Goal: Task Accomplishment & Management: Complete application form

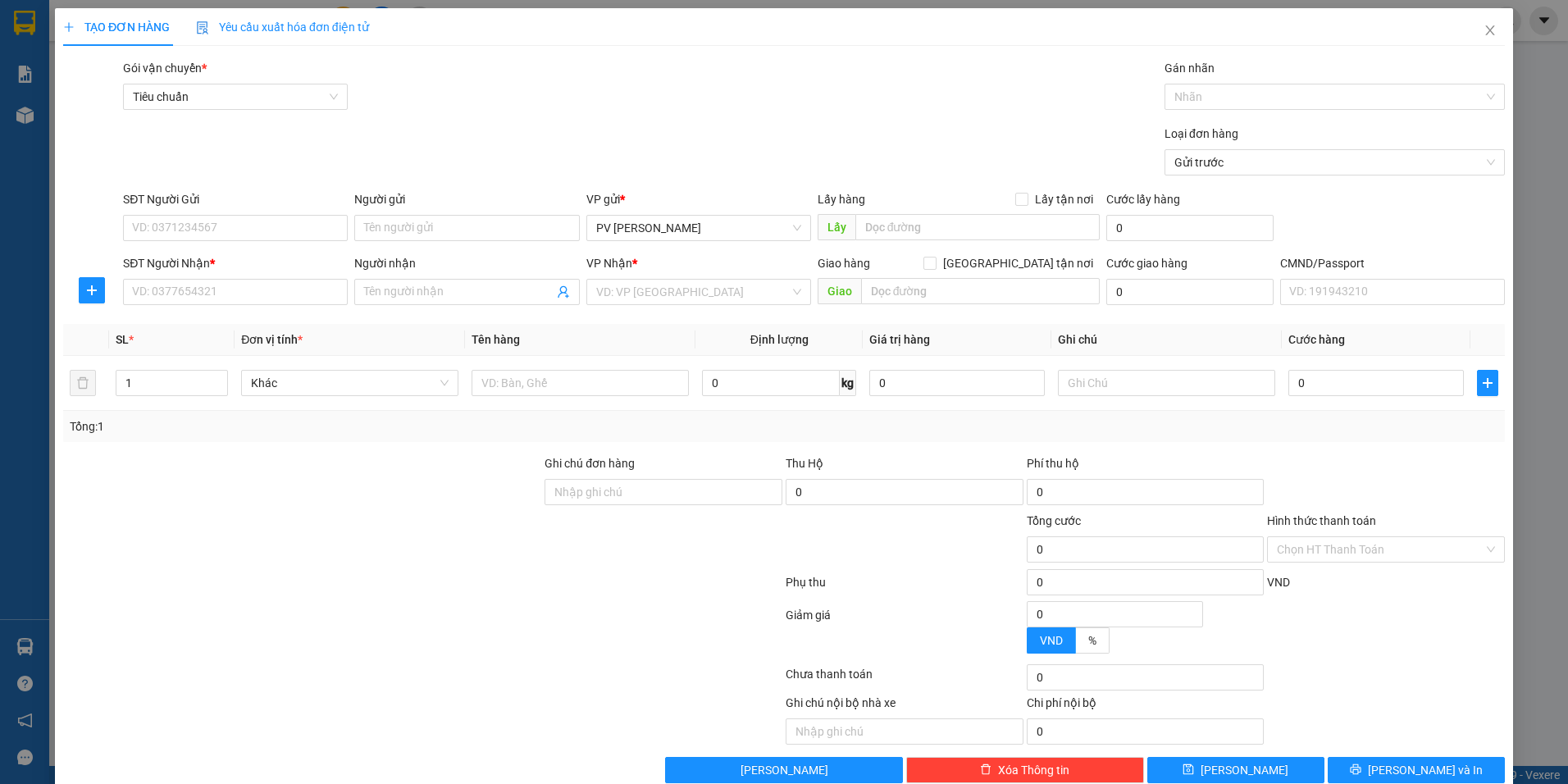
click at [283, 214] on div "SĐT Người Gửi" at bounding box center [236, 202] width 225 height 24
click at [284, 229] on input "SĐT Người Gửi" at bounding box center [236, 228] width 225 height 26
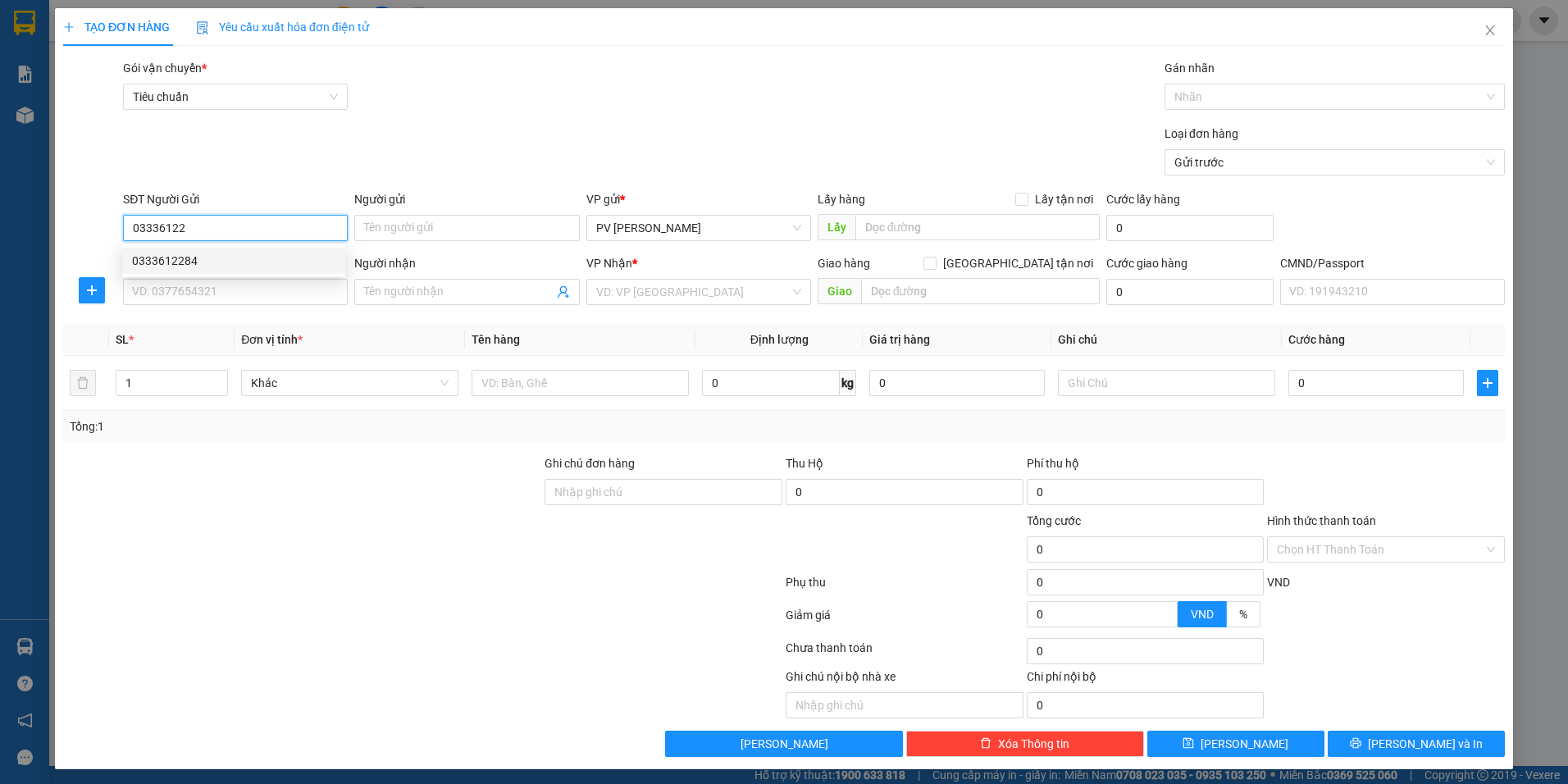
click at [207, 271] on div "0333612284" at bounding box center [234, 260] width 223 height 26
type input "0333612284"
type input "0973526407"
type input "tùng"
type input "cx phước vinh chợ phú giáo"
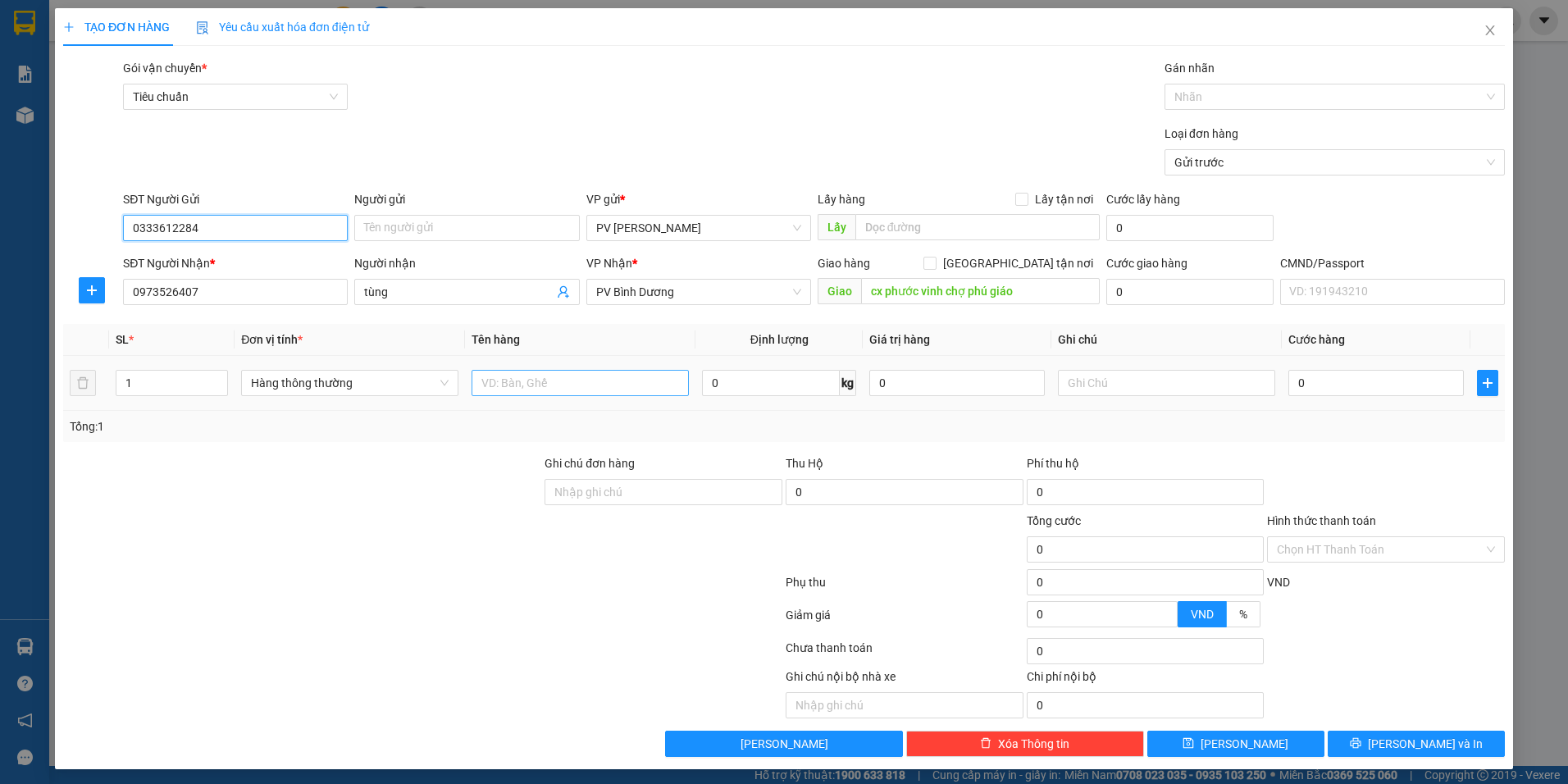
type input "0333612284"
click at [580, 382] on input "text" at bounding box center [580, 383] width 218 height 26
type input "O"
type input "Ơ"
type input "ỚT"
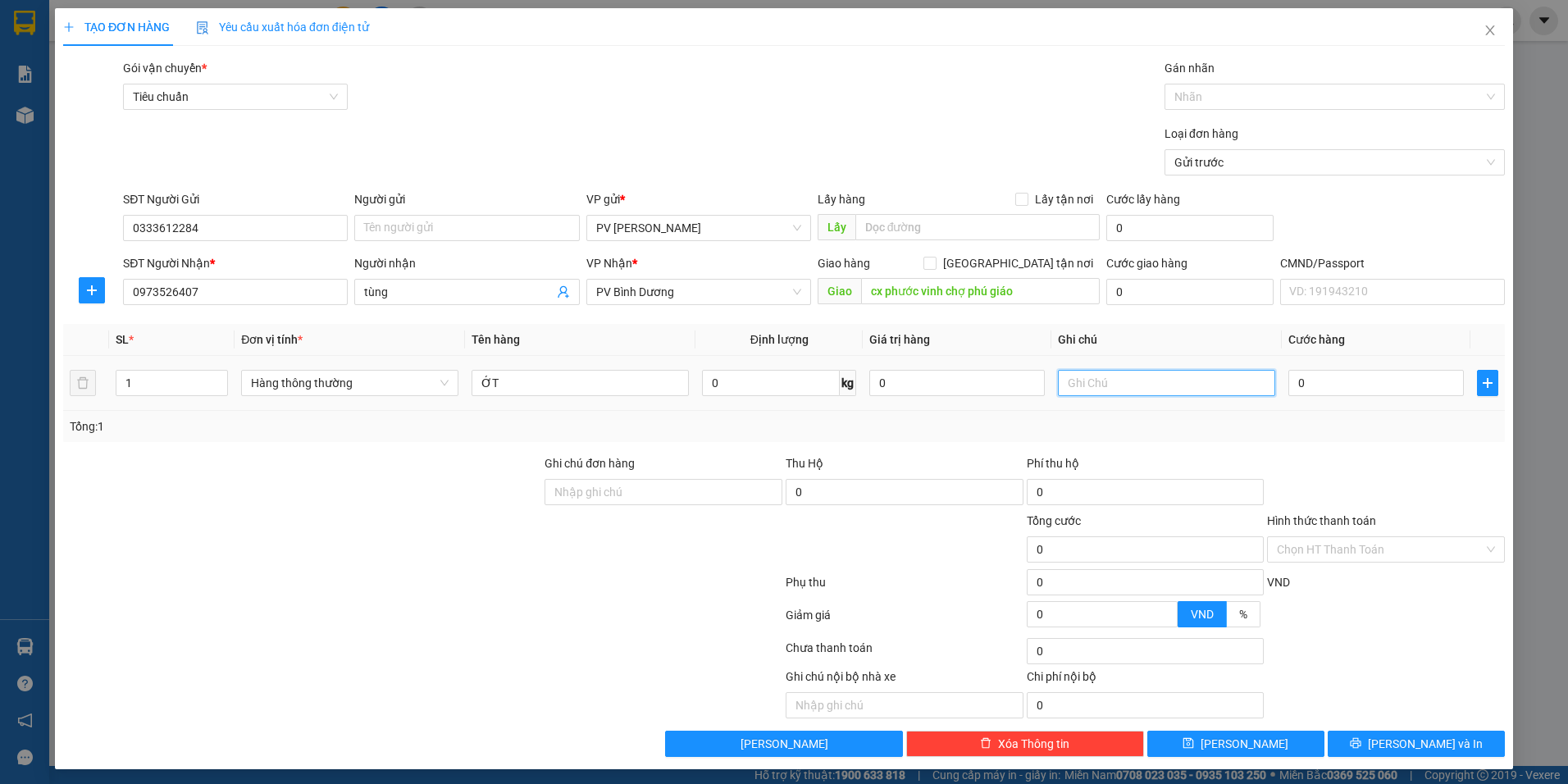
click at [1072, 388] on input "text" at bounding box center [1167, 383] width 218 height 26
type input "BAO TRẮNG"
click at [1355, 395] on input "0" at bounding box center [1377, 383] width 176 height 26
type input "4"
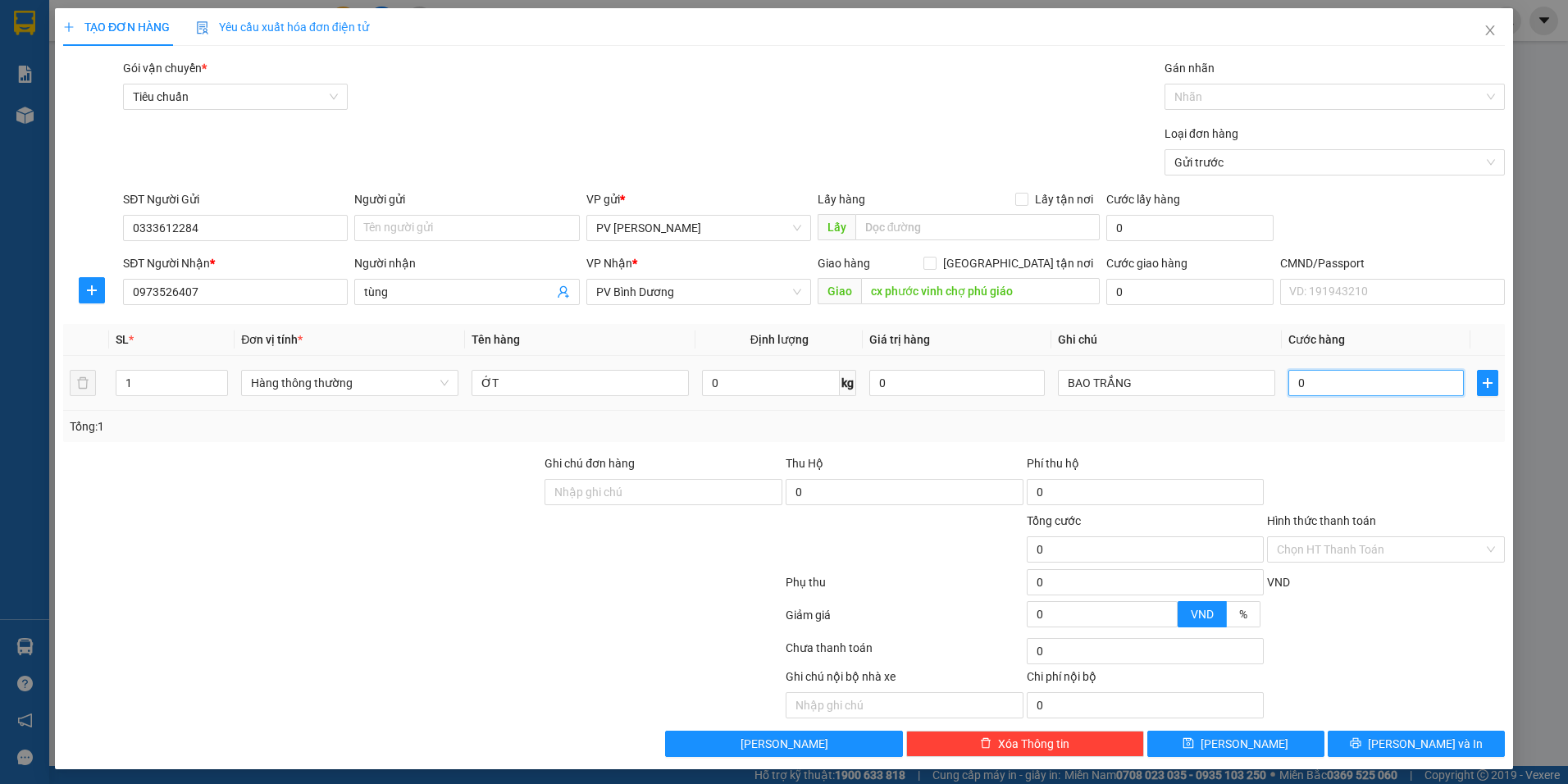
type input "4"
type input "40"
type input "400"
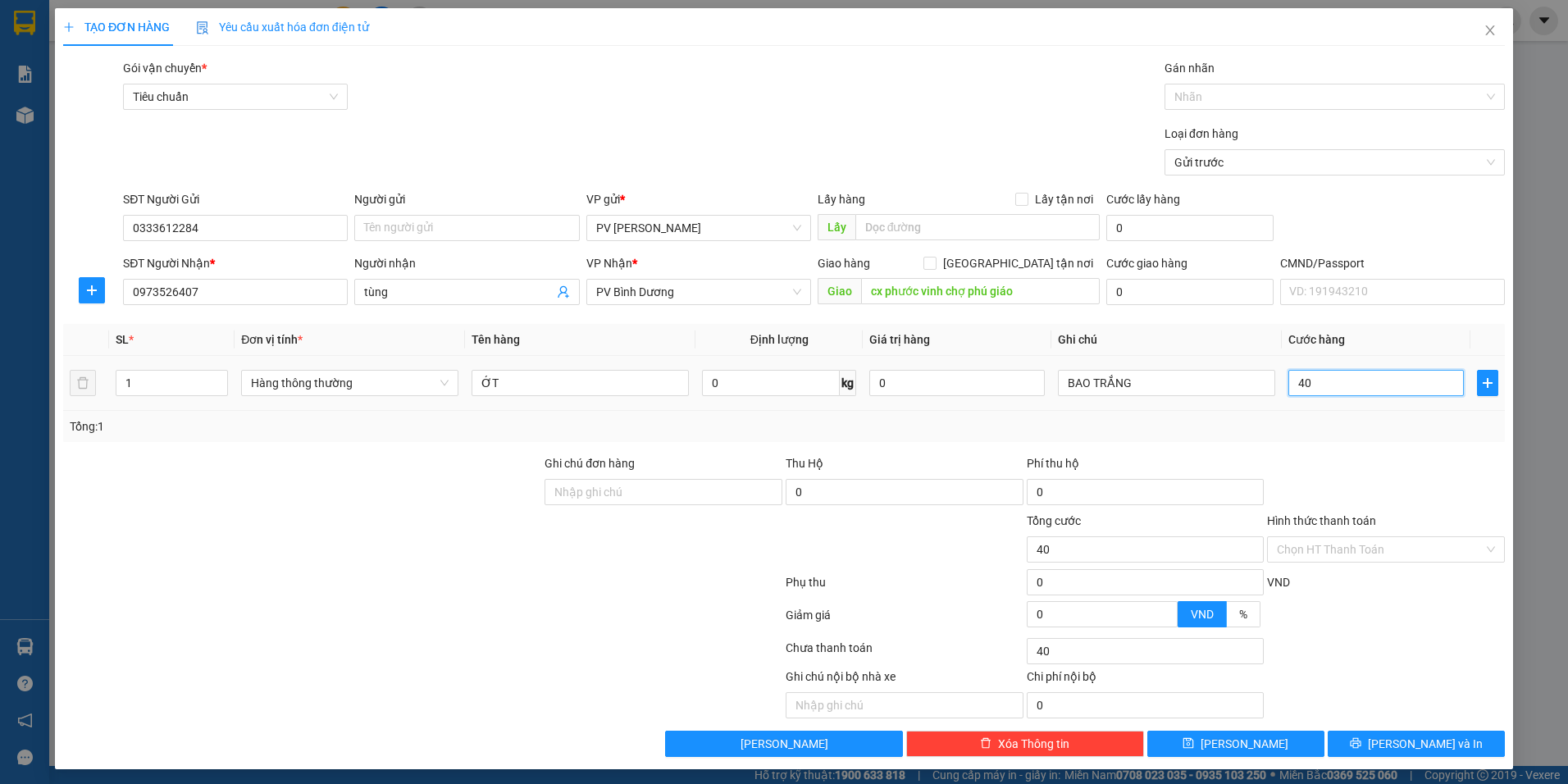
type input "400"
type input "4.000"
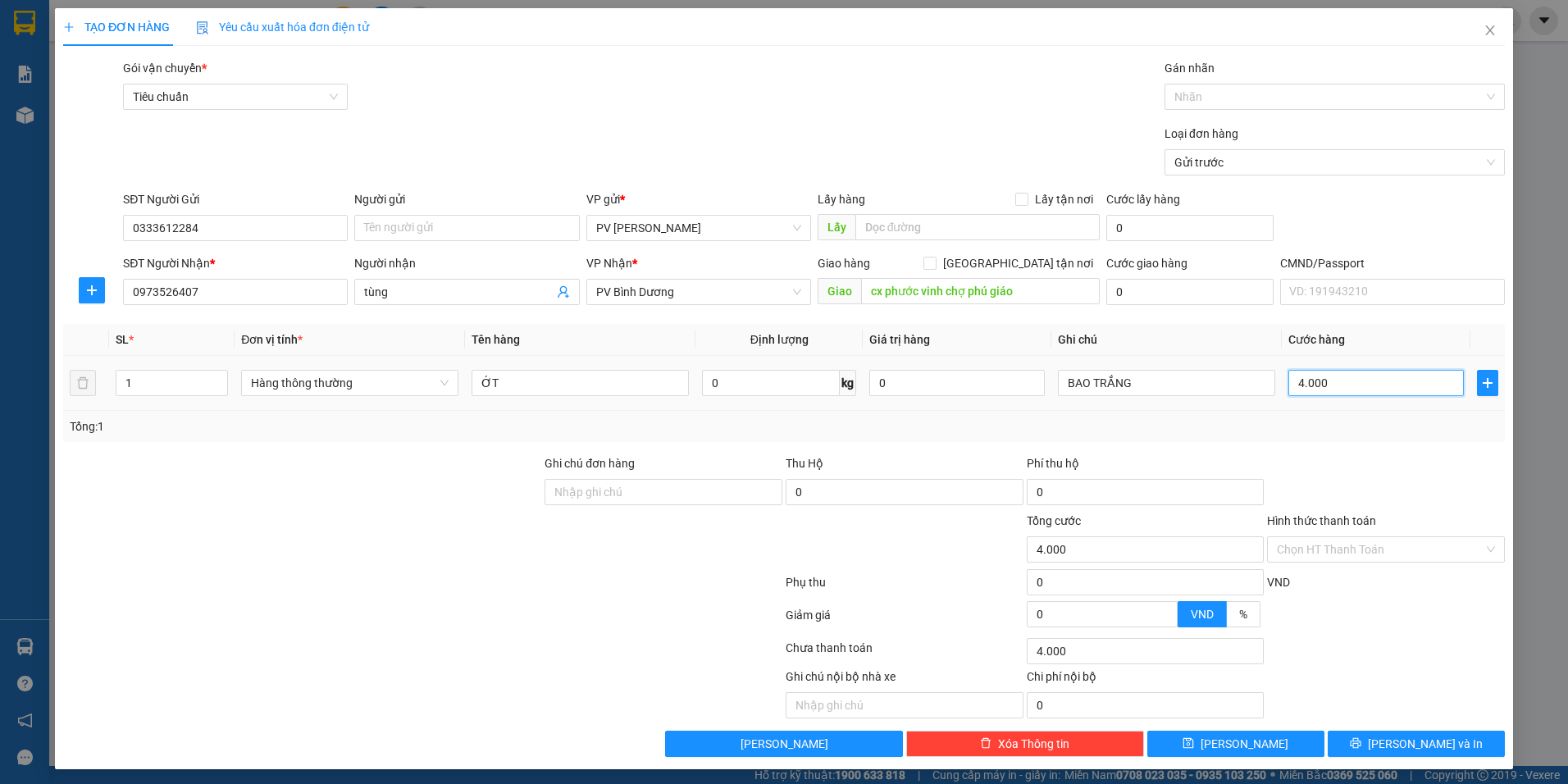
type input "40.000"
click at [1342, 541] on input "Hình thức thanh toán" at bounding box center [1380, 549] width 207 height 24
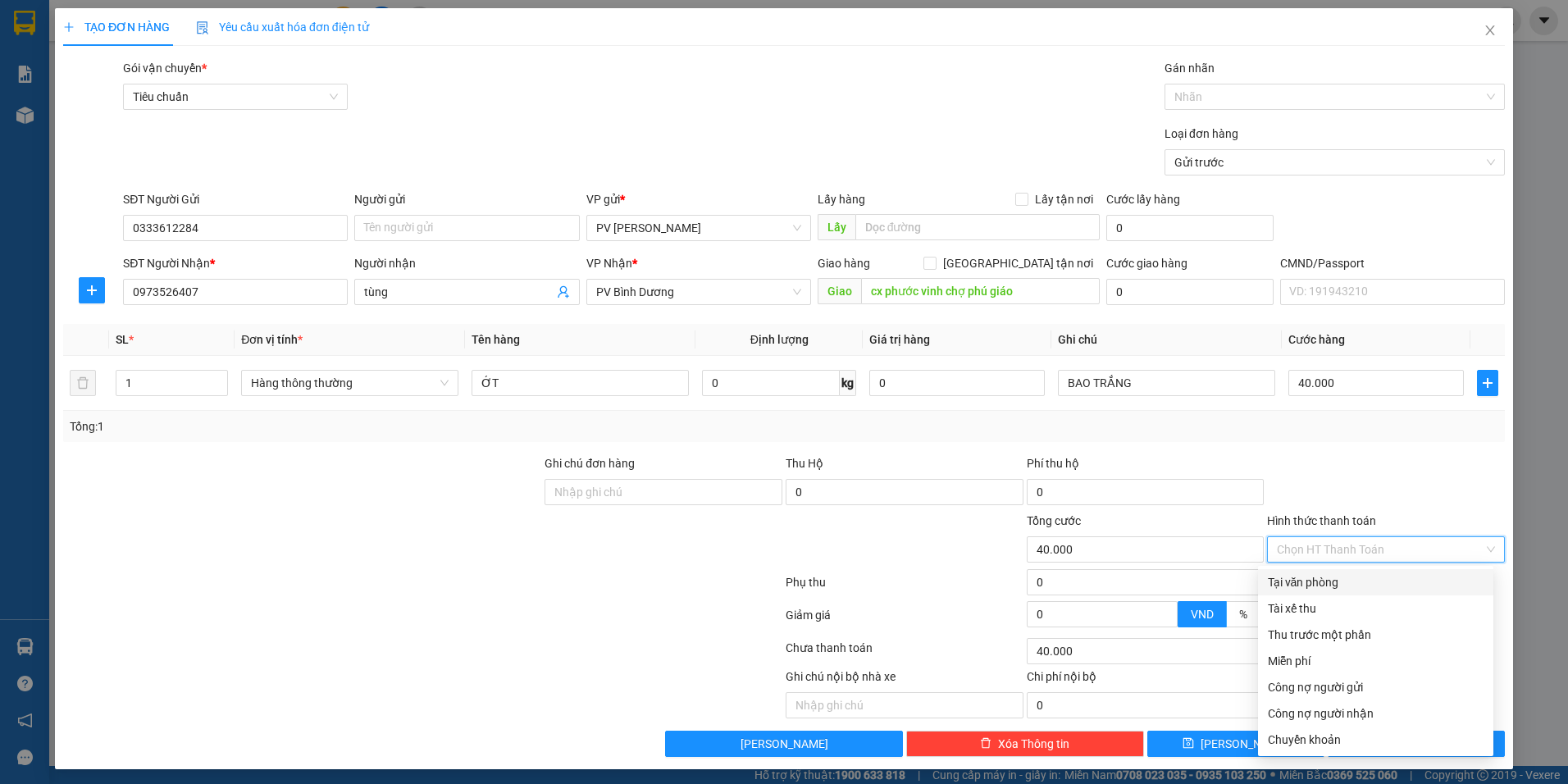
click at [1330, 584] on div "Tại văn phòng" at bounding box center [1376, 583] width 216 height 18
type input "0"
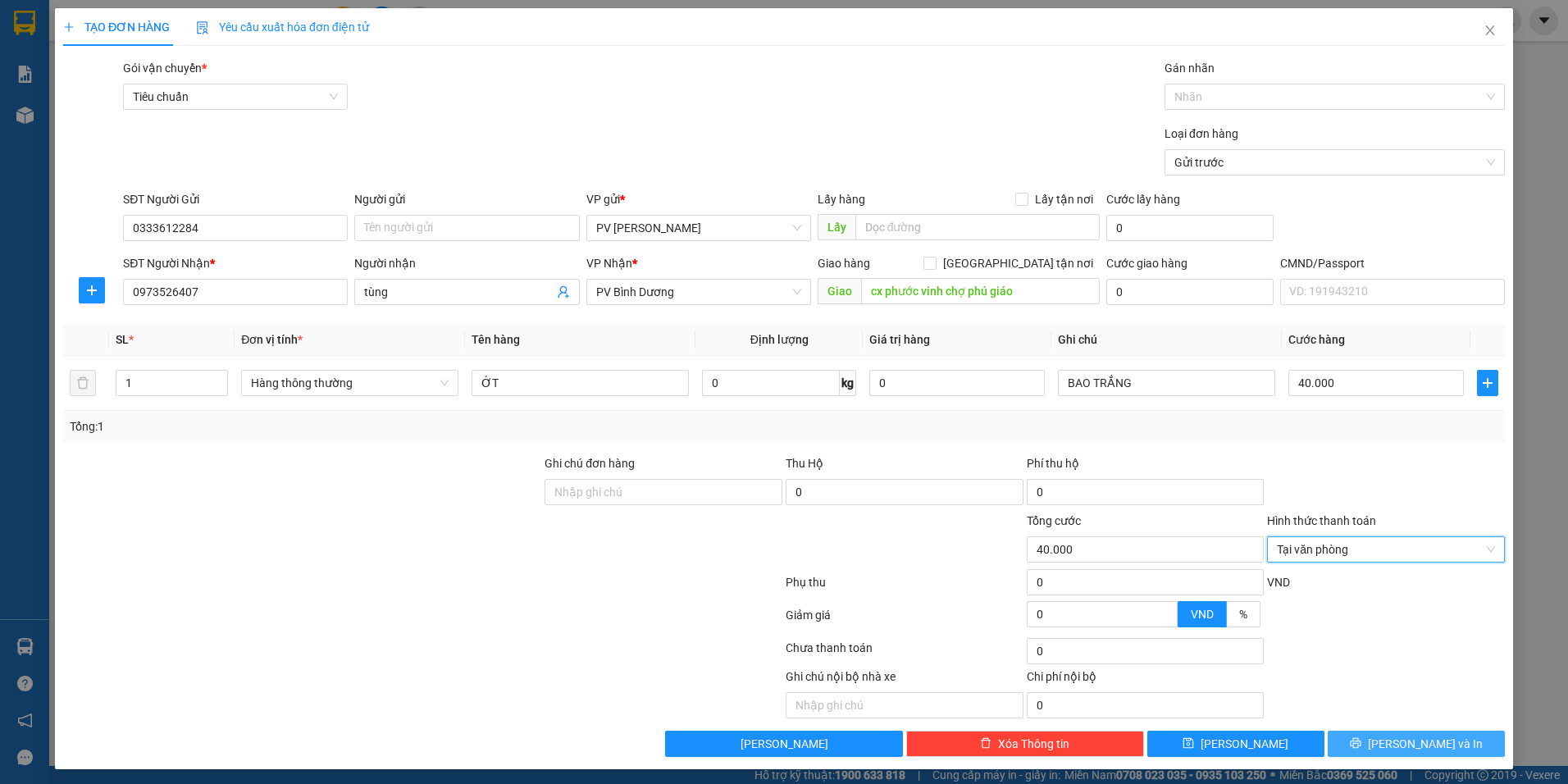
click at [1358, 740] on button "[PERSON_NAME] và In" at bounding box center [1416, 744] width 177 height 26
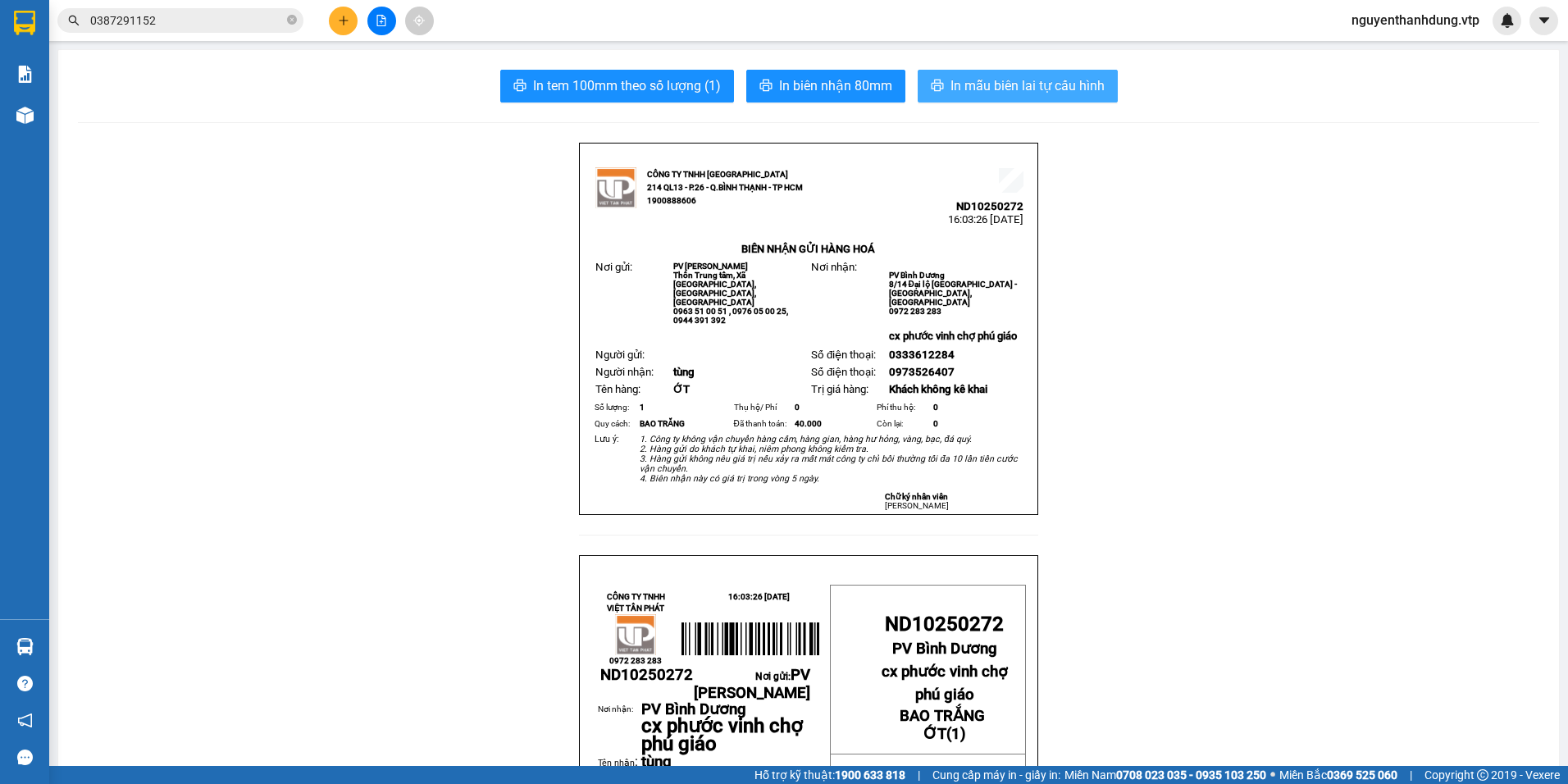
click at [1090, 89] on span "In mẫu biên lai tự cấu hình" at bounding box center [1027, 85] width 154 height 21
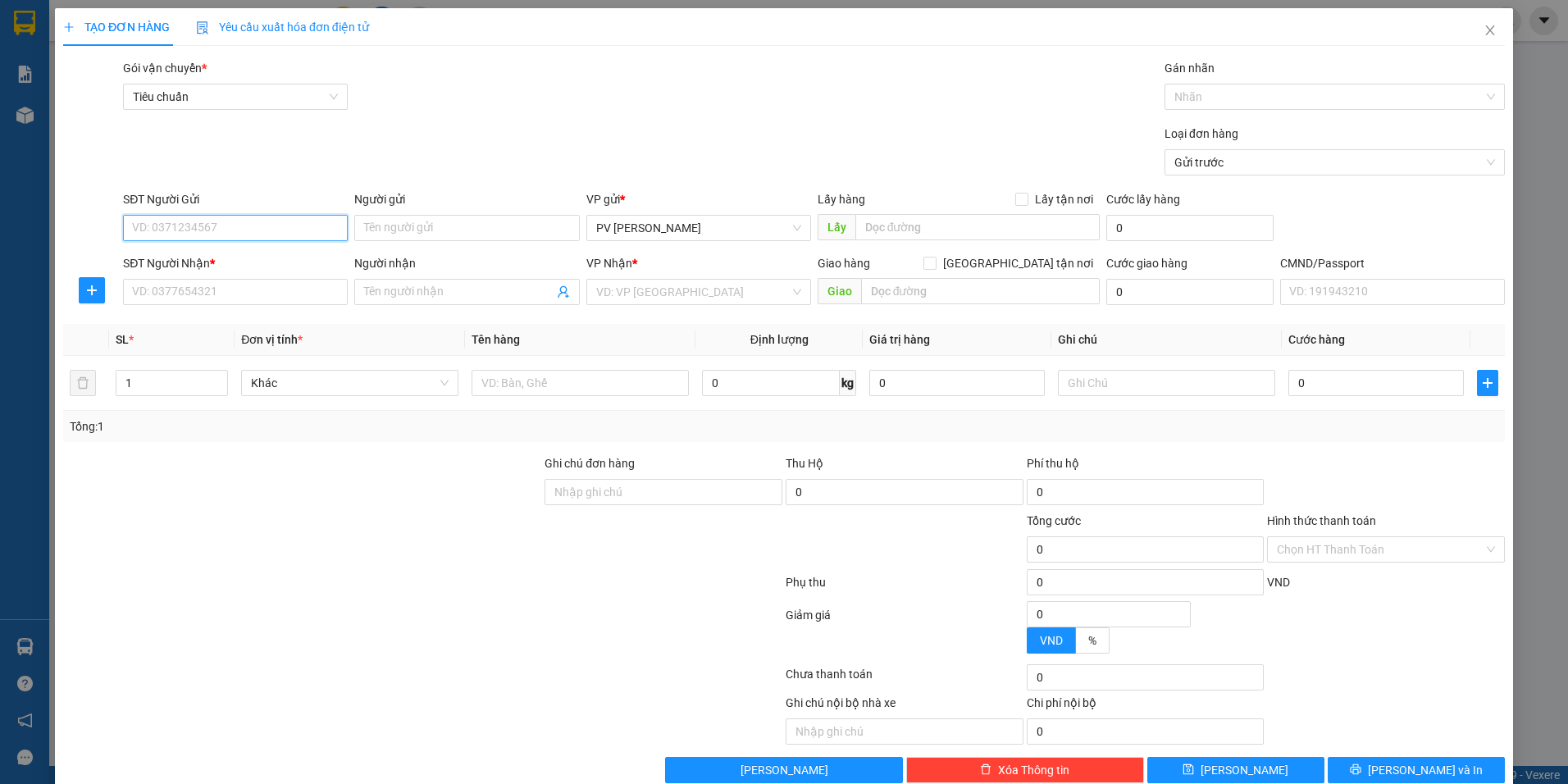
click at [242, 233] on input "SĐT Người Gửi" at bounding box center [236, 228] width 225 height 26
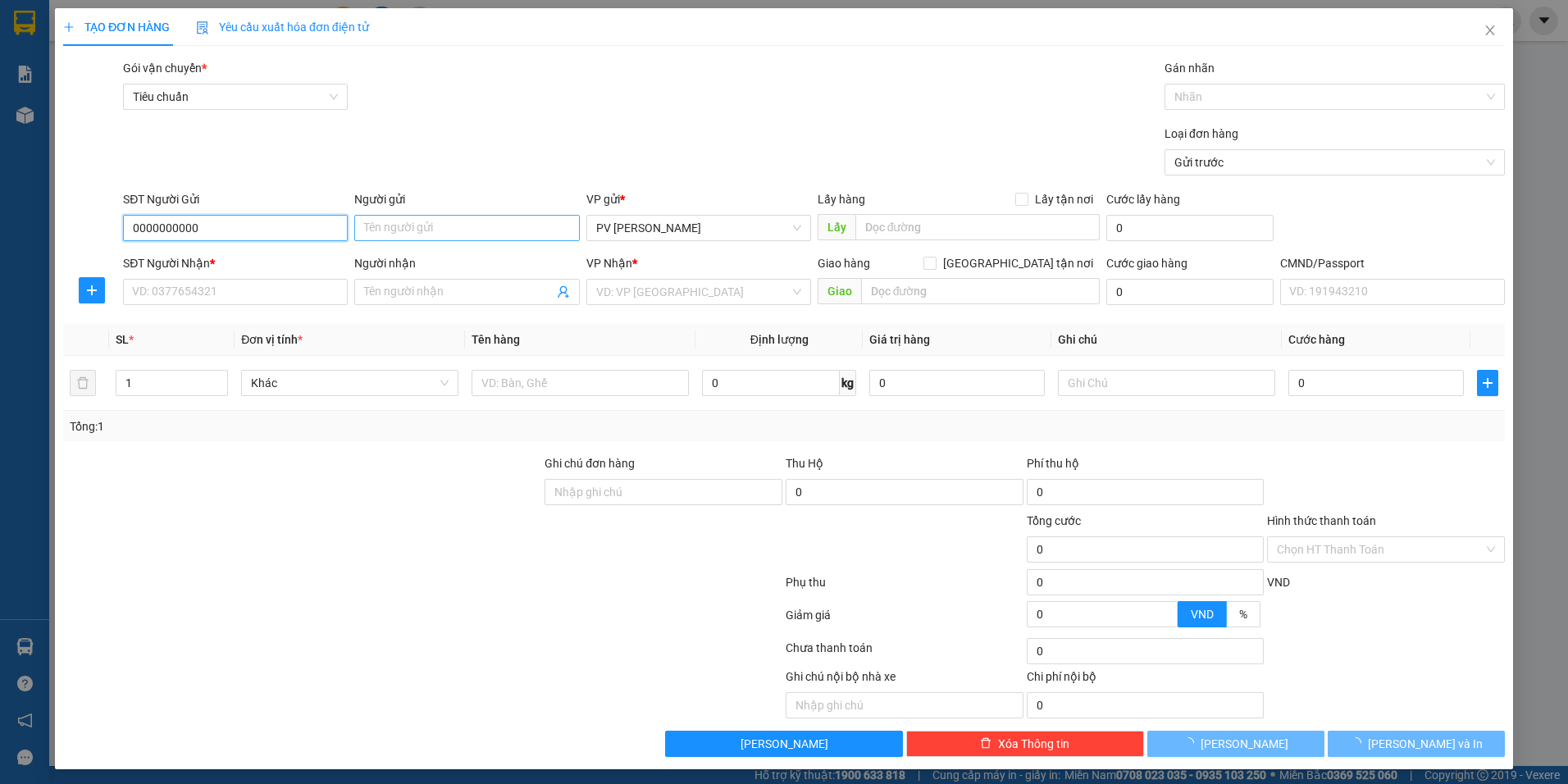
type input "0000000000"
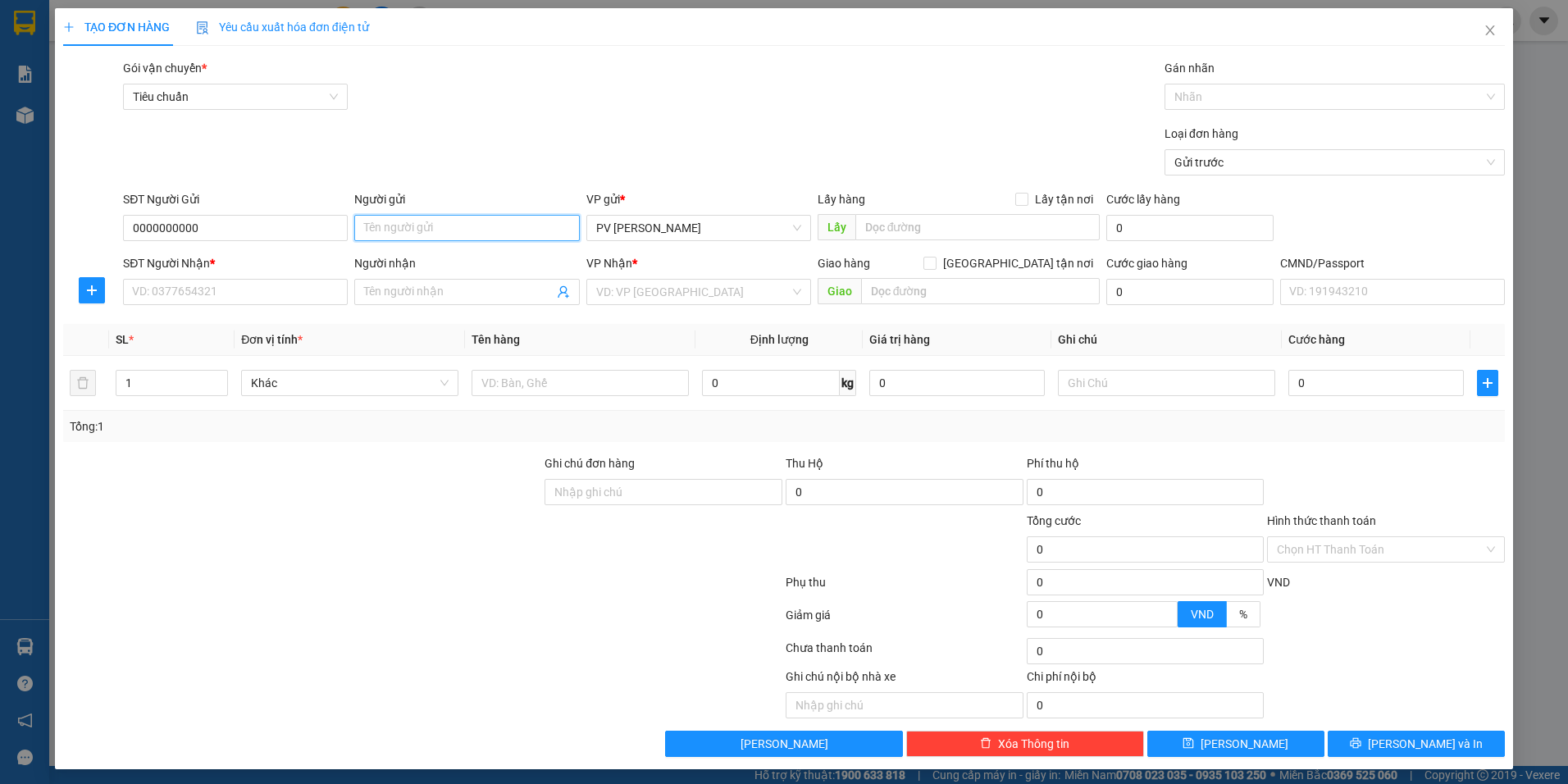
click at [476, 235] on input "Người gửi" at bounding box center [467, 228] width 225 height 26
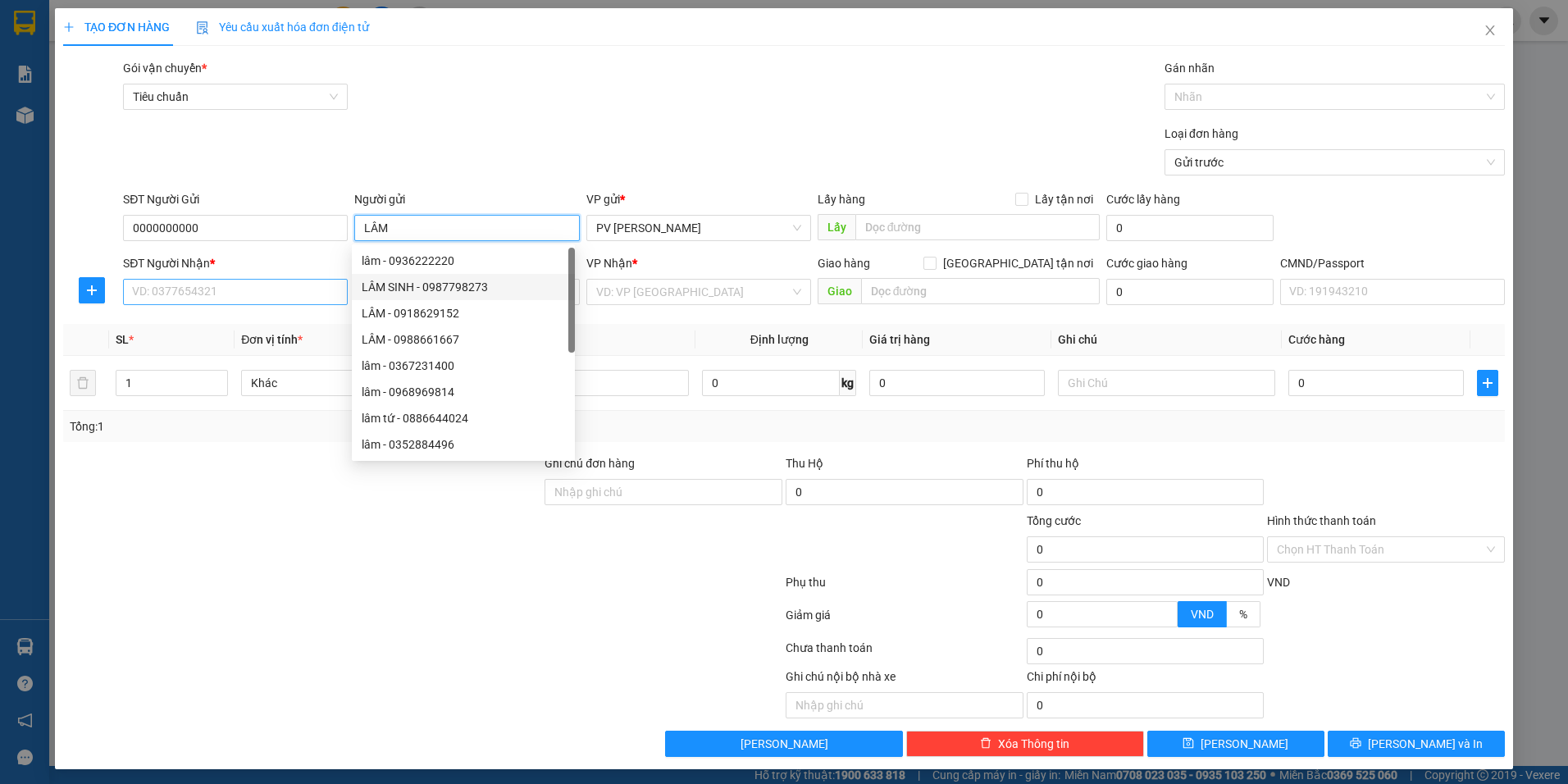
type input "LÂM"
click at [201, 293] on input "SĐT Người Nhận *" at bounding box center [236, 291] width 225 height 26
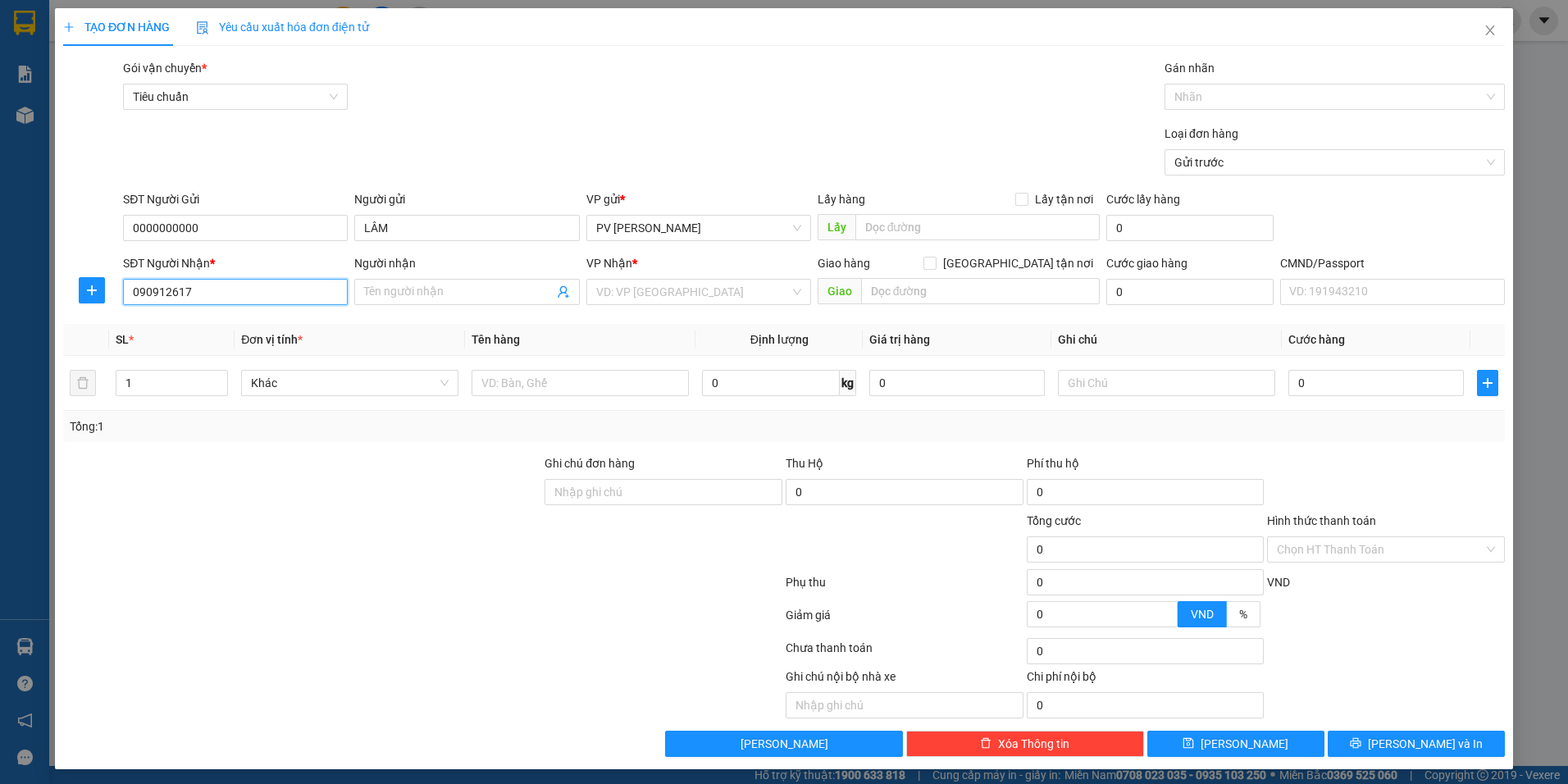
type input "0909126170"
click at [200, 332] on div "0909126170 - KHANG" at bounding box center [234, 325] width 203 height 18
type input "KHANG"
type input "0909126170"
drag, startPoint x: 152, startPoint y: 379, endPoint x: 101, endPoint y: 409, distance: 59.2
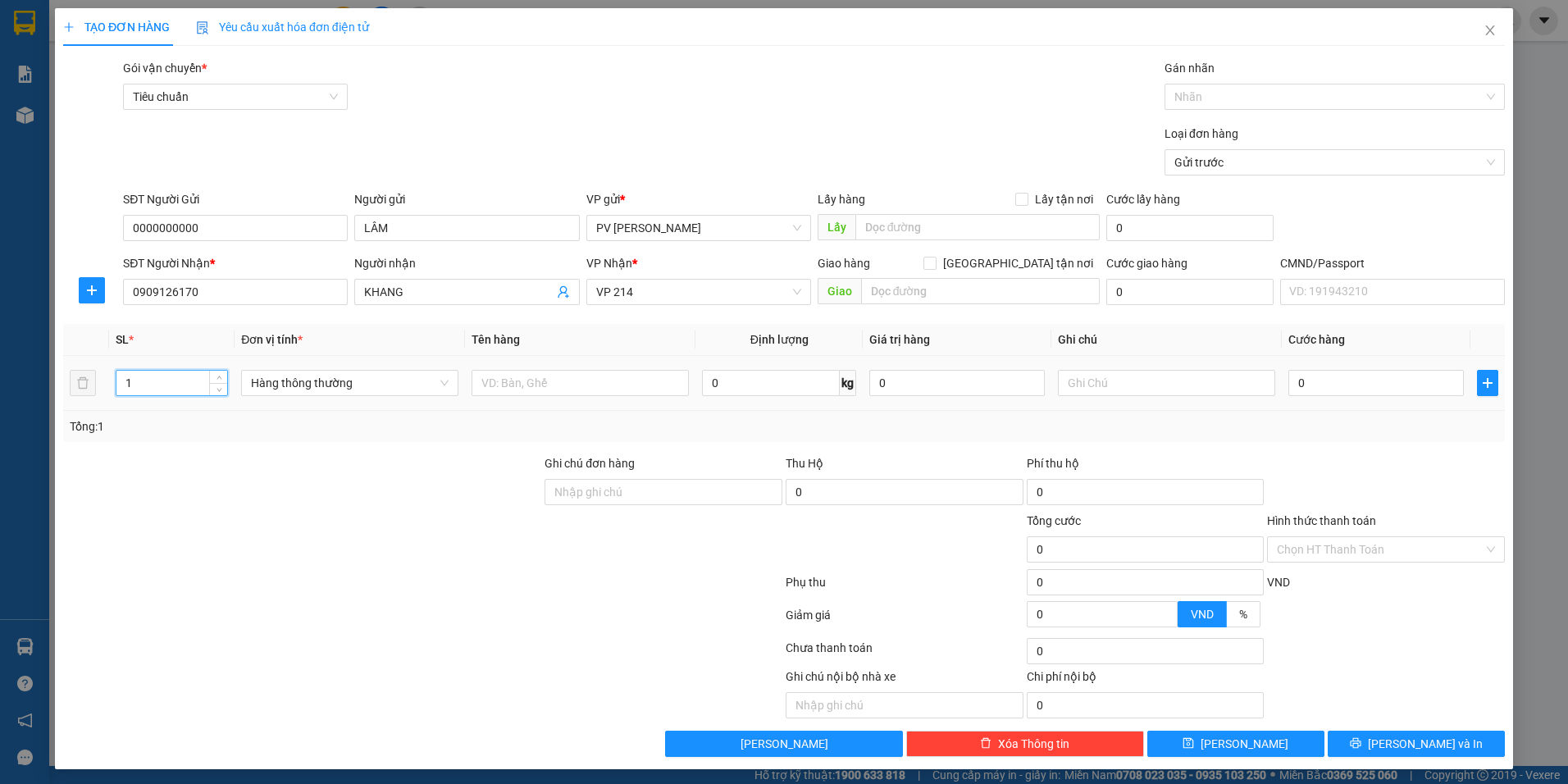
click at [101, 409] on tr "1 Hàng thông thường 0 kg 0 0" at bounding box center [784, 383] width 1442 height 55
type input "2"
click at [594, 383] on input "text" at bounding box center [580, 383] width 218 height 26
type input "RAU"
click at [1118, 378] on input "text" at bounding box center [1167, 383] width 218 height 26
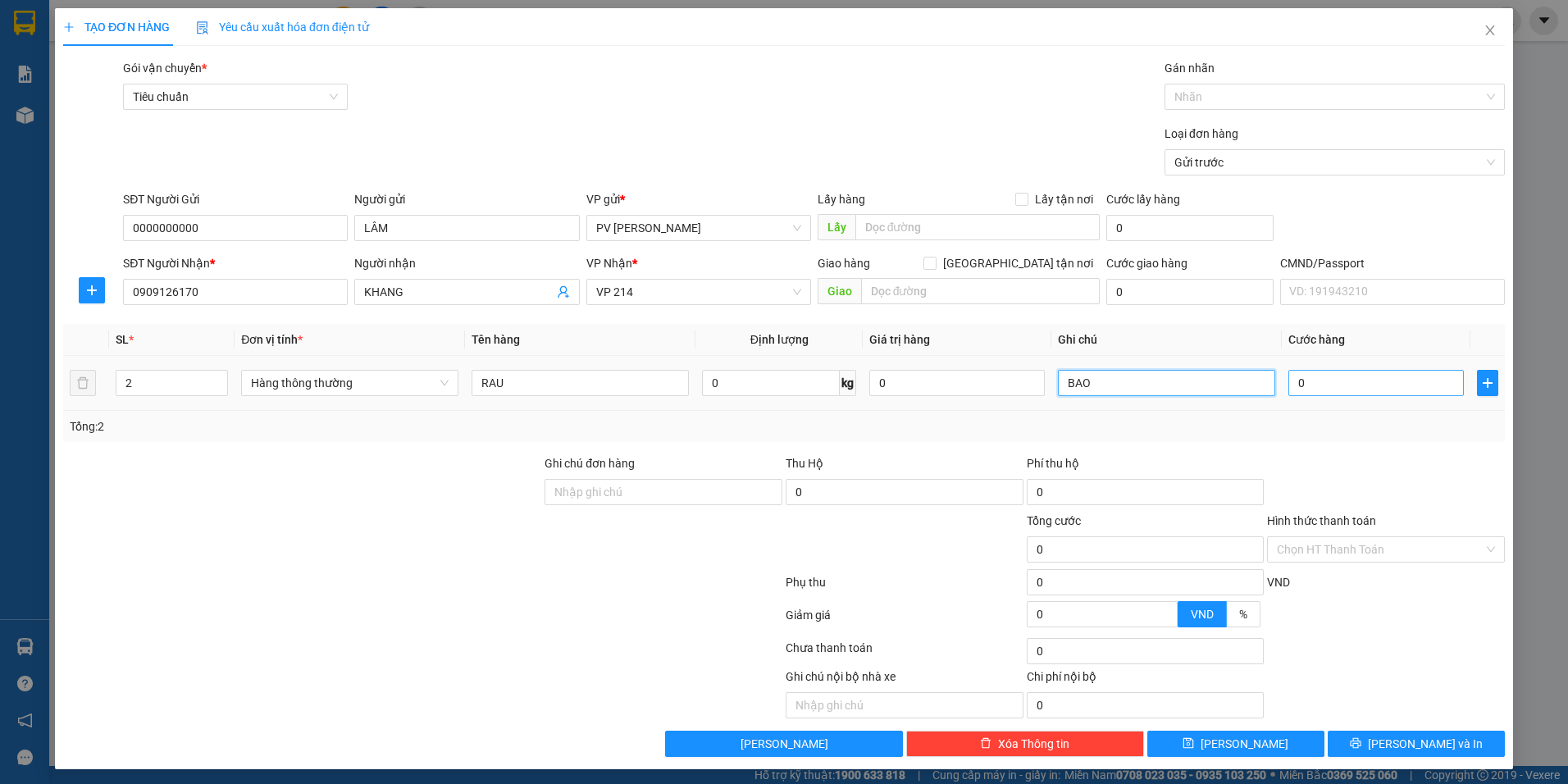
type input "BAO"
click at [1337, 387] on input "0" at bounding box center [1377, 383] width 176 height 26
type input "1"
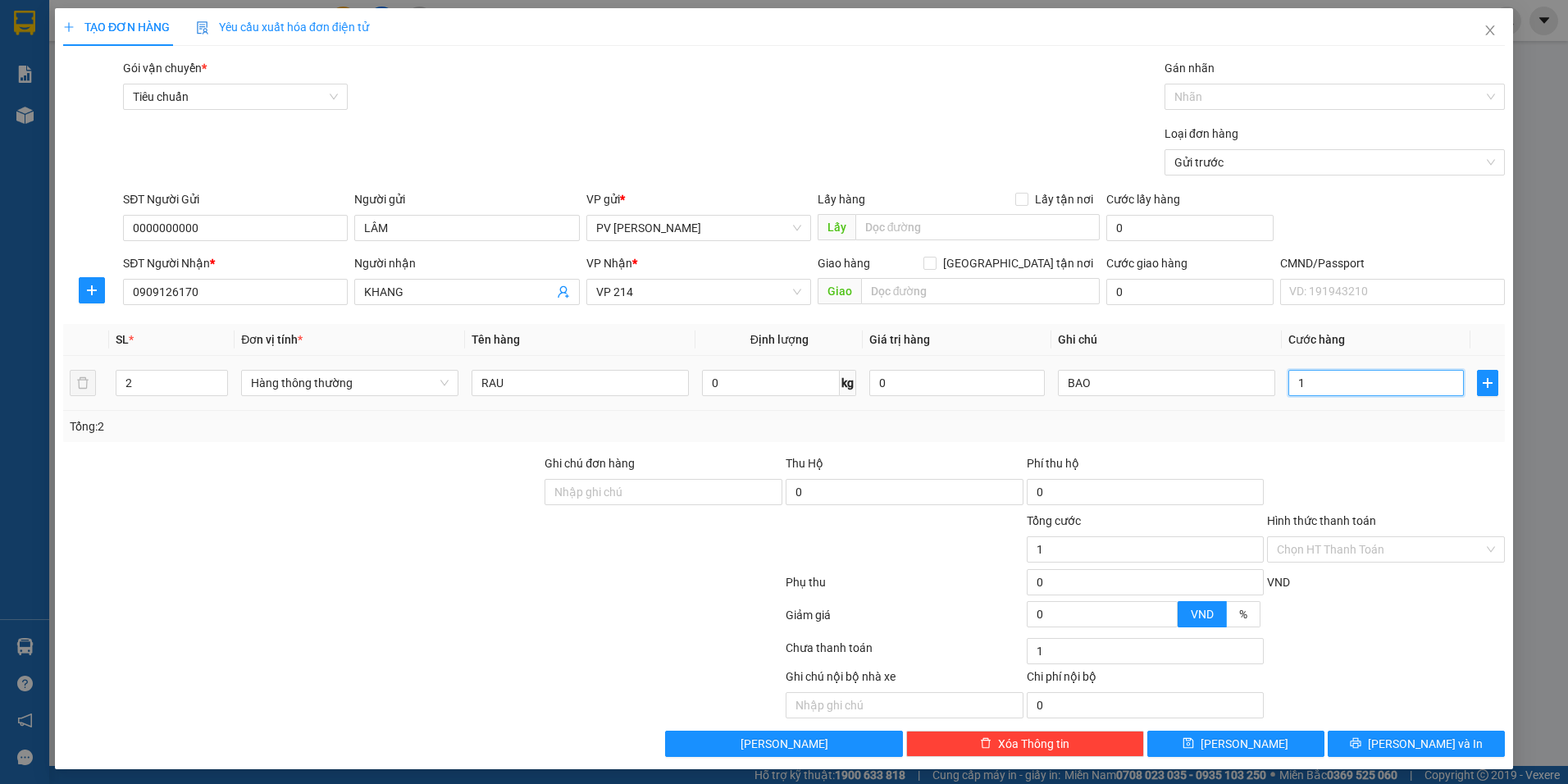
type input "10"
type input "100"
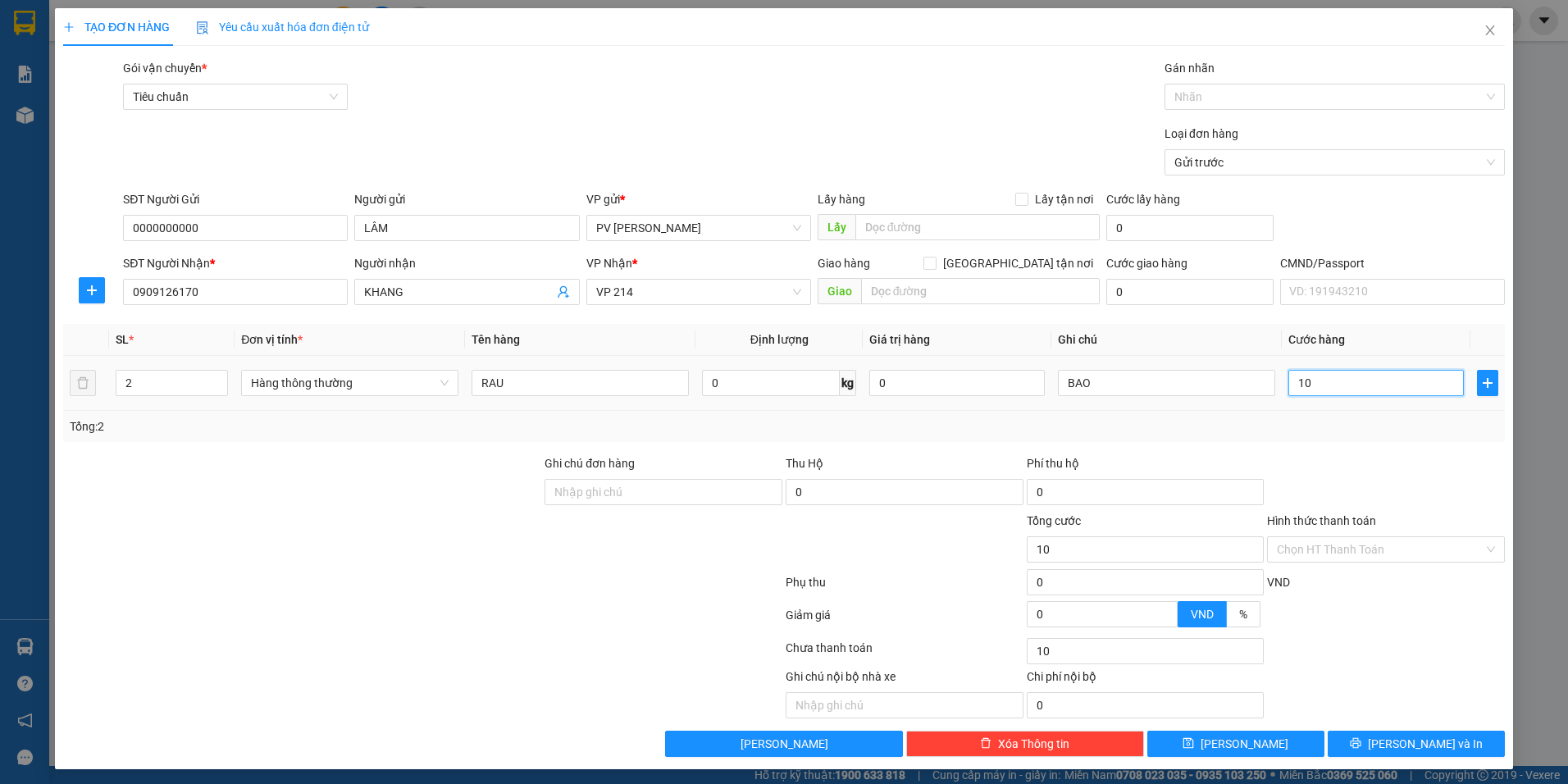
type input "100"
type input "1.000"
type input "10.000"
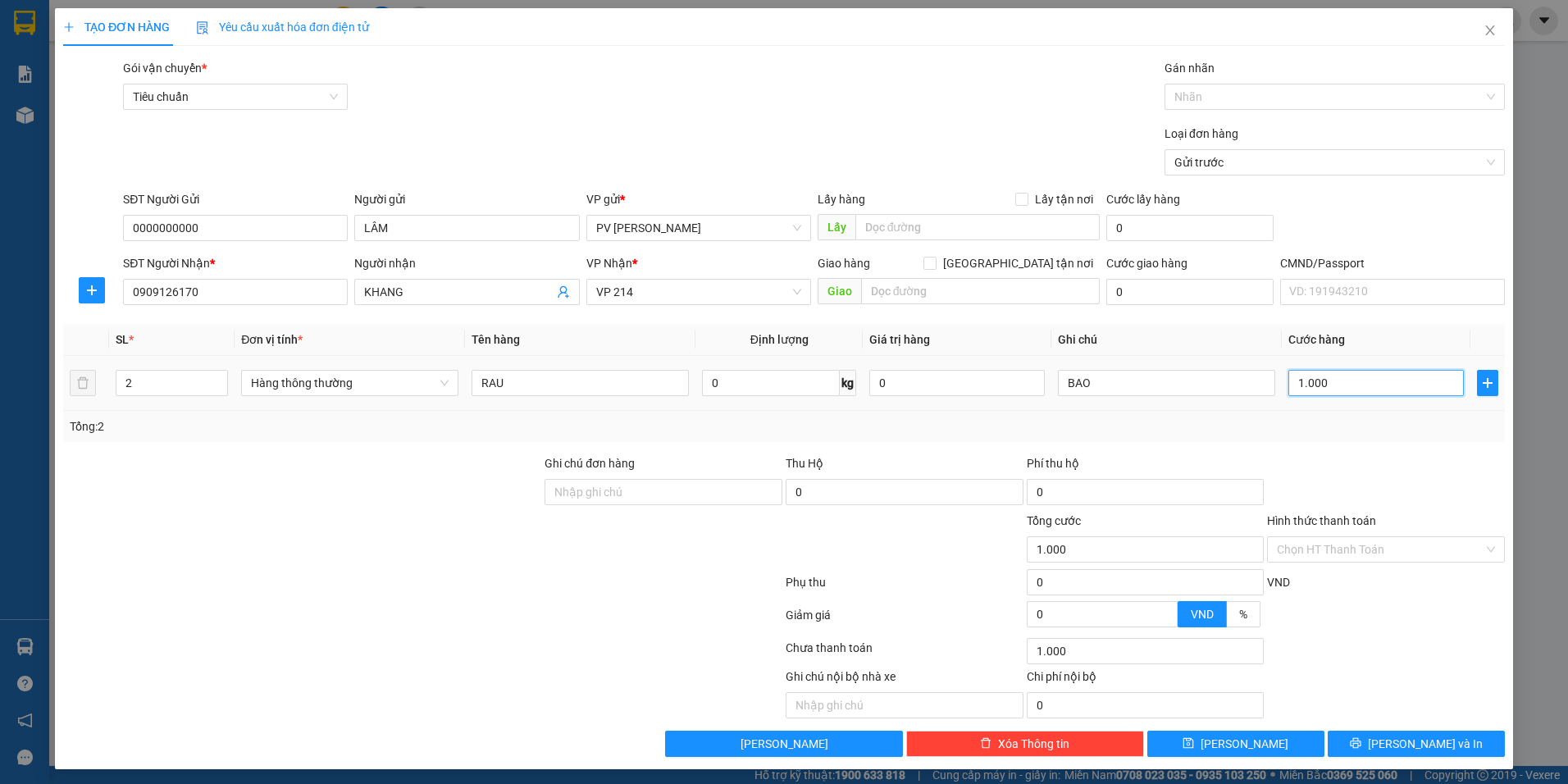
type input "10.000"
type input "100.000"
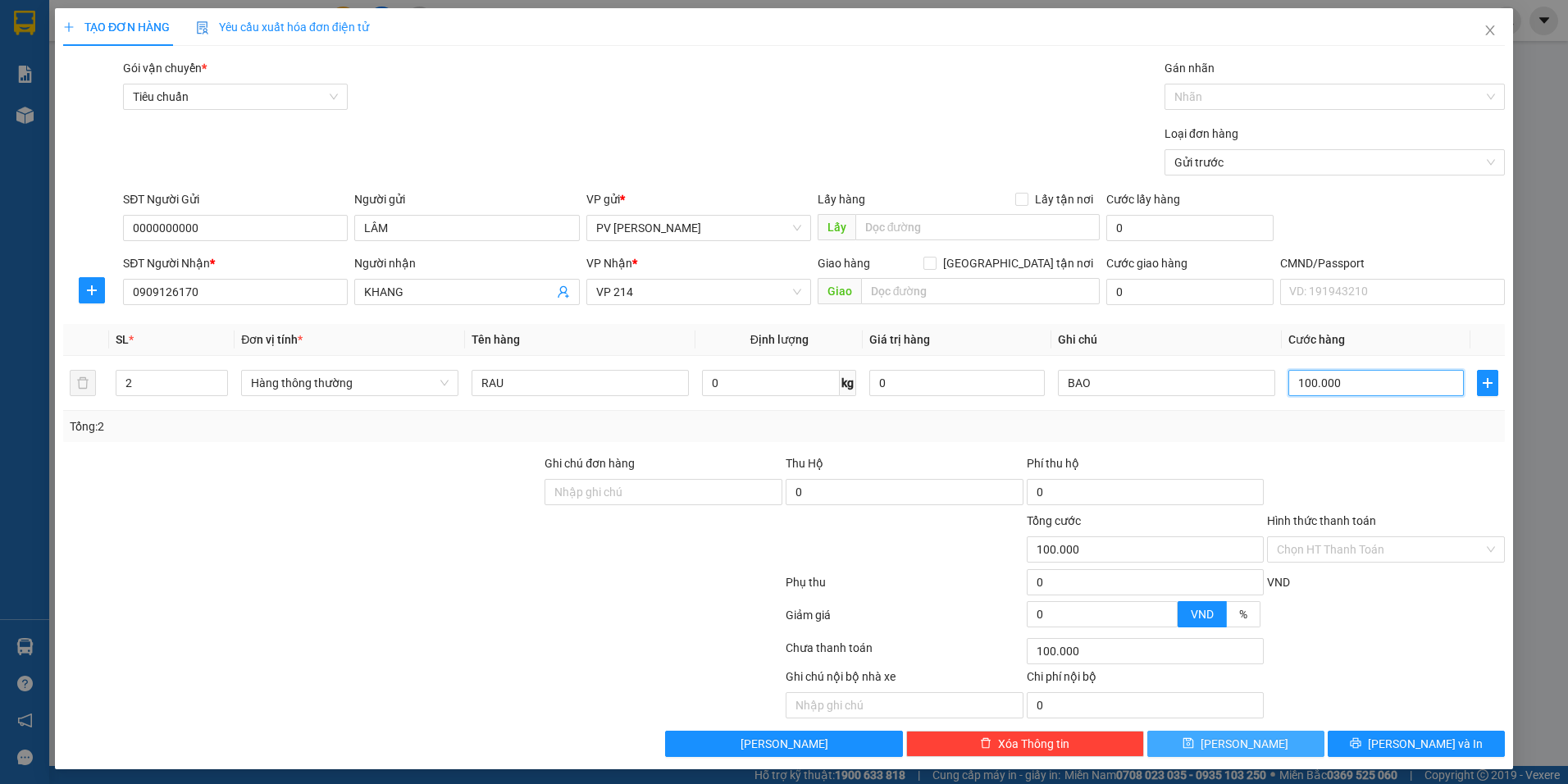
type input "100.000"
click at [1199, 751] on button "[PERSON_NAME]" at bounding box center [1235, 744] width 177 height 26
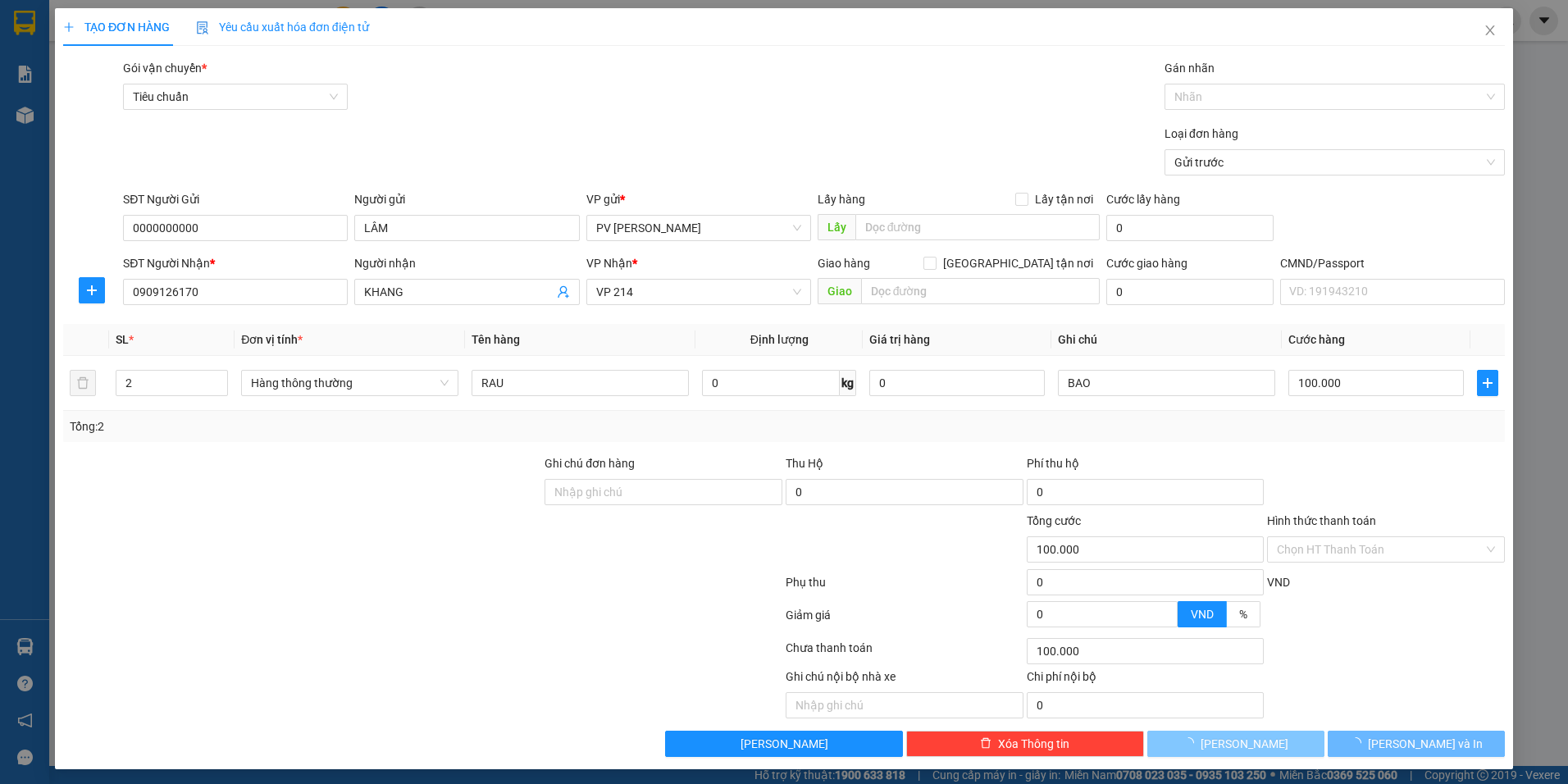
type input "1"
type input "0"
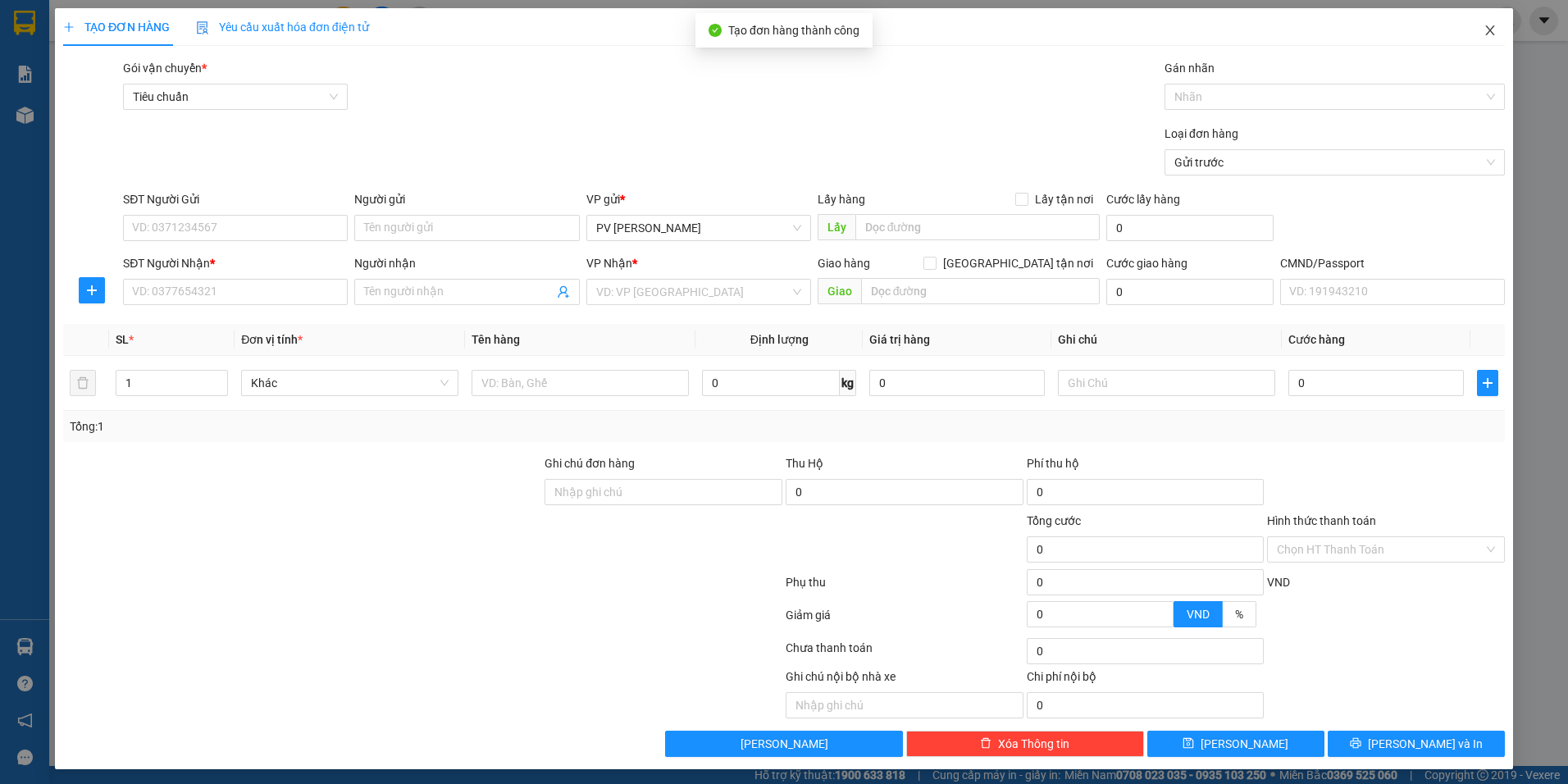
click at [1484, 27] on icon "close" at bounding box center [1490, 30] width 13 height 13
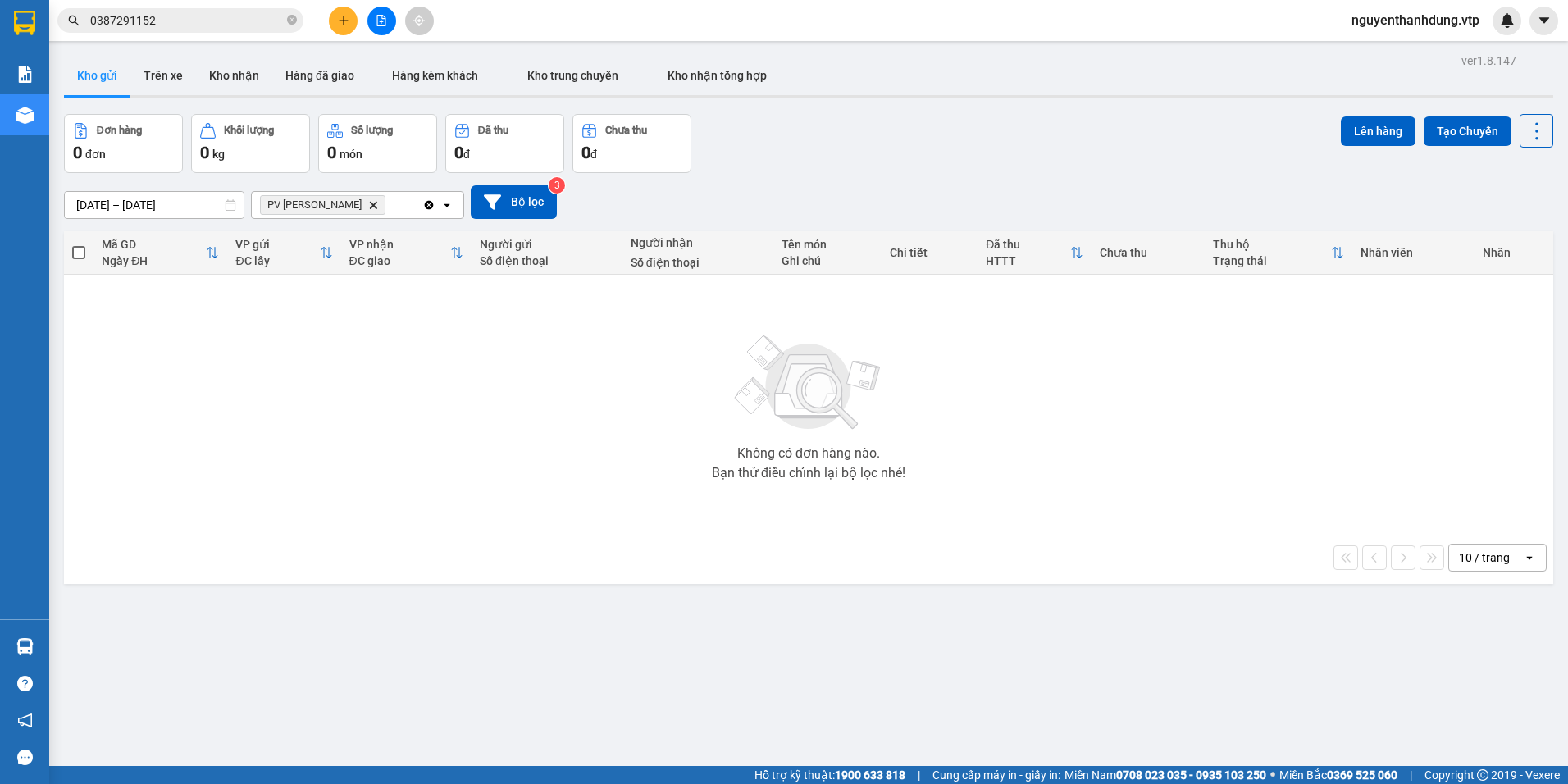
click at [341, 198] on span "PV [PERSON_NAME]" at bounding box center [323, 205] width 125 height 20
click at [370, 202] on icon "PV Nam Đong, close by backspace" at bounding box center [374, 205] width 7 height 7
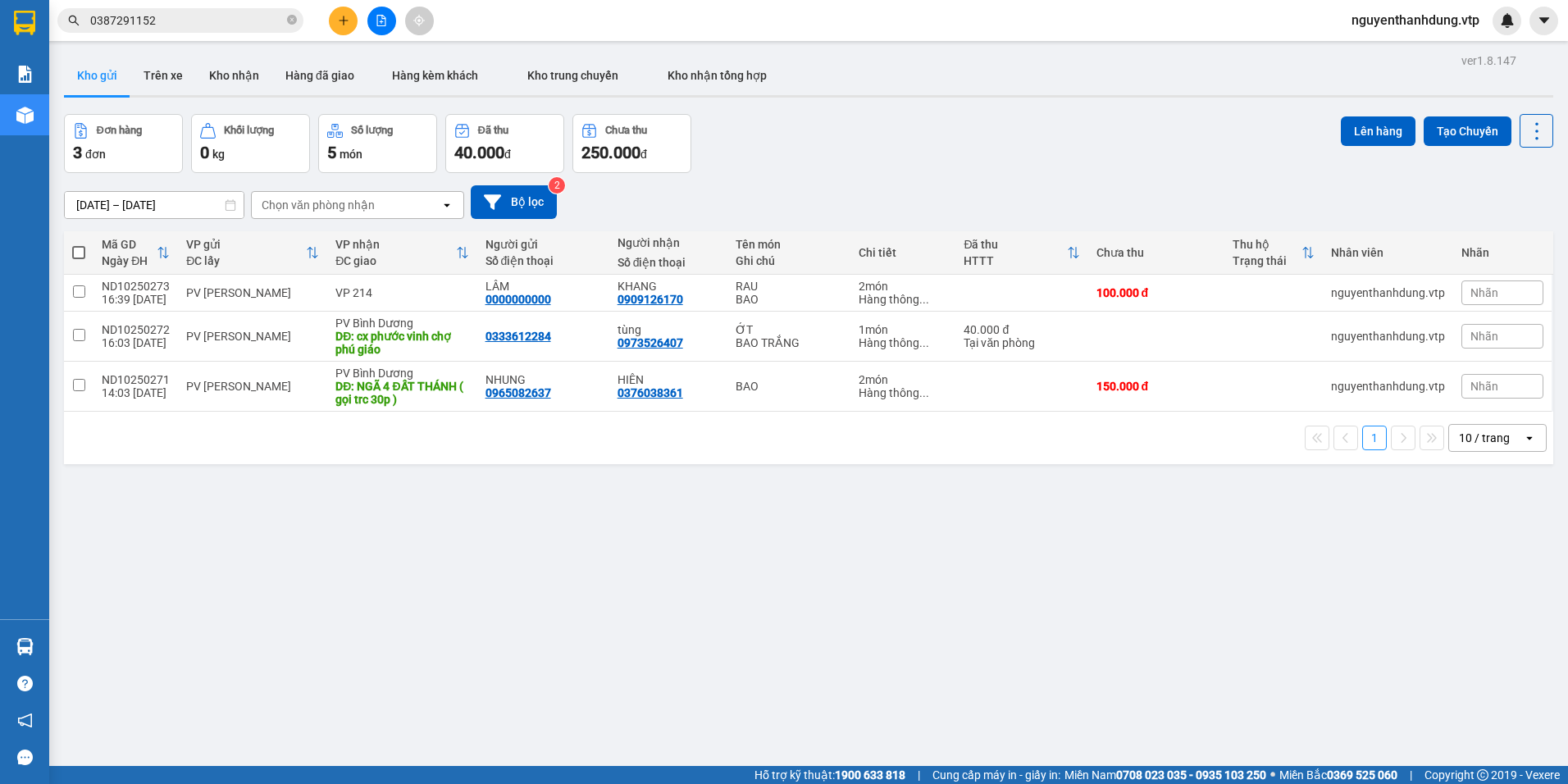
click at [344, 202] on div "Chọn văn phòng nhận" at bounding box center [317, 205] width 113 height 16
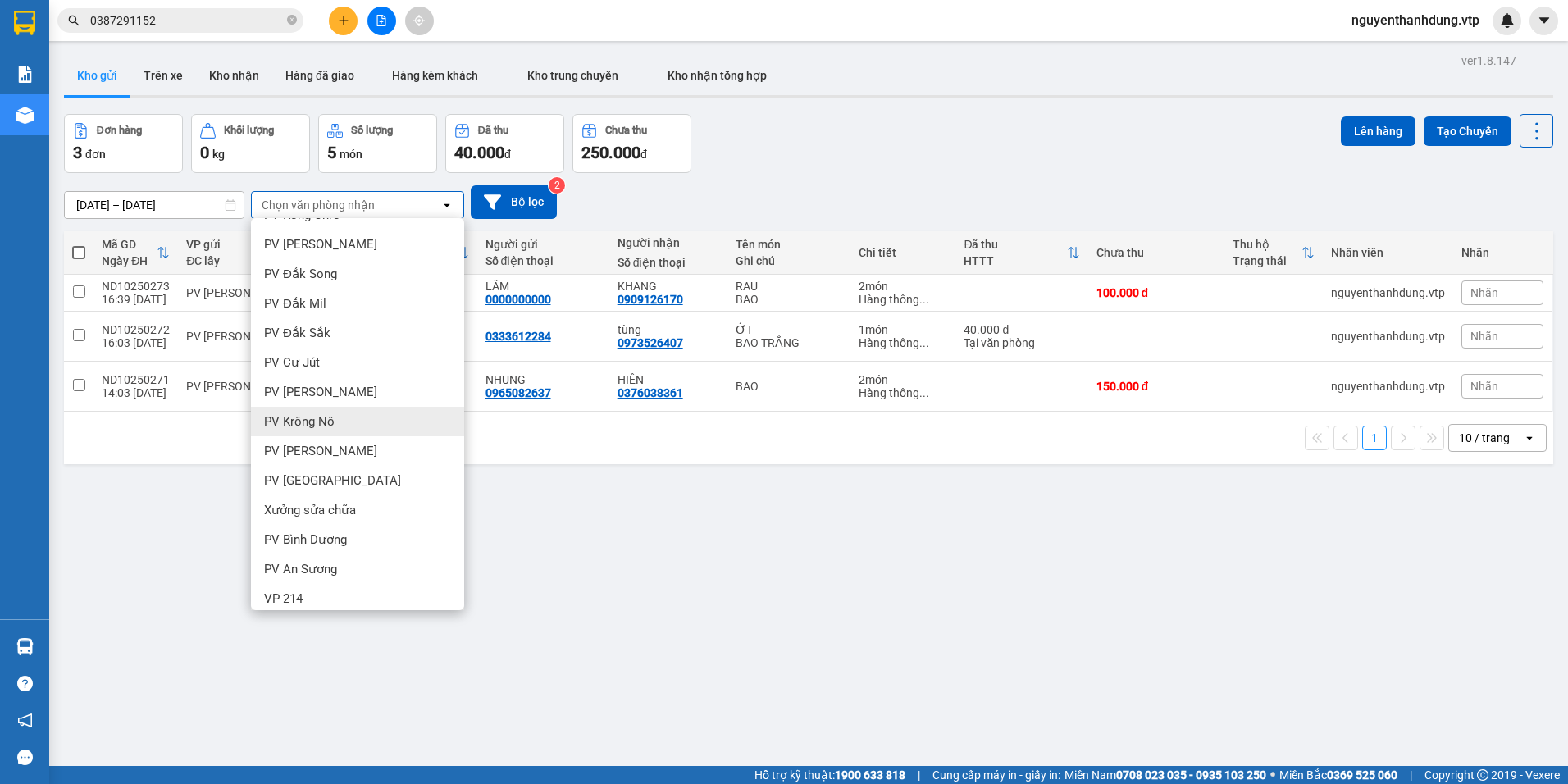
scroll to position [328, 0]
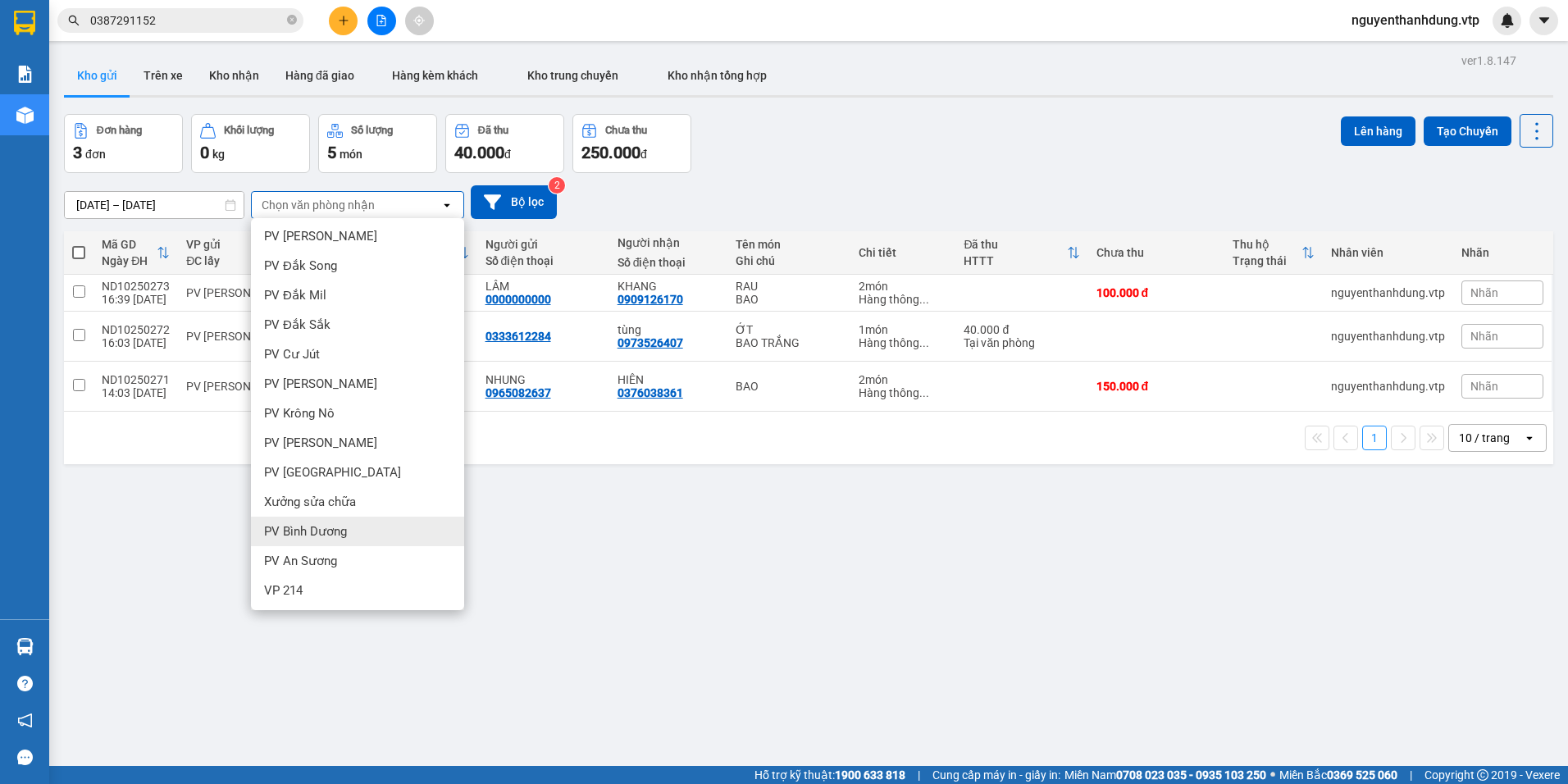
click at [308, 534] on span "PV Bình Dương" at bounding box center [305, 532] width 83 height 16
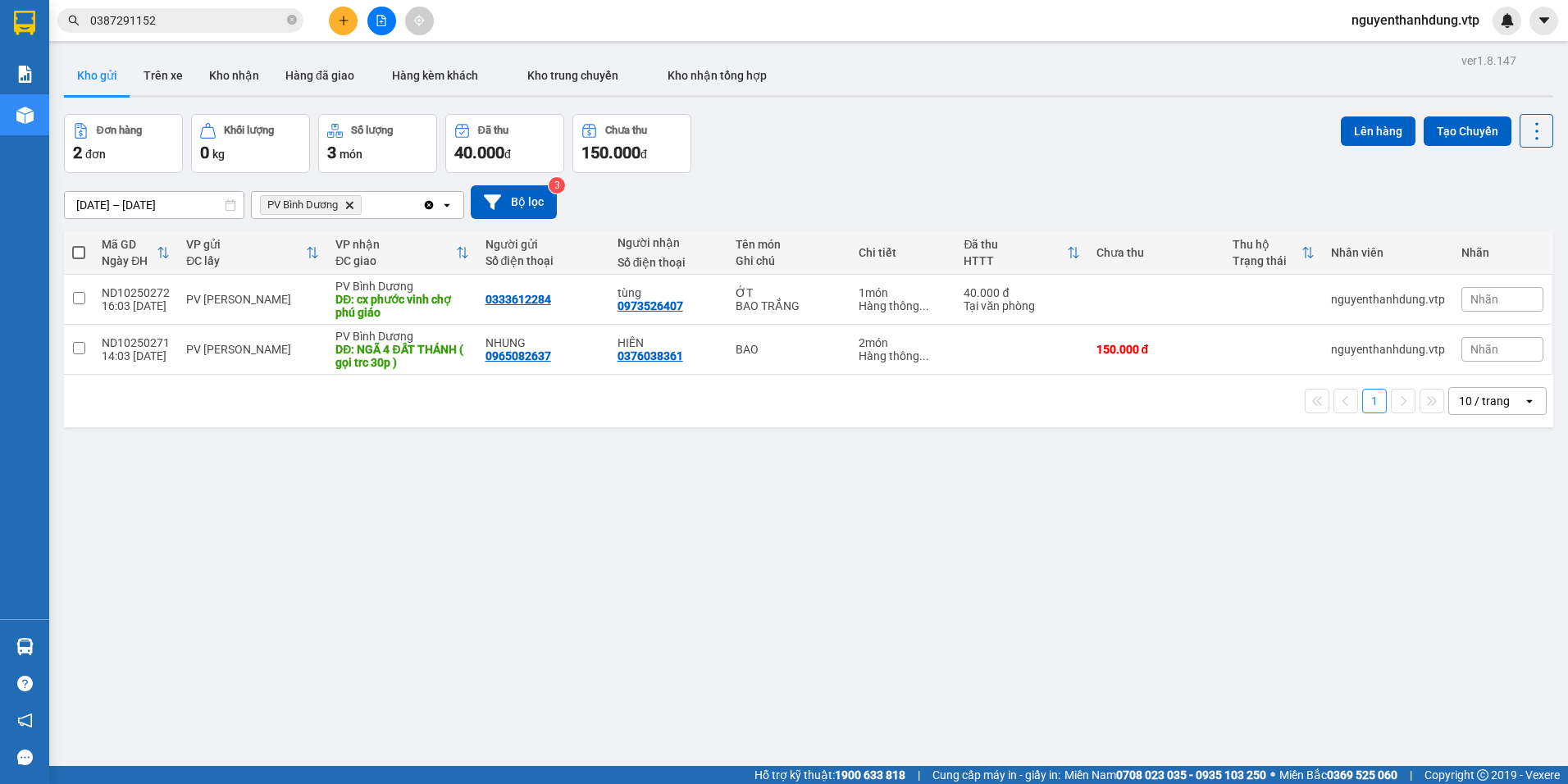
click at [390, 207] on div "PV Bình [PERSON_NAME]" at bounding box center [337, 205] width 170 height 26
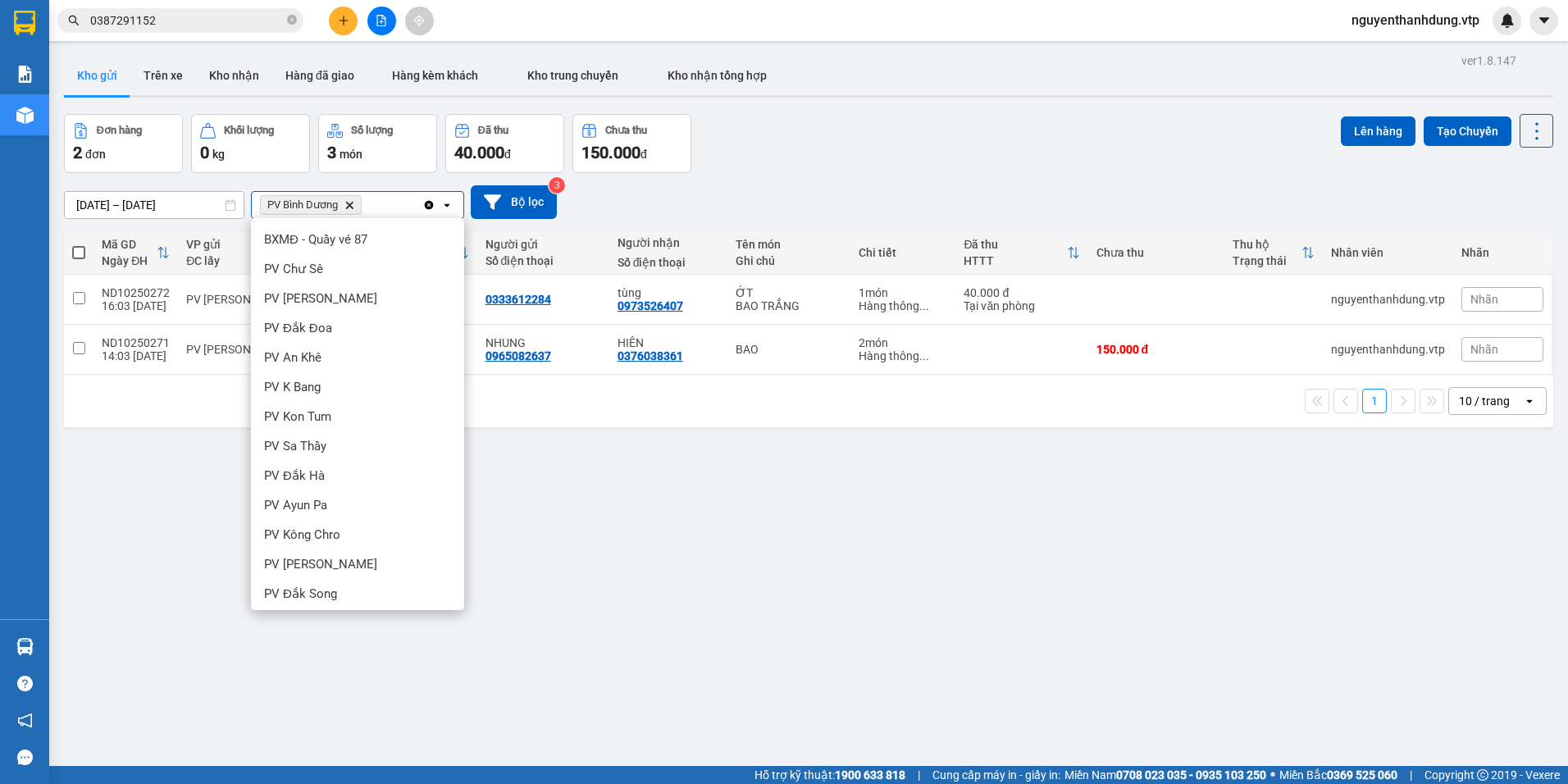
scroll to position [446, 0]
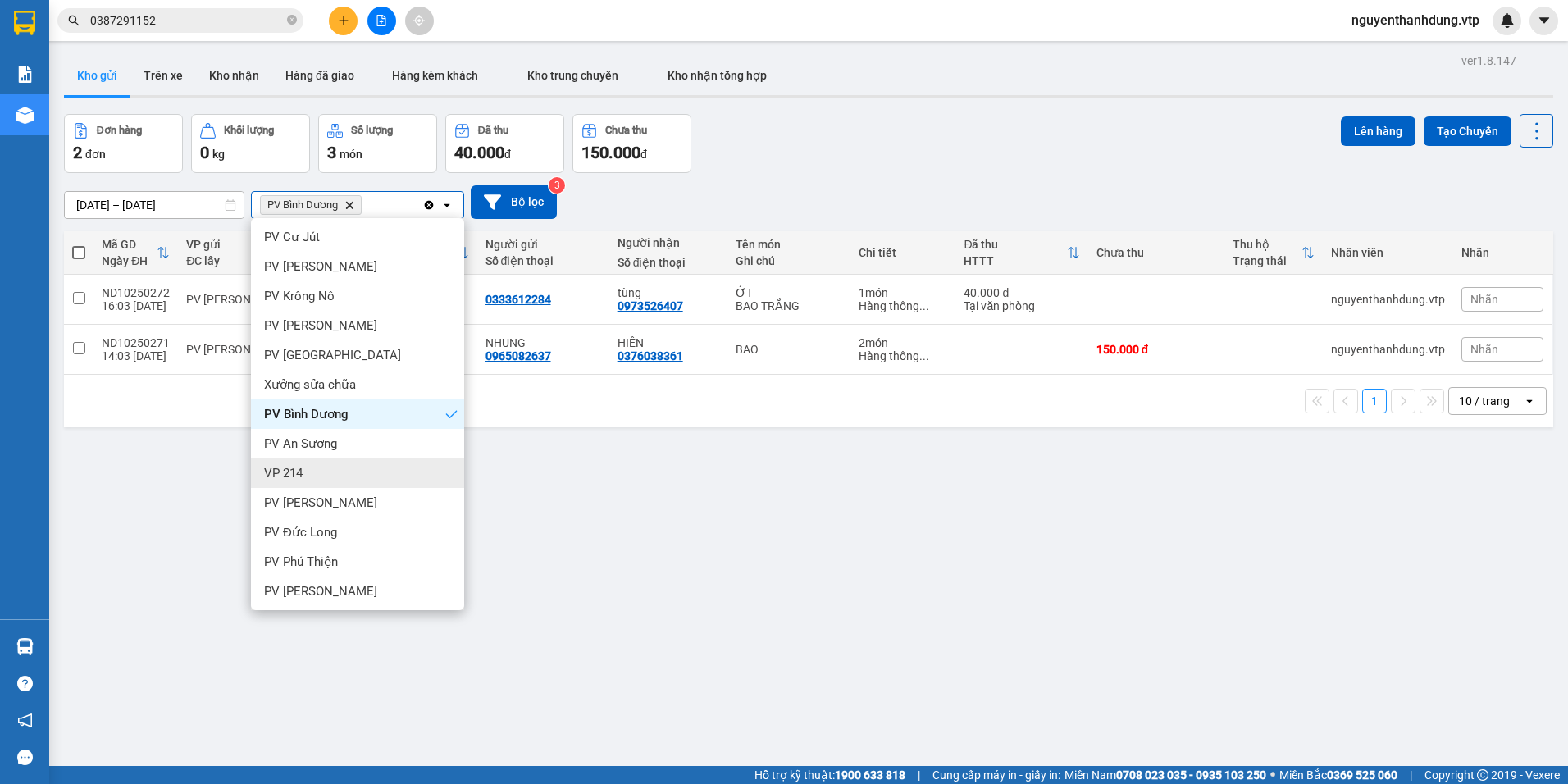
click at [309, 468] on div "VP 214" at bounding box center [357, 473] width 213 height 30
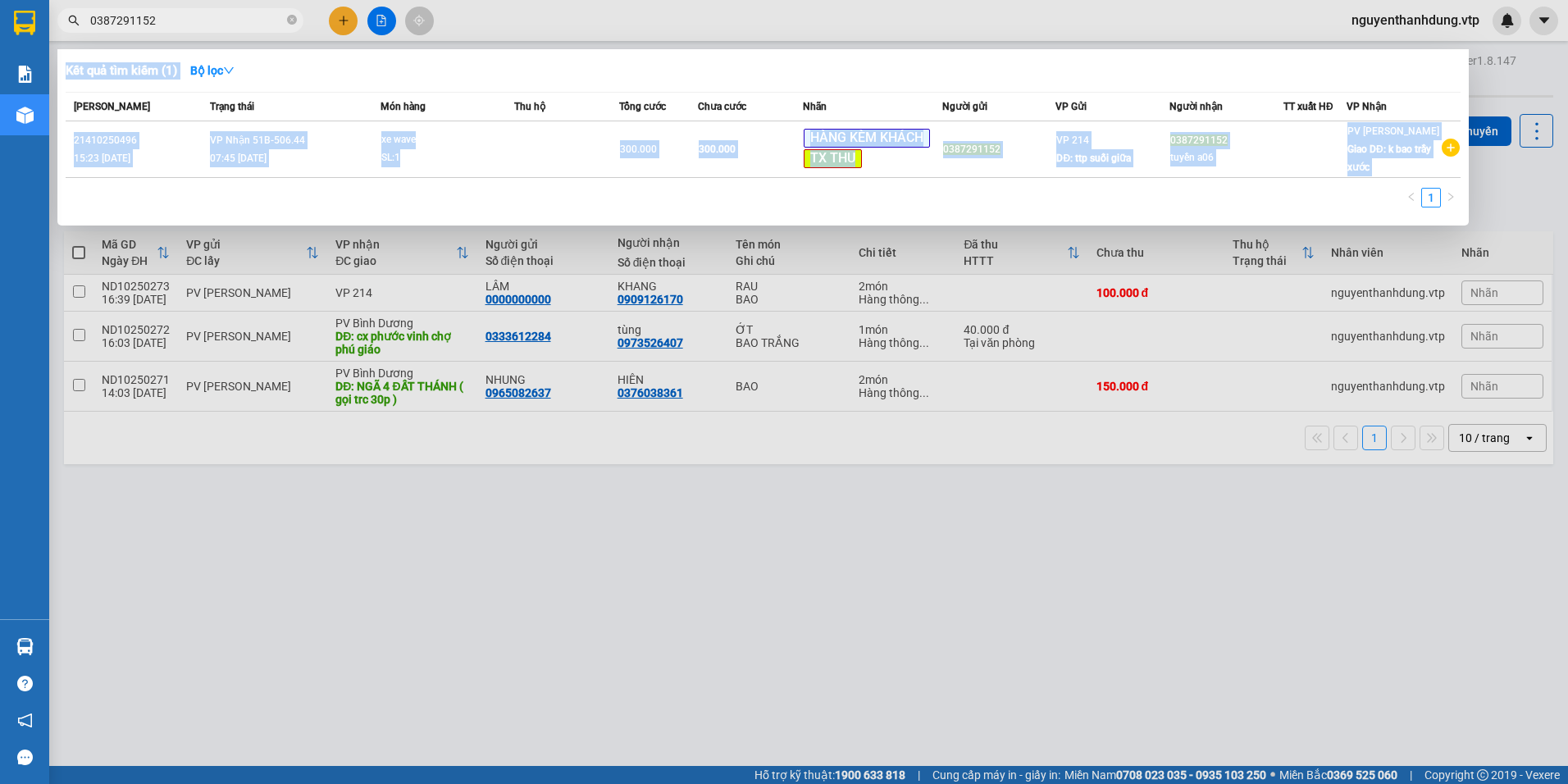
drag, startPoint x: 213, startPoint y: 30, endPoint x: 59, endPoint y: 70, distance: 159.1
click at [59, 35] on div "Kết quả tìm kiếm ( 1 ) Bộ lọc Mã ĐH Trạng thái Món hàng Thu hộ Tổng cước Chưa c…" at bounding box center [160, 21] width 320 height 29
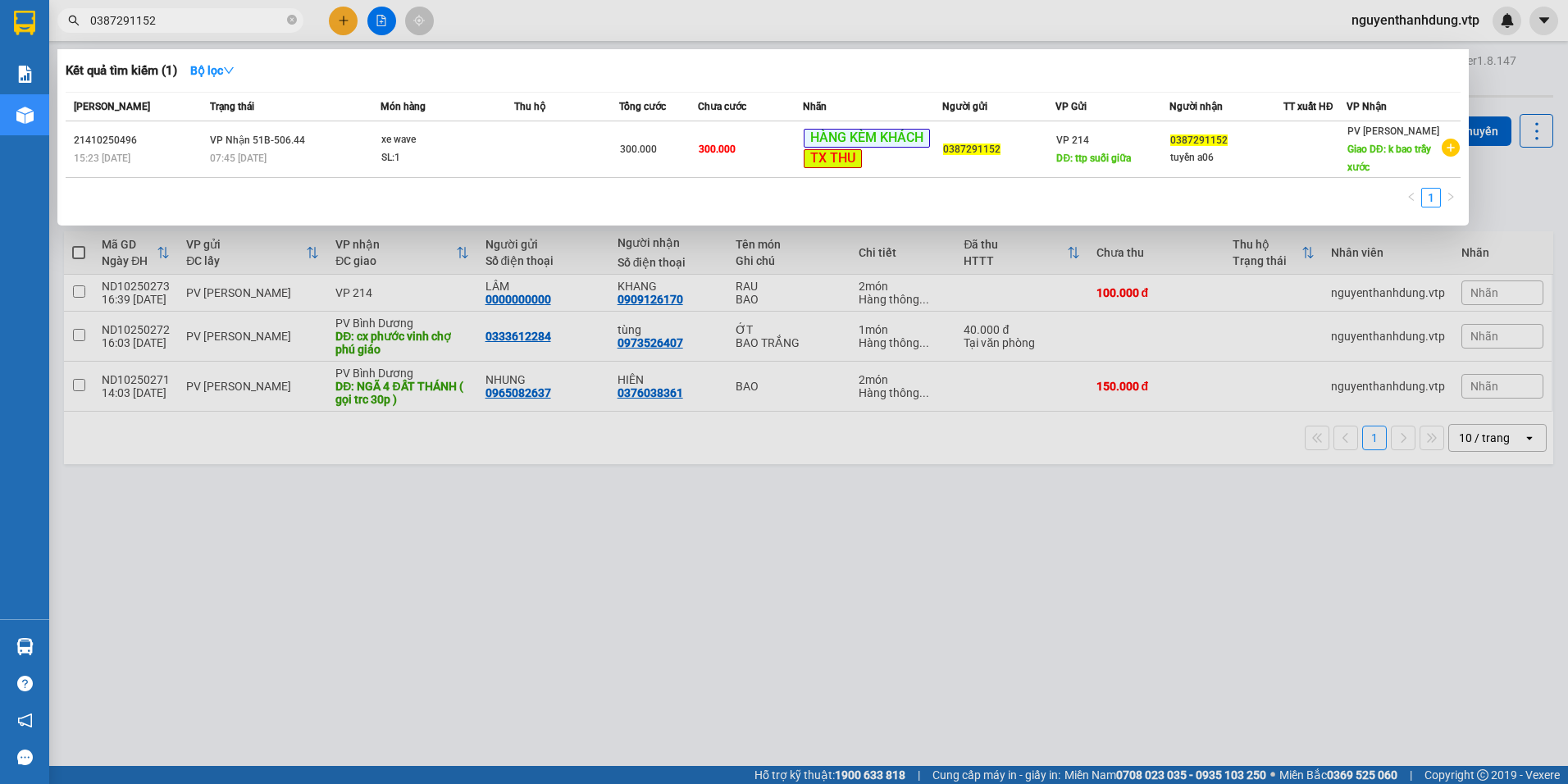
click at [657, 648] on div at bounding box center [784, 392] width 1568 height 784
drag, startPoint x: 170, startPoint y: 22, endPoint x: 90, endPoint y: 45, distance: 83.2
click at [90, 35] on div "Kết quả tìm kiếm ( 1 ) Bộ lọc Mã ĐH Trạng thái Món hàng Thu hộ Tổng cước Chưa c…" at bounding box center [160, 21] width 320 height 29
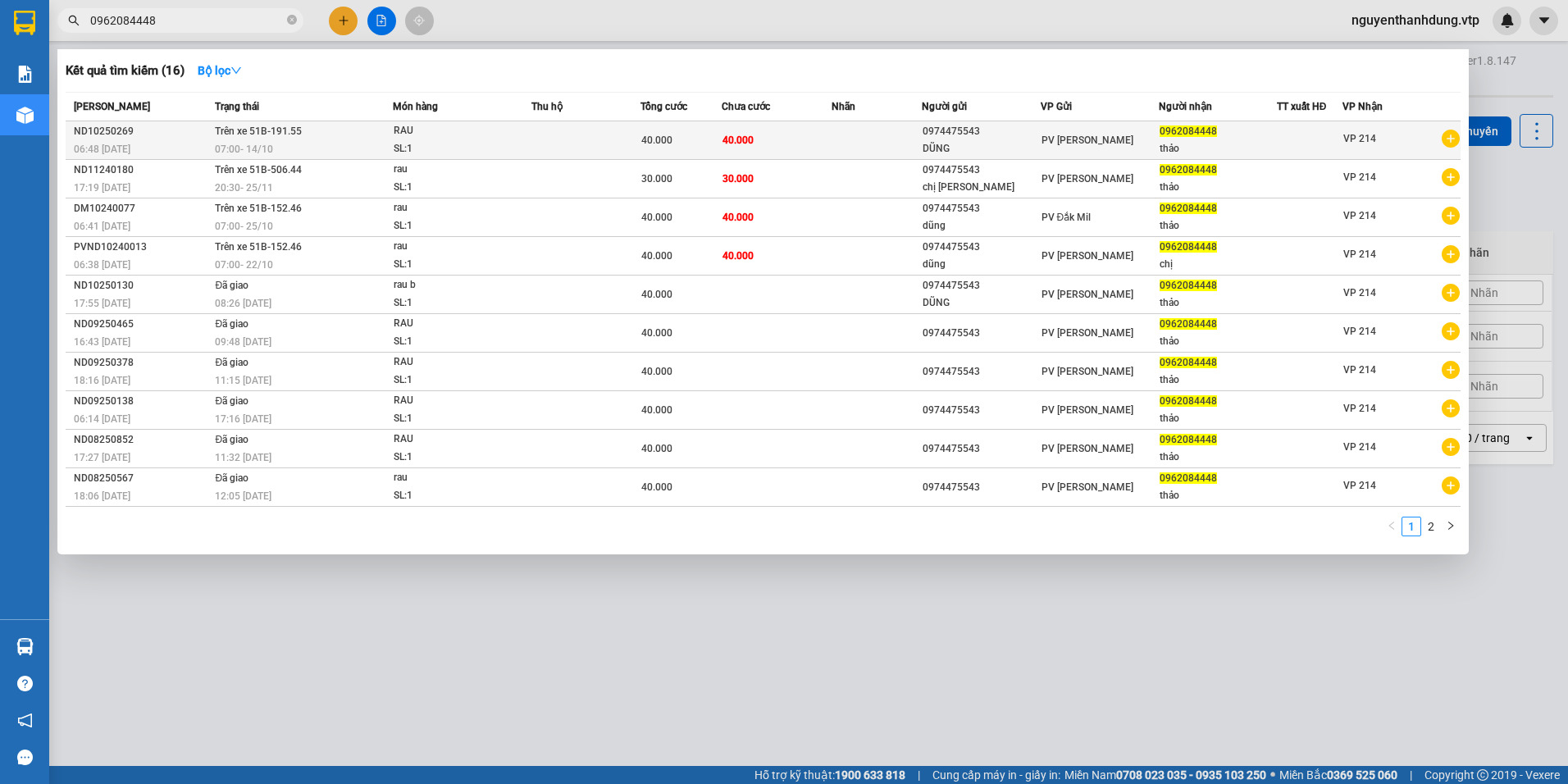
type input "0962084448"
click at [1351, 131] on div "VP 214" at bounding box center [1359, 140] width 33 height 21
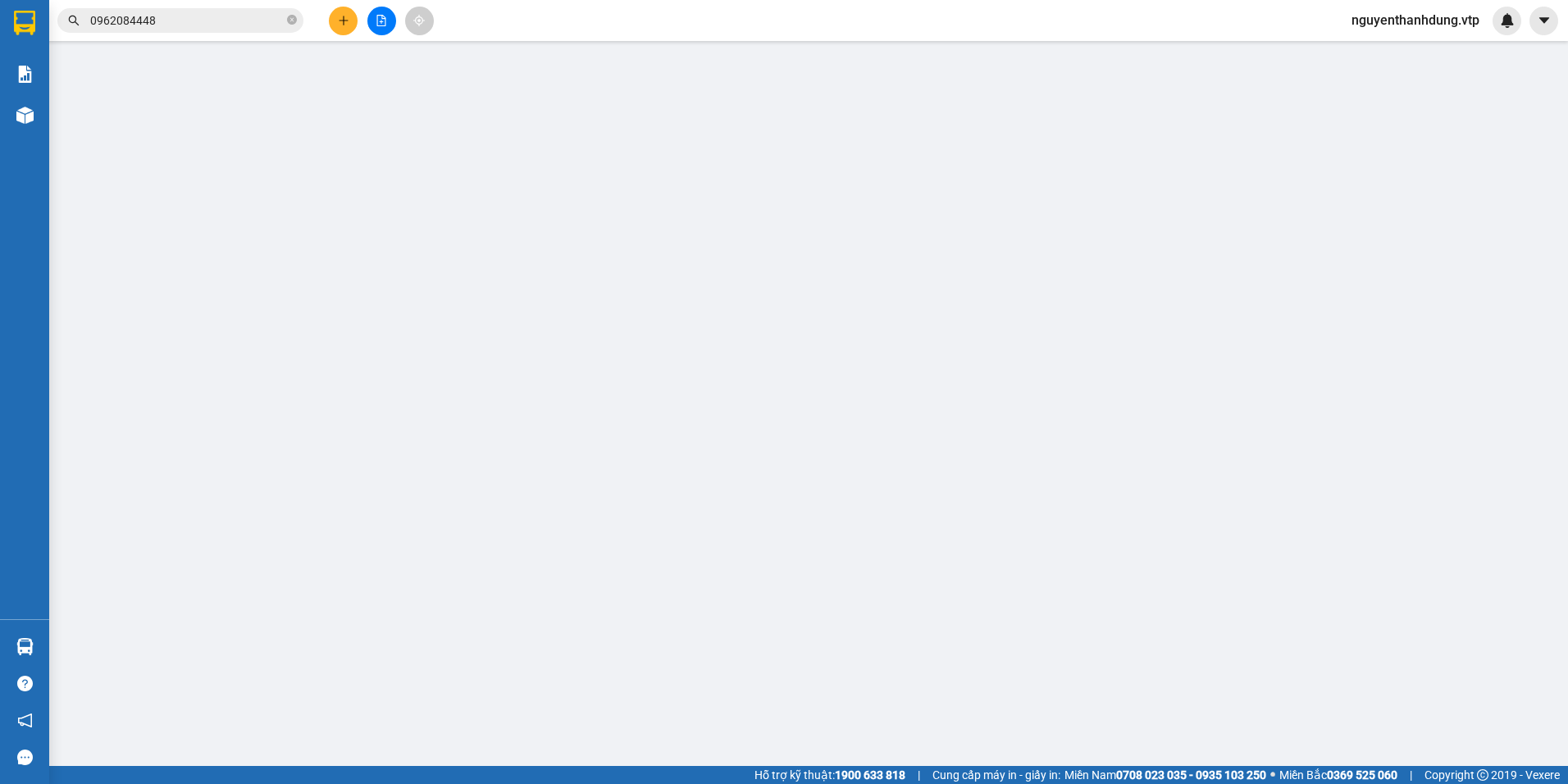
type input "2.000"
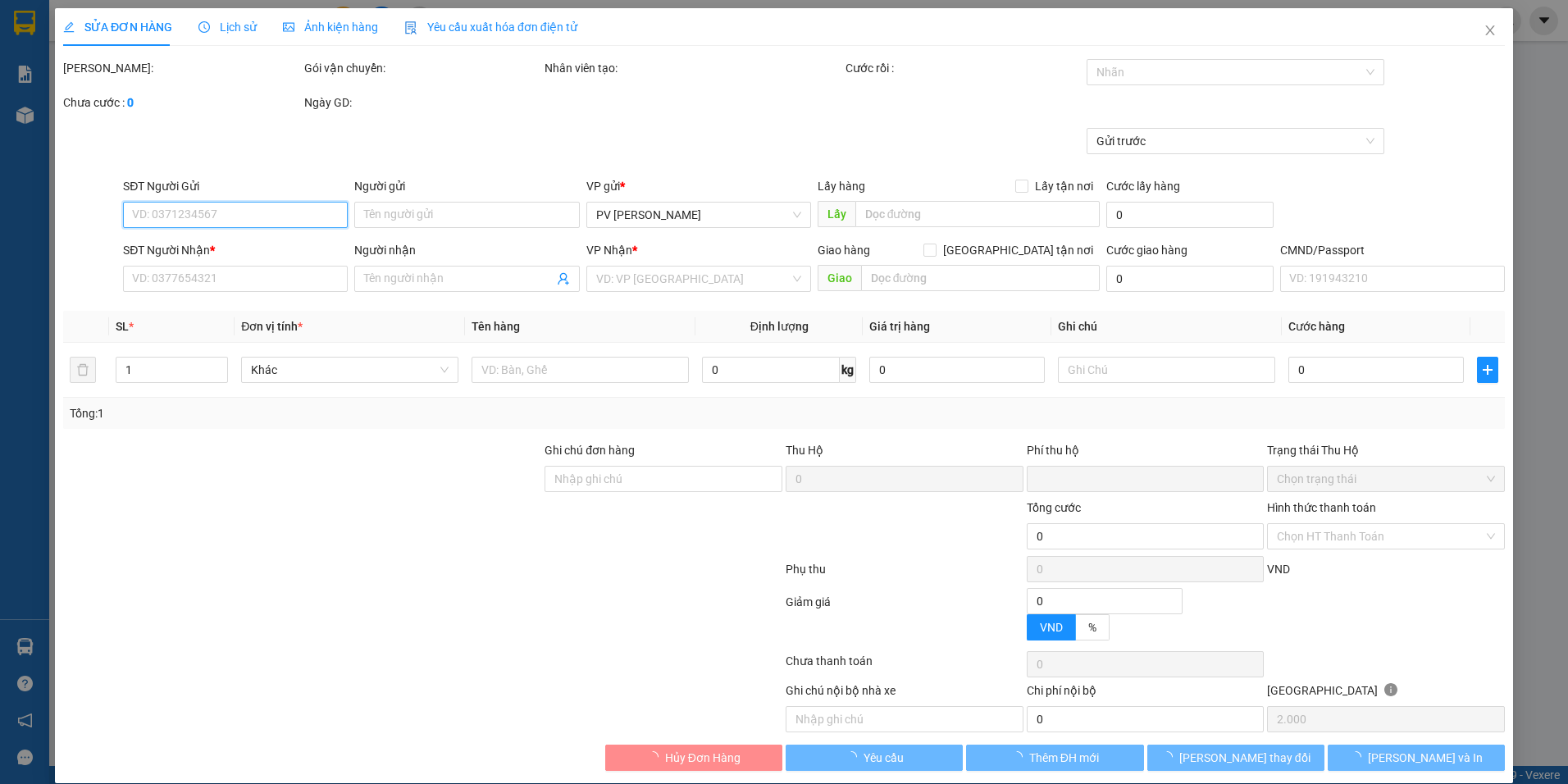
type input "0974475543"
type input "DŨNG"
type input "0962084448"
type input "thảo"
type input "0"
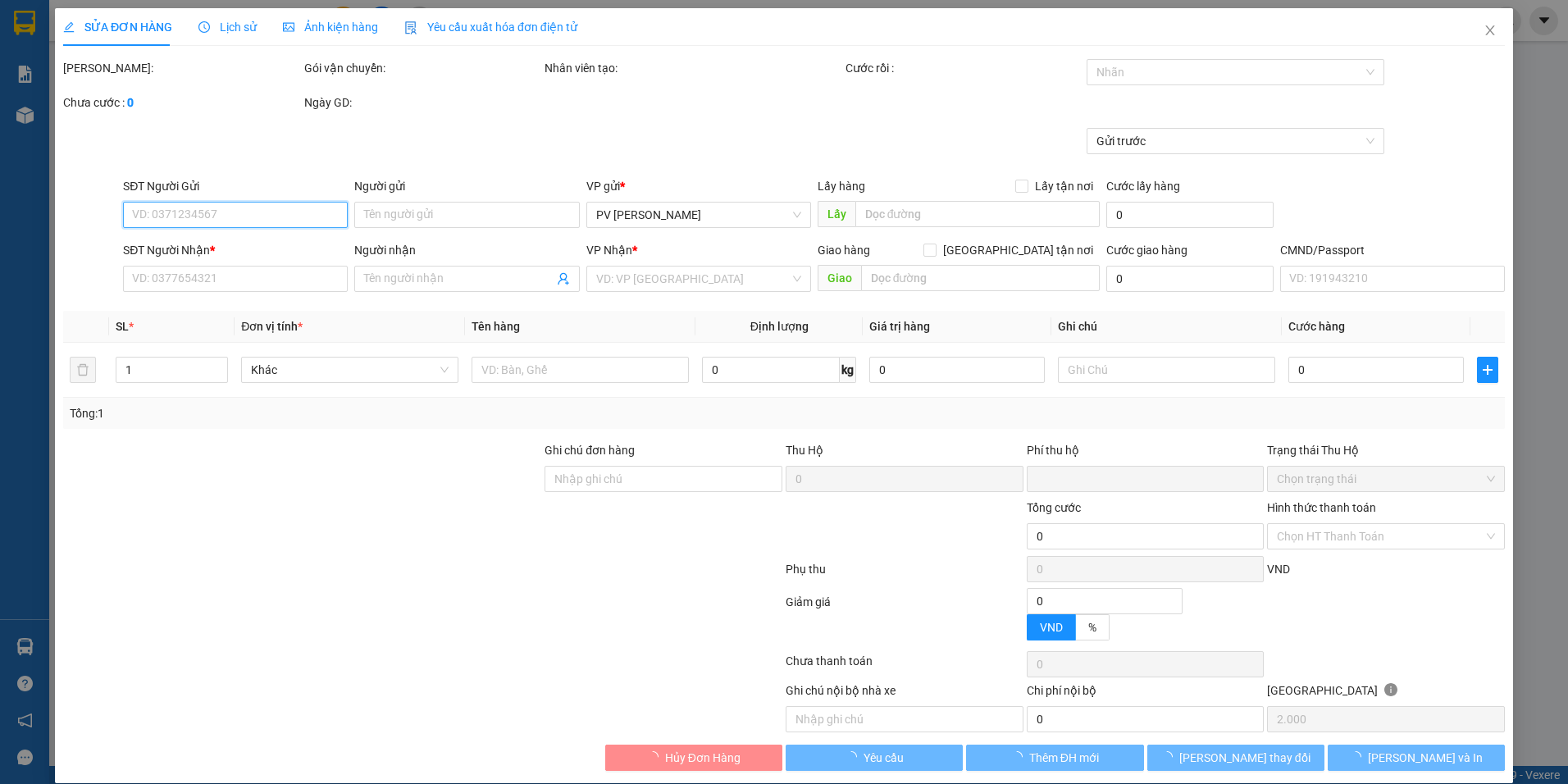
type input "40.000"
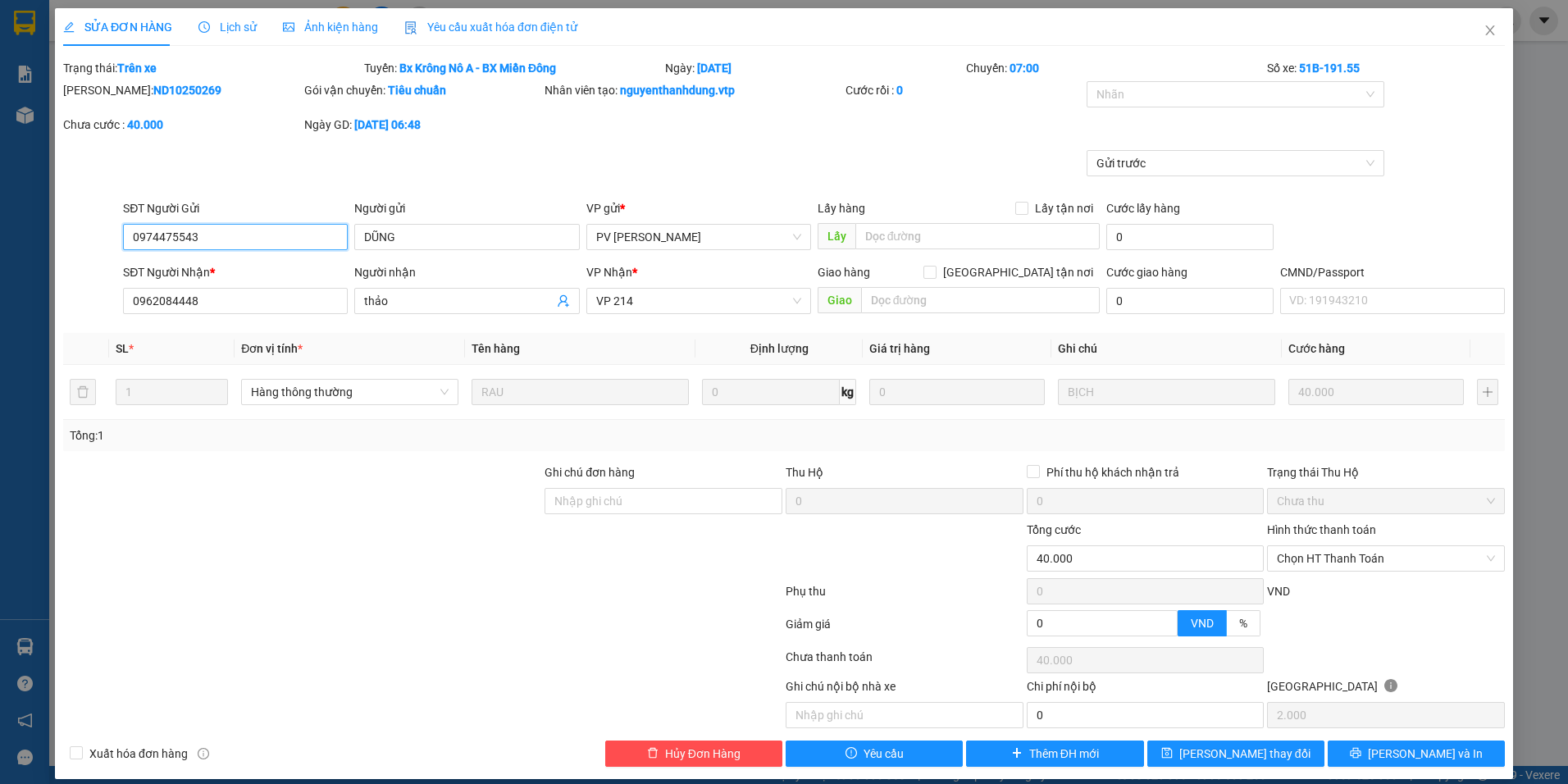
scroll to position [15, 0]
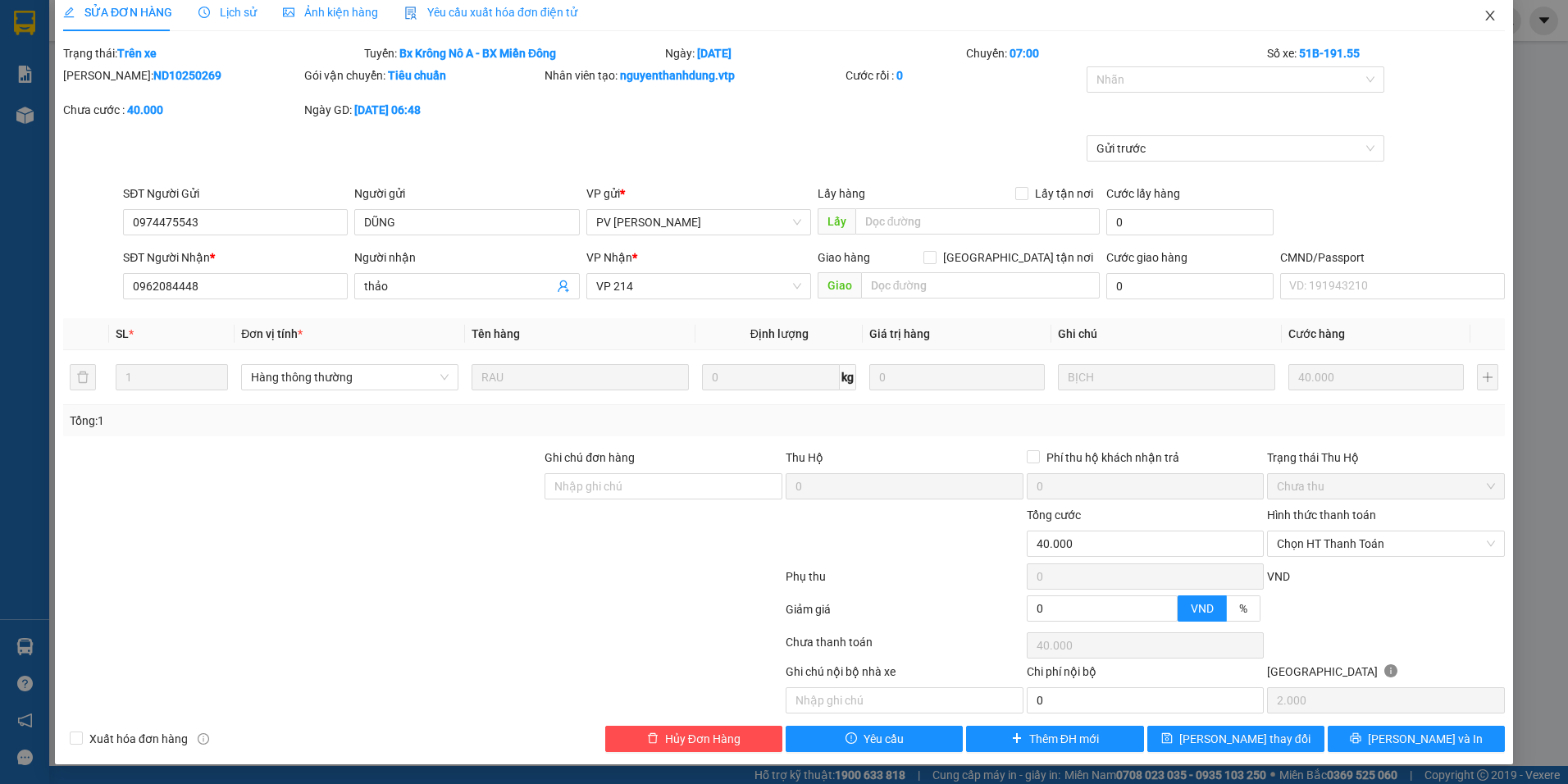
click at [1485, 19] on span "Close" at bounding box center [1490, 16] width 46 height 46
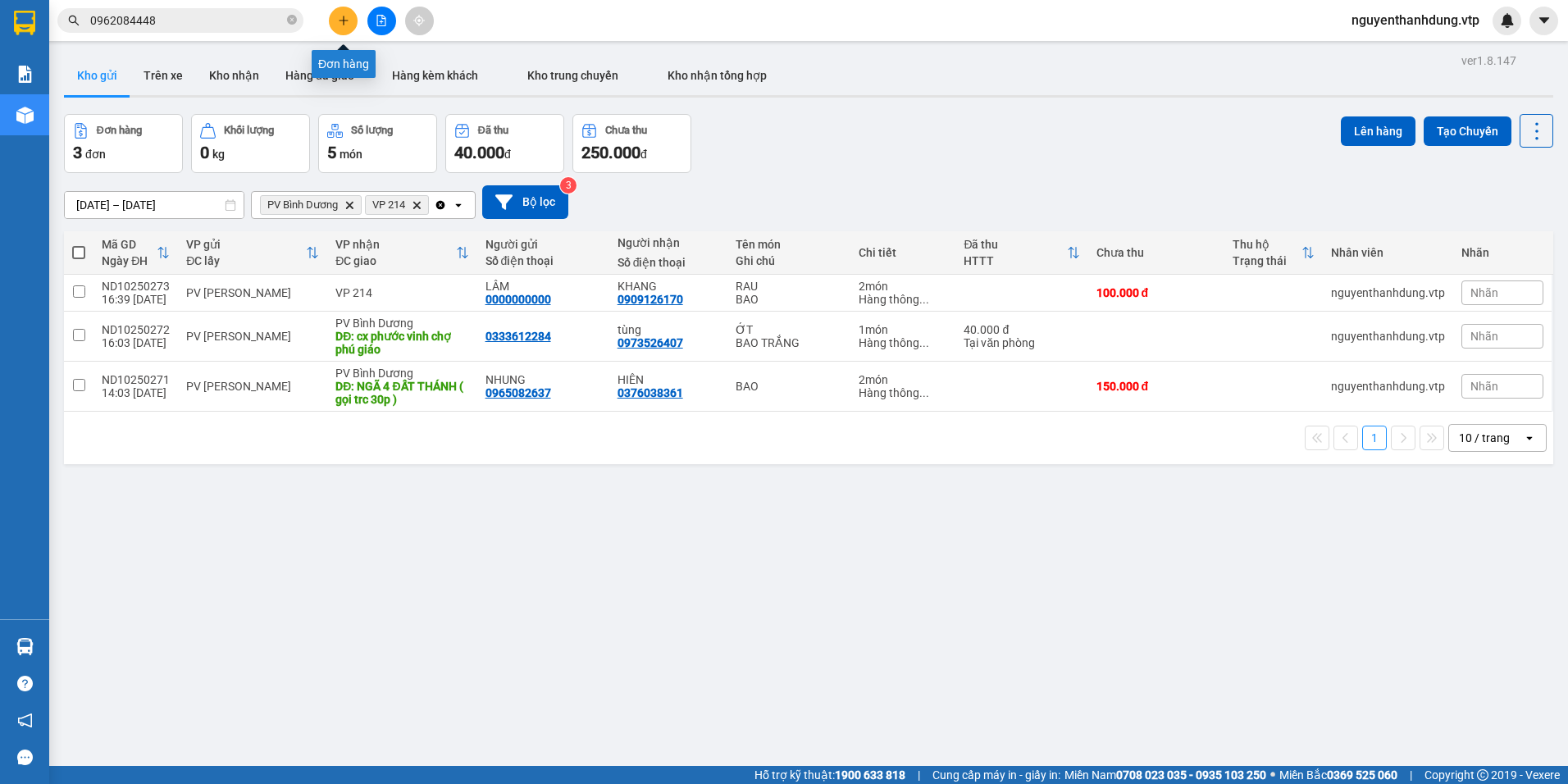
click at [343, 22] on icon "plus" at bounding box center [344, 20] width 12 height 12
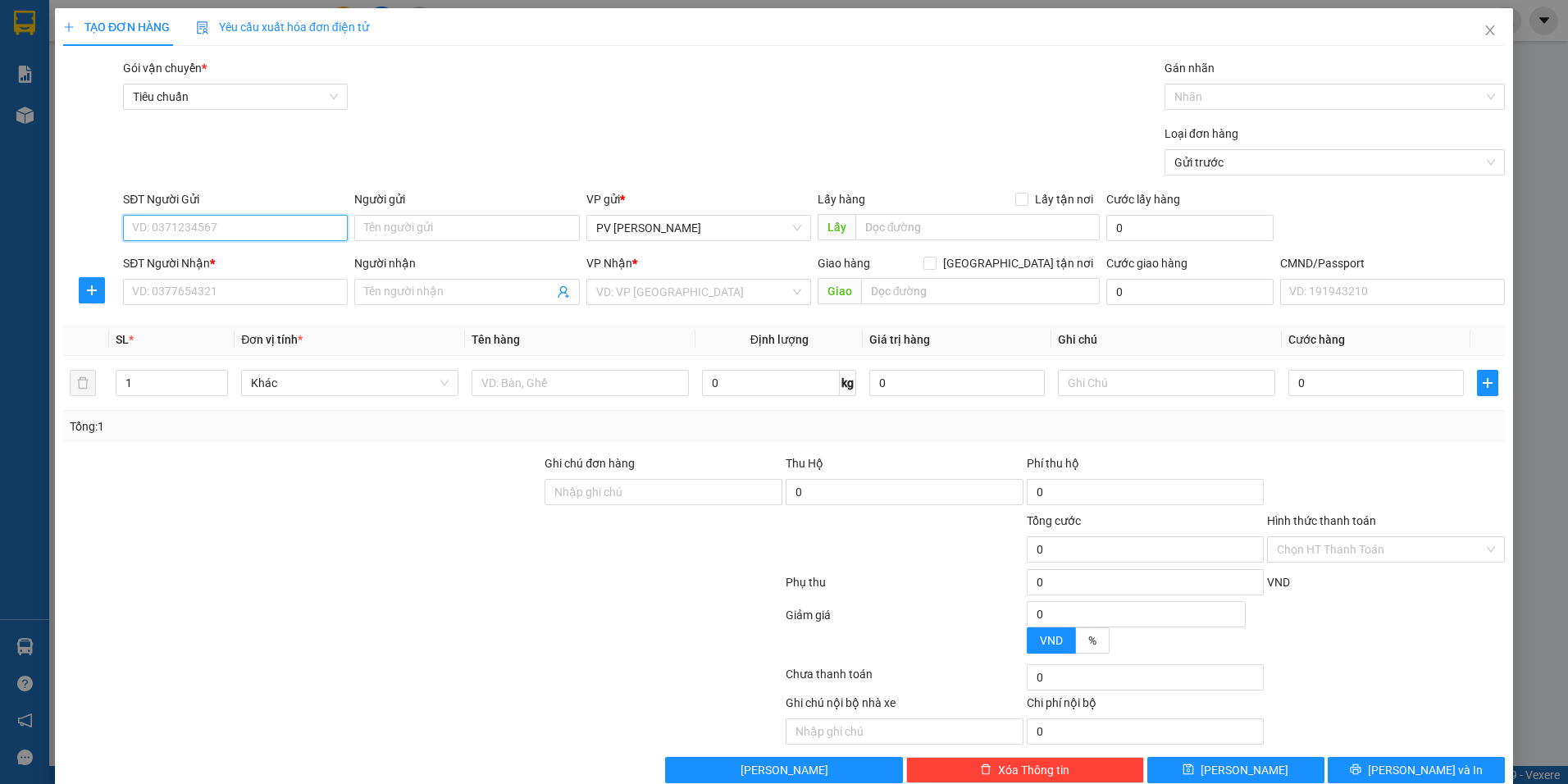
click at [230, 228] on input "SĐT Người Gửi" at bounding box center [236, 228] width 225 height 26
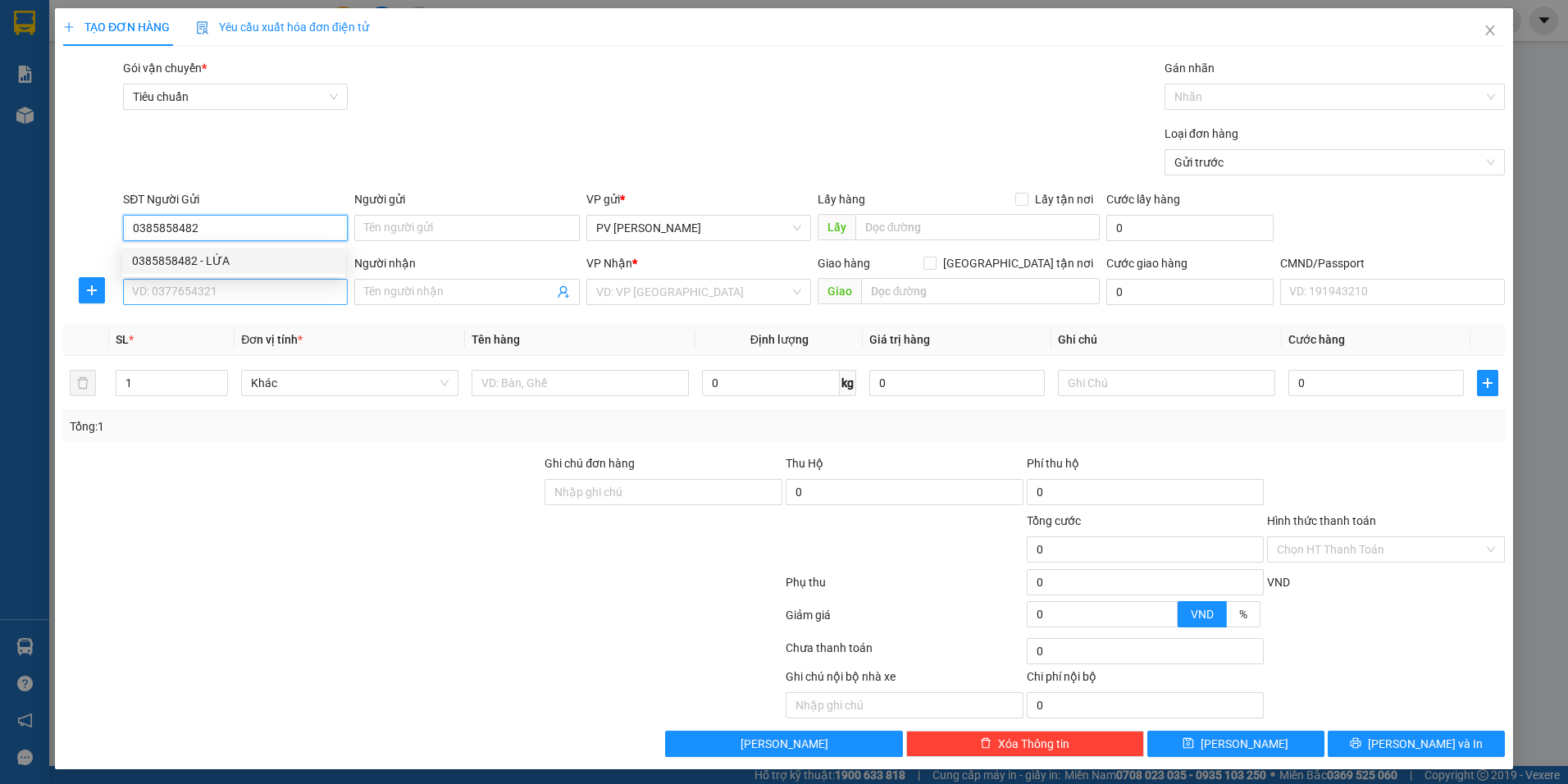
type input "0385858482"
click at [233, 288] on input "SĐT Người Nhận *" at bounding box center [236, 291] width 225 height 26
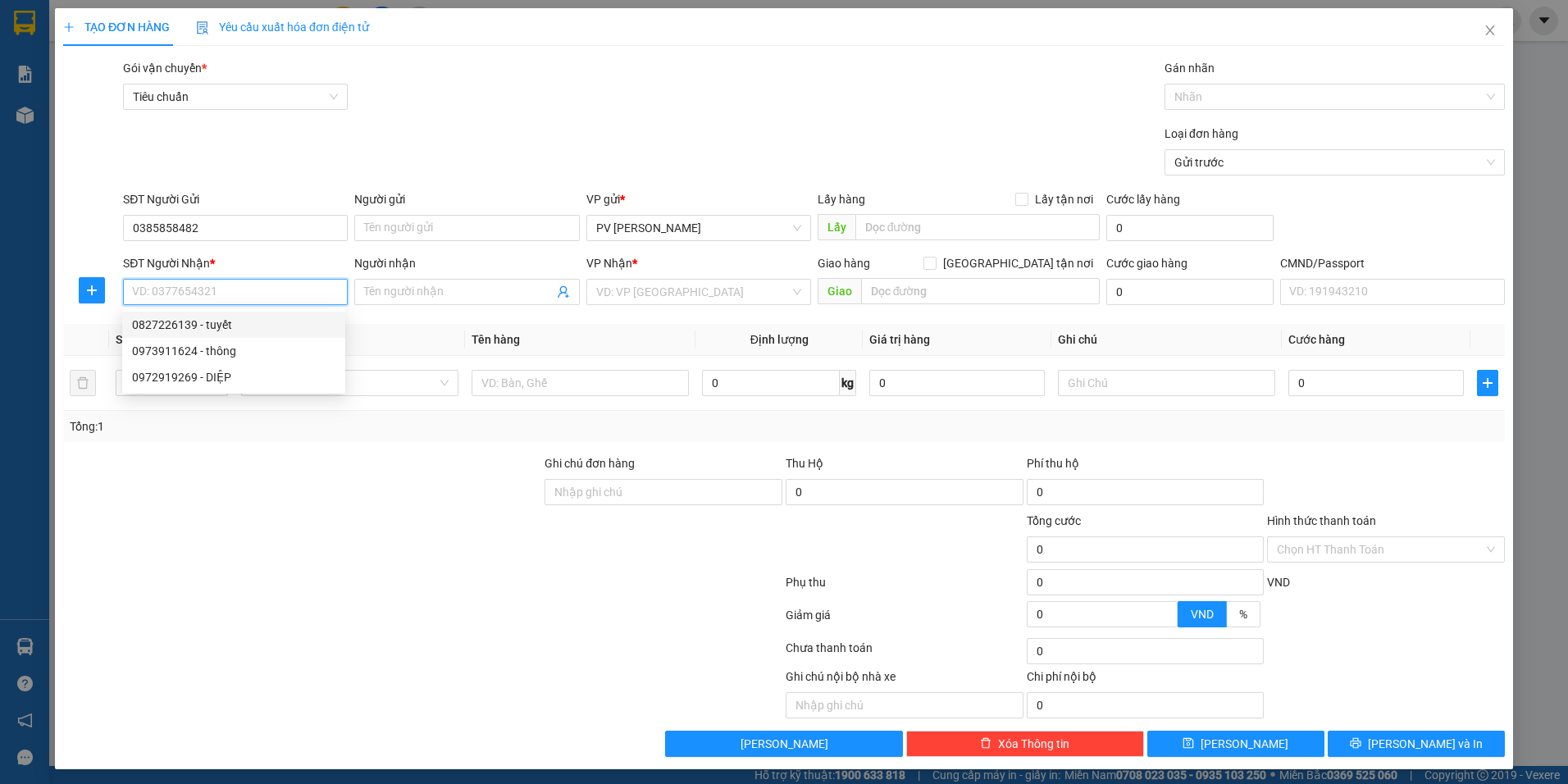
click at [236, 328] on div "0827226139 - tuyết" at bounding box center [234, 325] width 203 height 18
type input "0827226139"
type input "tuyết"
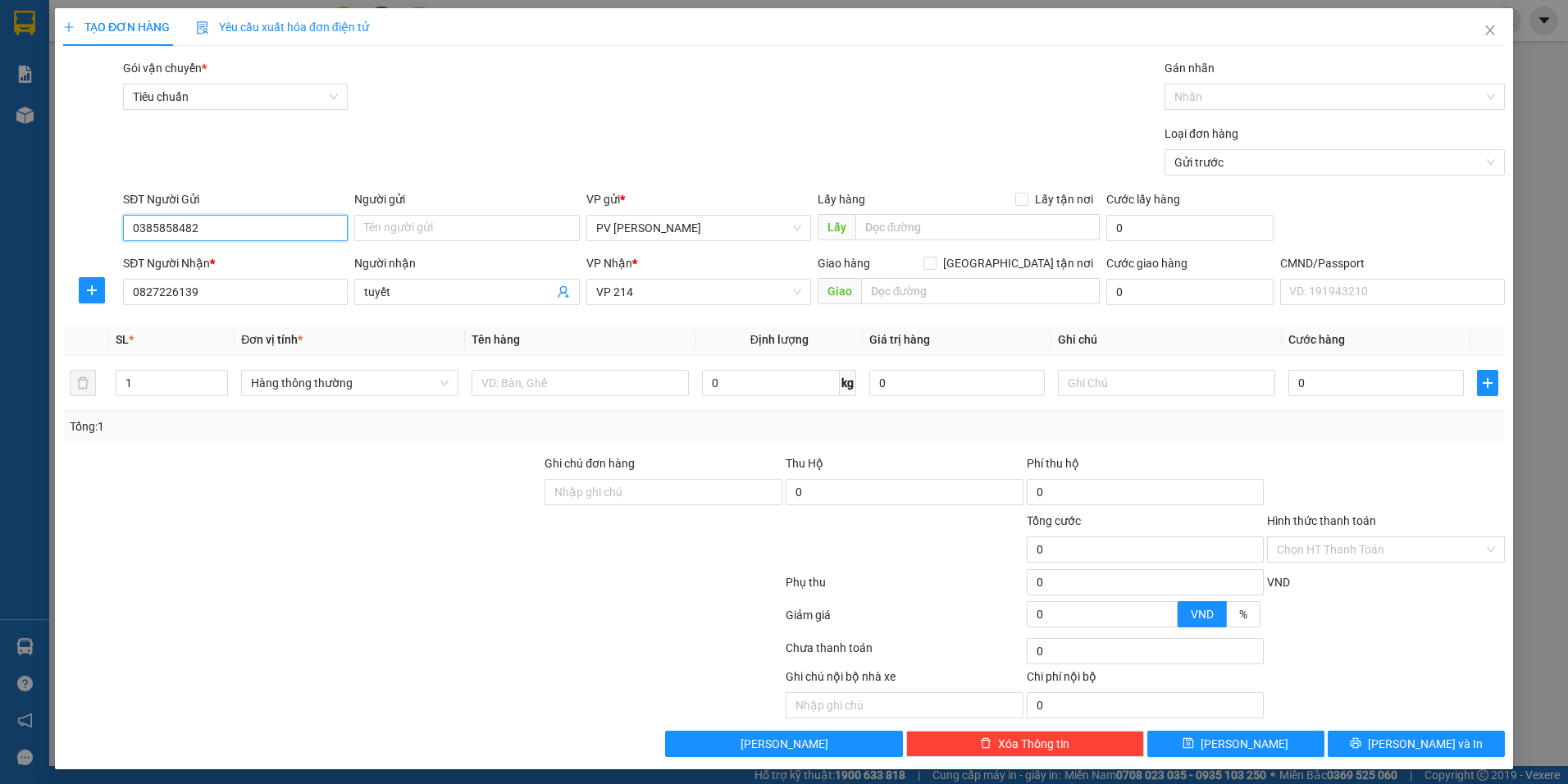
click at [242, 232] on input "0385858482" at bounding box center [236, 228] width 225 height 26
click at [237, 261] on div "0385858482 - LỨA" at bounding box center [234, 261] width 203 height 18
type input "LỨA"
click at [540, 383] on input "text" at bounding box center [580, 383] width 218 height 26
type input "RAU"
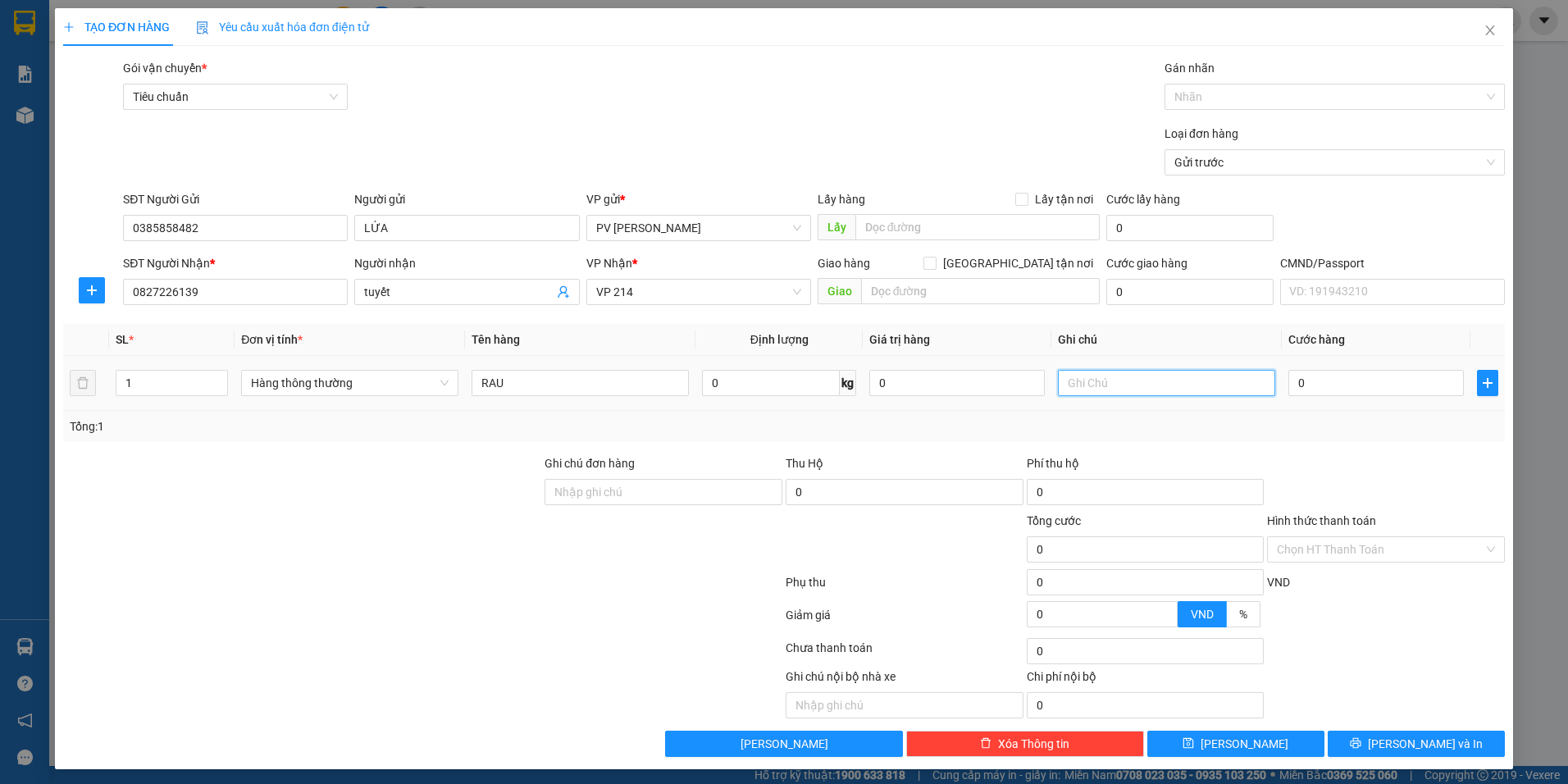
click at [1182, 377] on input "text" at bounding box center [1167, 383] width 218 height 26
type input "A"
type input "BAO"
click at [1291, 385] on input "0" at bounding box center [1377, 383] width 176 height 26
type input "7"
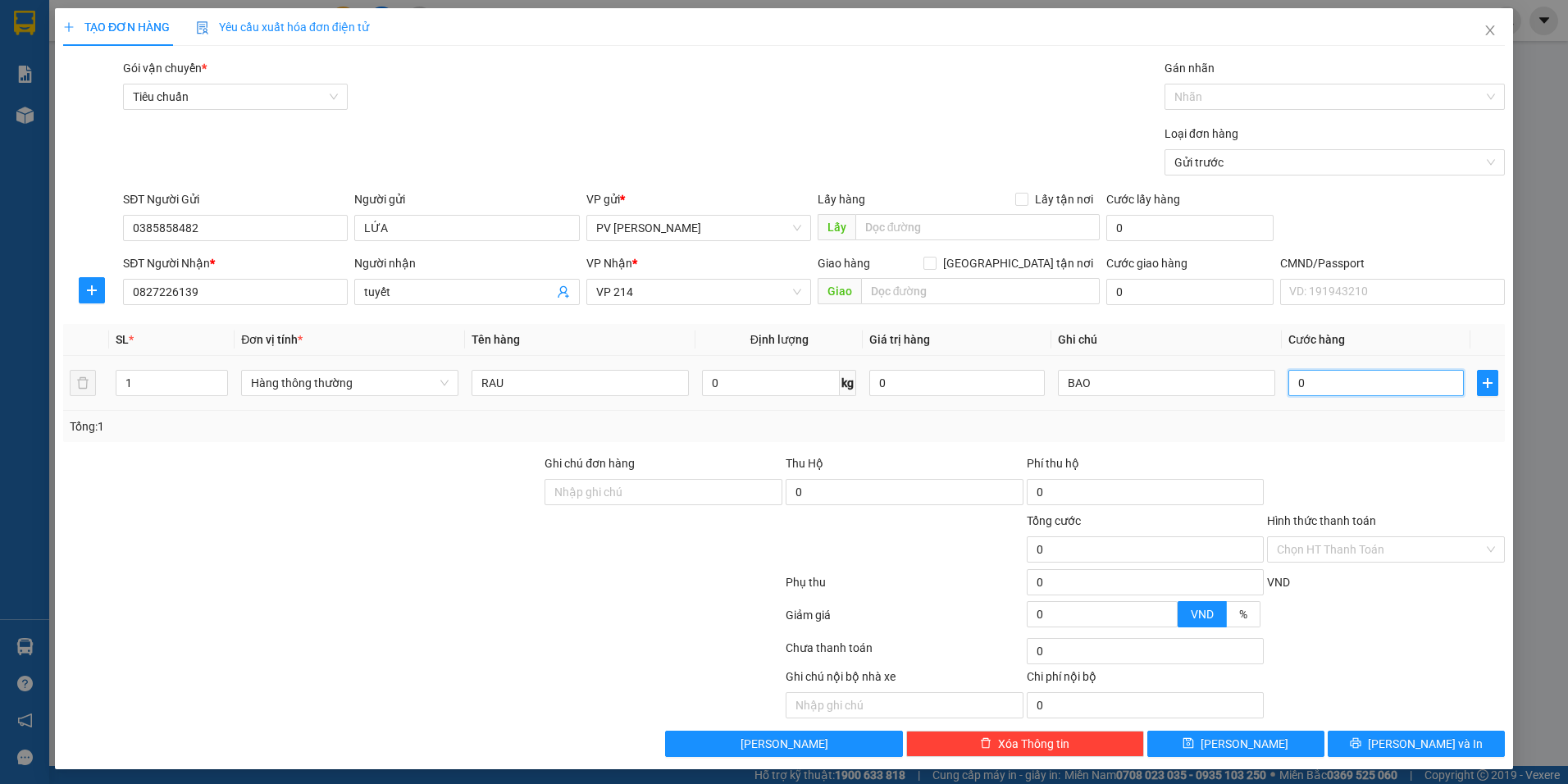
type input "7"
type input "70"
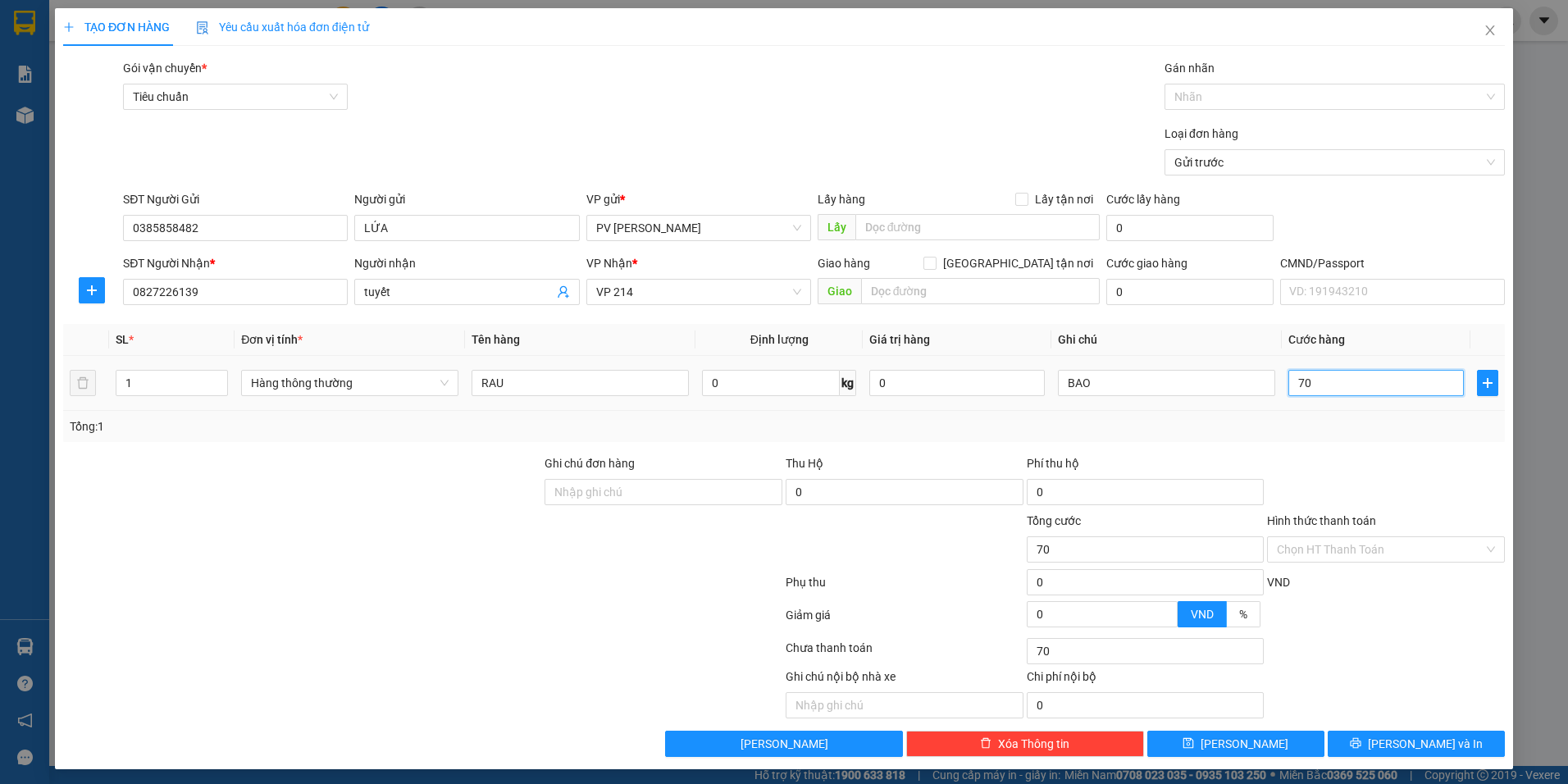
type input "700"
type input "7.000"
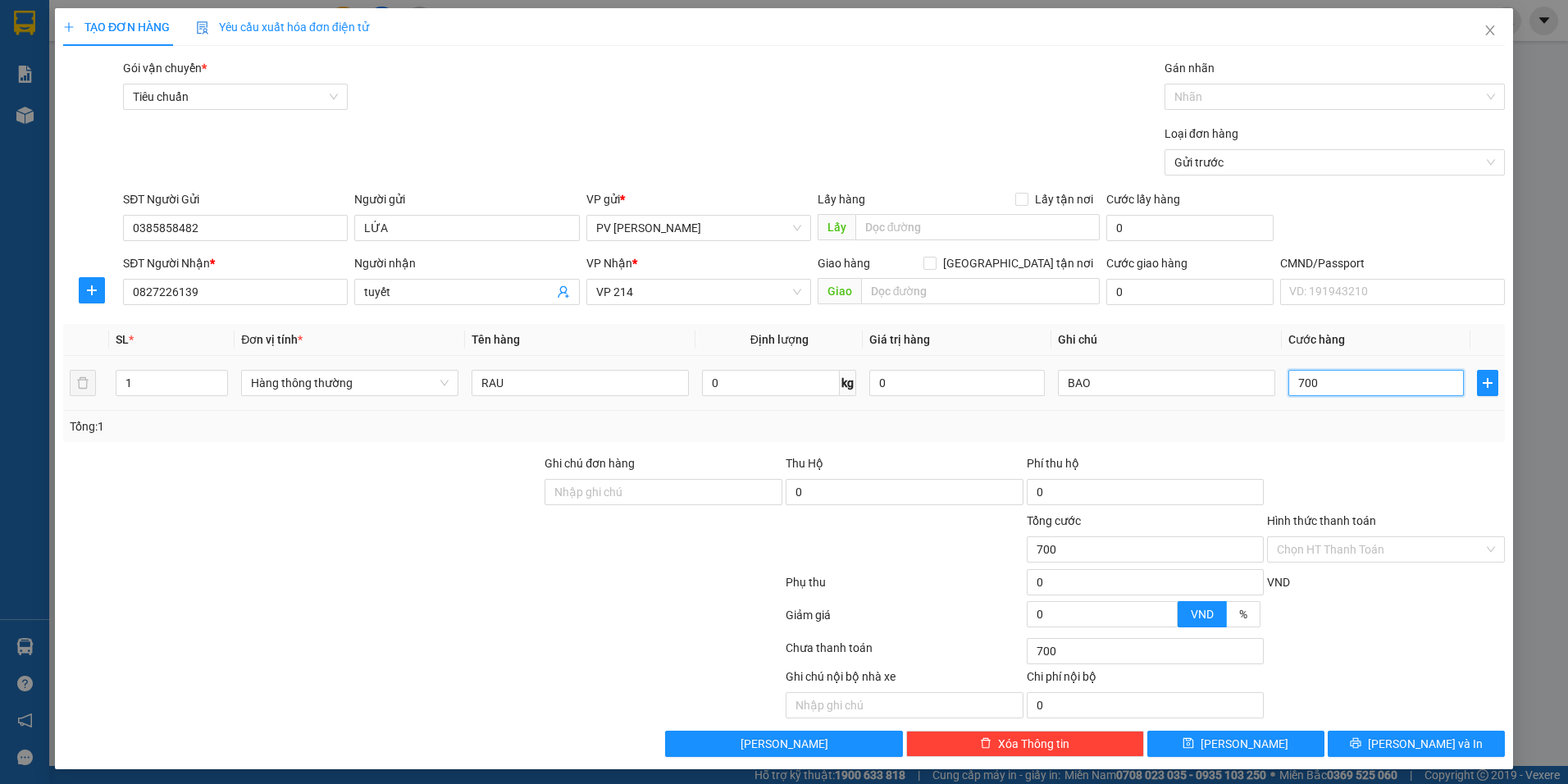
type input "7.000"
type input "70.000"
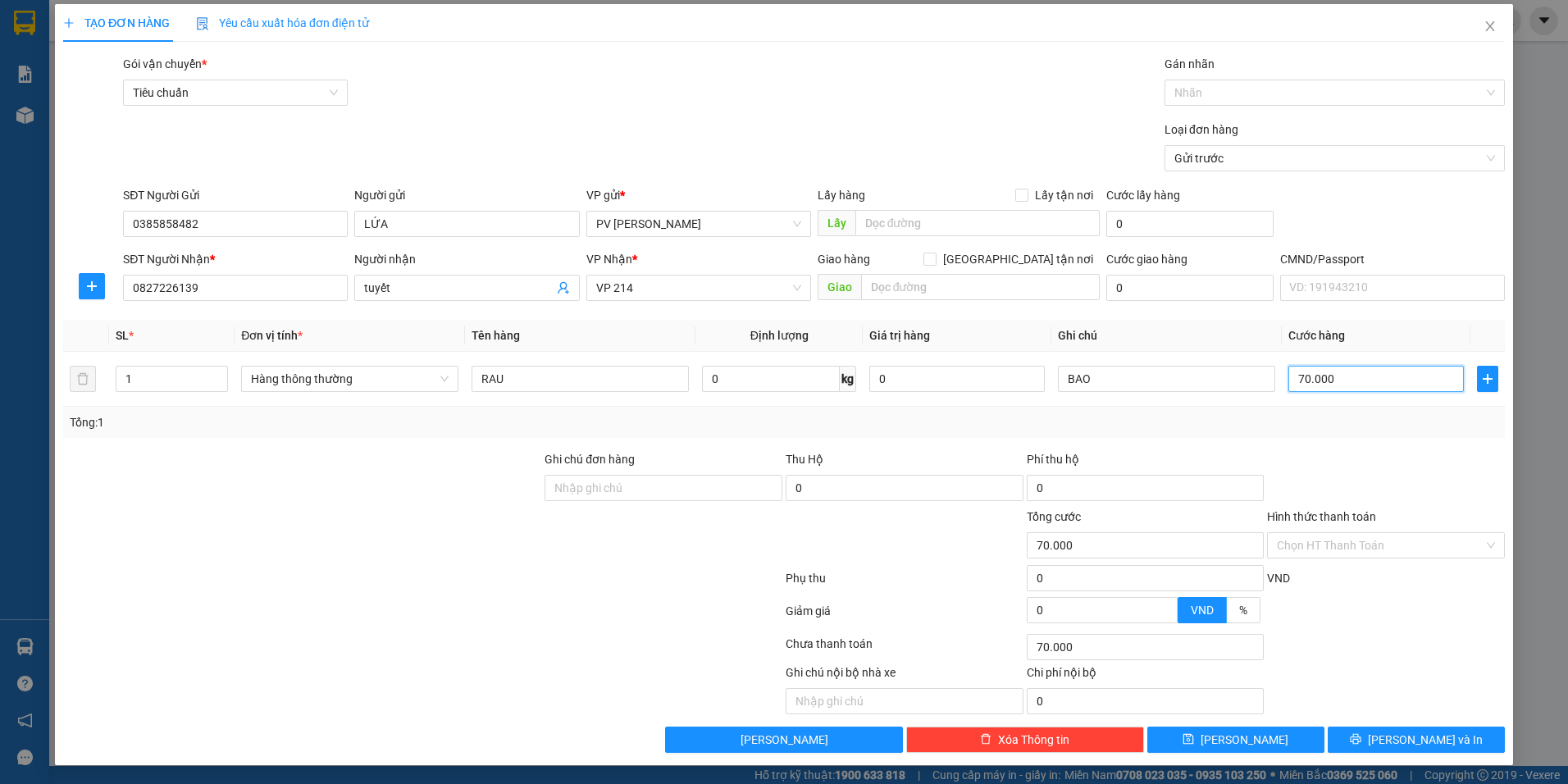
scroll to position [5, 0]
type input "70.000"
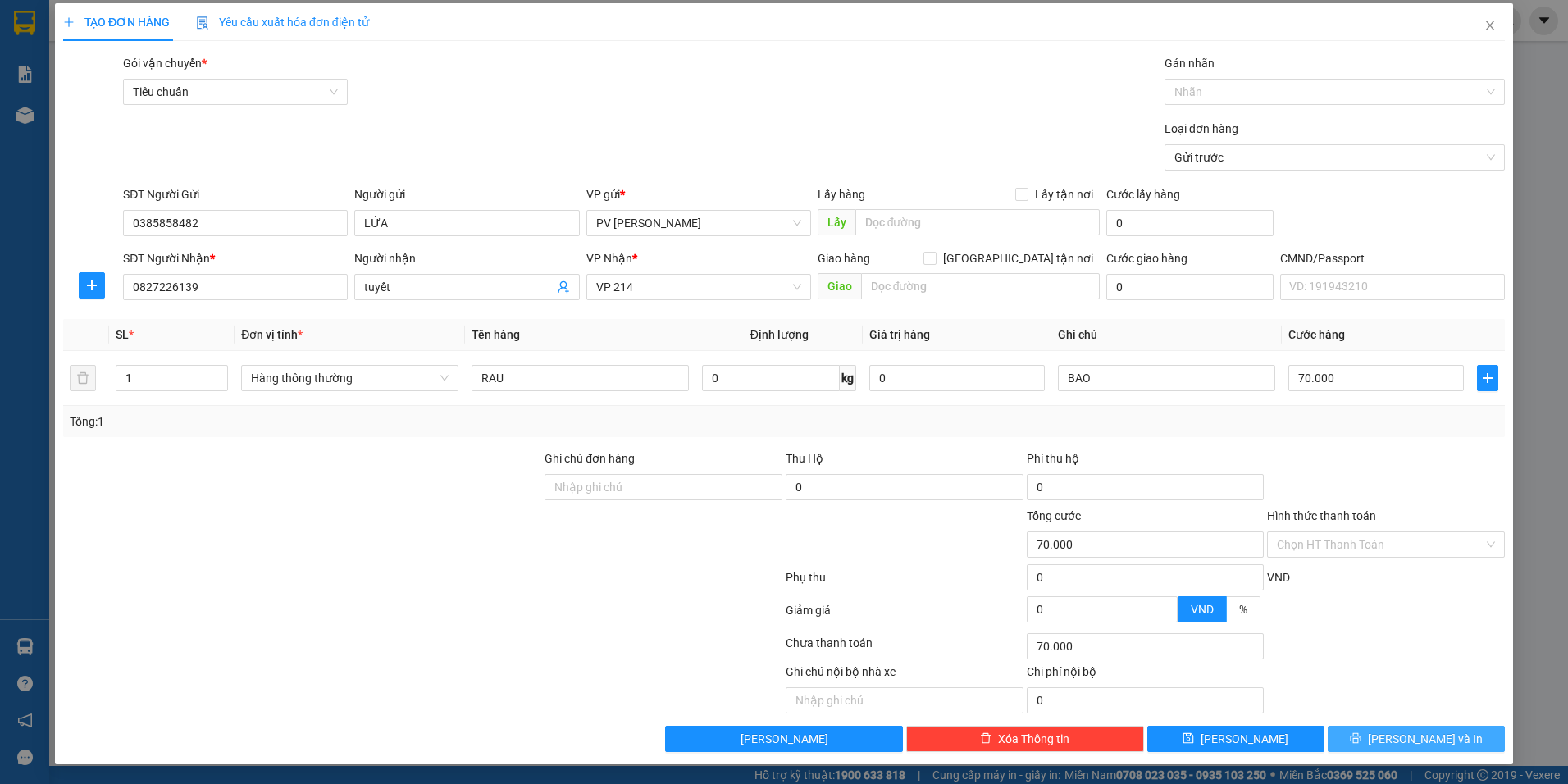
click at [1372, 743] on button "[PERSON_NAME] và In" at bounding box center [1416, 739] width 177 height 26
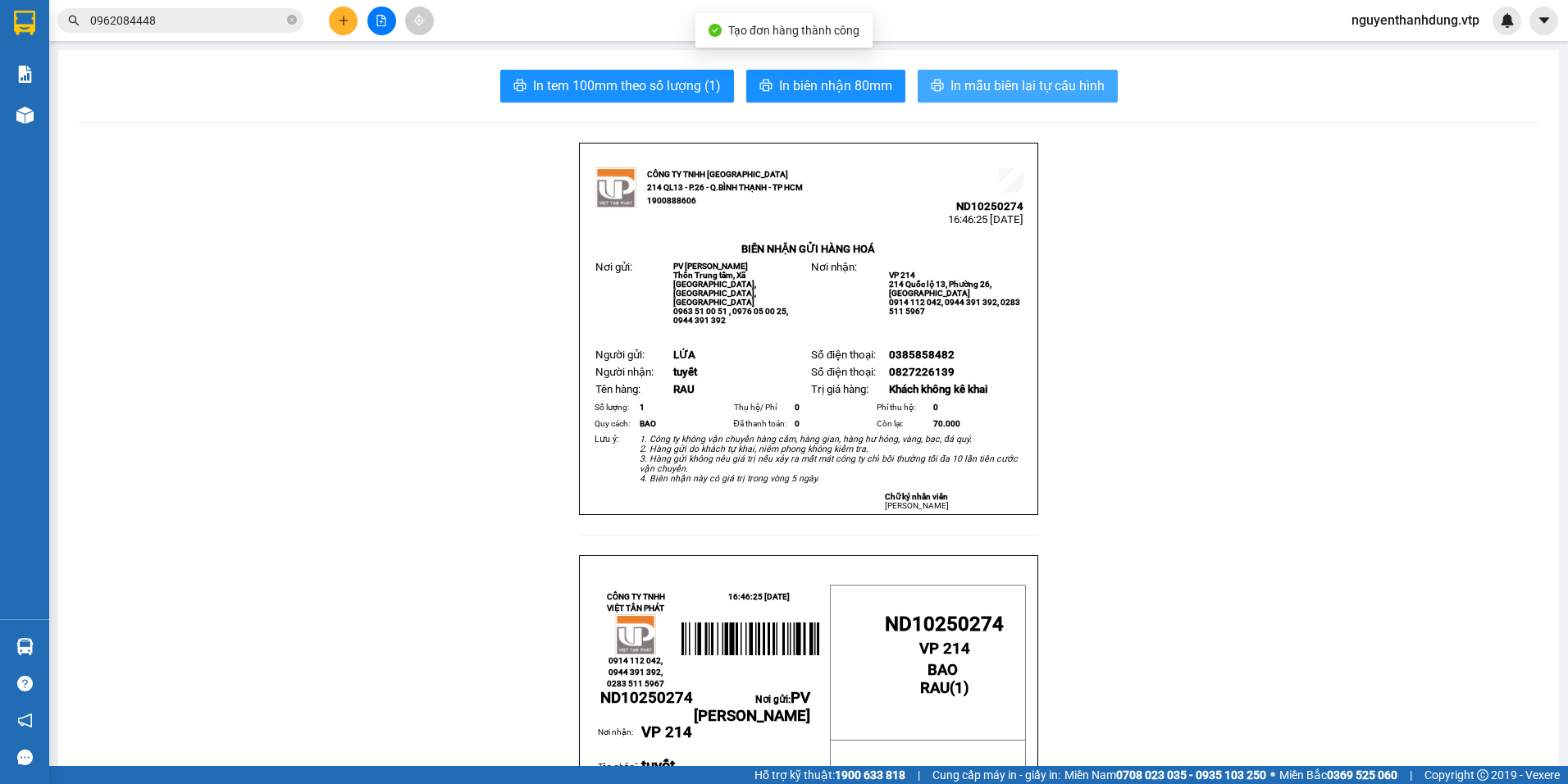
click at [1081, 86] on span "In mẫu biên lai tự cấu hình" at bounding box center [1027, 85] width 154 height 21
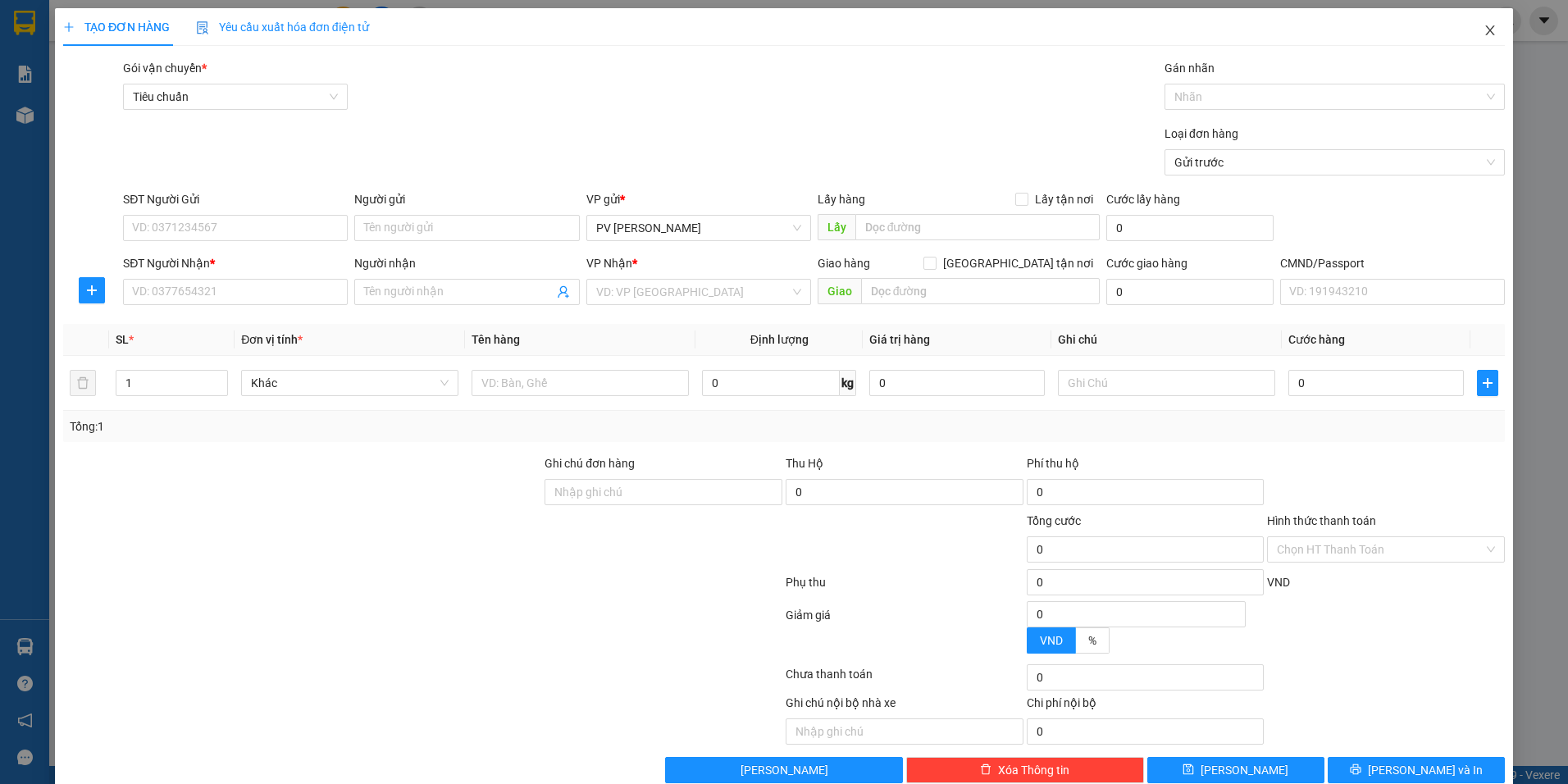
click at [1485, 19] on span "Close" at bounding box center [1490, 31] width 46 height 46
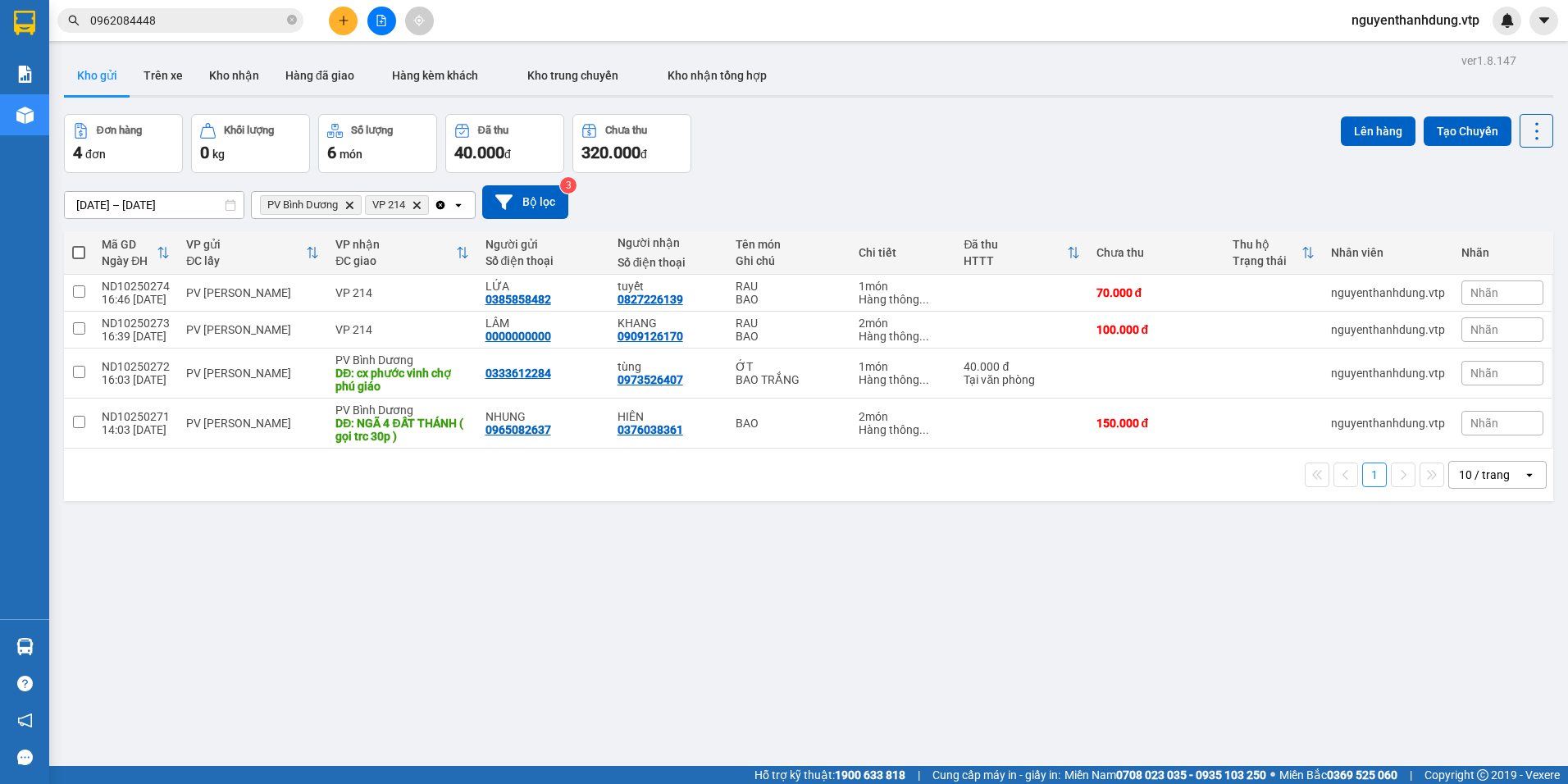
click at [1524, 478] on div "open" at bounding box center [1534, 475] width 23 height 26
click at [1469, 658] on span "100 / trang" at bounding box center [1478, 657] width 59 height 16
click at [338, 16] on icon "plus" at bounding box center [344, 20] width 12 height 12
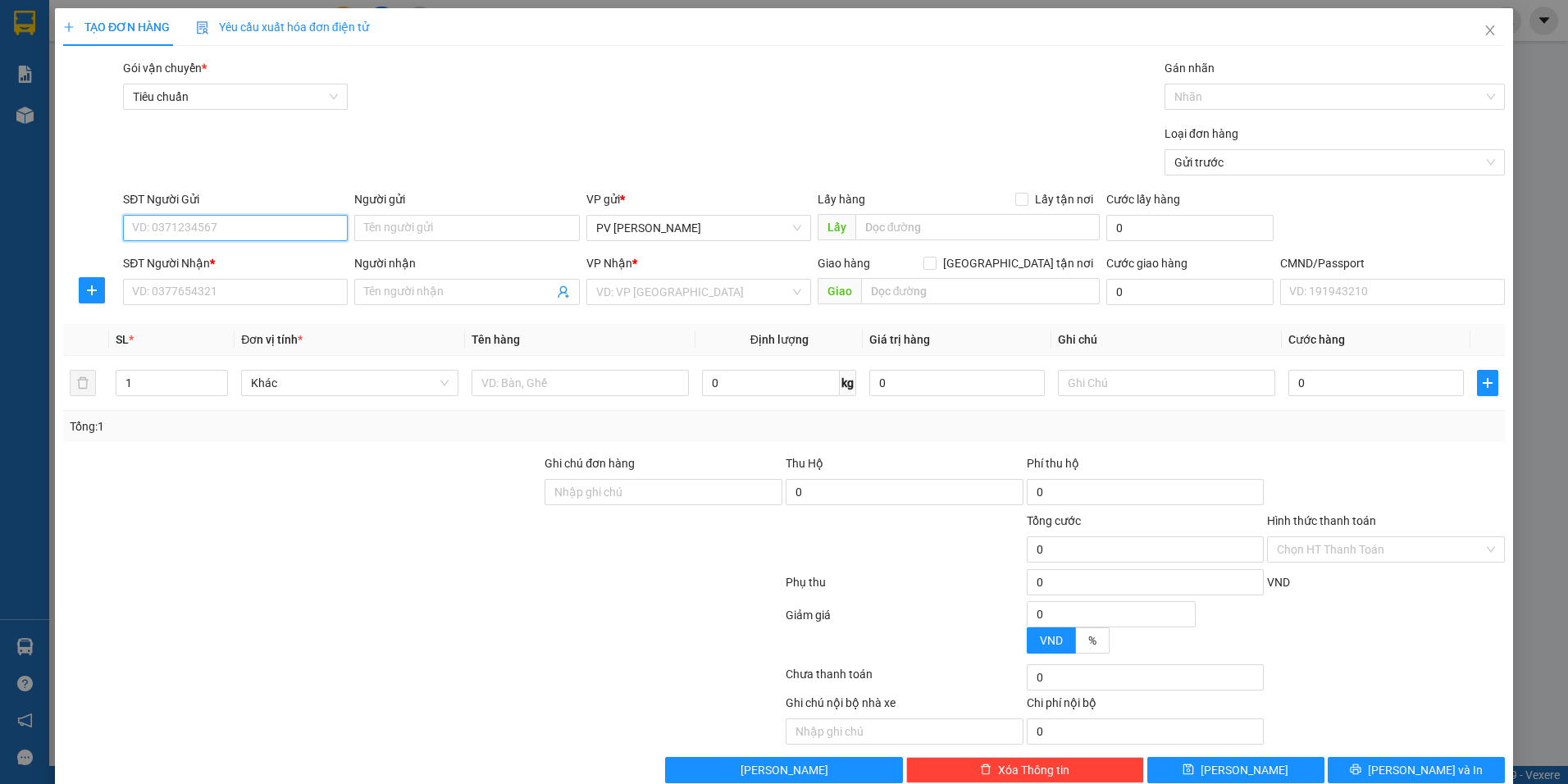
click at [268, 230] on input "SĐT Người Gửi" at bounding box center [236, 228] width 225 height 26
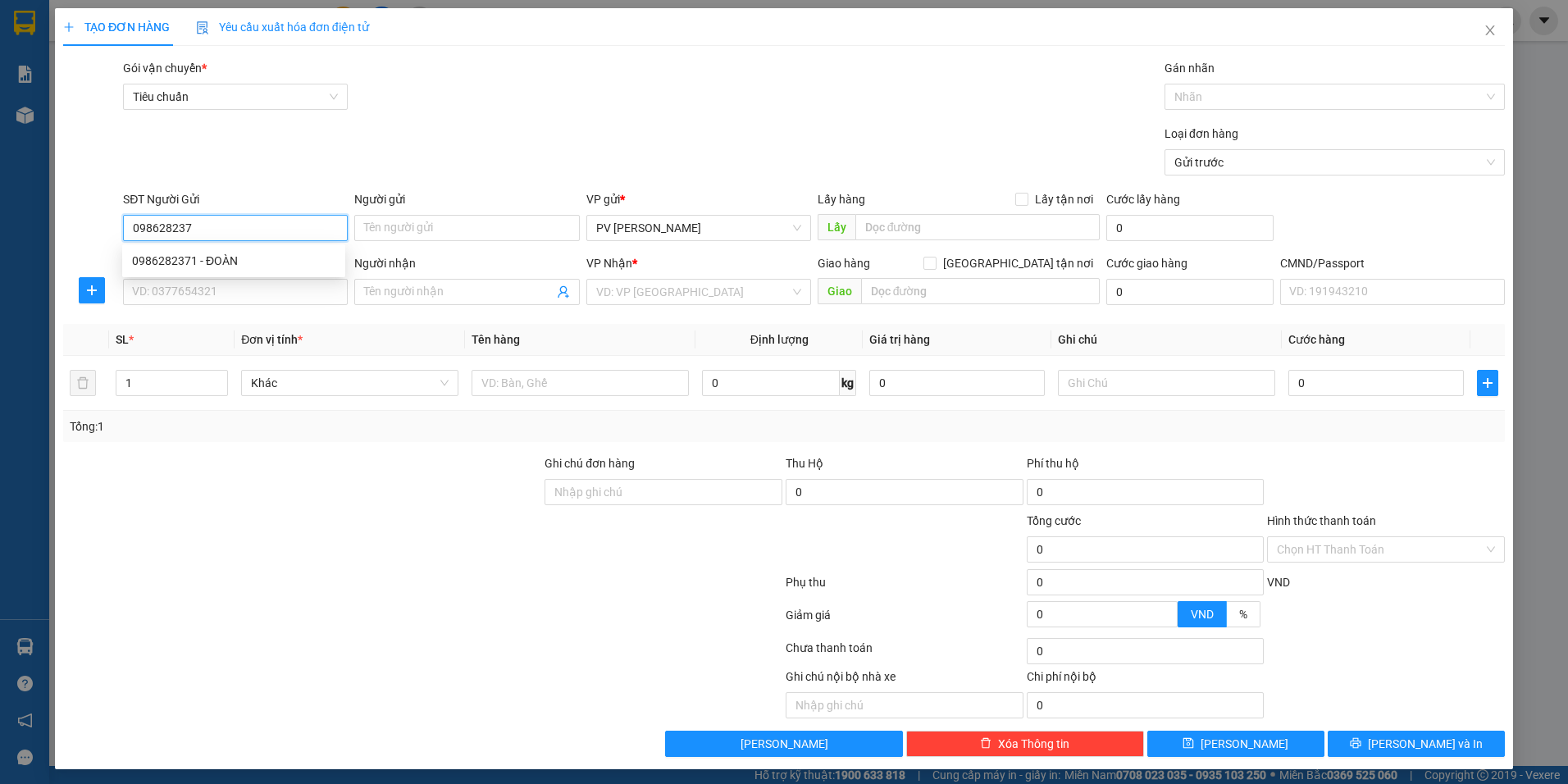
type input "0986282371"
click at [254, 269] on div "0986282371 - ĐOÀN" at bounding box center [234, 261] width 203 height 18
type input "ĐOÀN"
type input "0936176870"
type input "tạo"
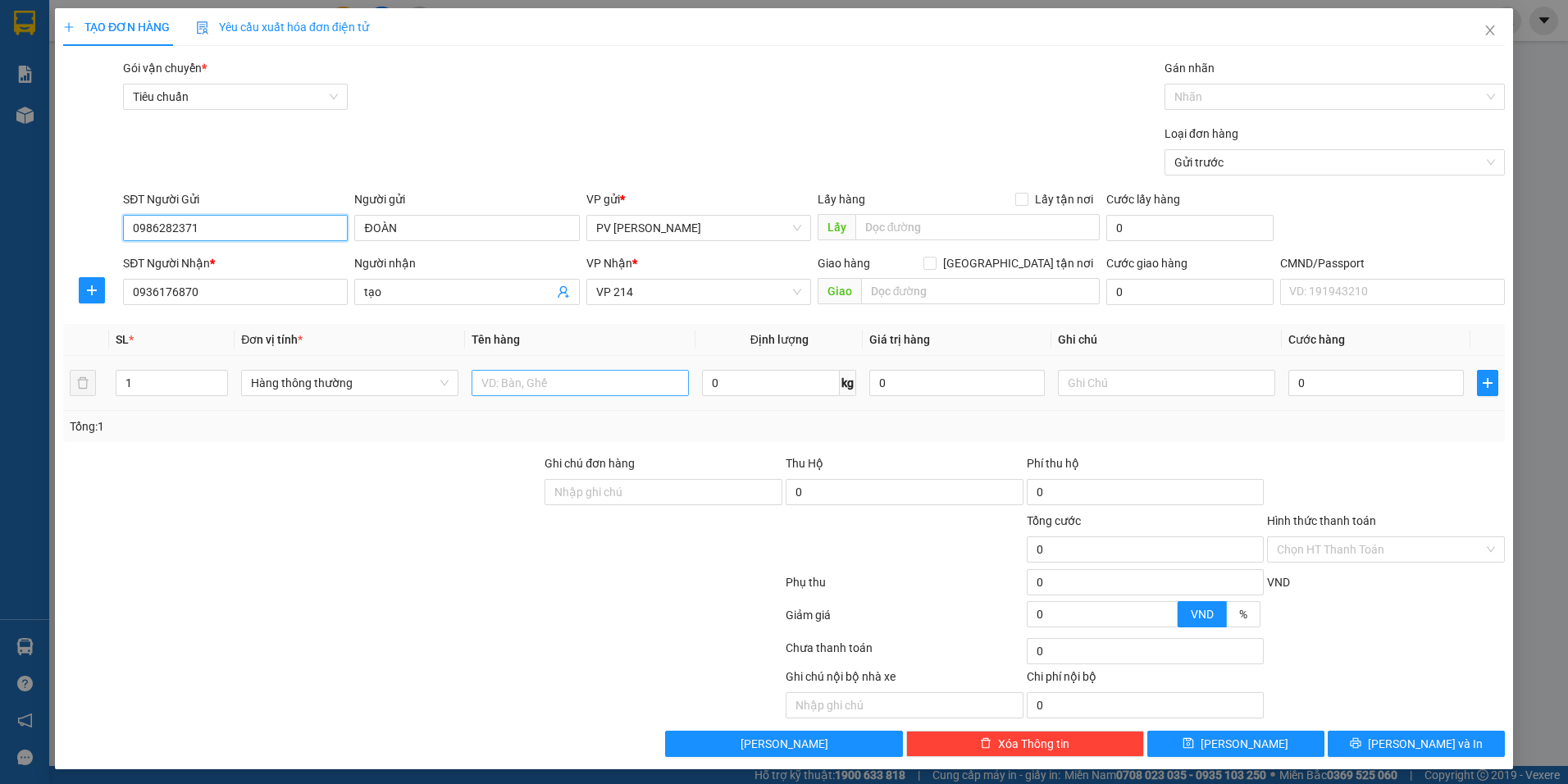
type input "0986282371"
click at [523, 387] on input "text" at bounding box center [580, 383] width 218 height 26
type input "RAU"
click at [1199, 372] on input "text" at bounding box center [1167, 383] width 218 height 26
type input "THÙNG"
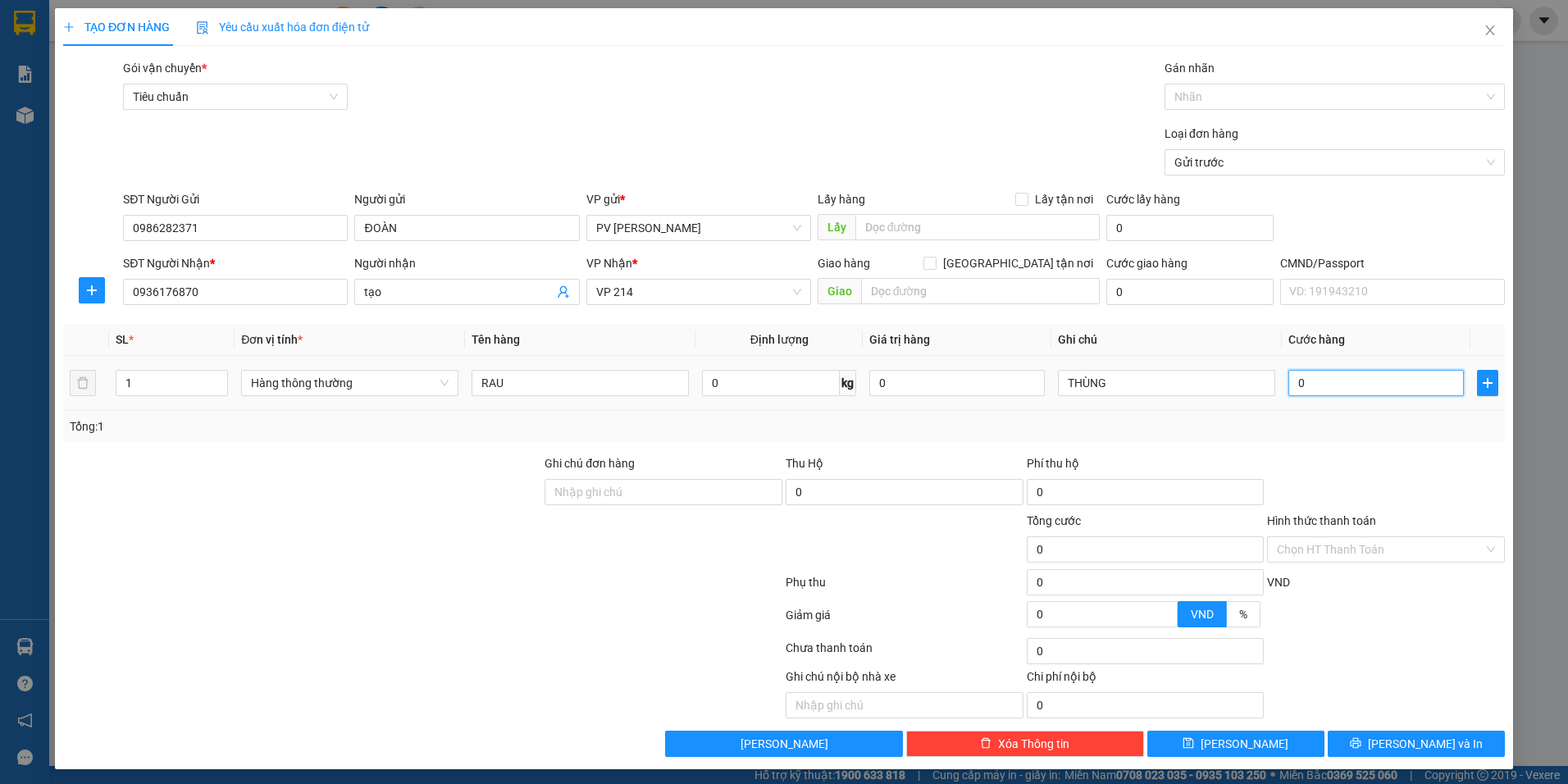
click at [1351, 388] on input "0" at bounding box center [1377, 383] width 176 height 26
type input "4"
type input "40"
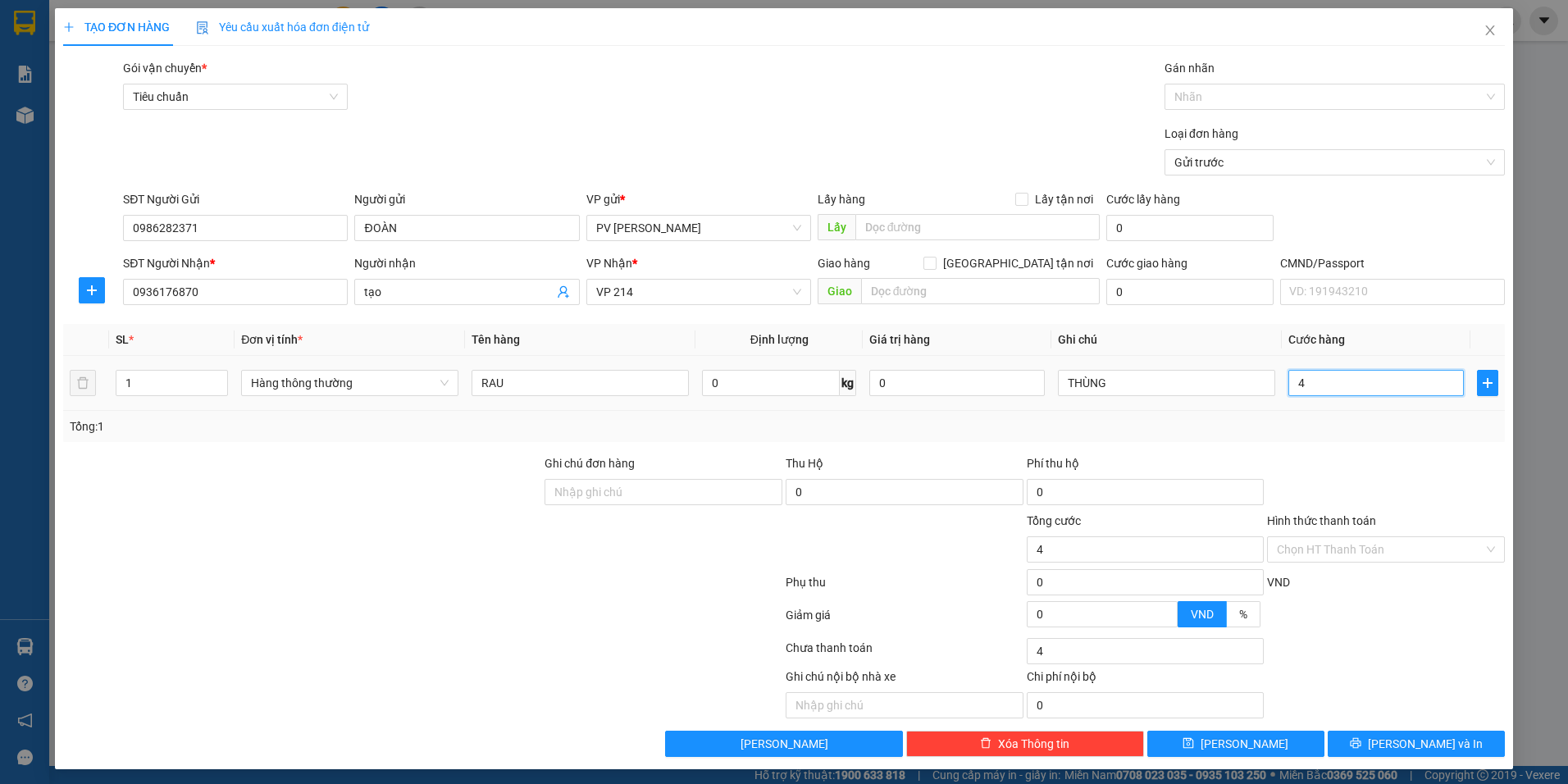
type input "40"
type input "400"
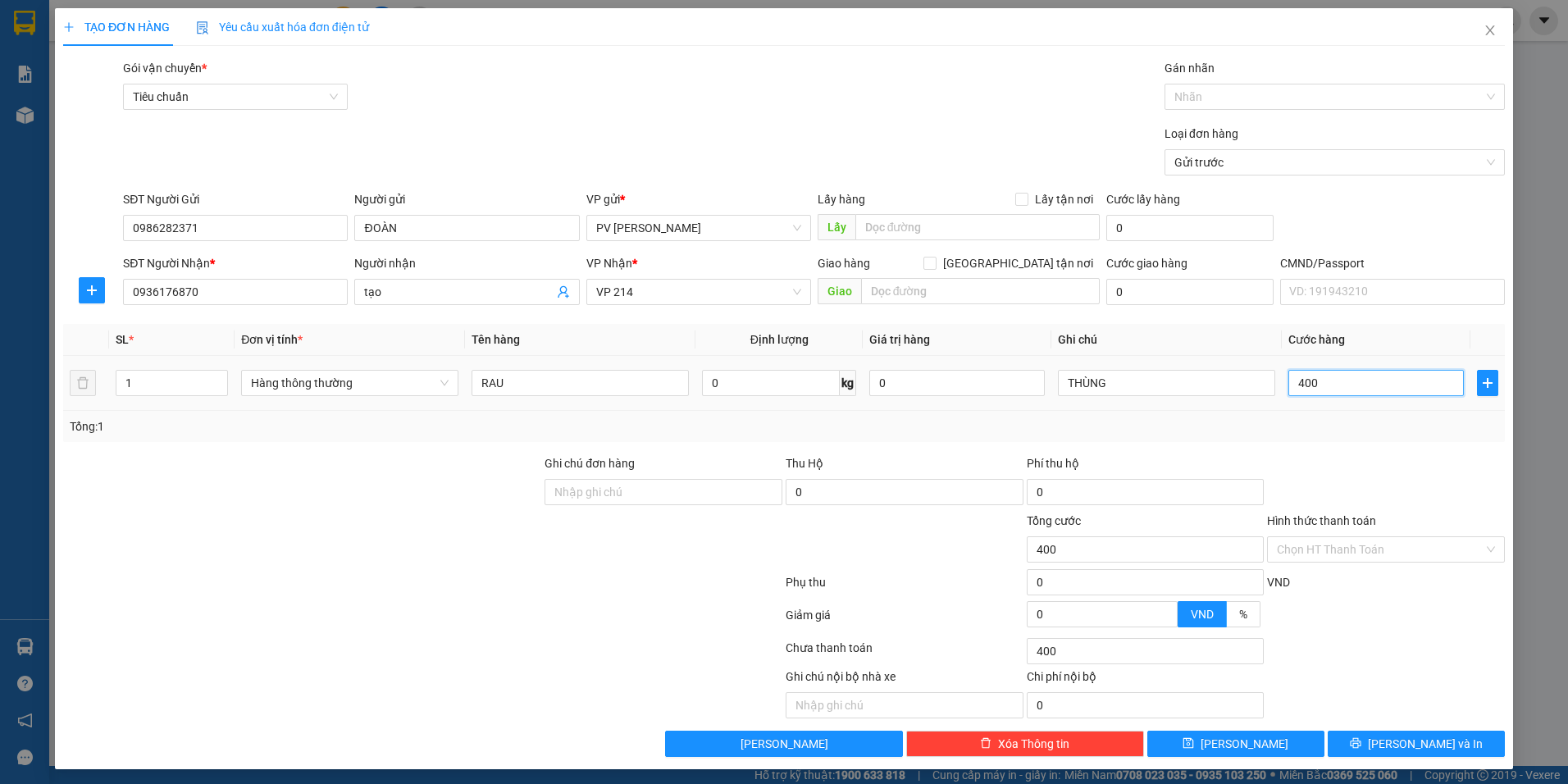
type input "4.000"
type input "40.000"
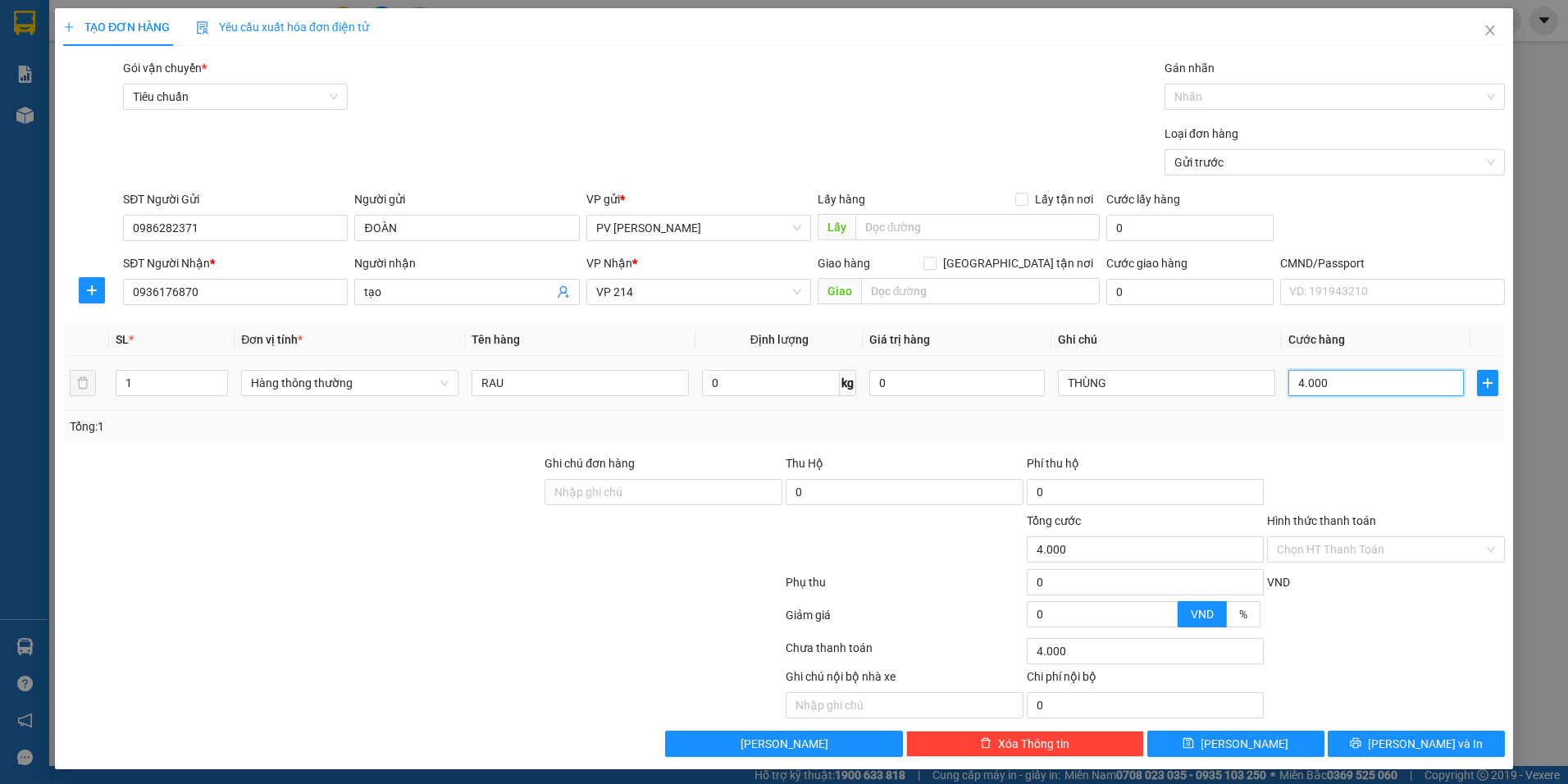
type input "40.000"
click at [1361, 743] on icon "printer" at bounding box center [1355, 743] width 12 height 12
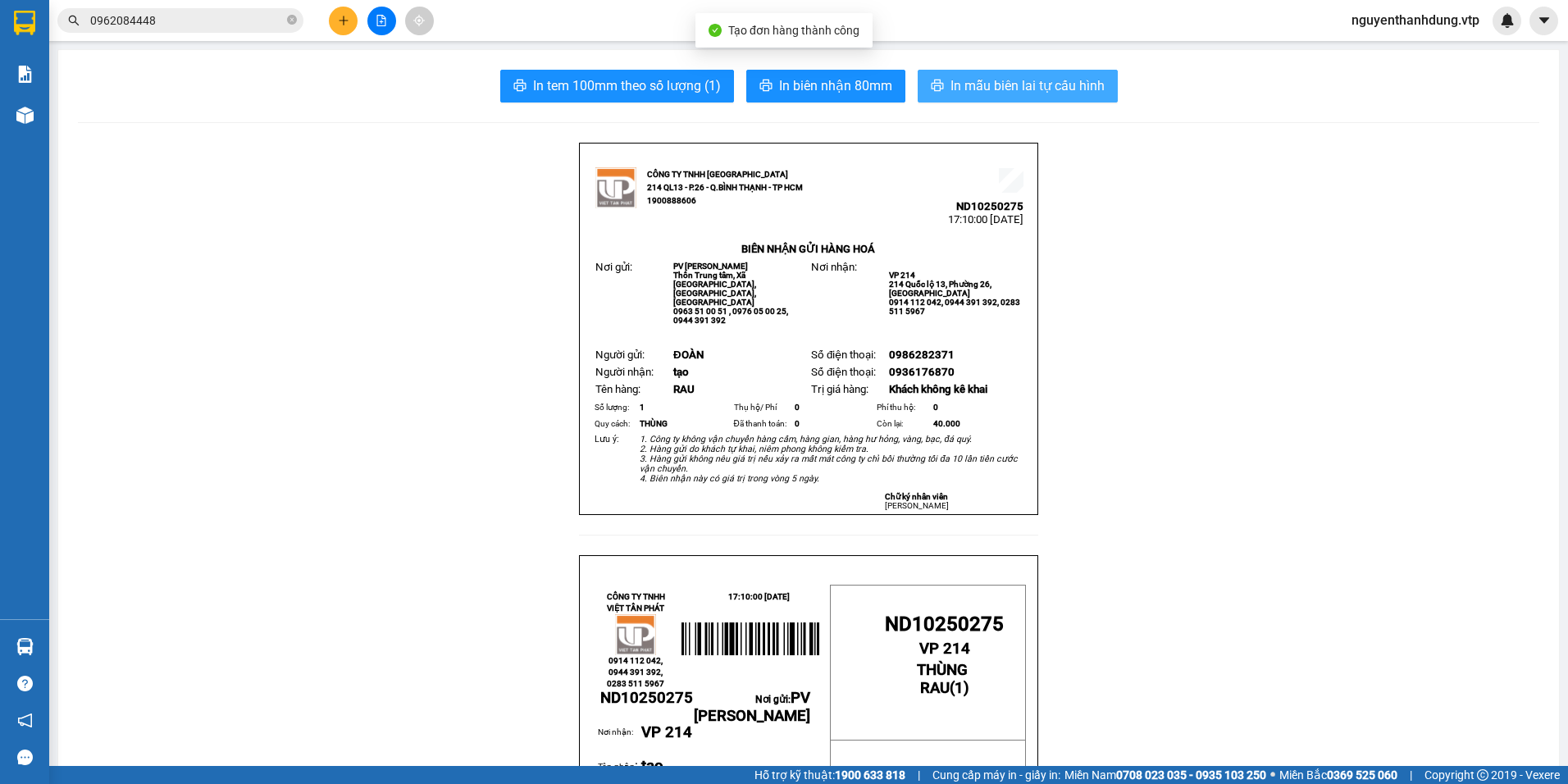
click at [990, 82] on span "In mẫu biên lai tự cấu hình" at bounding box center [1027, 85] width 154 height 21
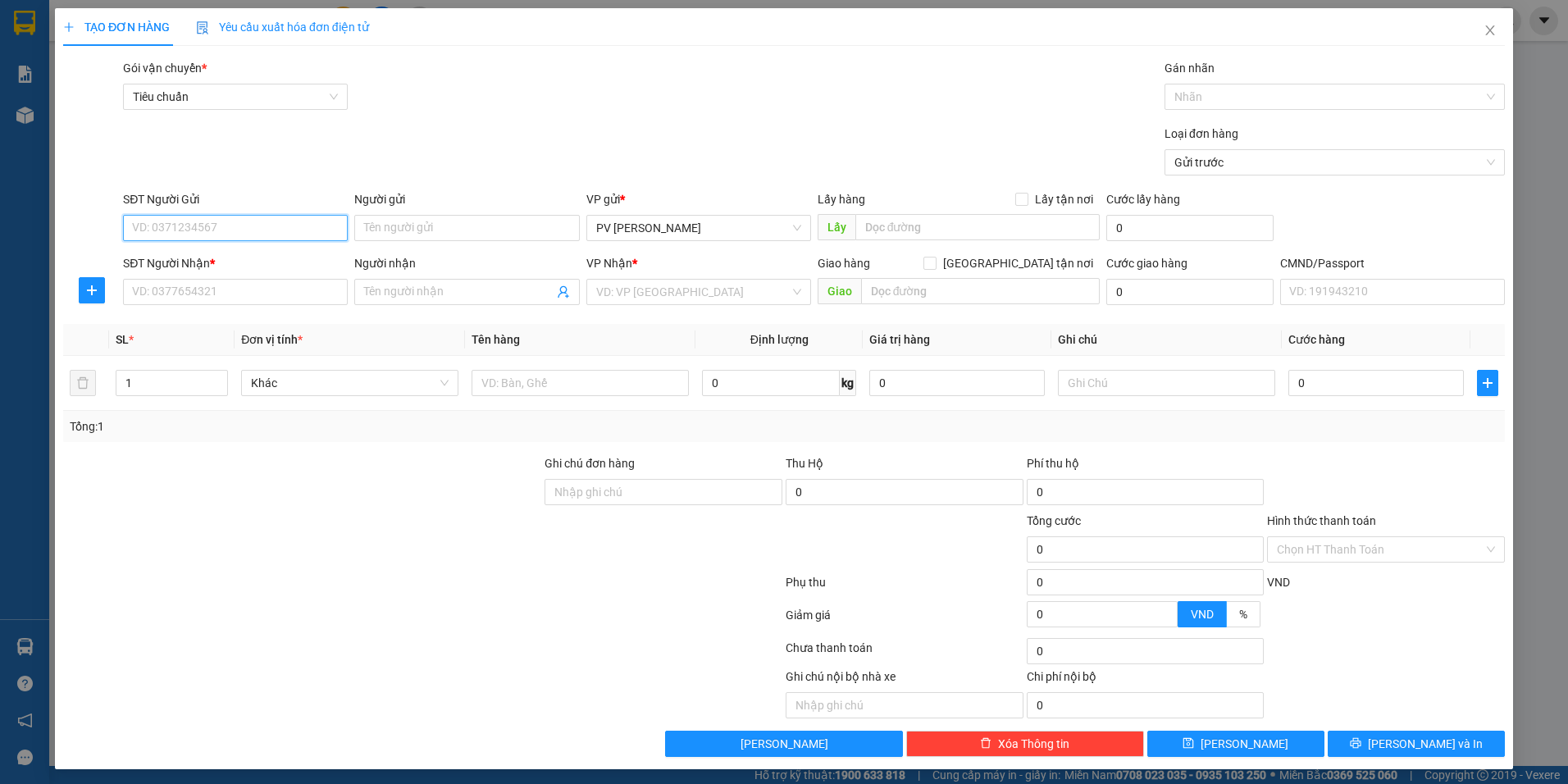
click at [257, 235] on input "SĐT Người Gửi" at bounding box center [236, 228] width 225 height 26
type input "0986282371"
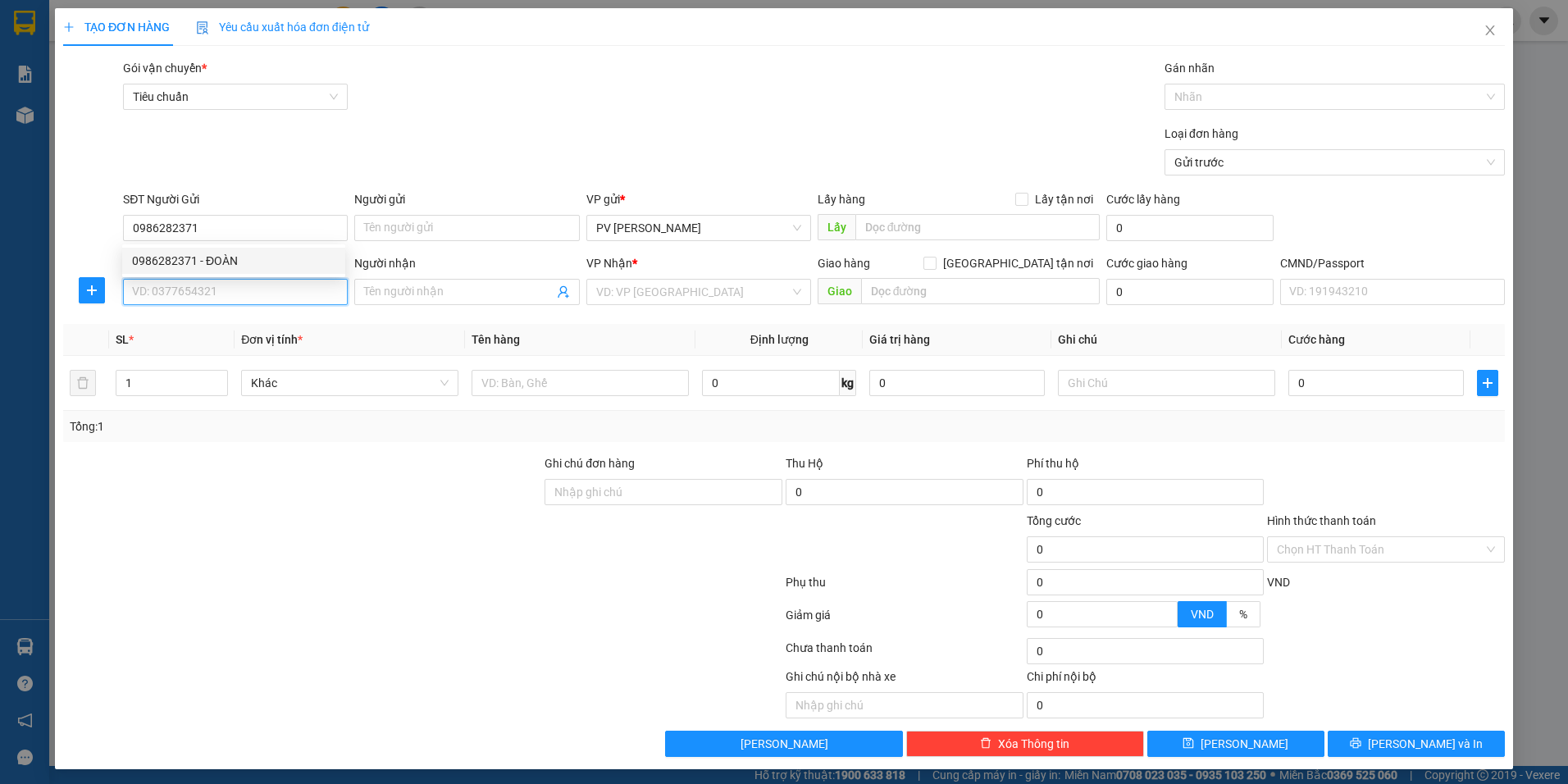
click at [253, 297] on input "SĐT Người Nhận *" at bounding box center [236, 291] width 225 height 26
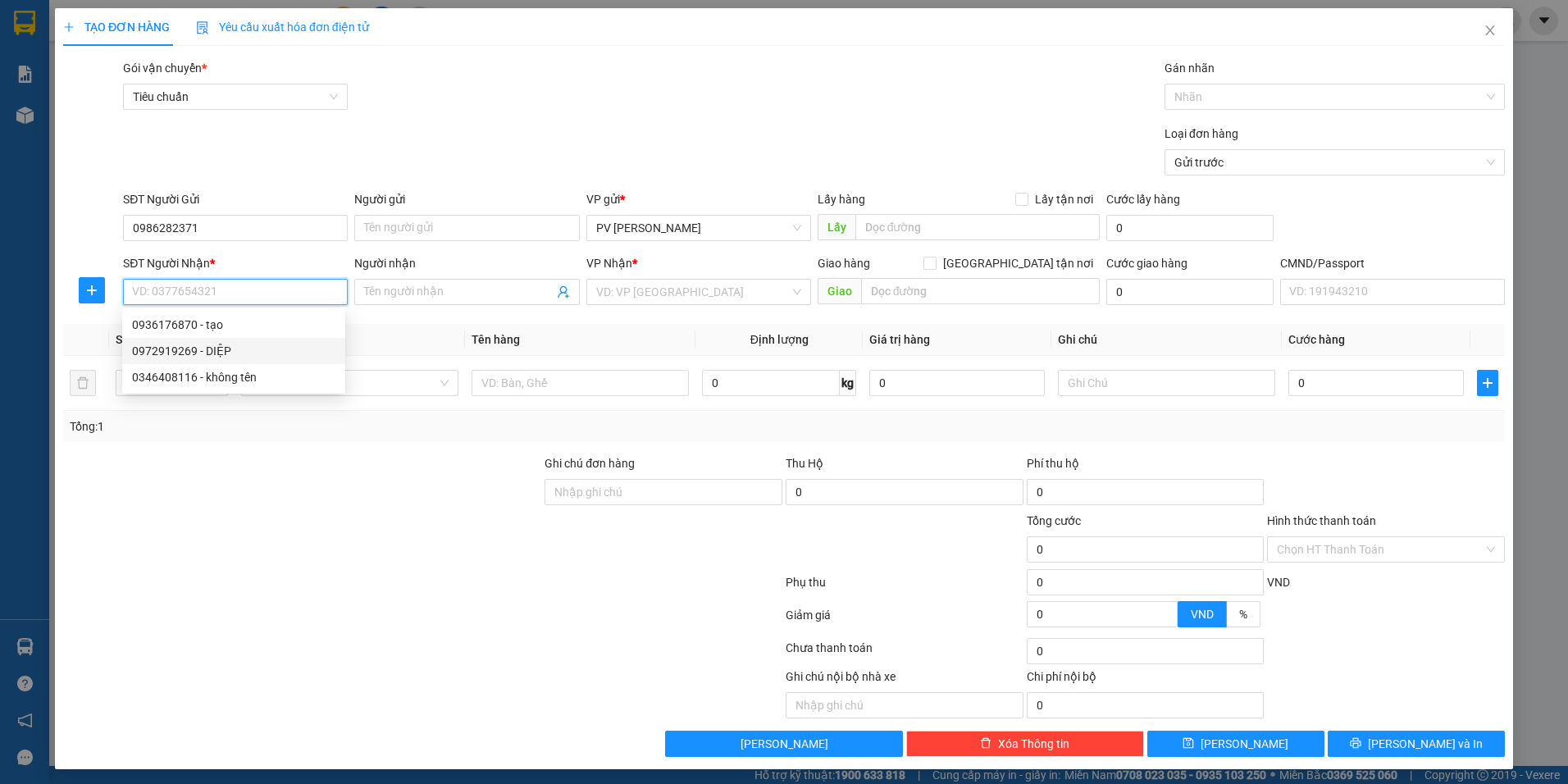
click at [228, 349] on div "0972919269 - DIỆP" at bounding box center [234, 351] width 203 height 18
type input "0972919269"
type input "DIỆP"
type input "CCBD / GIAO ĐÊM"
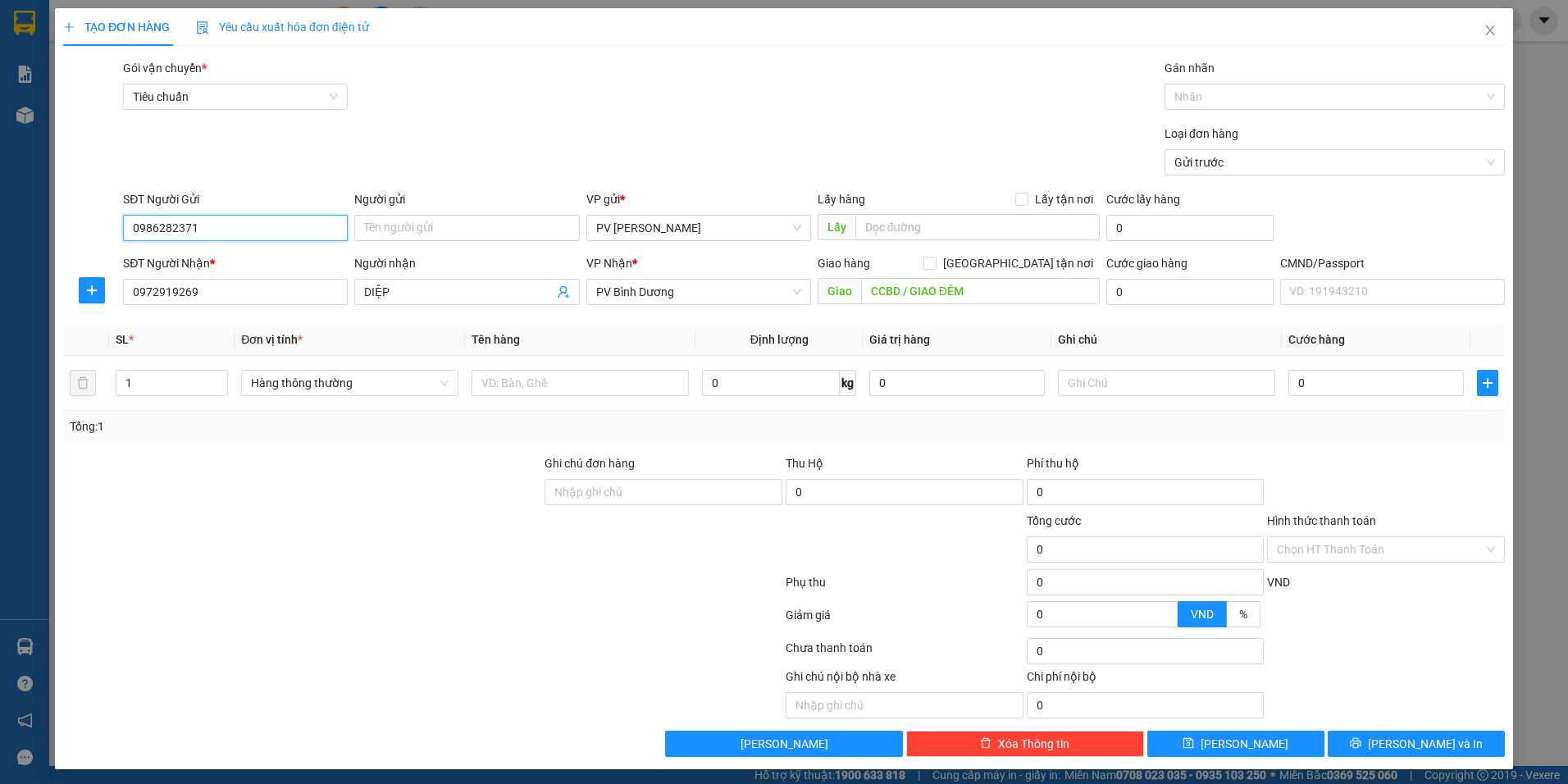
click at [252, 232] on input "0986282371" at bounding box center [236, 228] width 225 height 26
click at [231, 267] on div "0986282371 - ĐOÀN" at bounding box center [234, 261] width 203 height 18
type input "ĐOÀN"
click at [567, 387] on input "text" at bounding box center [580, 383] width 218 height 26
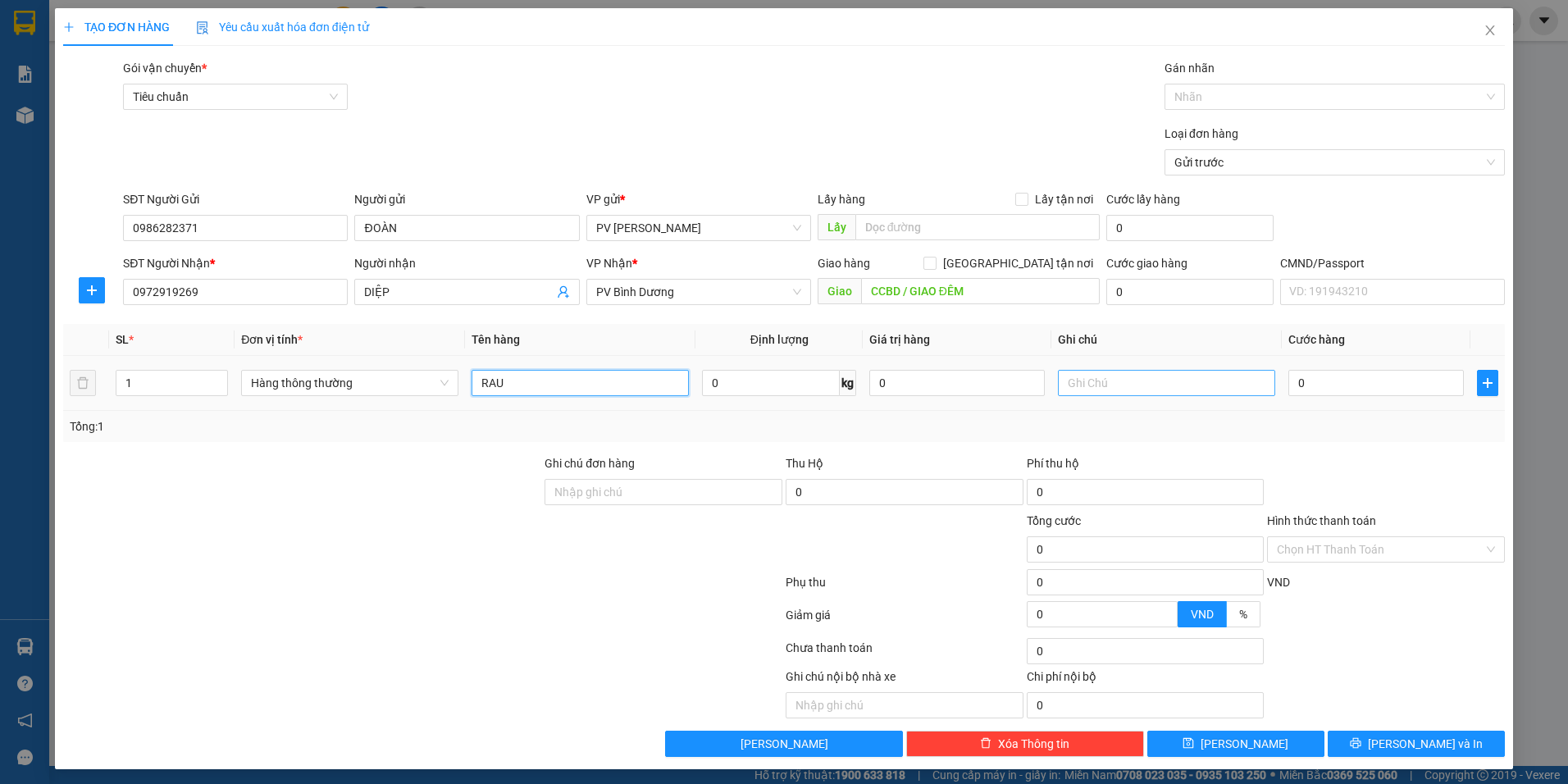
type input "RAU"
click at [1097, 388] on input "text" at bounding box center [1167, 383] width 218 height 26
type input "BỊCH ĐEN"
click at [1344, 387] on input "0" at bounding box center [1377, 383] width 176 height 26
type input "6"
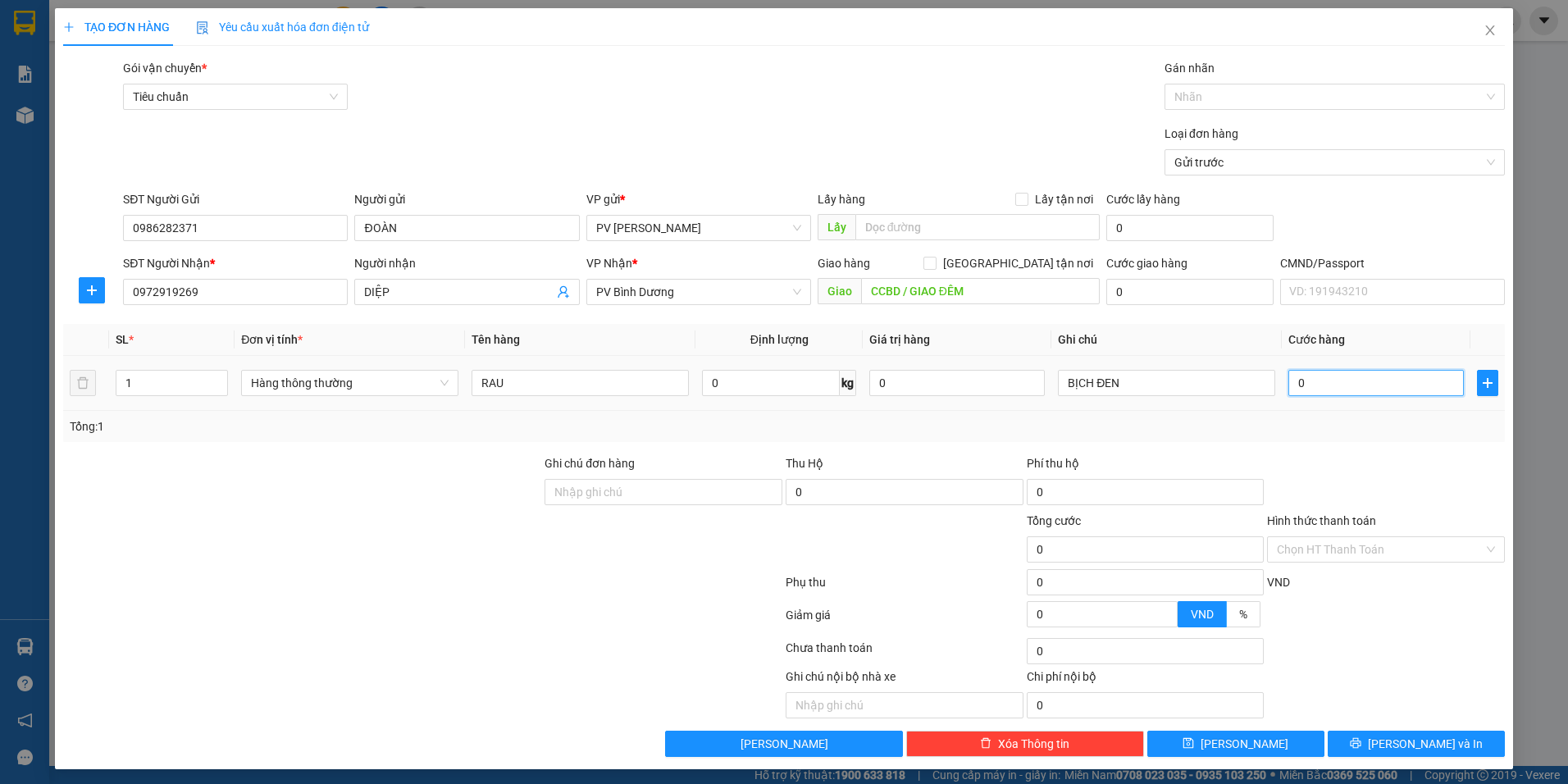
type input "6"
type input "60"
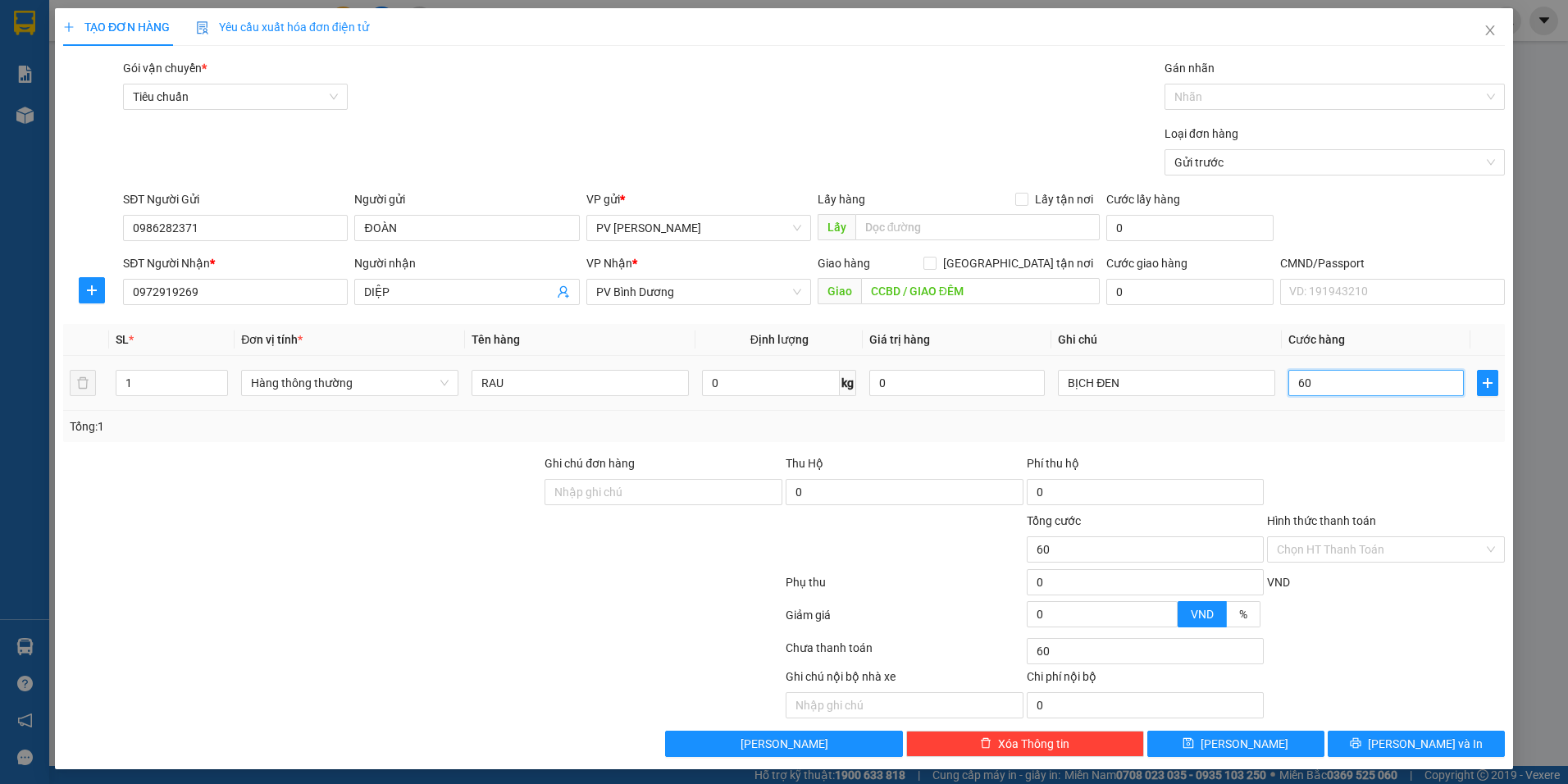
type input "600"
type input "6.000"
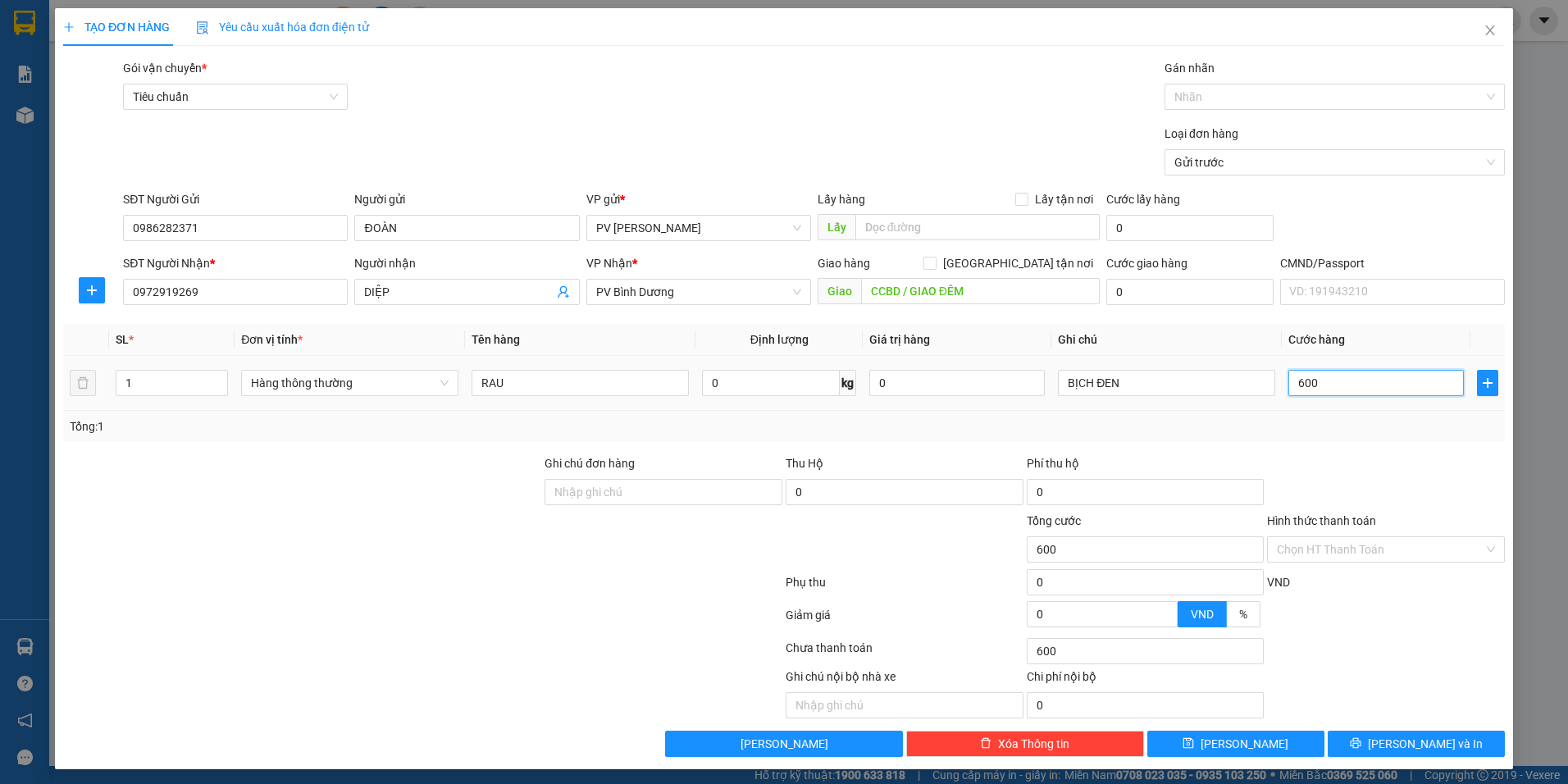
type input "6.000"
type input "60.000"
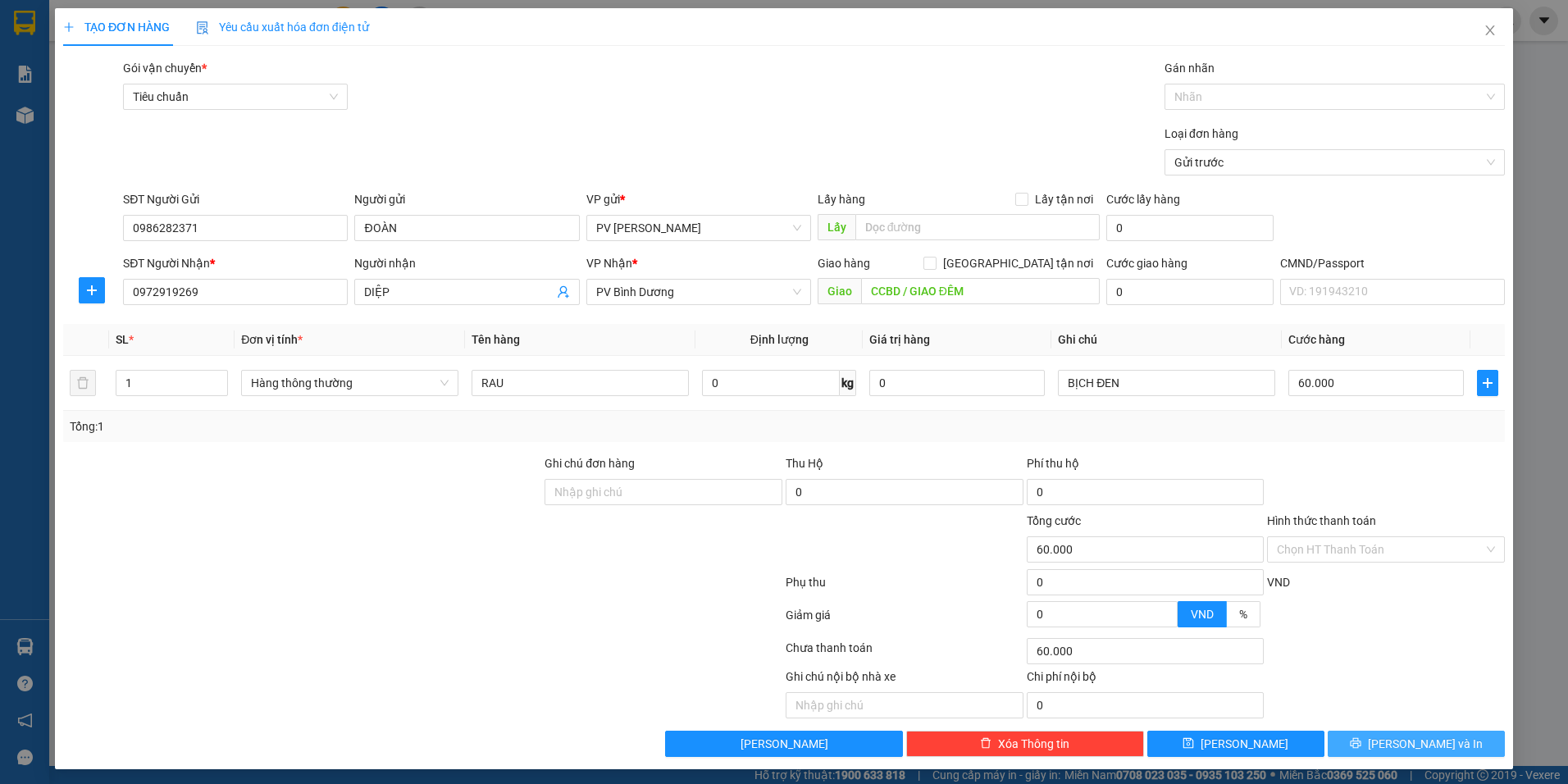
click at [1365, 748] on button "[PERSON_NAME] và In" at bounding box center [1416, 744] width 177 height 26
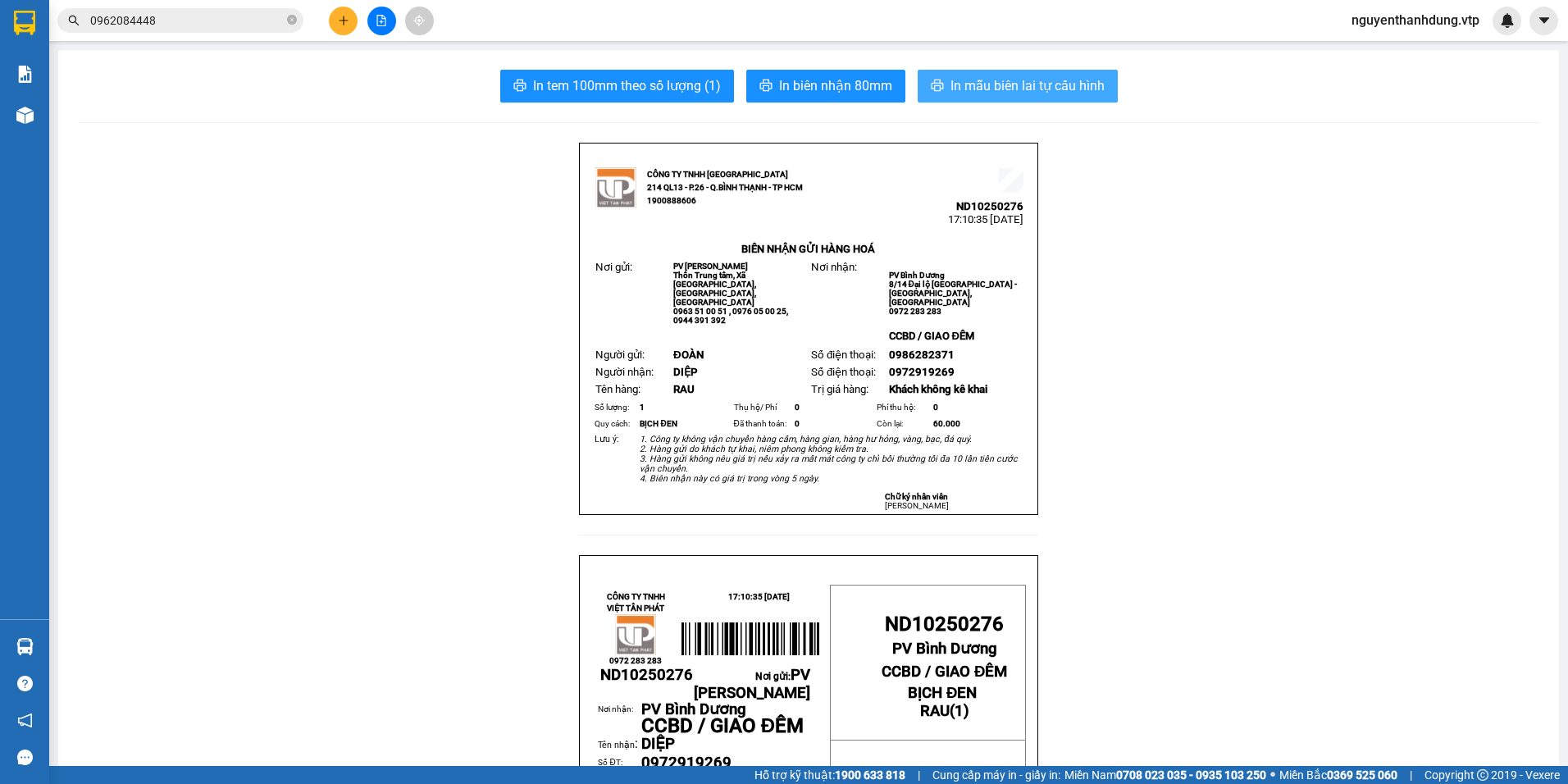
click at [1043, 75] on span "In mẫu biên lai tự cấu hình" at bounding box center [1027, 85] width 154 height 21
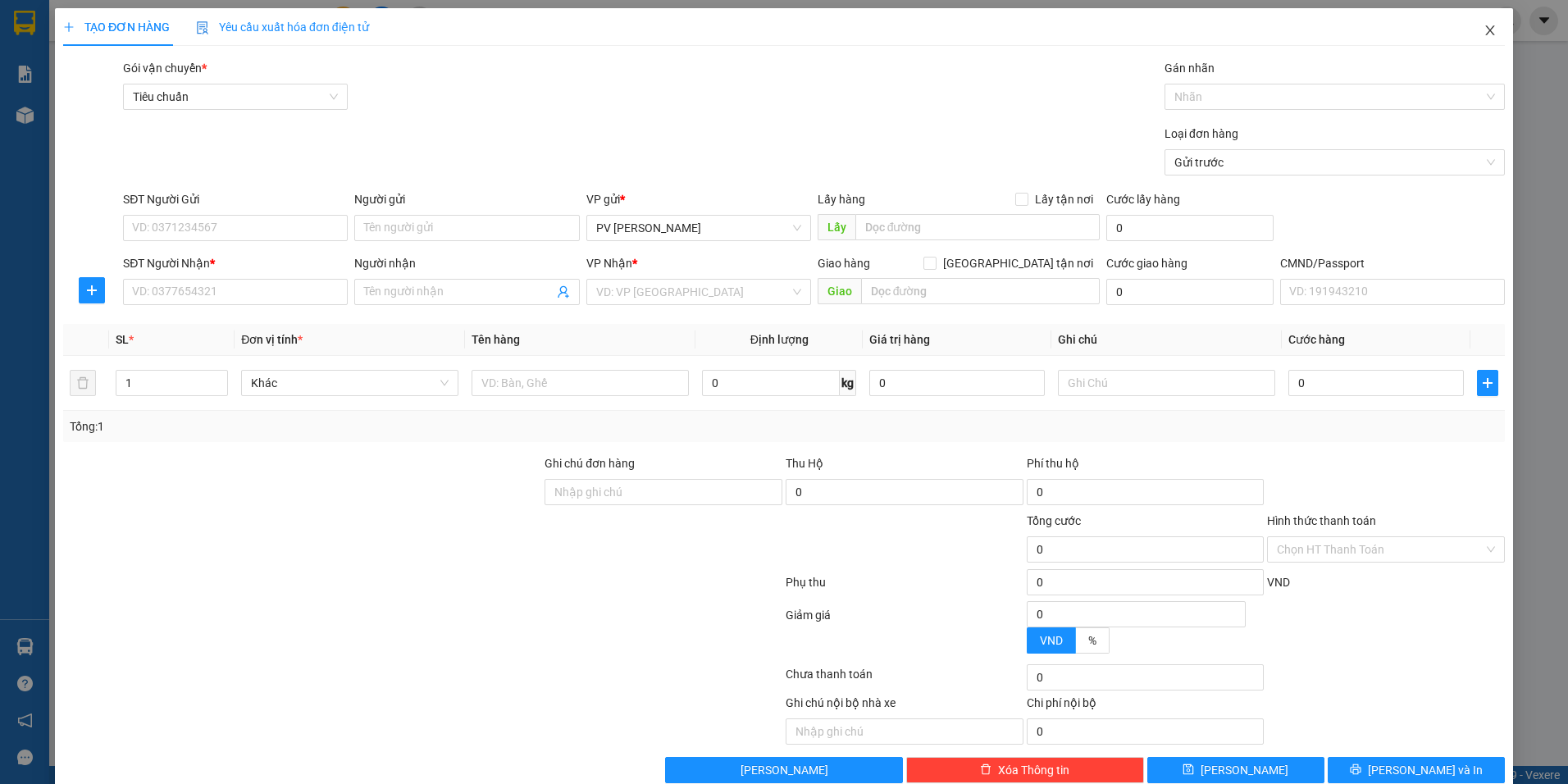
click at [1485, 34] on span "Close" at bounding box center [1490, 31] width 46 height 46
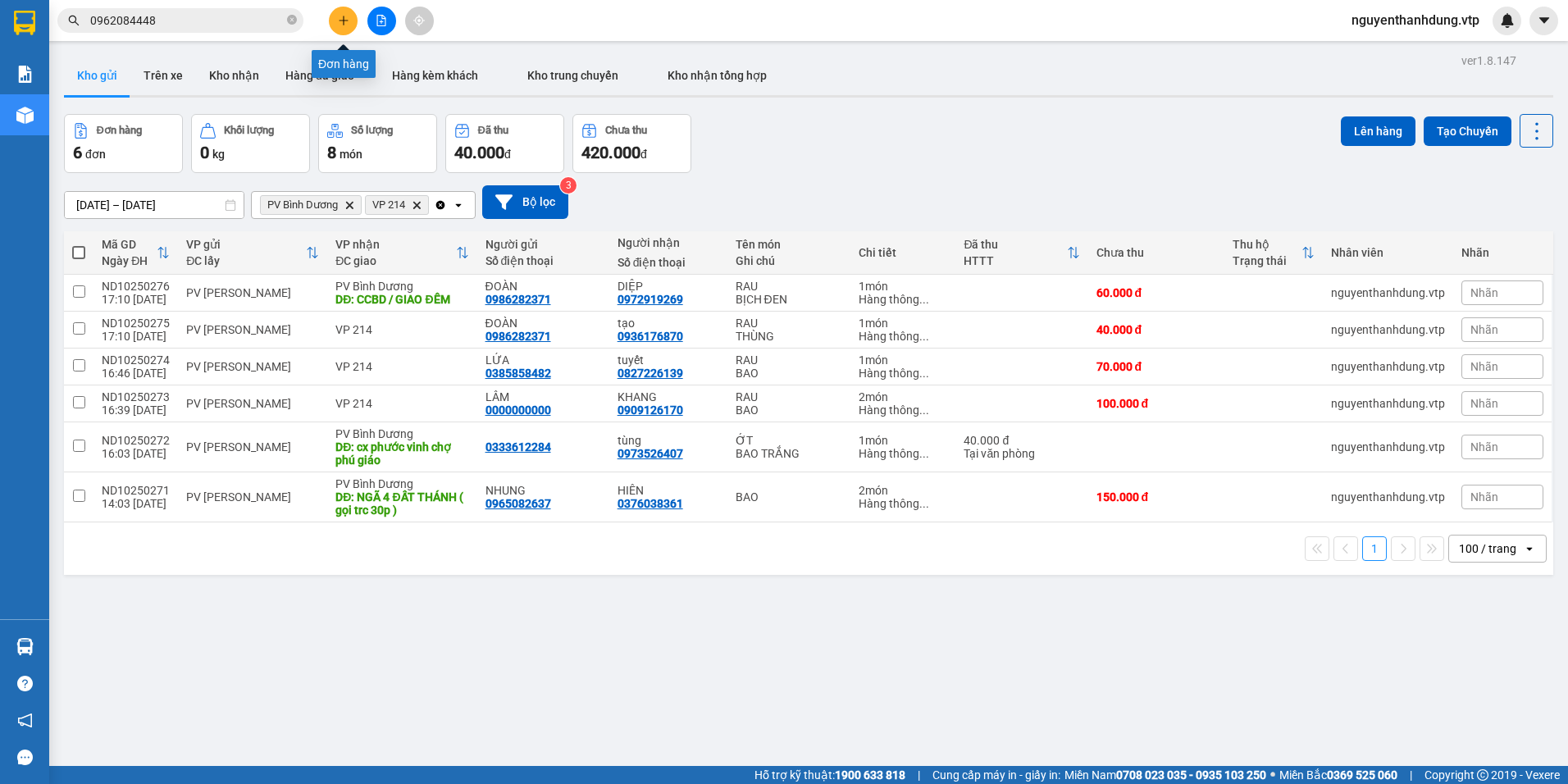
click at [346, 23] on icon "plus" at bounding box center [344, 20] width 12 height 12
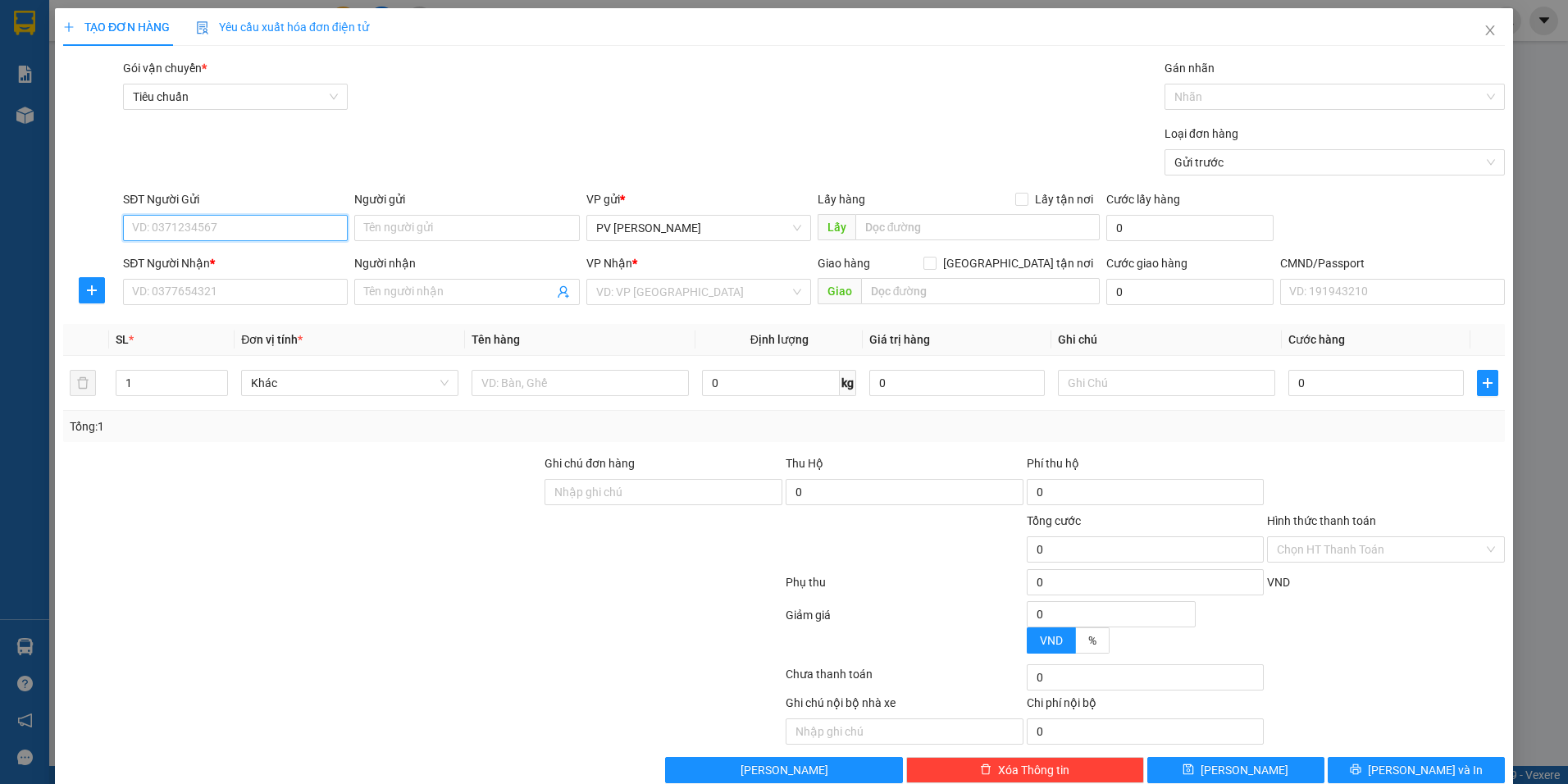
click at [203, 220] on input "SĐT Người Gửi" at bounding box center [236, 228] width 225 height 26
click at [196, 230] on input "SĐT Người Gửi" at bounding box center [236, 228] width 225 height 26
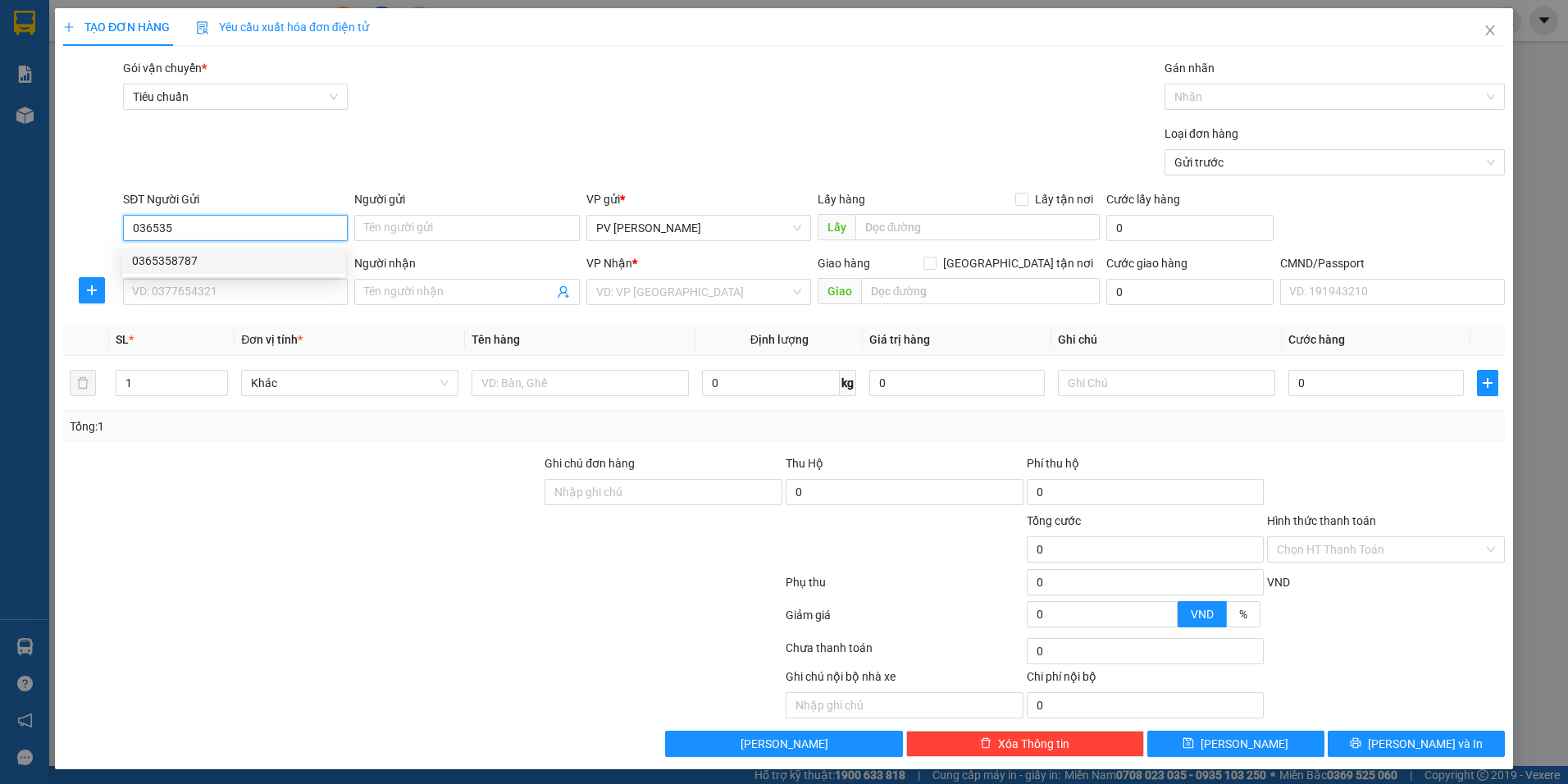
click at [195, 270] on div "0365358787" at bounding box center [234, 260] width 223 height 26
type input "0365358787"
drag, startPoint x: 219, startPoint y: 219, endPoint x: 0, endPoint y: 232, distance: 219.4
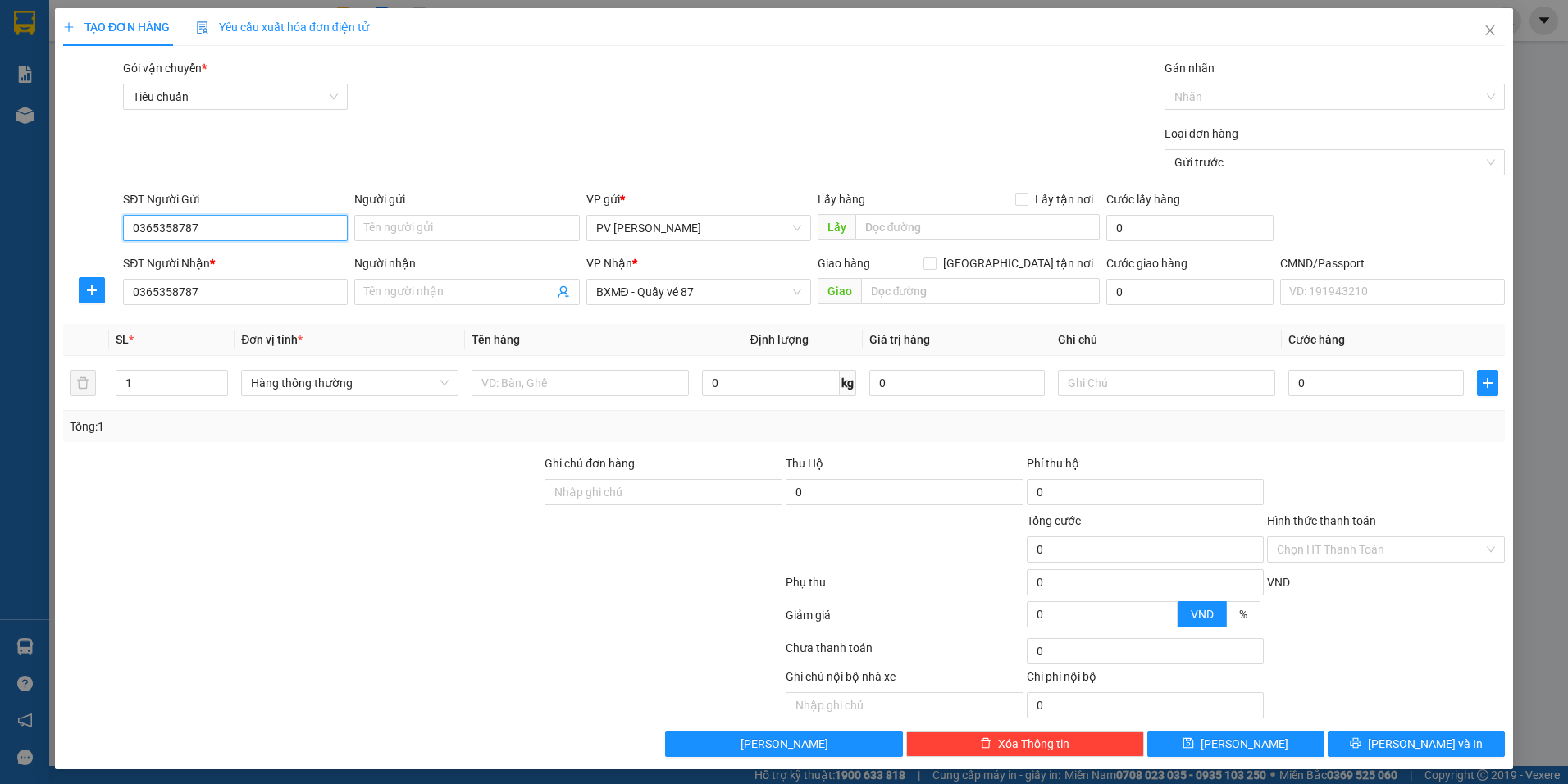
click at [24, 233] on div "TẠO ĐƠN HÀNG Yêu cầu xuất hóa đơn điện tử Transit Pickup Surcharge Ids Transit …" at bounding box center [784, 392] width 1568 height 784
click at [1484, 30] on icon "close" at bounding box center [1490, 30] width 13 height 13
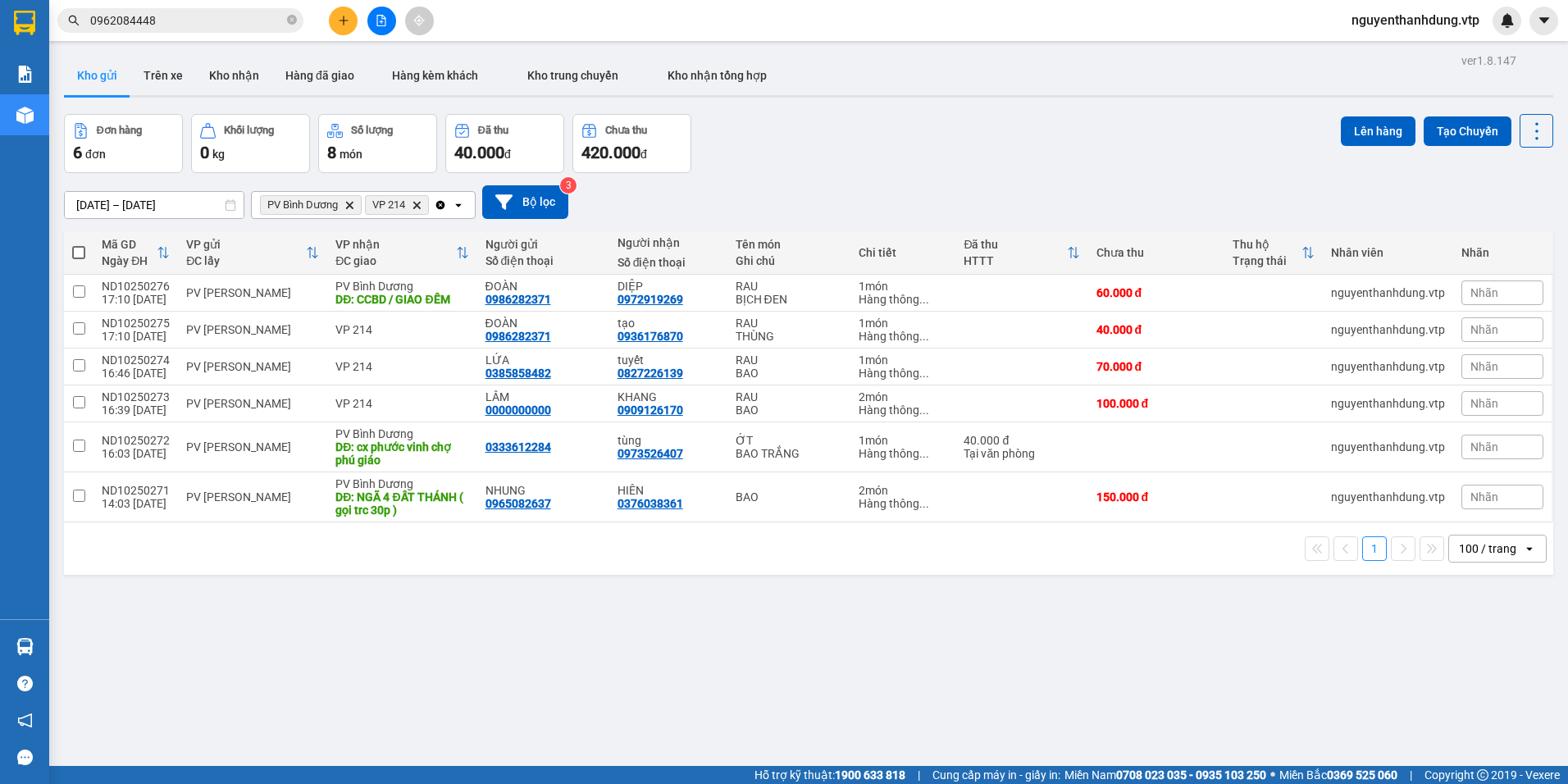
click at [341, 25] on icon "plus" at bounding box center [344, 20] width 12 height 12
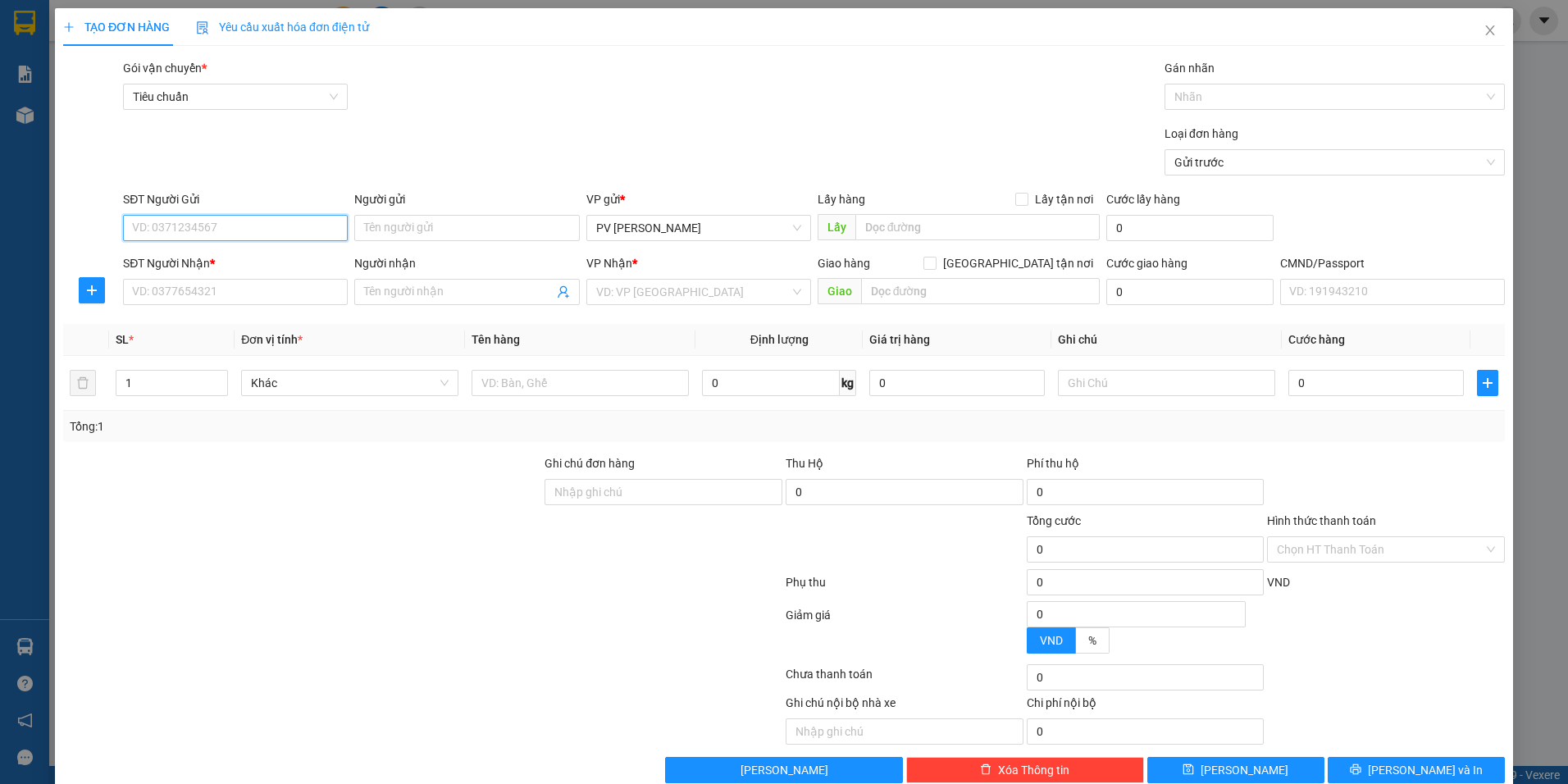
click at [197, 230] on input "SĐT Người Gửi" at bounding box center [236, 228] width 225 height 26
click at [179, 286] on input "SĐT Người Nhận *" at bounding box center [236, 291] width 225 height 26
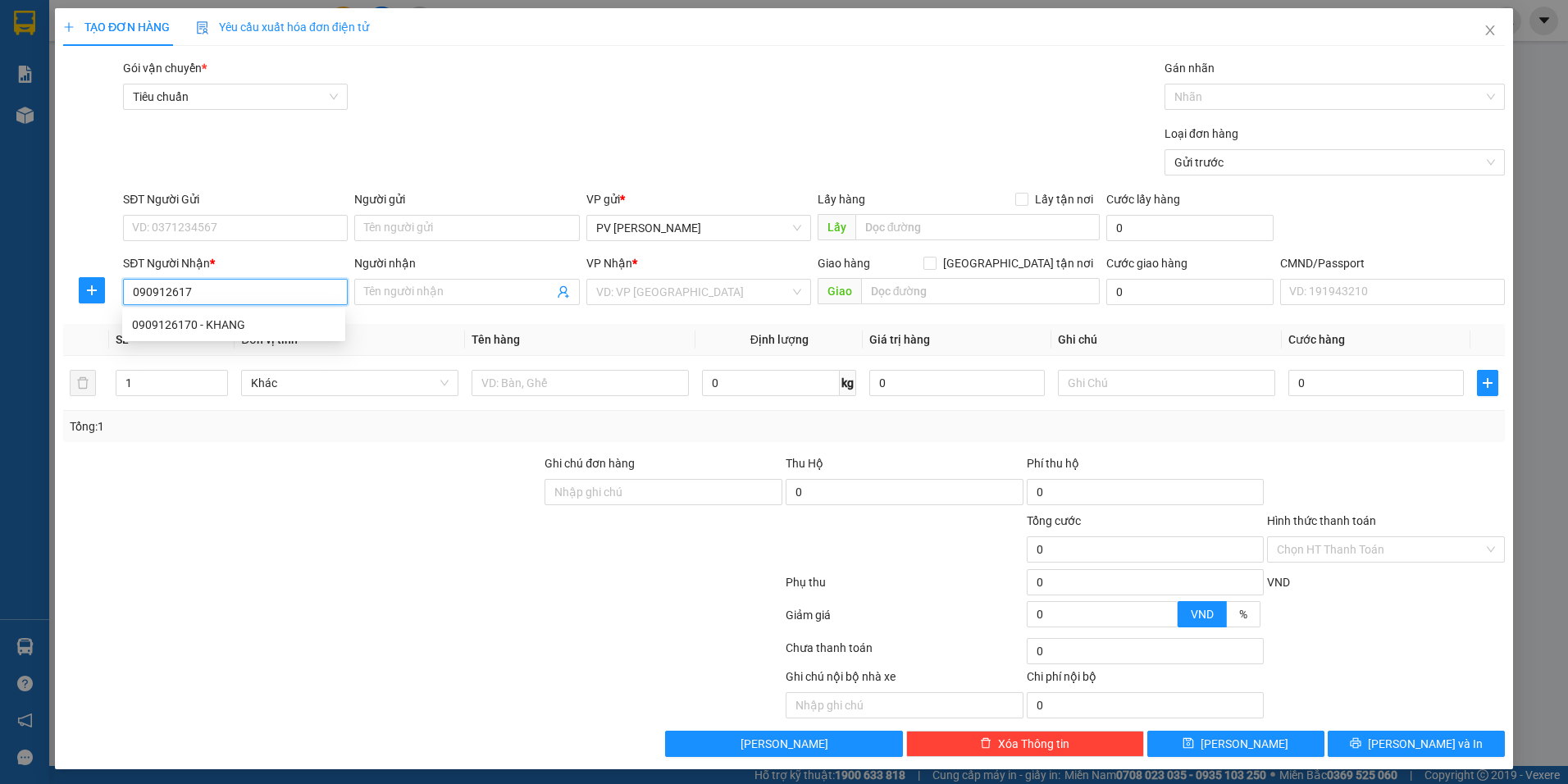
type input "0909126170"
click at [191, 332] on div "0909126170 - KHANG" at bounding box center [234, 325] width 203 height 18
type input "KHANG"
type input "0909126170"
click at [243, 214] on div "SĐT Người Gửi" at bounding box center [236, 202] width 225 height 24
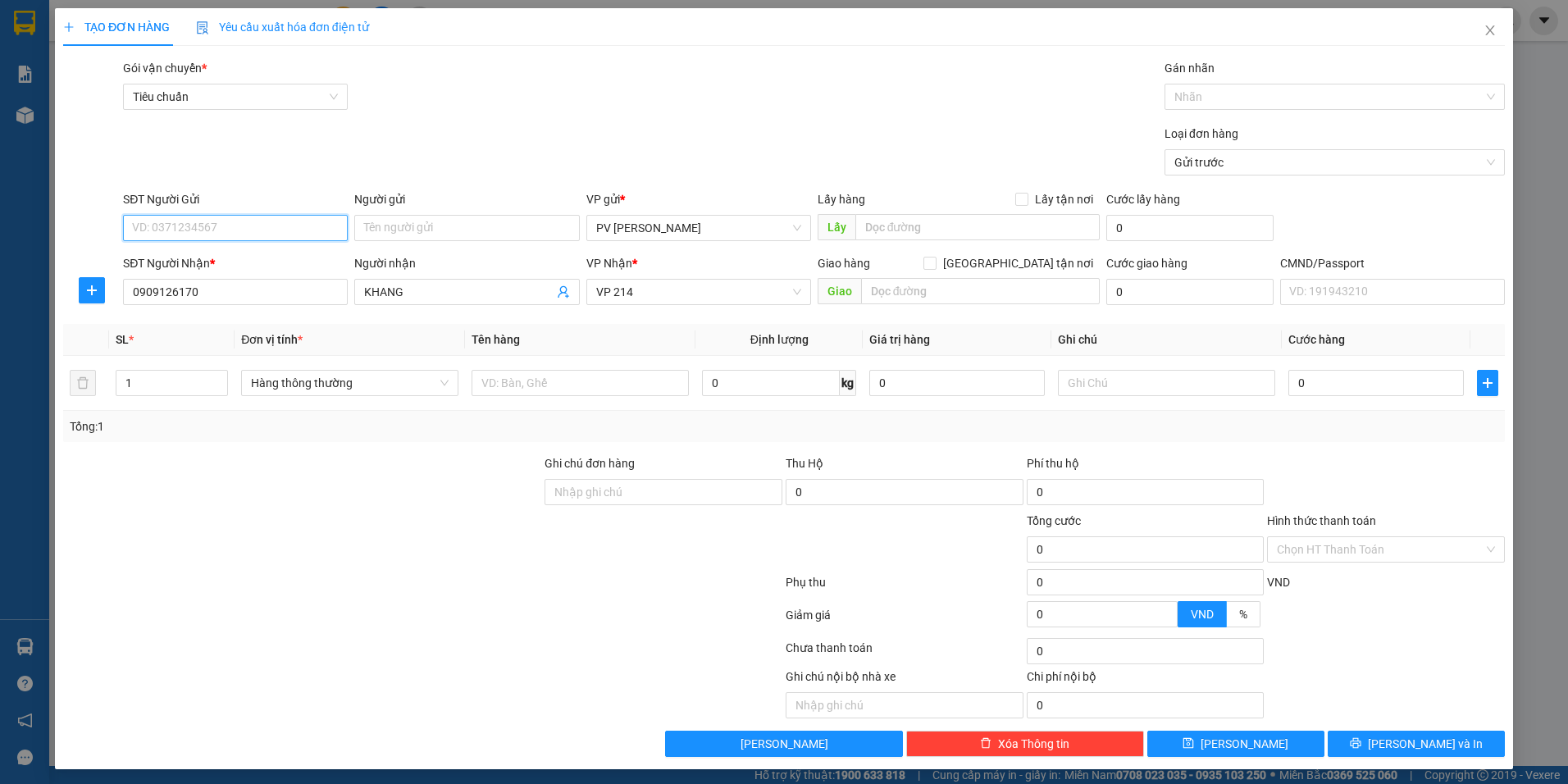
click at [238, 218] on input "SĐT Người Gửi" at bounding box center [236, 228] width 225 height 26
click at [210, 314] on div "0353903596" at bounding box center [234, 313] width 203 height 18
type input "0353903596"
click at [465, 227] on input "Người gửi" at bounding box center [467, 228] width 225 height 26
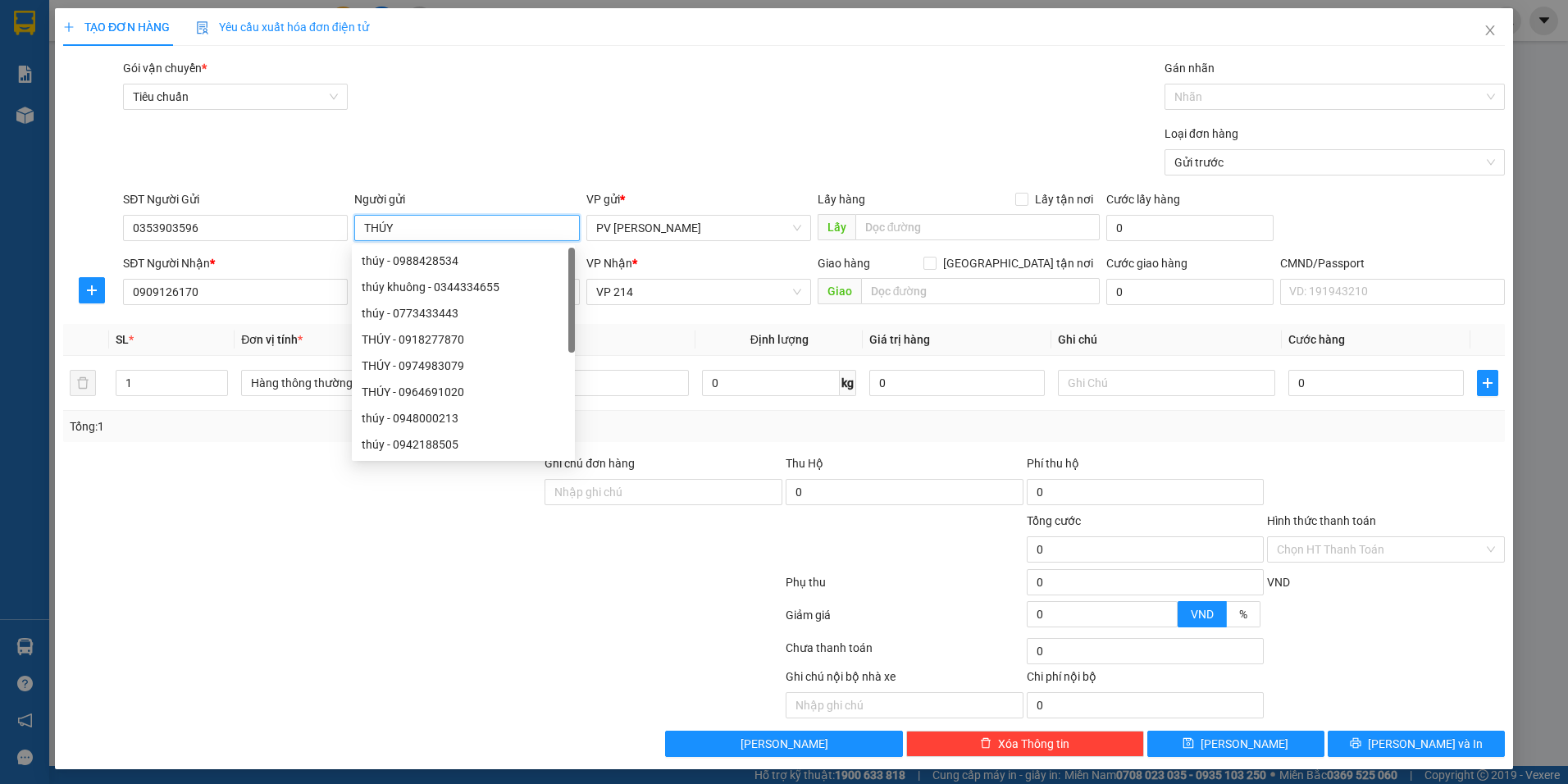
type input "THÚY"
click at [214, 647] on div at bounding box center [423, 652] width 723 height 33
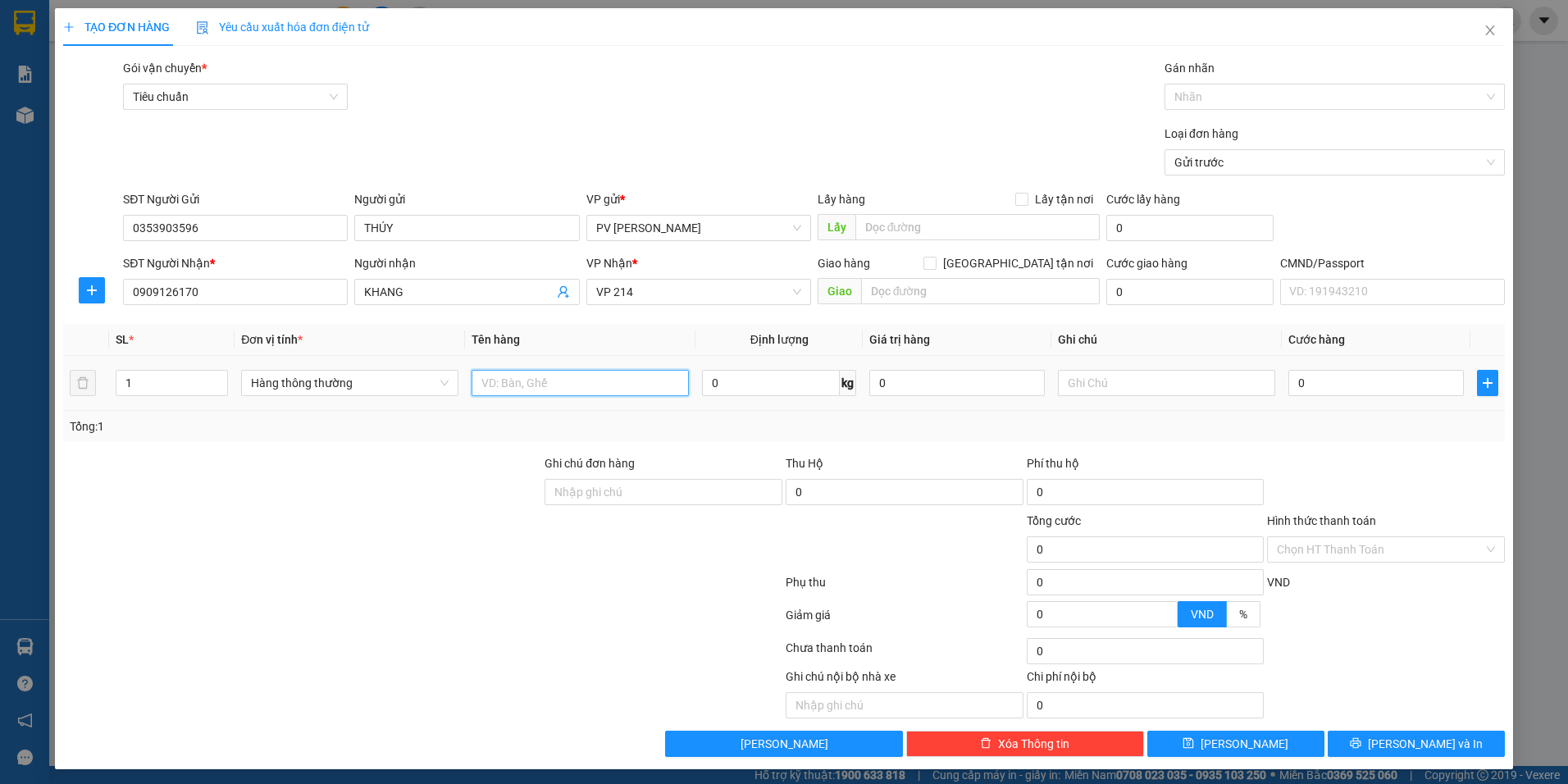
click at [580, 379] on input "text" at bounding box center [580, 383] width 218 height 26
type input "RAU"
click at [1171, 373] on input "text" at bounding box center [1167, 383] width 218 height 26
type input "BAO"
click at [1306, 389] on input "0" at bounding box center [1377, 383] width 176 height 26
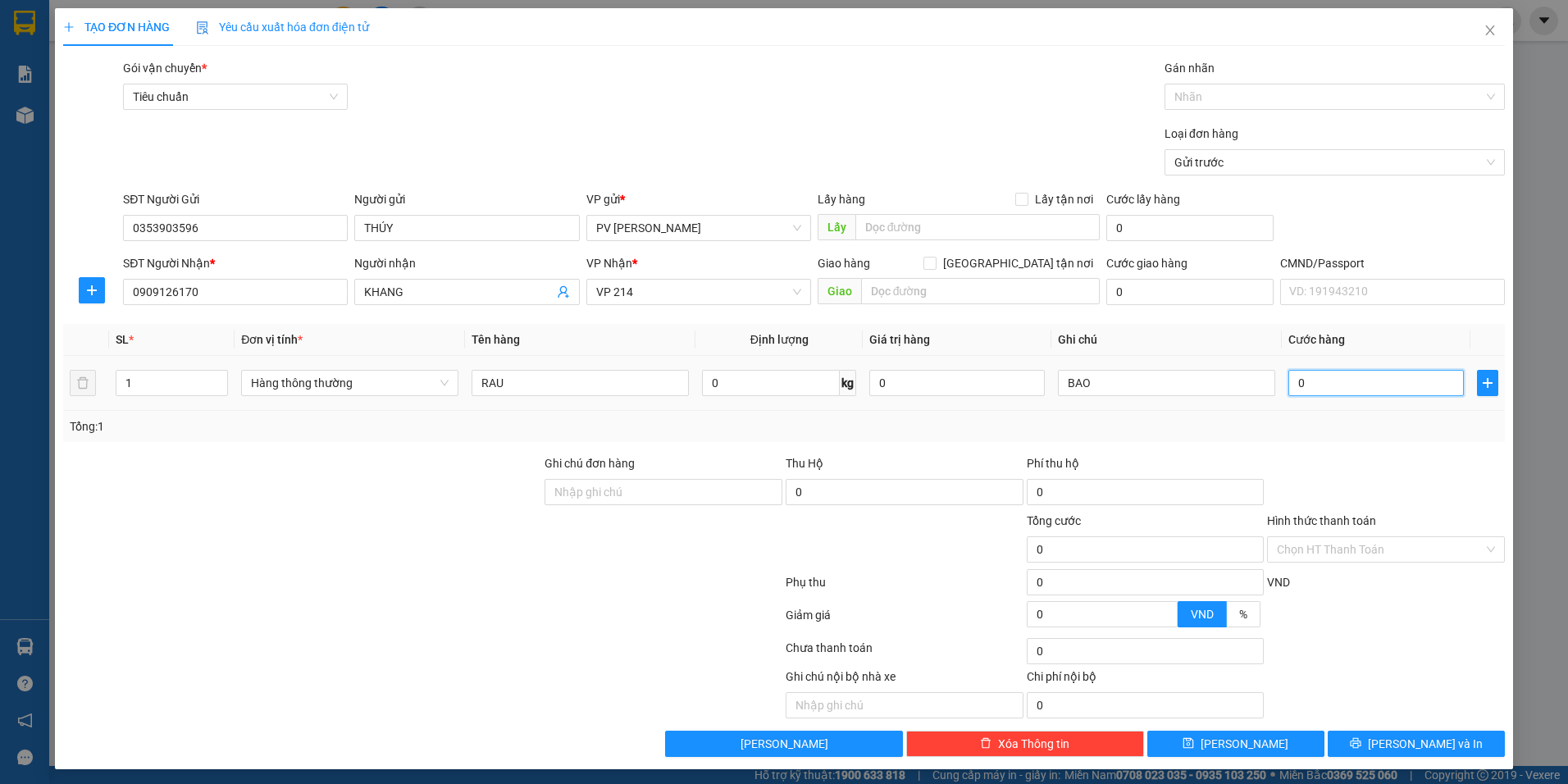
type input "5"
type input "50"
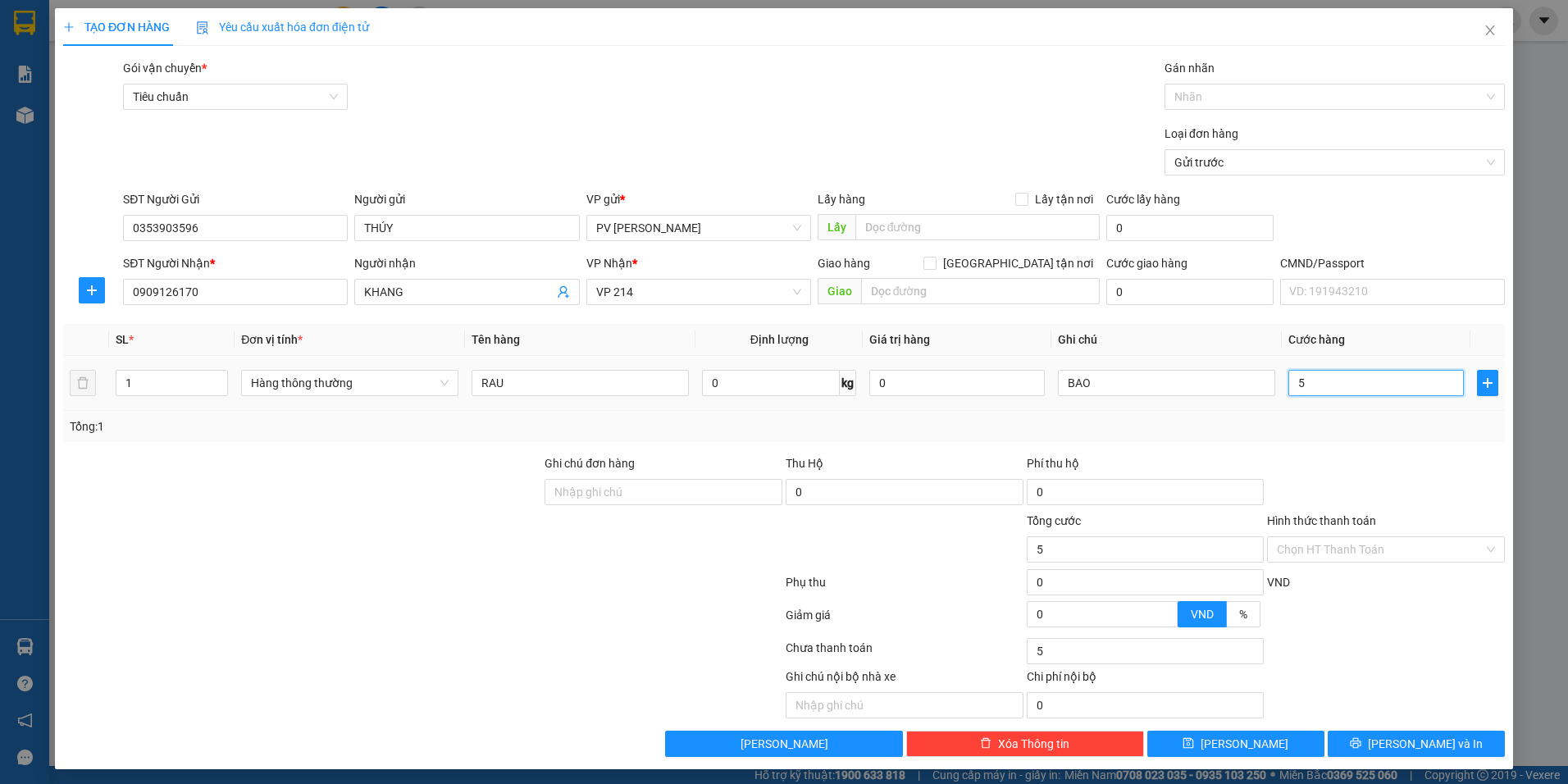
type input "50"
type input "500"
type input "5.000"
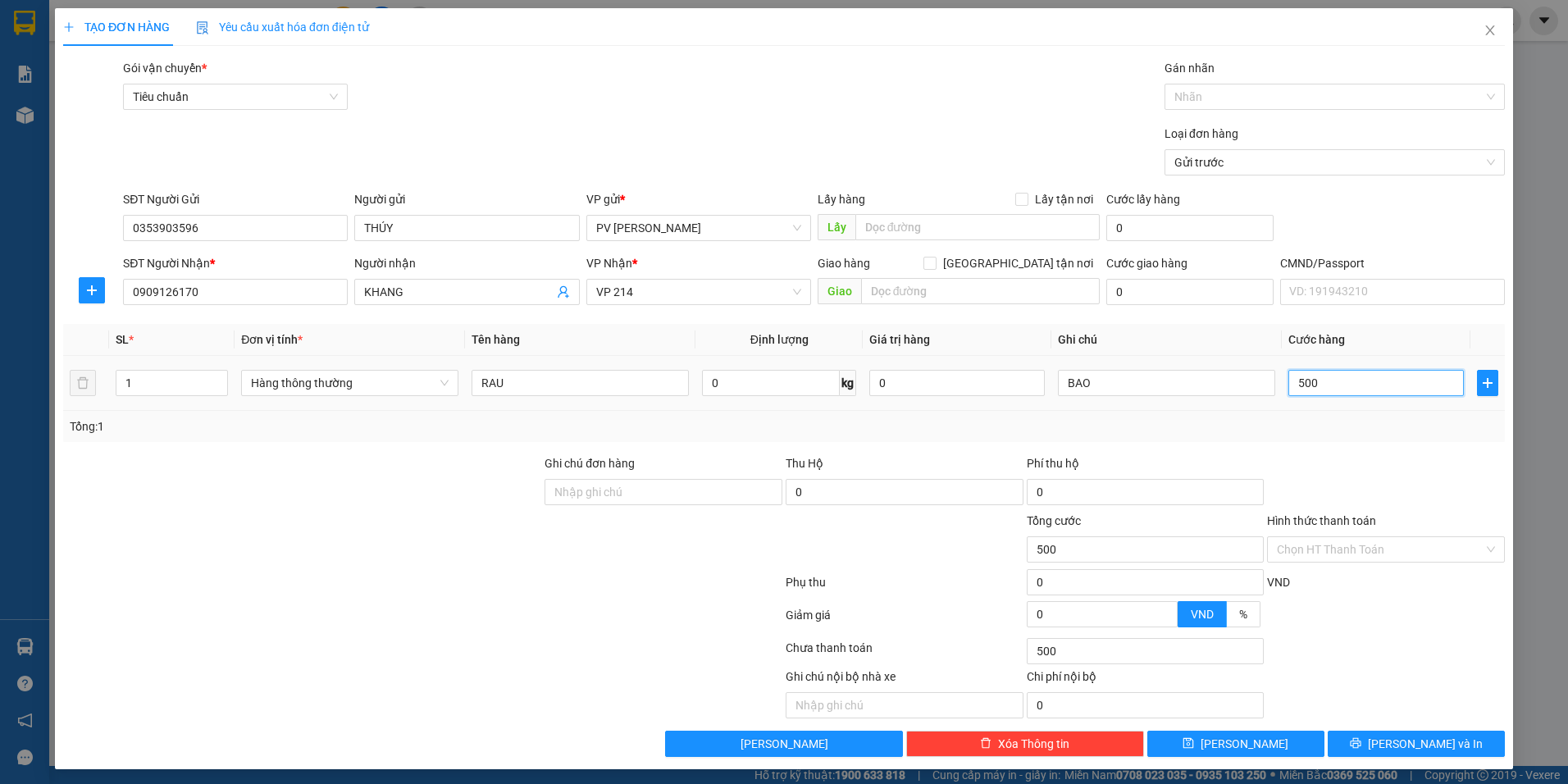
type input "5.000"
type input "50.000"
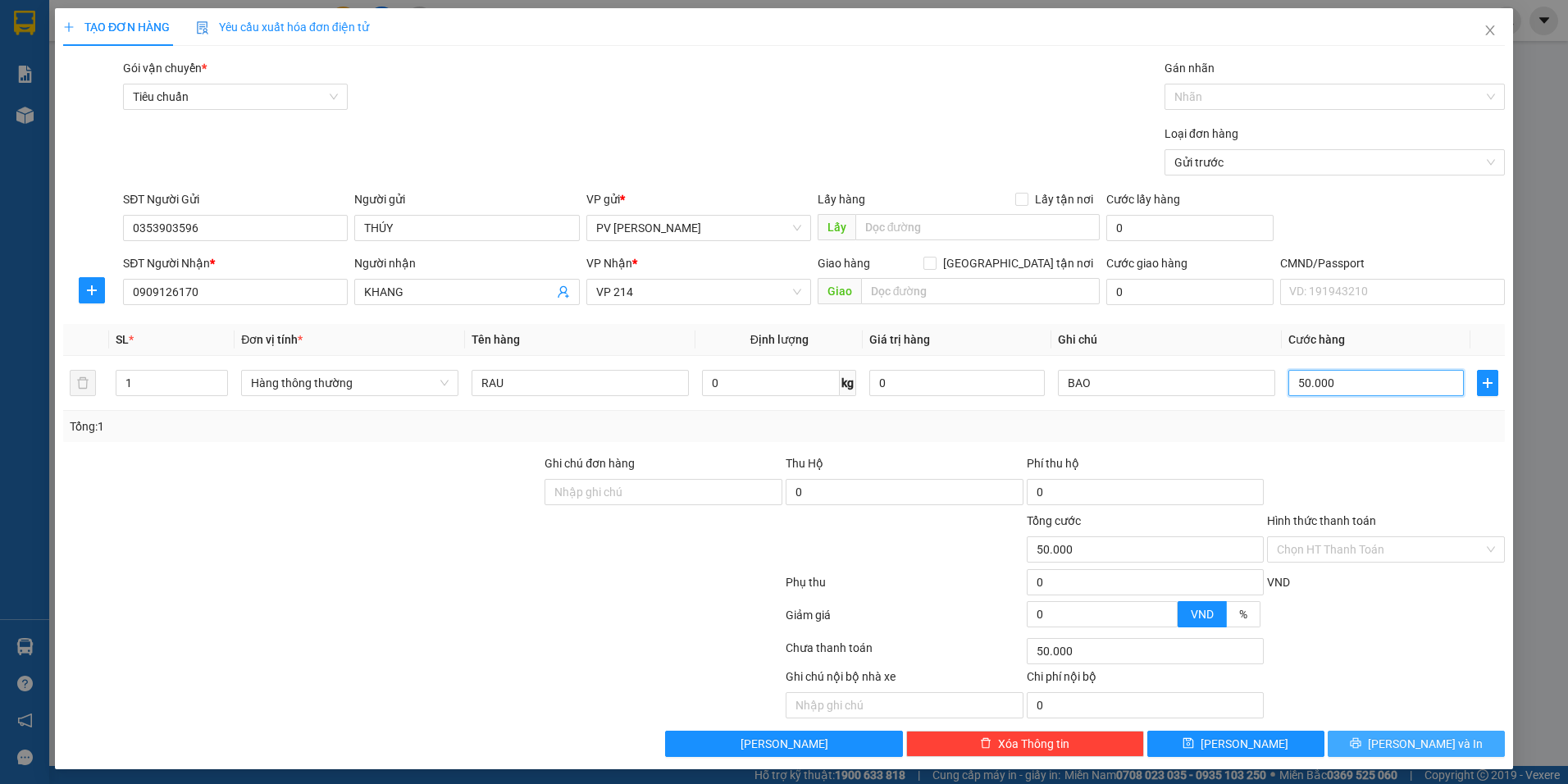
type input "50.000"
click at [1388, 738] on button "[PERSON_NAME] và In" at bounding box center [1416, 744] width 177 height 26
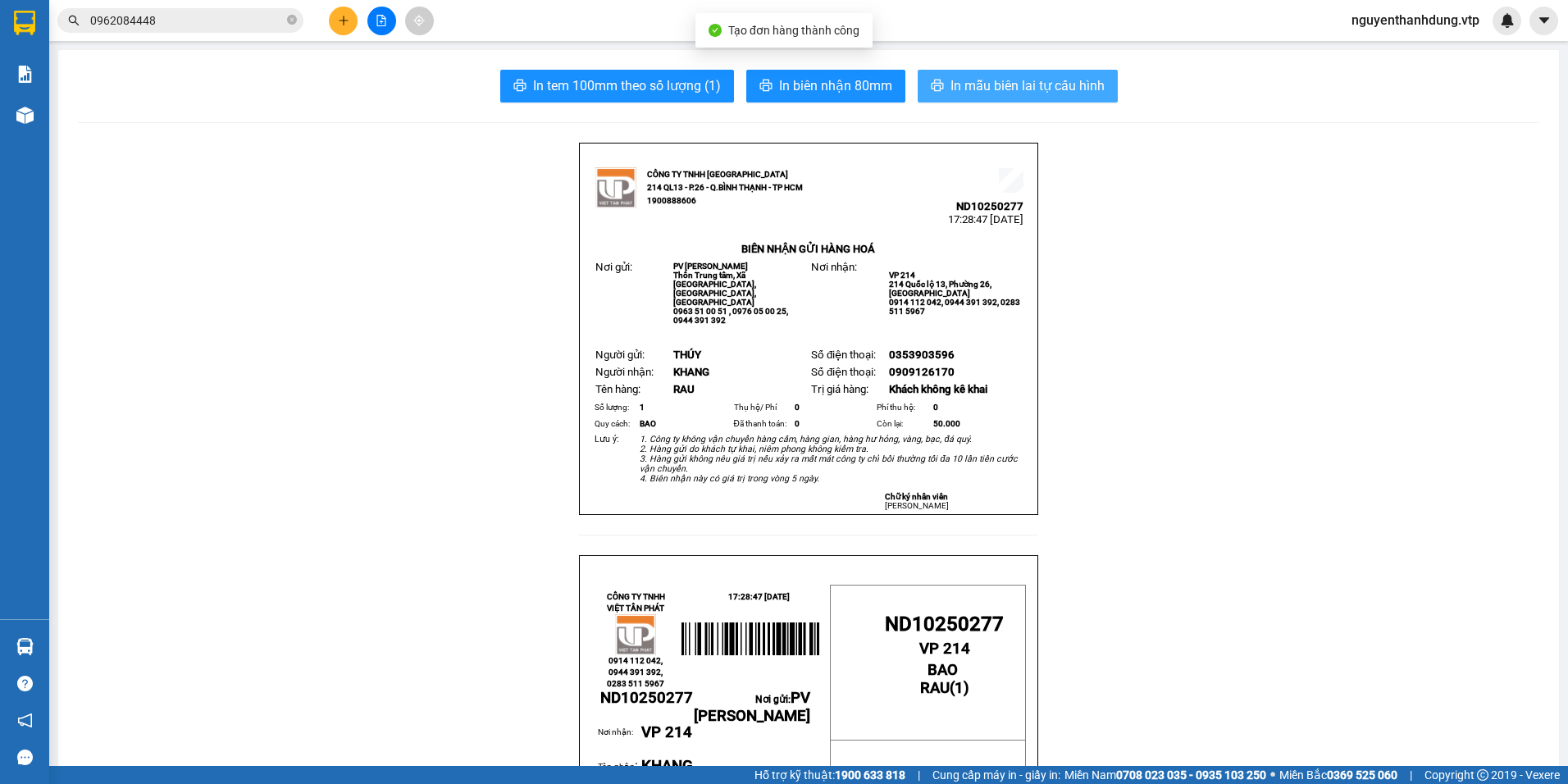
click at [991, 80] on span "In mẫu biên lai tự cấu hình" at bounding box center [1027, 85] width 154 height 21
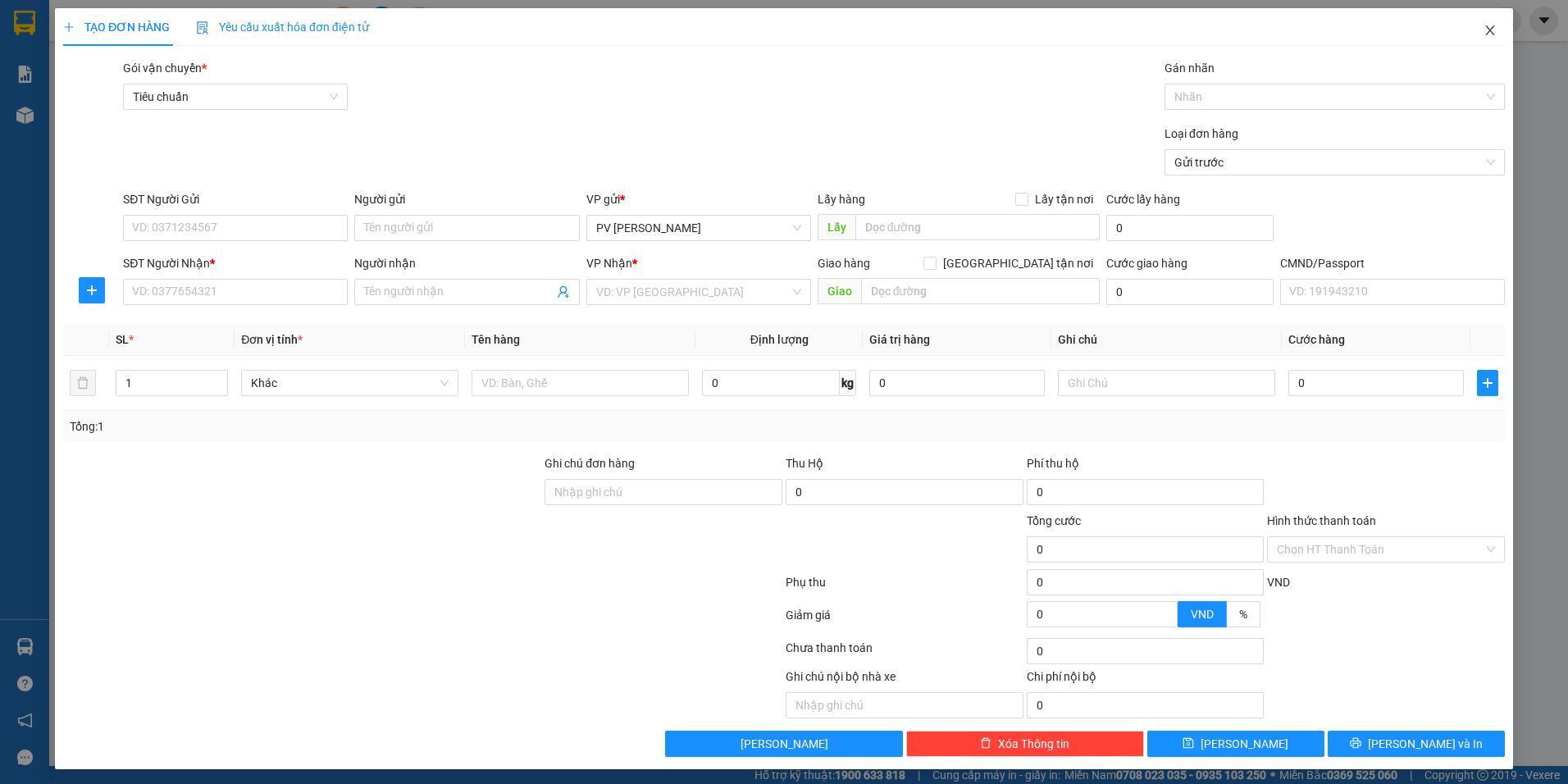
click at [1484, 29] on icon "close" at bounding box center [1490, 30] width 13 height 13
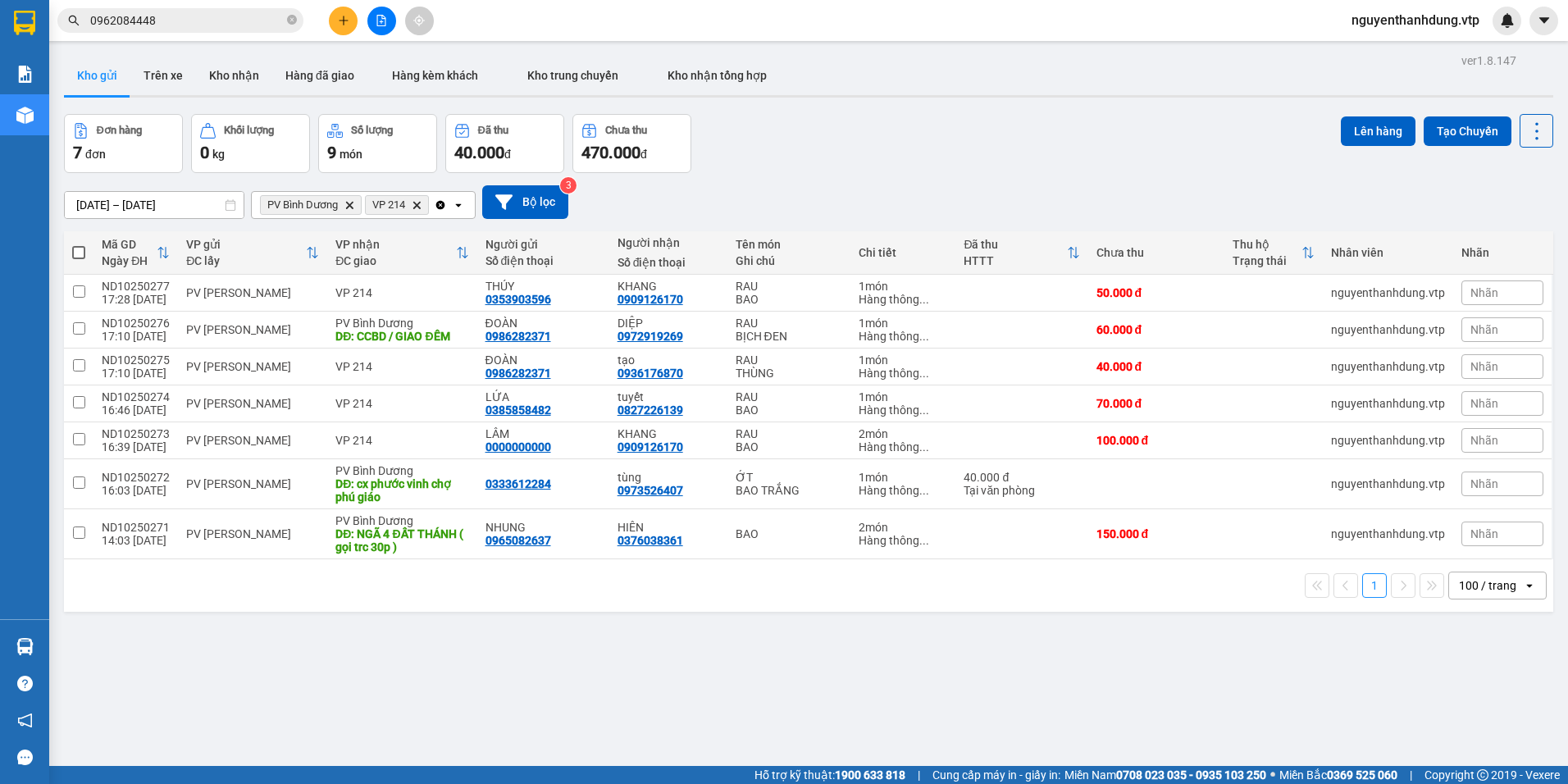
click at [86, 253] on th at bounding box center [79, 253] width 30 height 44
click at [78, 254] on span at bounding box center [79, 252] width 13 height 13
click at [79, 244] on input "checkbox" at bounding box center [79, 244] width 0 height 0
checkbox input "true"
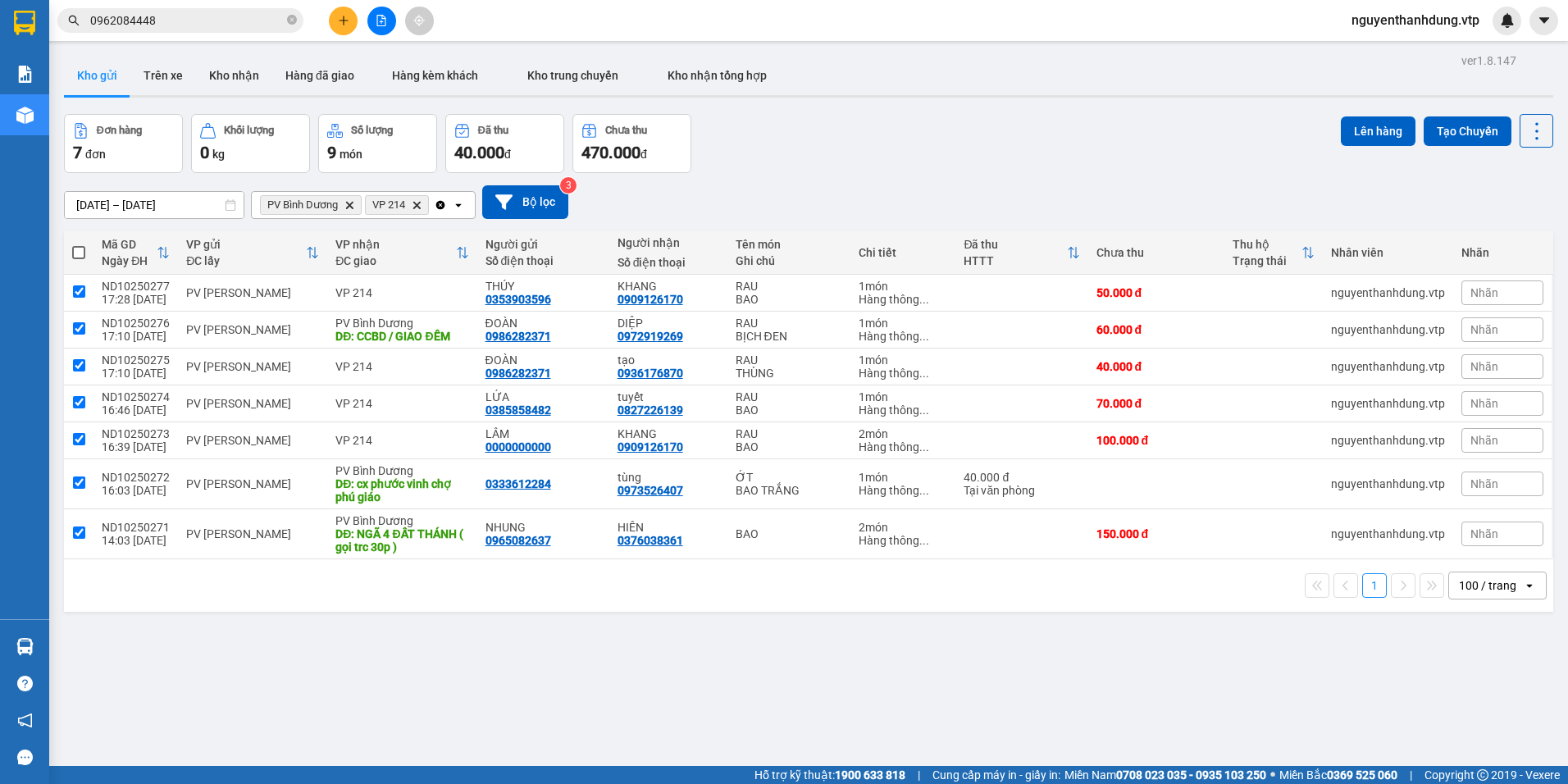
checkbox input "true"
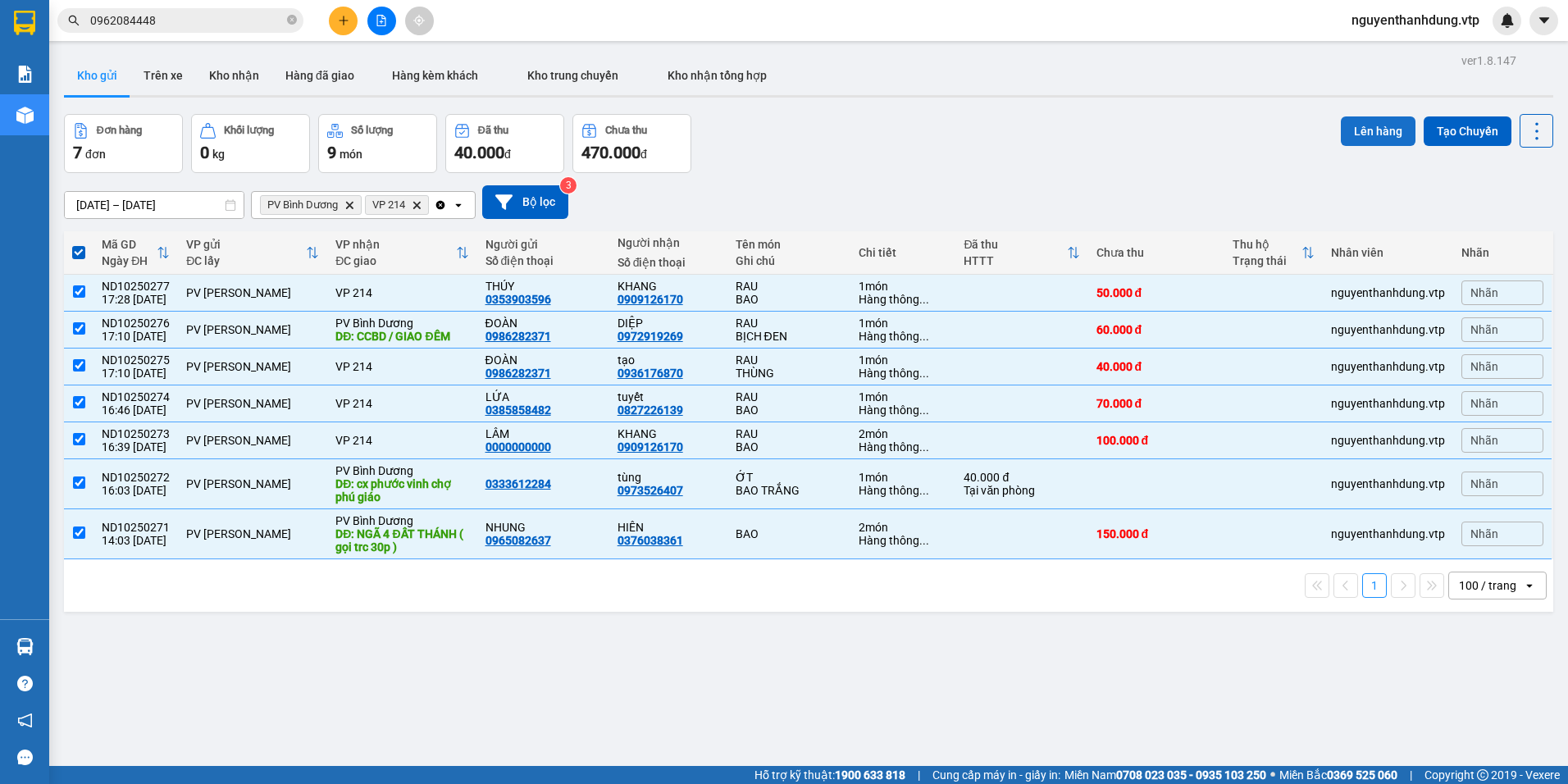
click at [1366, 125] on button "Lên hàng" at bounding box center [1378, 131] width 74 height 30
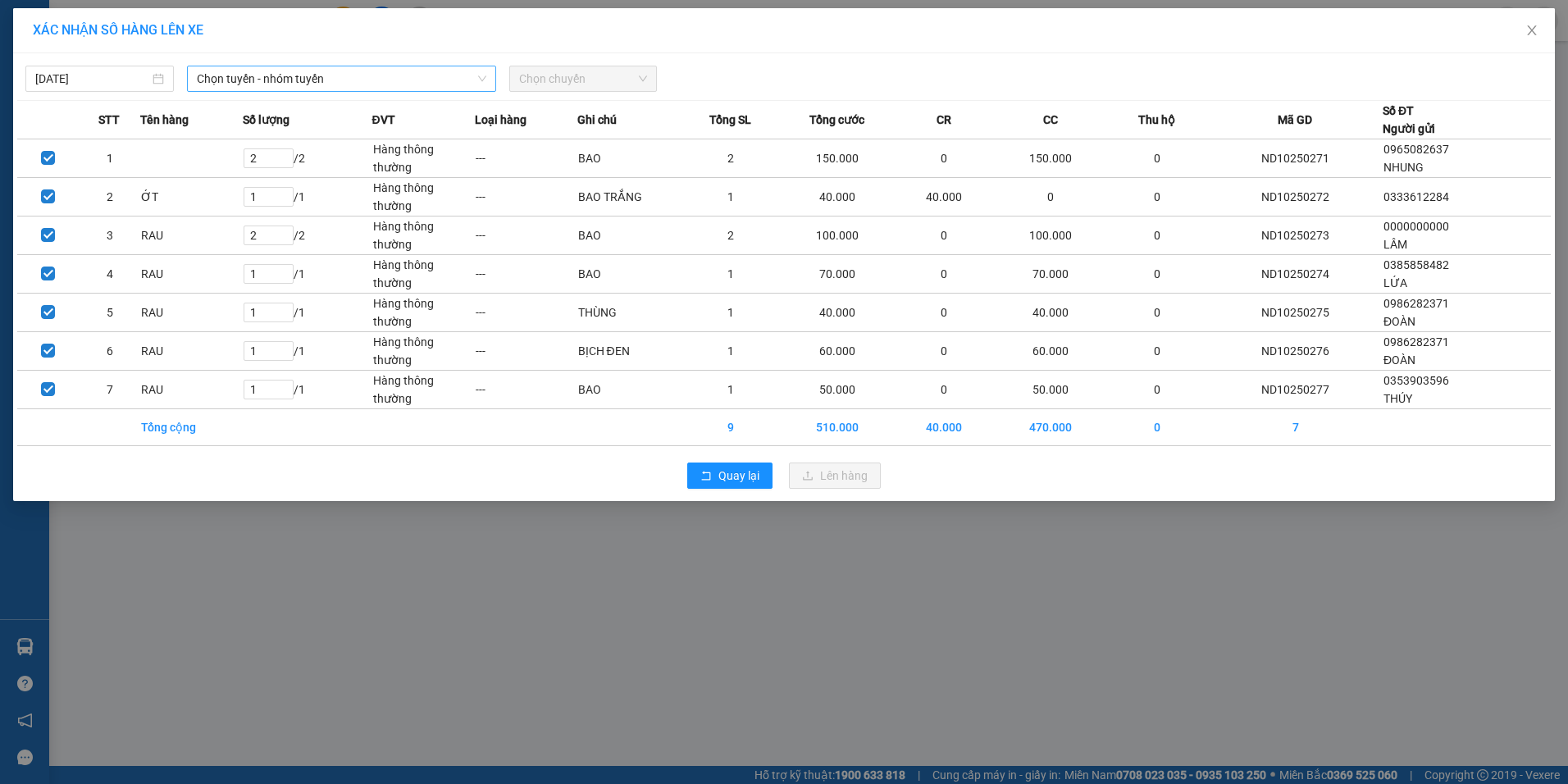
click at [210, 74] on span "Chọn tuyến - nhóm tuyến" at bounding box center [341, 78] width 289 height 24
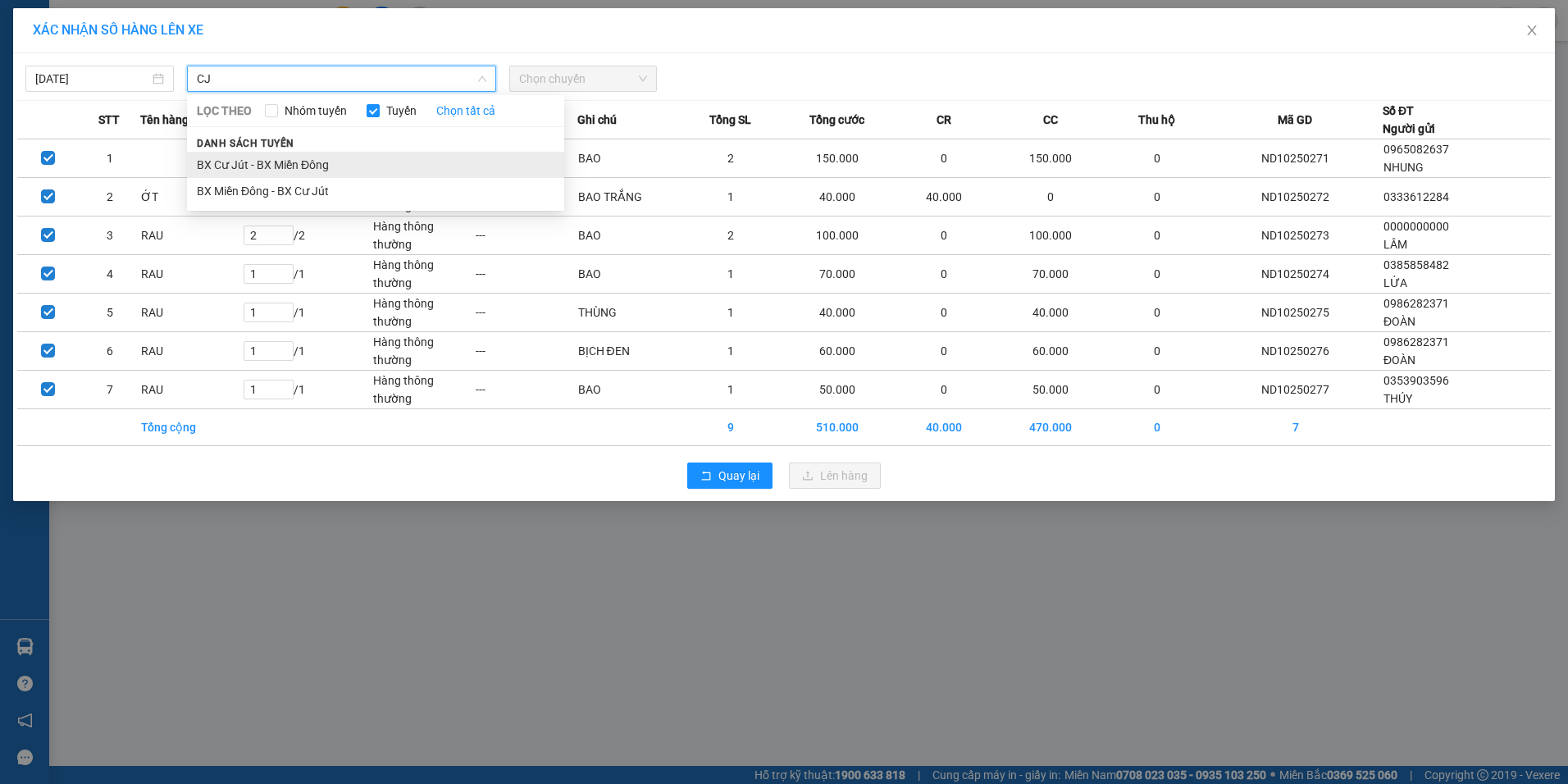
type input "CJ"
click at [247, 155] on li "BX Cư Jút - BX Miền Đông" at bounding box center [375, 164] width 377 height 26
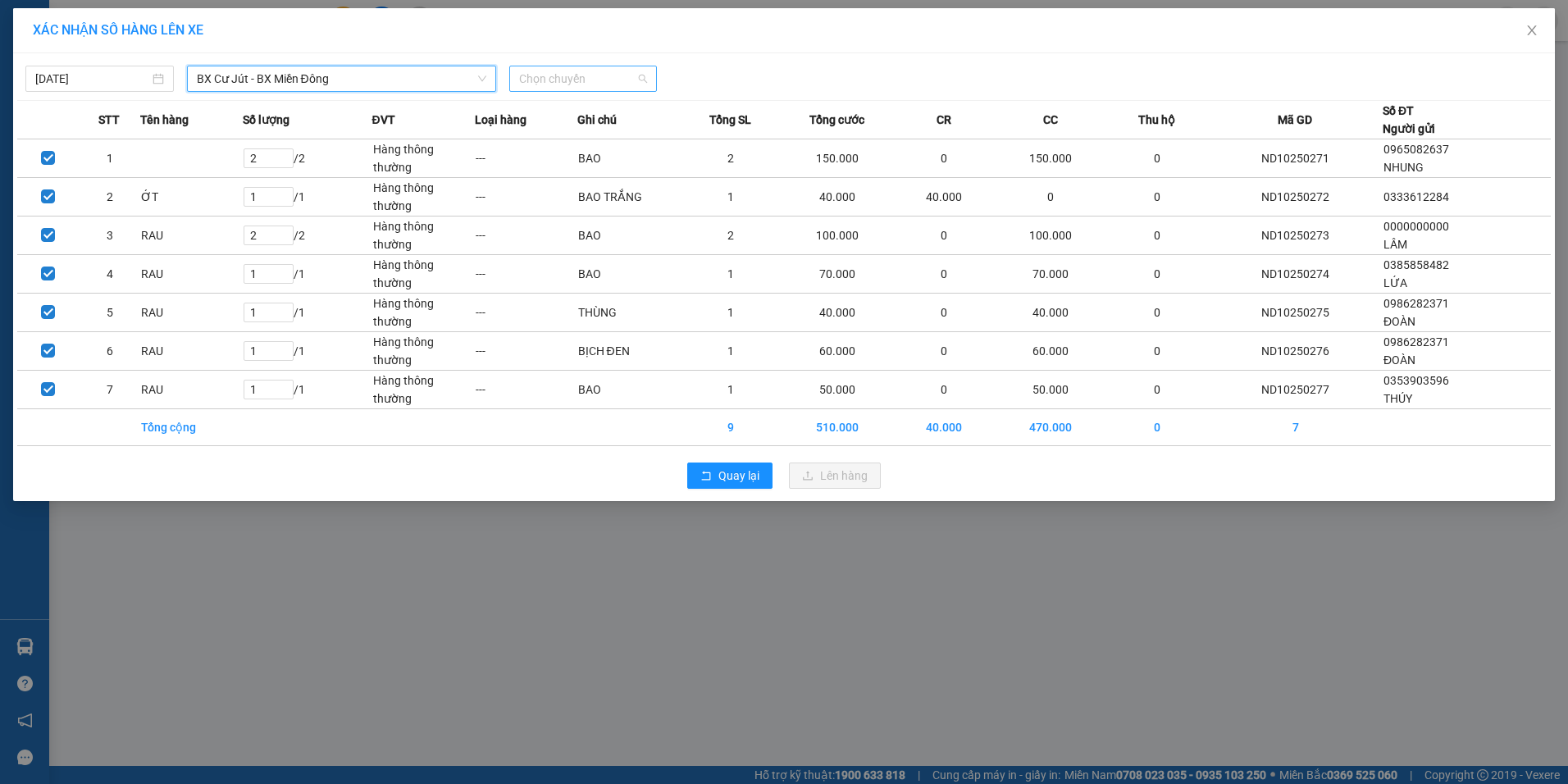
click at [550, 74] on span "Chọn chuyến" at bounding box center [583, 78] width 129 height 24
click at [554, 144] on div "20:30 - 50H-808.27" at bounding box center [582, 138] width 128 height 18
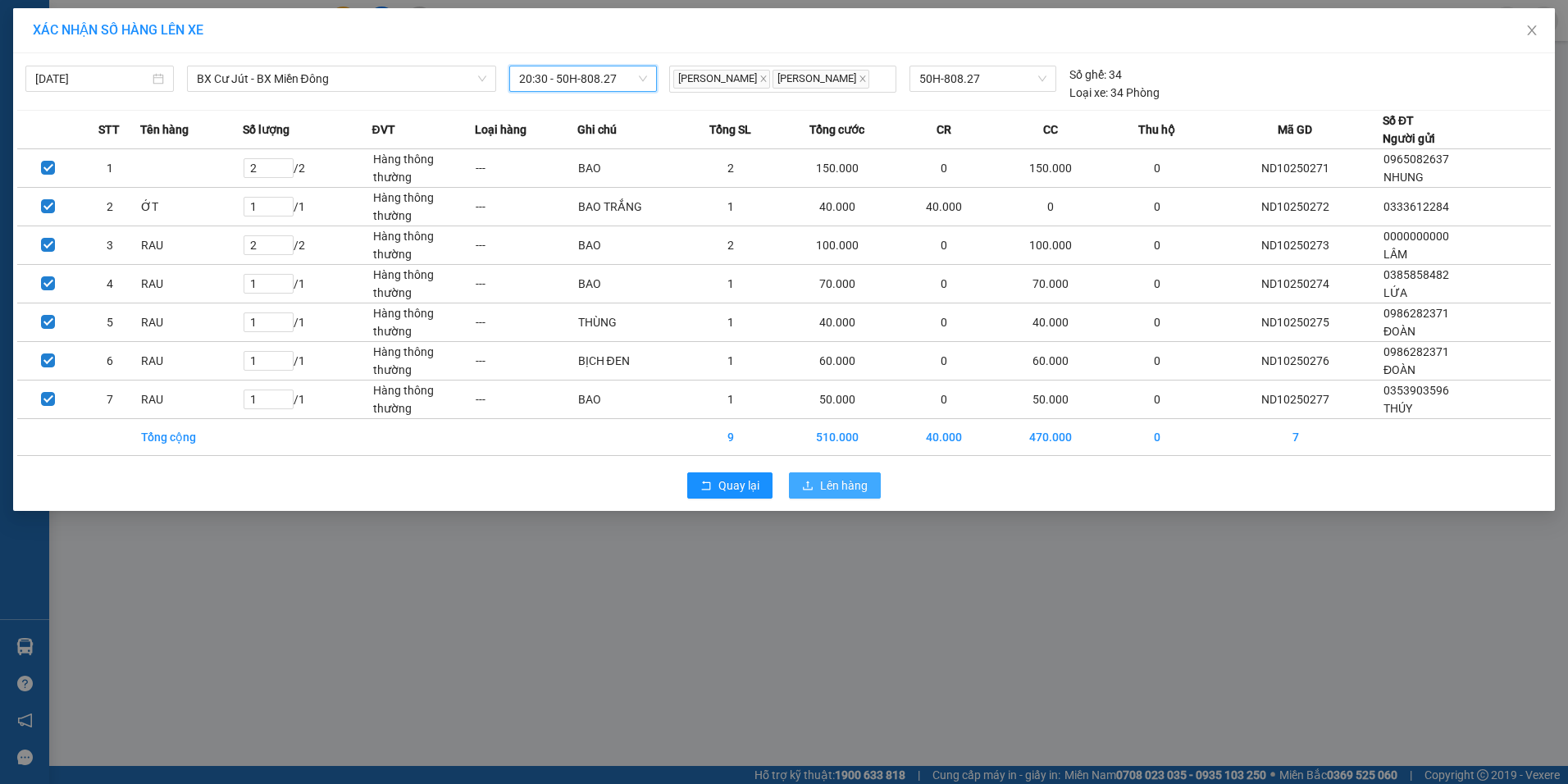
click at [823, 485] on span "Lên hàng" at bounding box center [843, 485] width 47 height 18
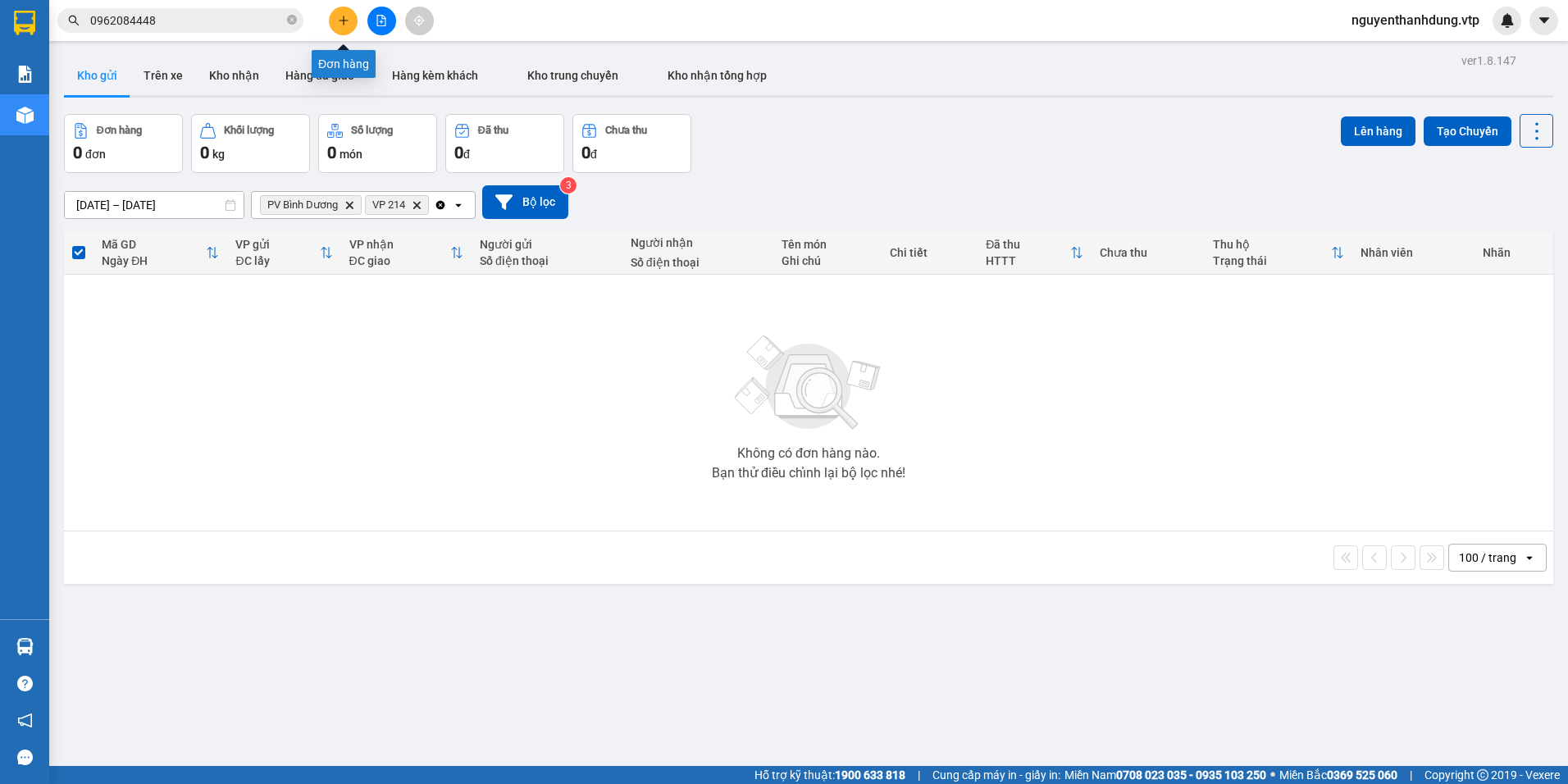
click at [342, 25] on icon "plus" at bounding box center [344, 20] width 12 height 12
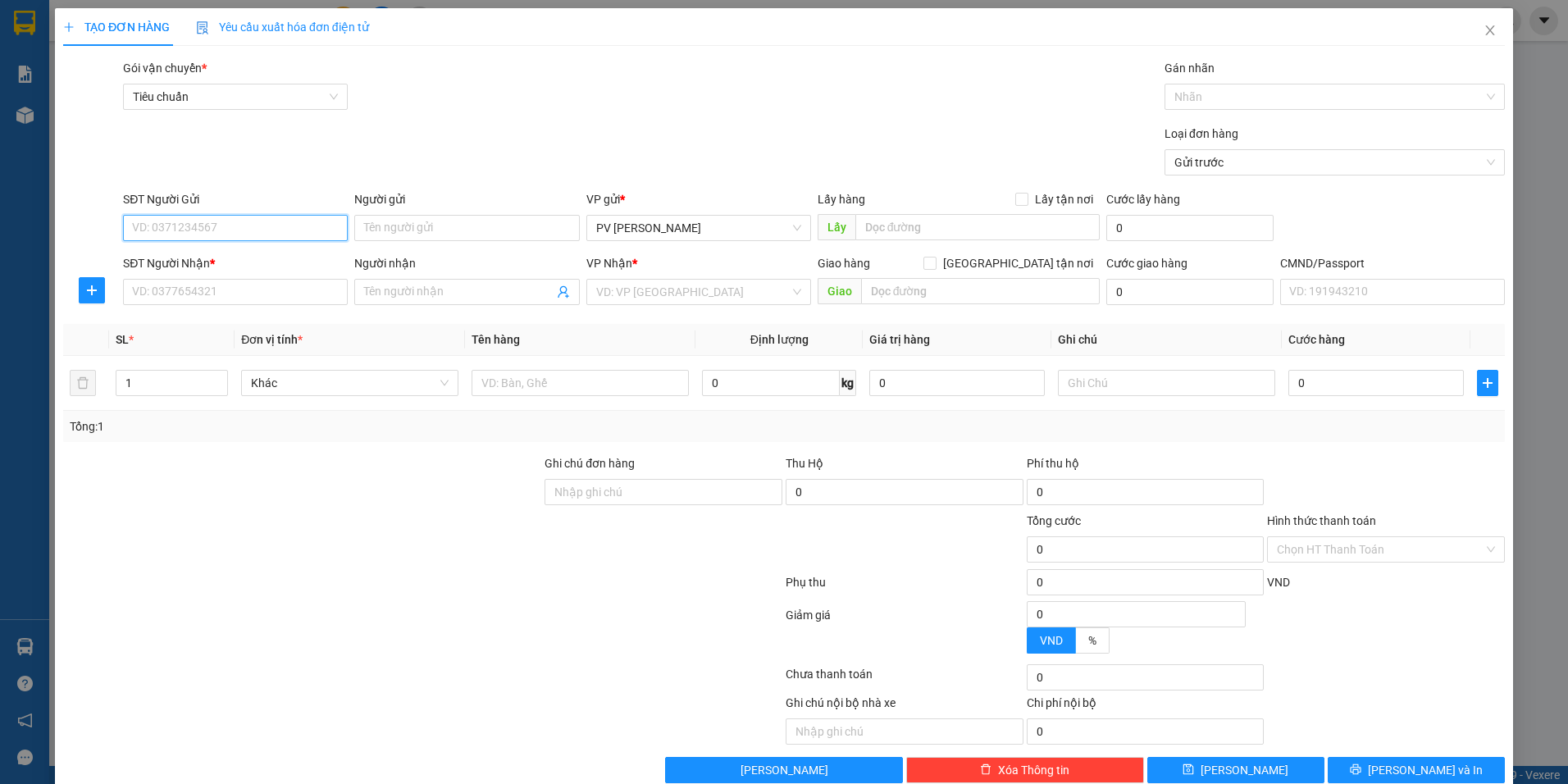
click at [171, 222] on input "SĐT Người Gửi" at bounding box center [236, 228] width 225 height 26
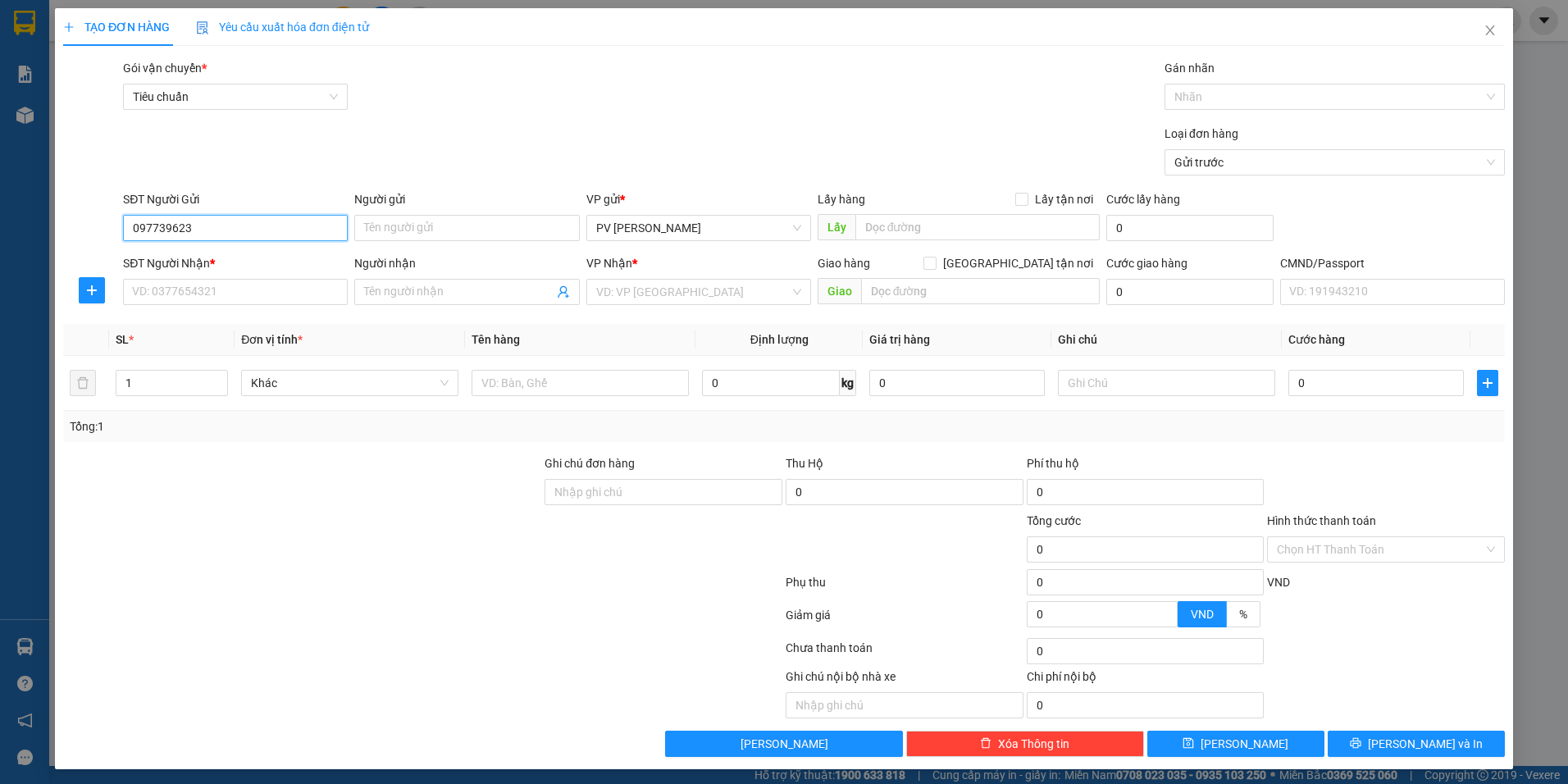
type input "0977396235"
click at [244, 258] on div "0977396235" at bounding box center [234, 261] width 203 height 18
type input "0978299744"
type input "a hÀ"
type input "0977396235"
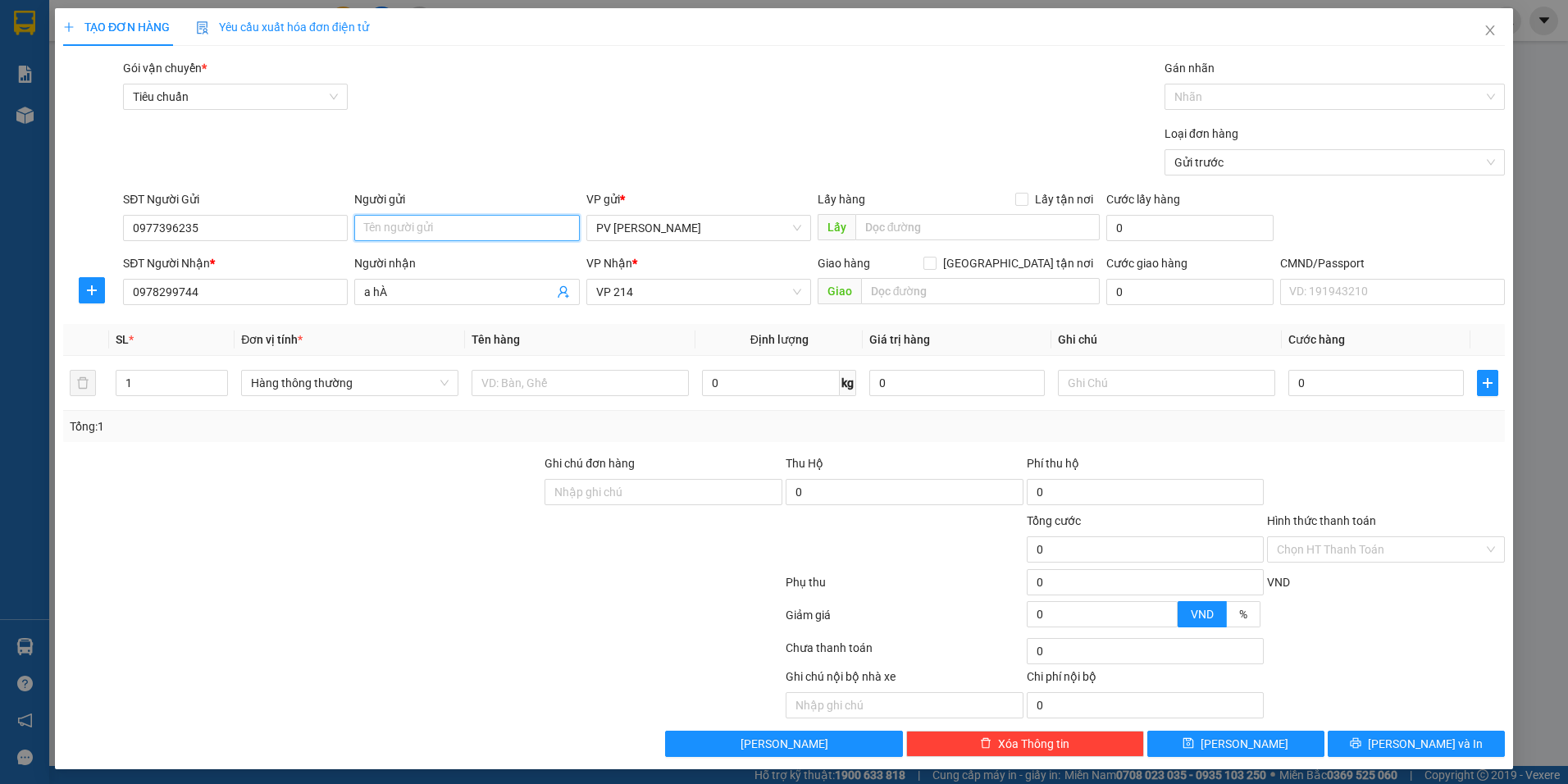
click at [459, 230] on input "Người gửi" at bounding box center [467, 228] width 225 height 26
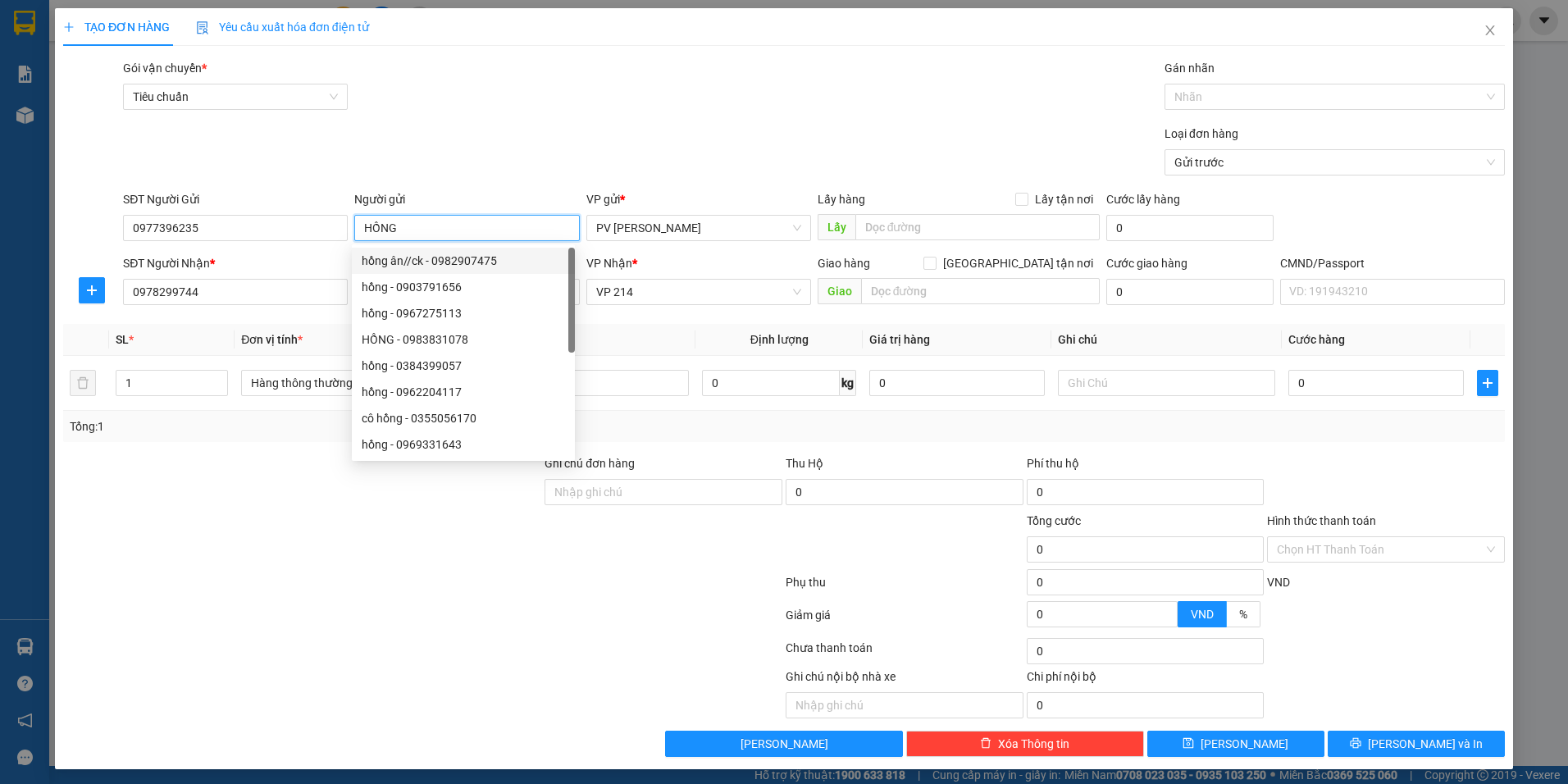
type input "HỒNG"
click at [300, 527] on div at bounding box center [302, 540] width 482 height 57
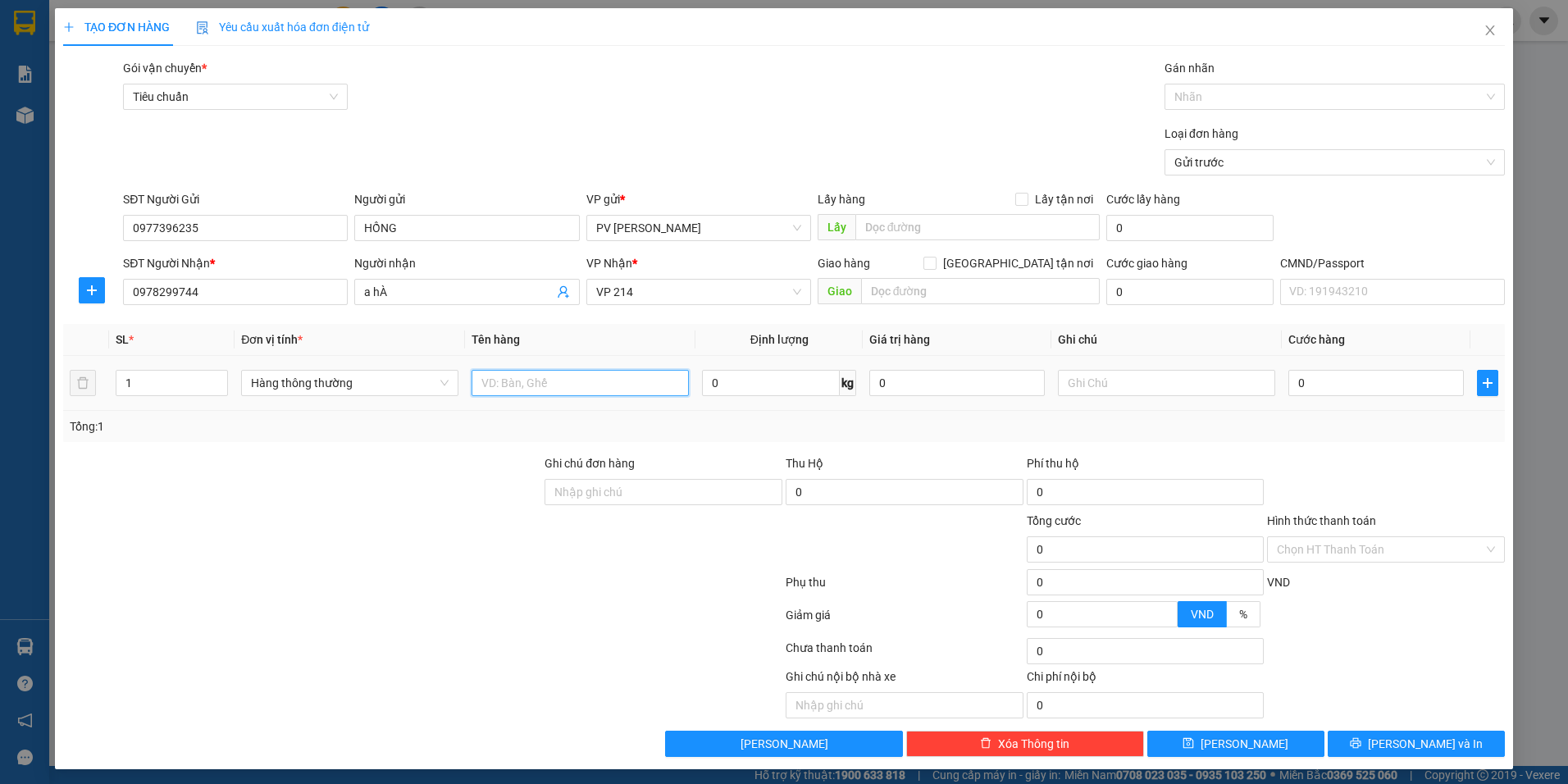
click at [630, 385] on input "text" at bounding box center [580, 383] width 218 height 26
type input "D"
type input "ĐỒ ĂN"
click at [1066, 378] on input "text" at bounding box center [1167, 383] width 218 height 26
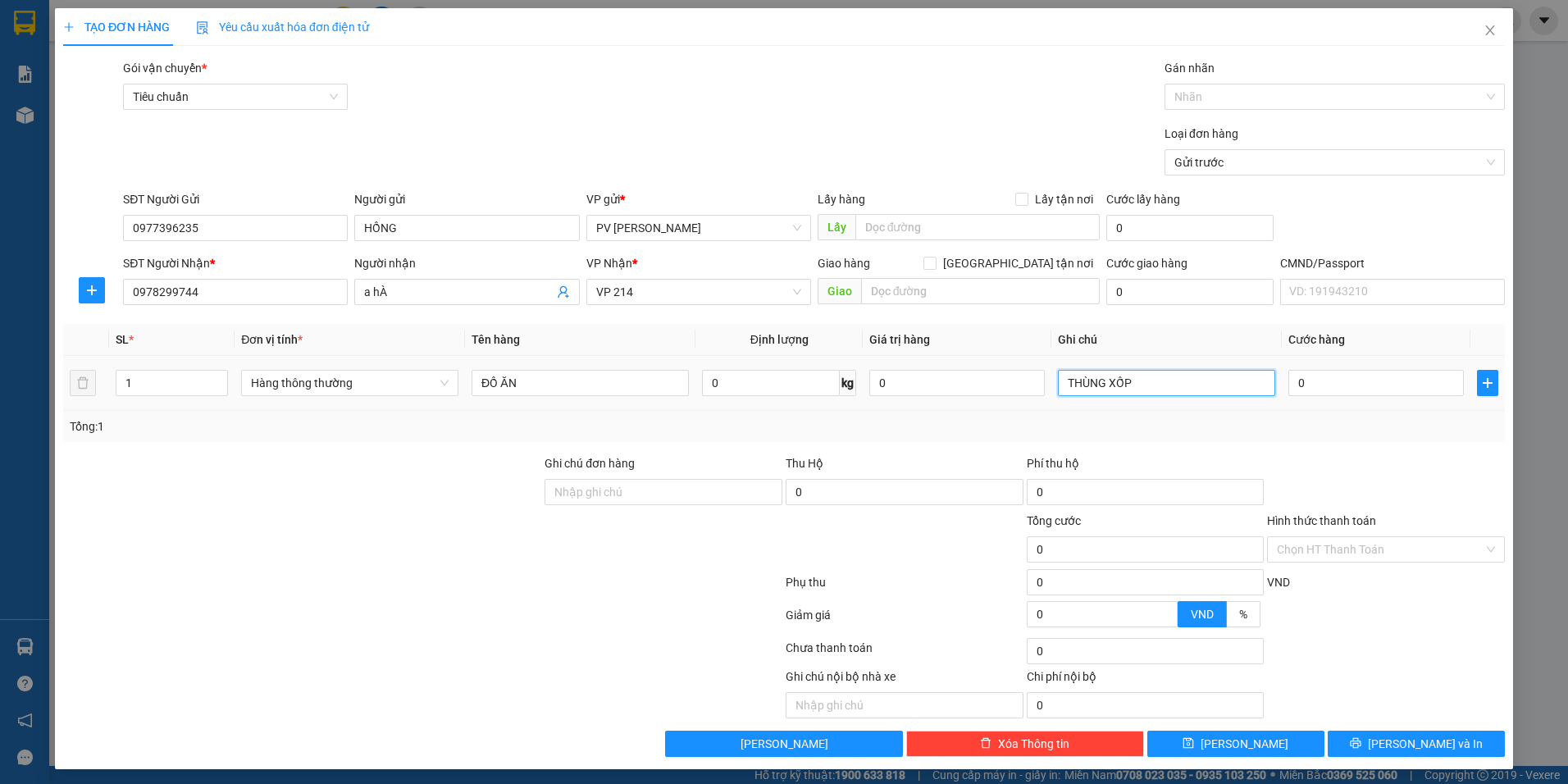
type input "THÙNG XỐP"
click at [1316, 369] on div "0" at bounding box center [1377, 383] width 176 height 33
click at [1332, 388] on input "0" at bounding box center [1377, 383] width 176 height 26
type input "3"
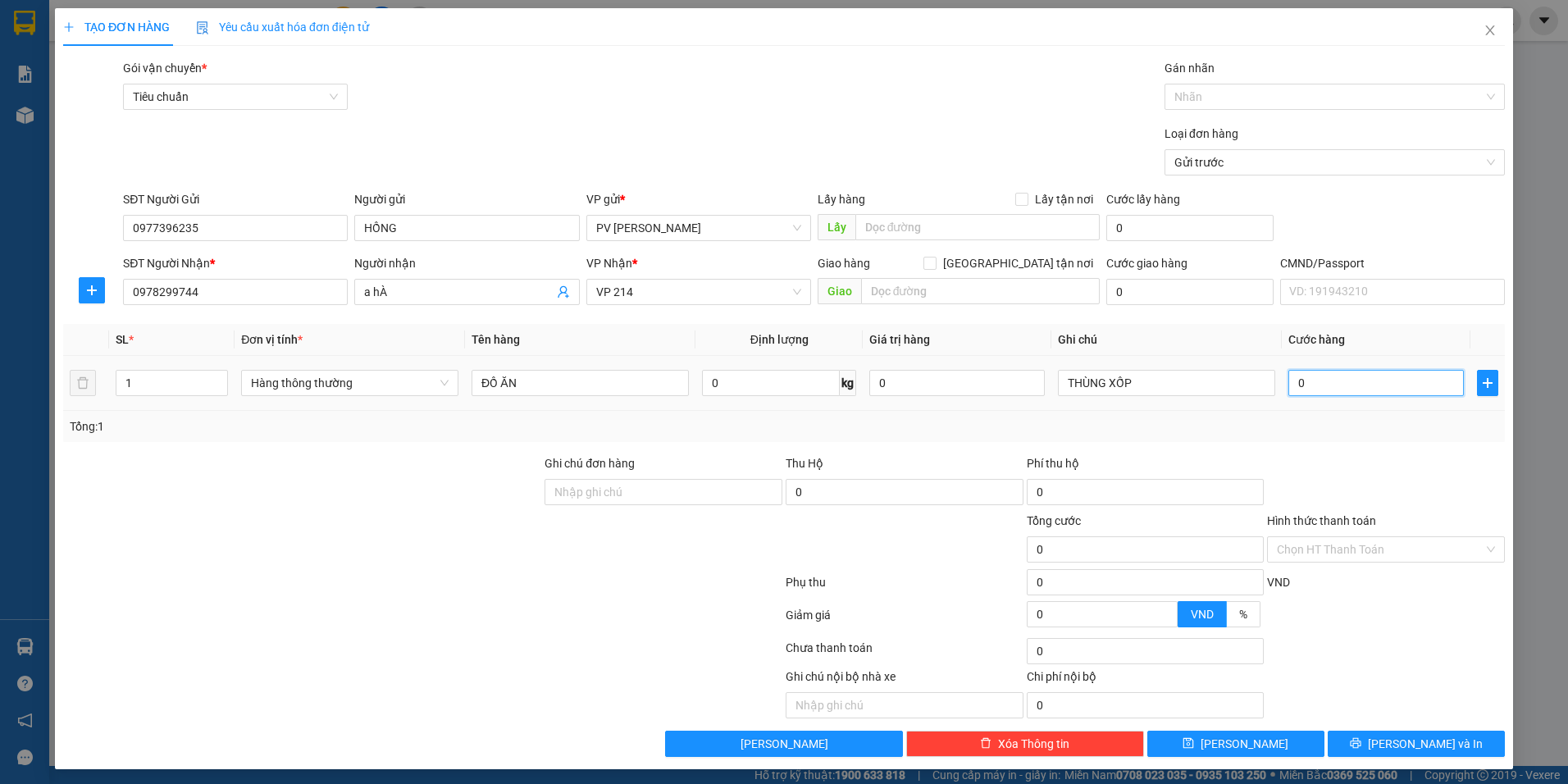
type input "3"
type input "30"
type input "300"
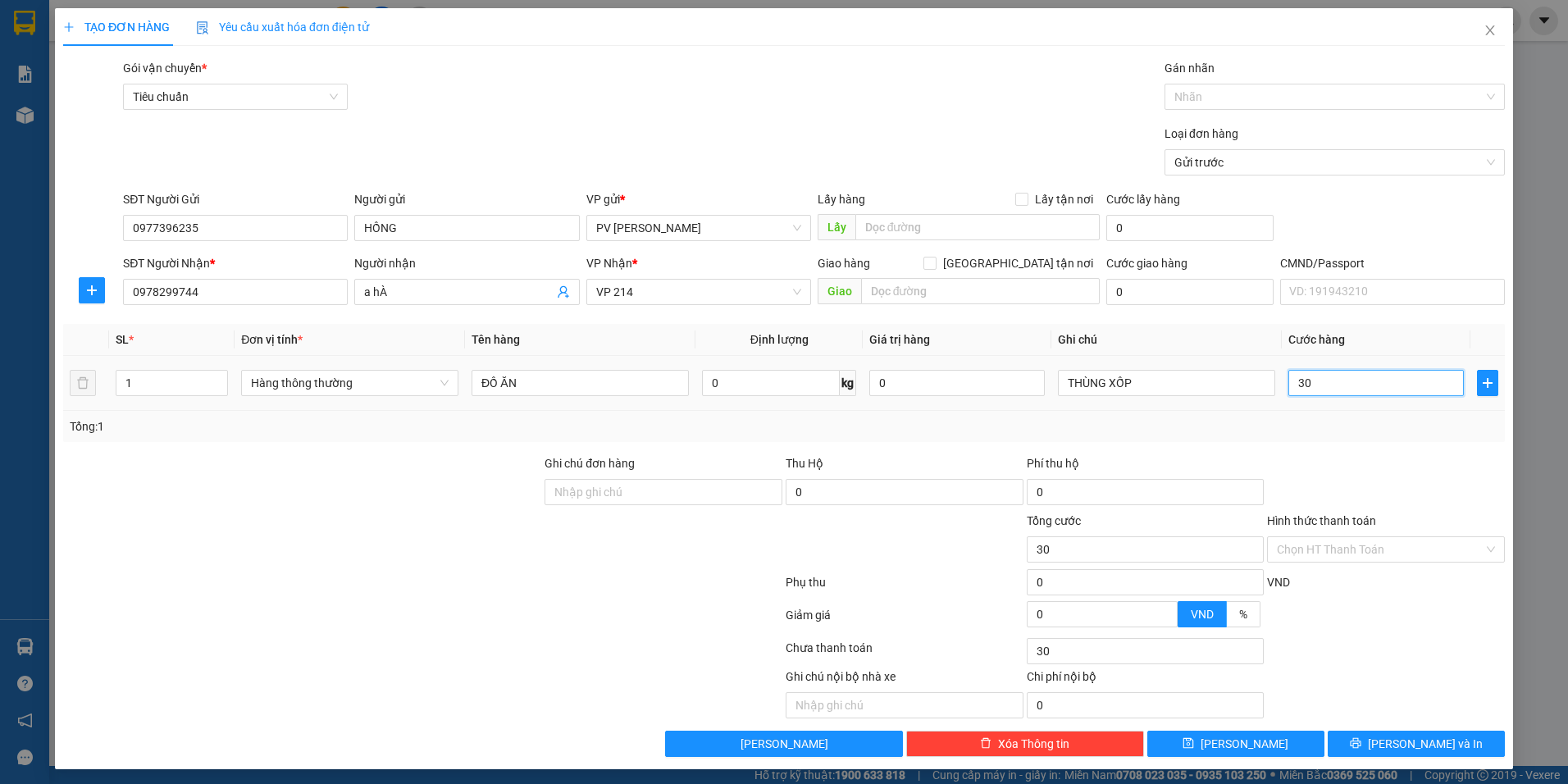
type input "300"
type input "3.000"
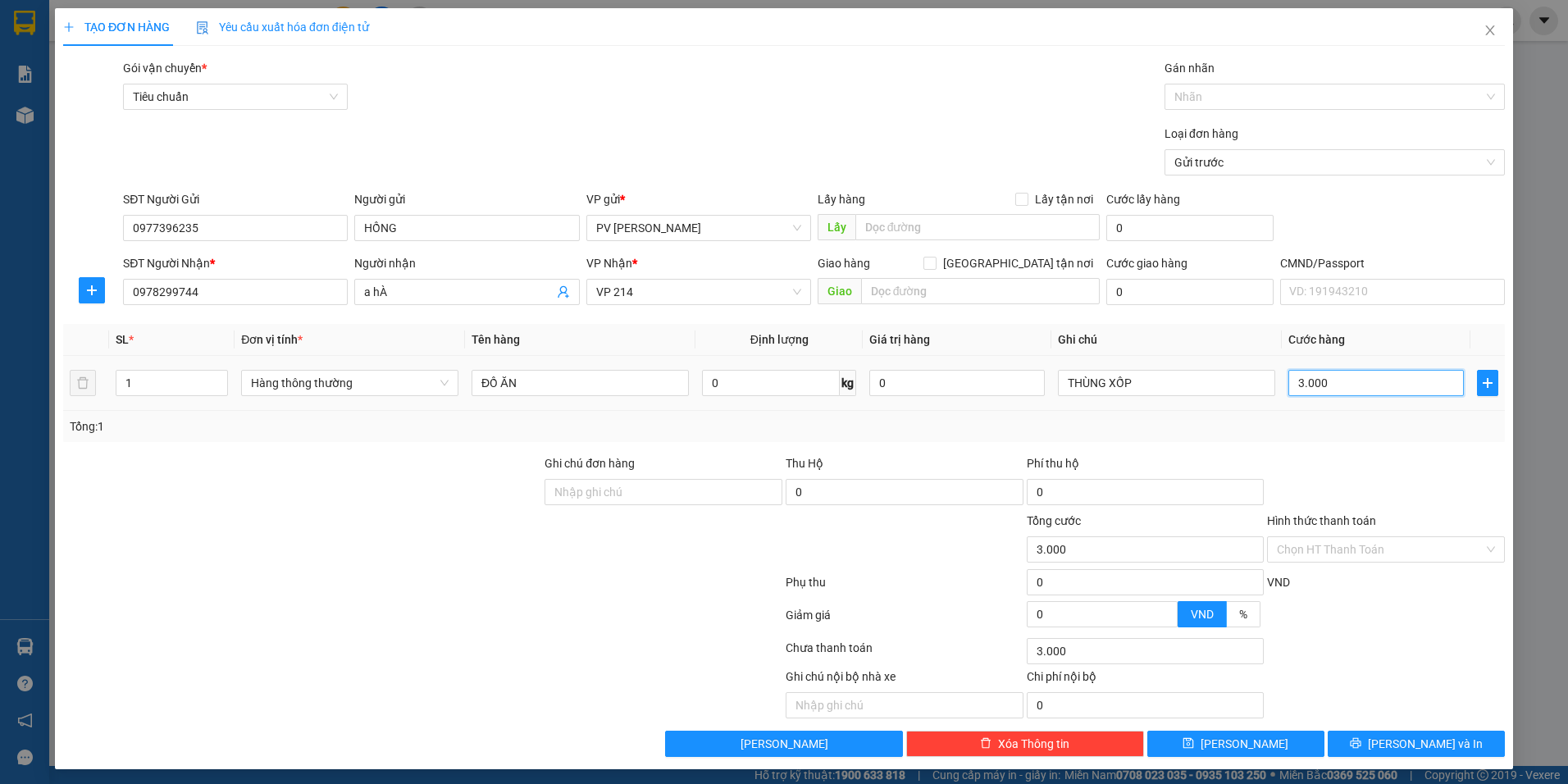
type input "30.000"
click at [1361, 739] on icon "printer" at bounding box center [1355, 743] width 12 height 12
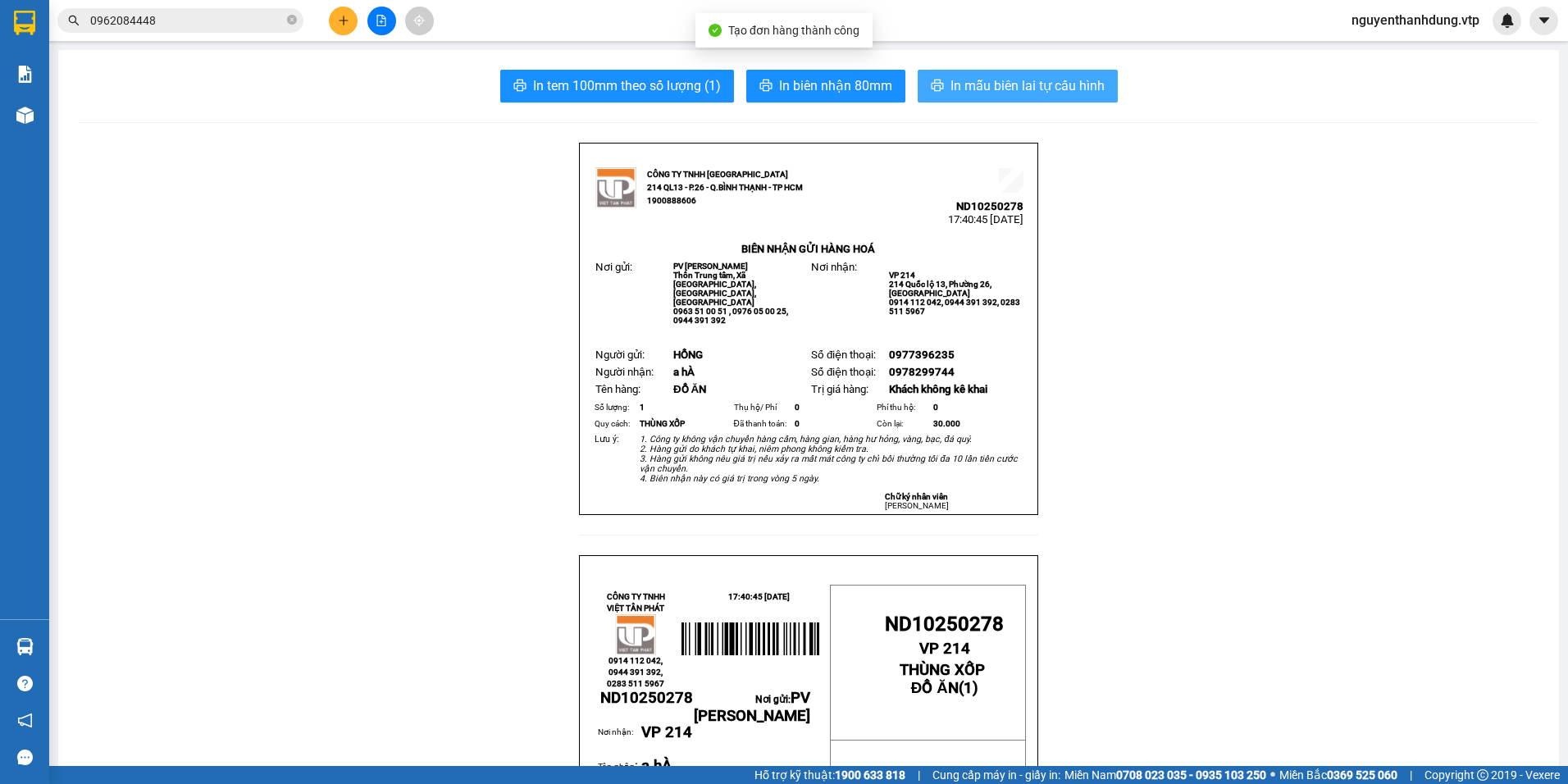
click at [992, 96] on span "In mẫu biên lai tự cấu hình" at bounding box center [1027, 85] width 154 height 21
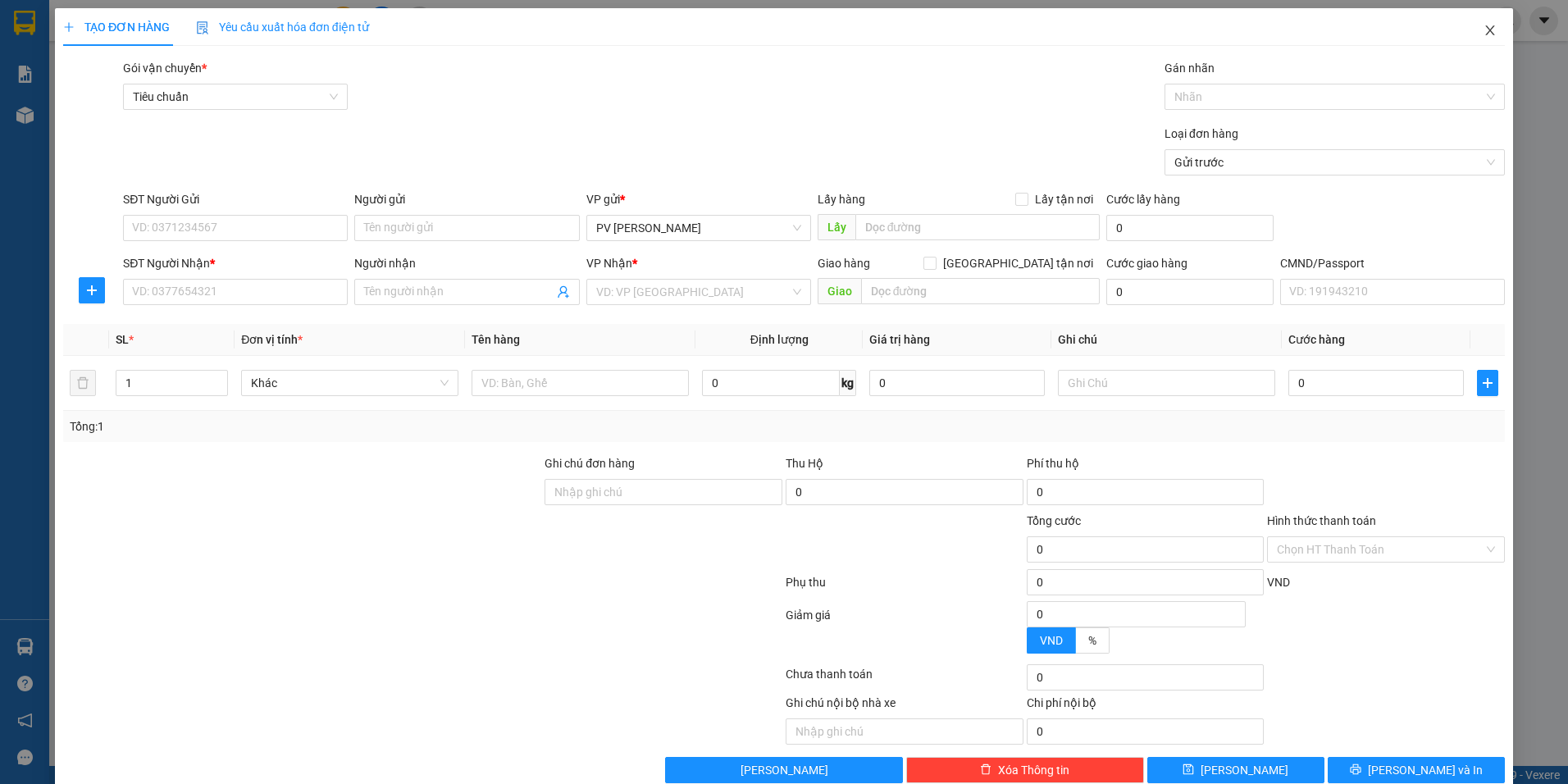
click at [1485, 38] on span "Close" at bounding box center [1490, 31] width 46 height 46
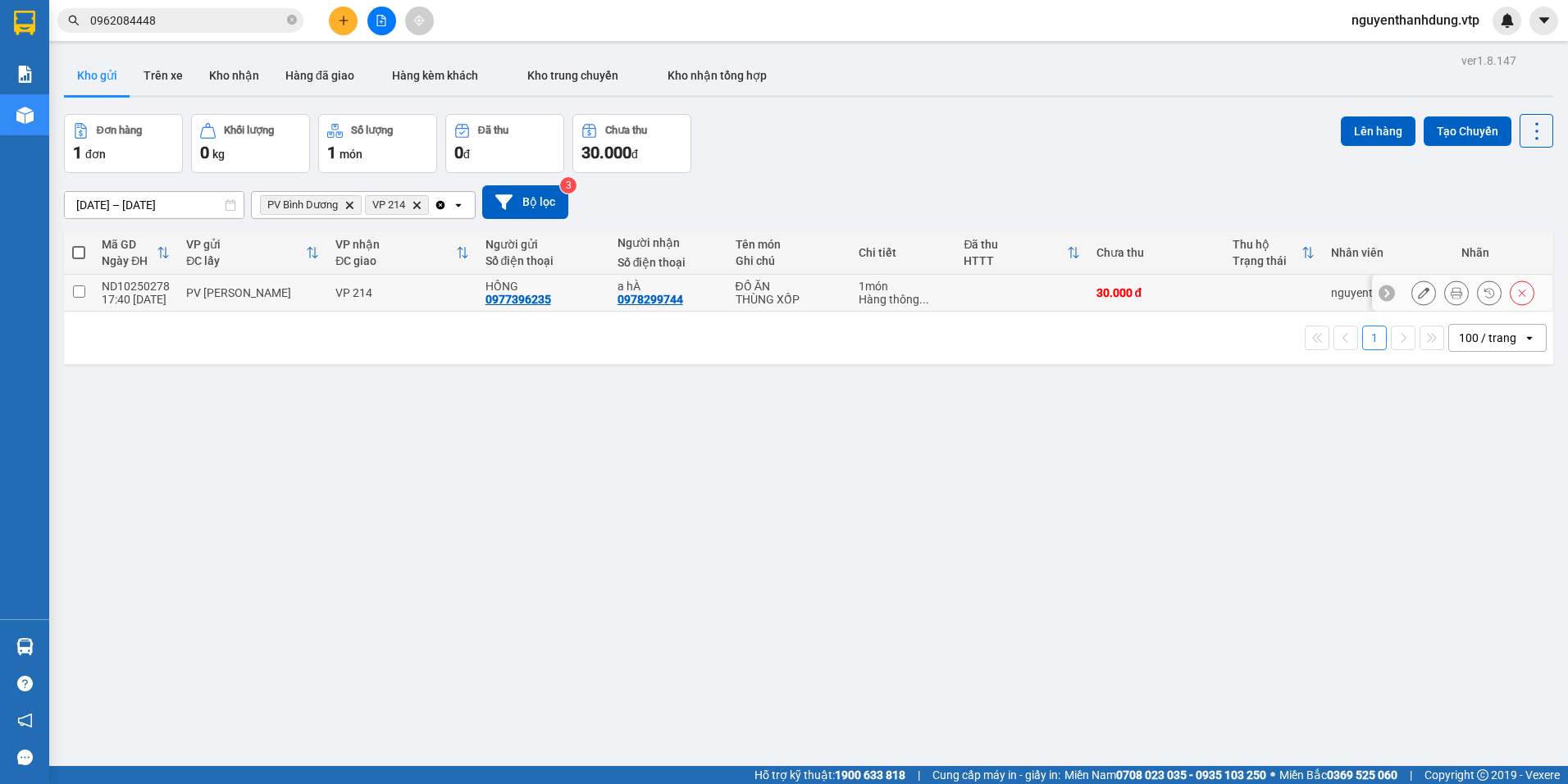
click at [677, 289] on div "a hÀ" at bounding box center [668, 286] width 102 height 13
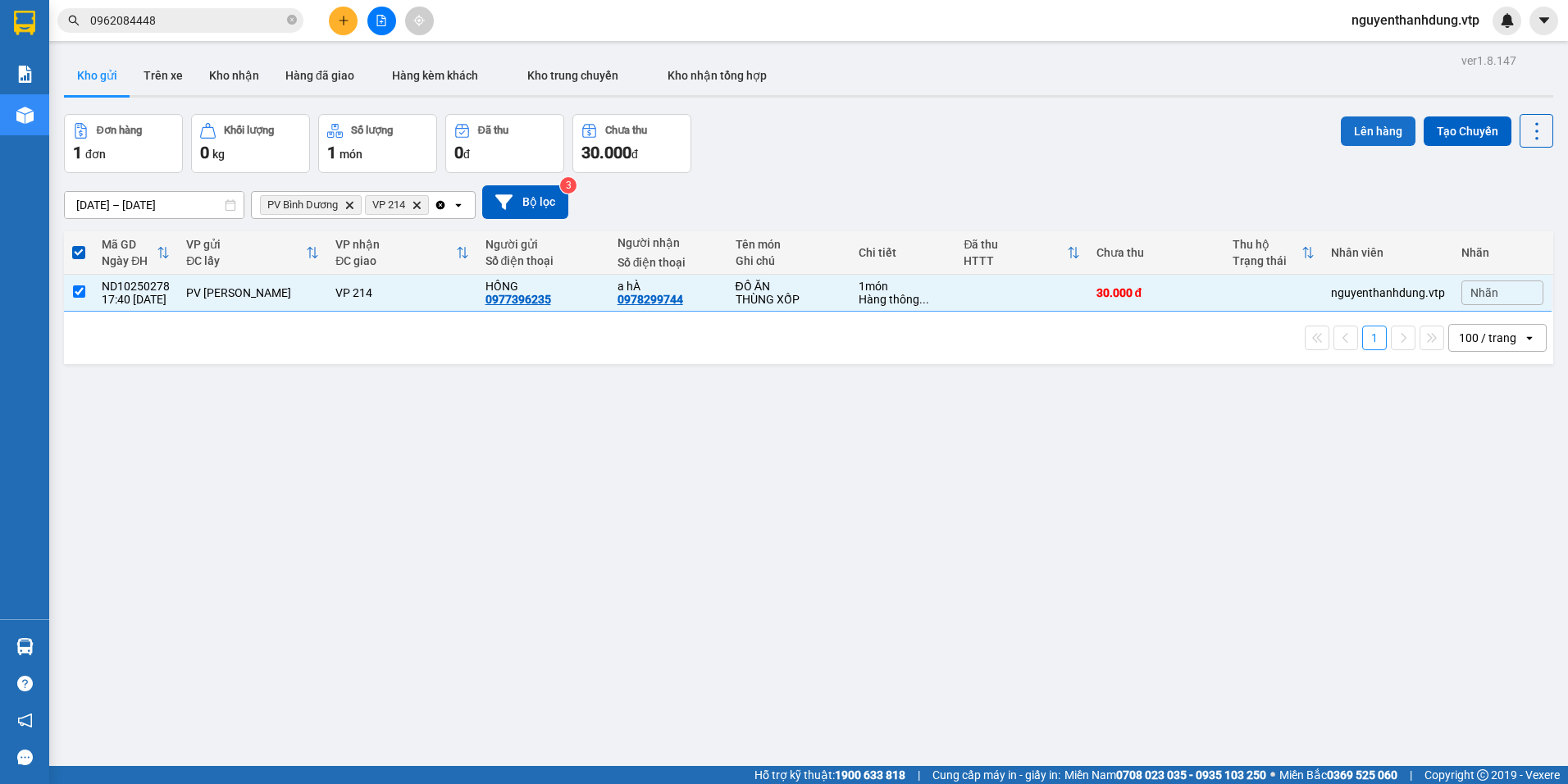
click at [1375, 139] on button "Lên hàng" at bounding box center [1378, 131] width 74 height 30
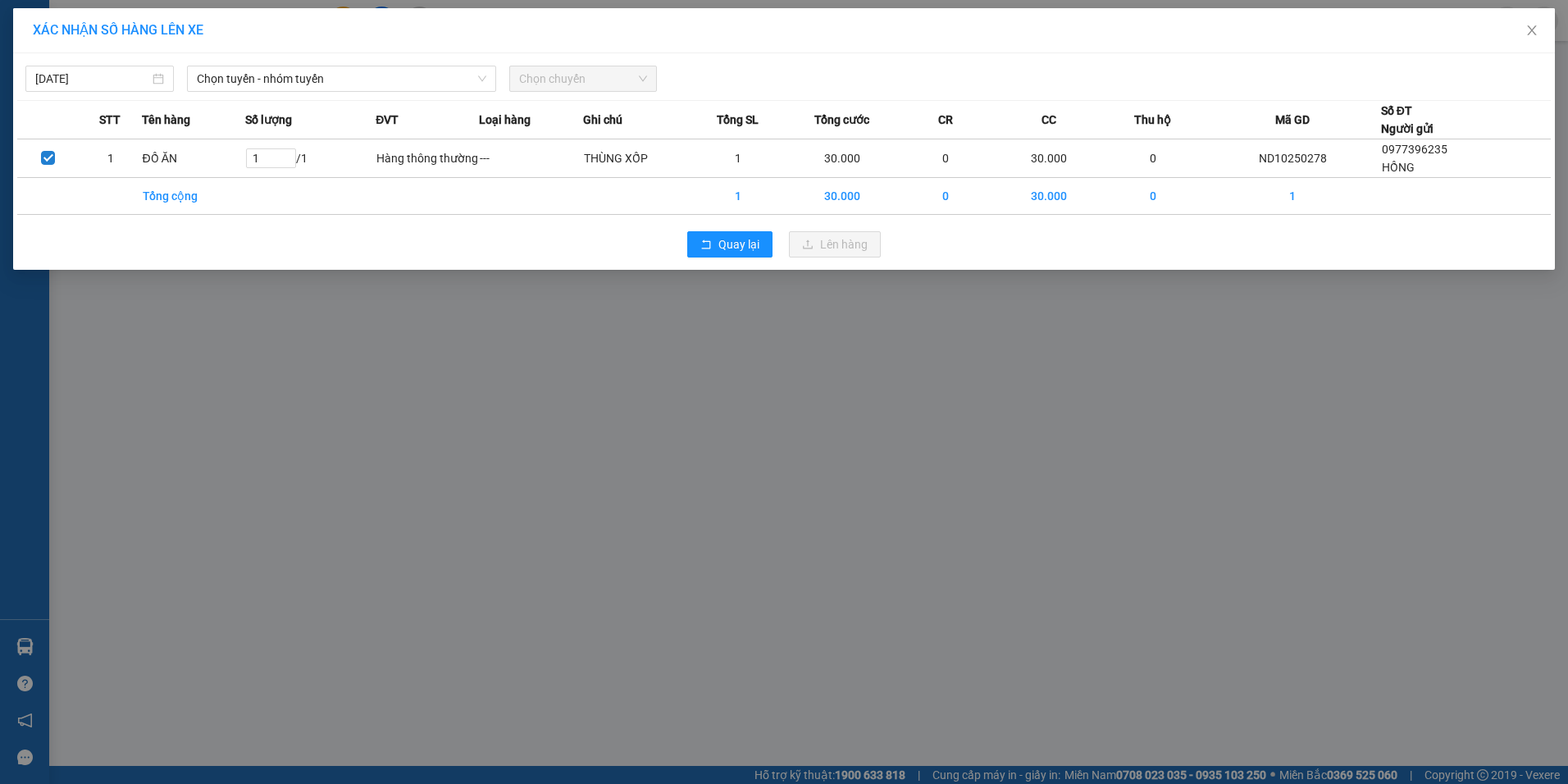
click at [222, 61] on div "[DATE] Chọn tuyến - nhóm tuyến Chọn chuyến" at bounding box center [784, 74] width 1534 height 34
click at [215, 80] on span "Chọn tuyến - nhóm tuyến" at bounding box center [341, 78] width 289 height 24
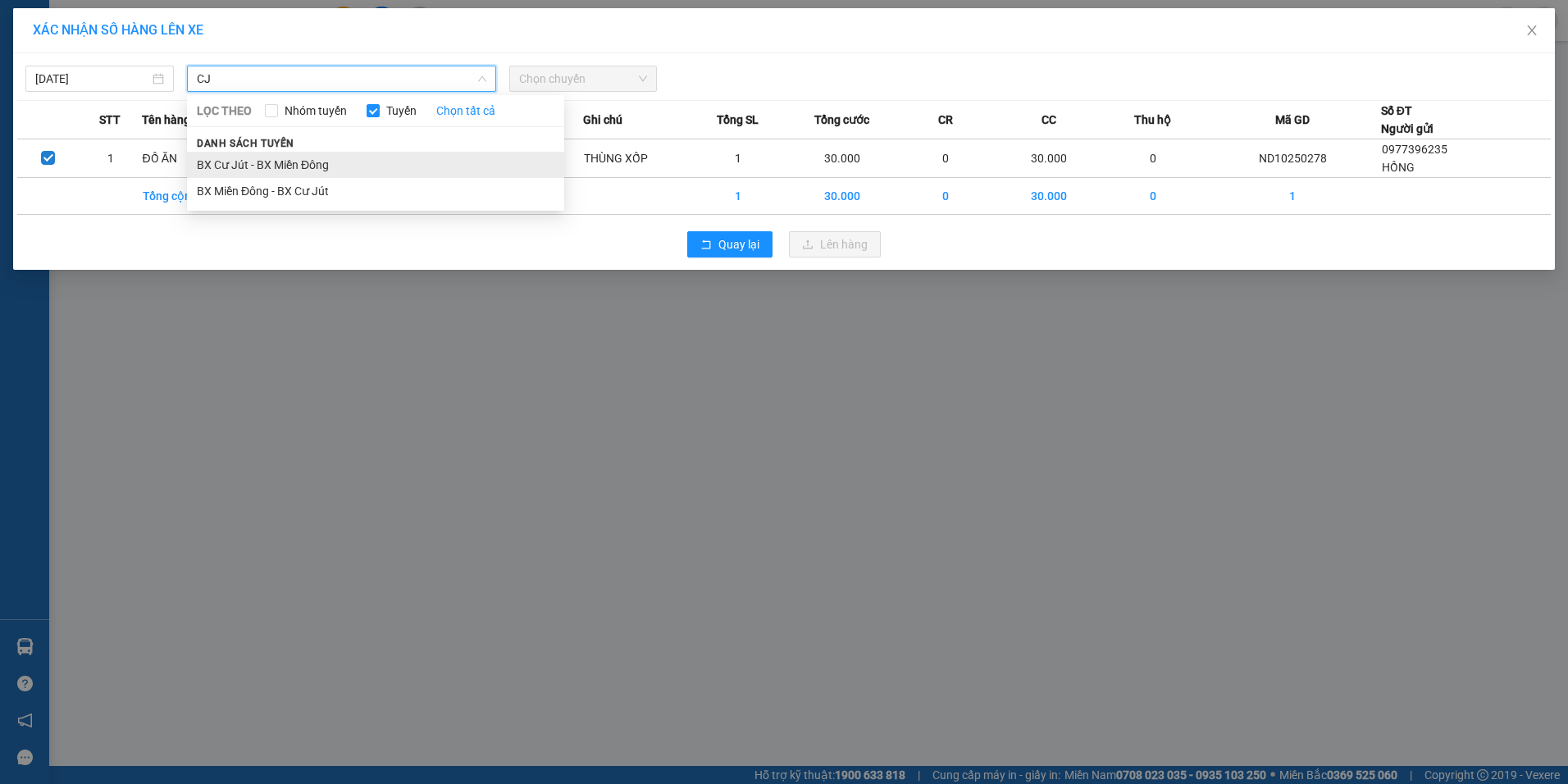
click at [227, 163] on li "BX Cư Jút - BX Miền Đông" at bounding box center [375, 164] width 377 height 26
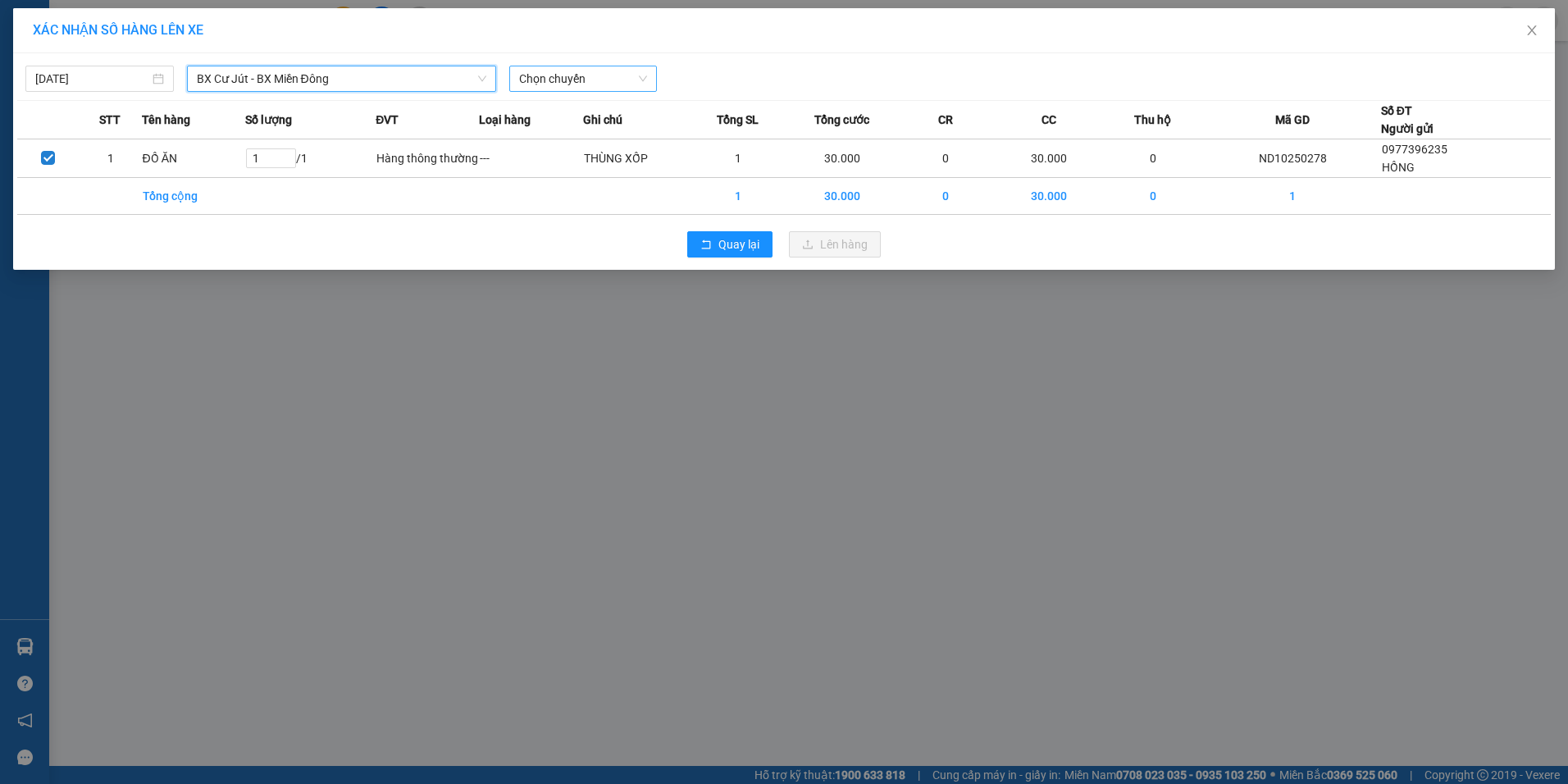
click at [528, 77] on span "Chọn chuyến" at bounding box center [583, 78] width 129 height 24
click at [569, 137] on div "20:30 - 50H-808.27" at bounding box center [582, 138] width 128 height 18
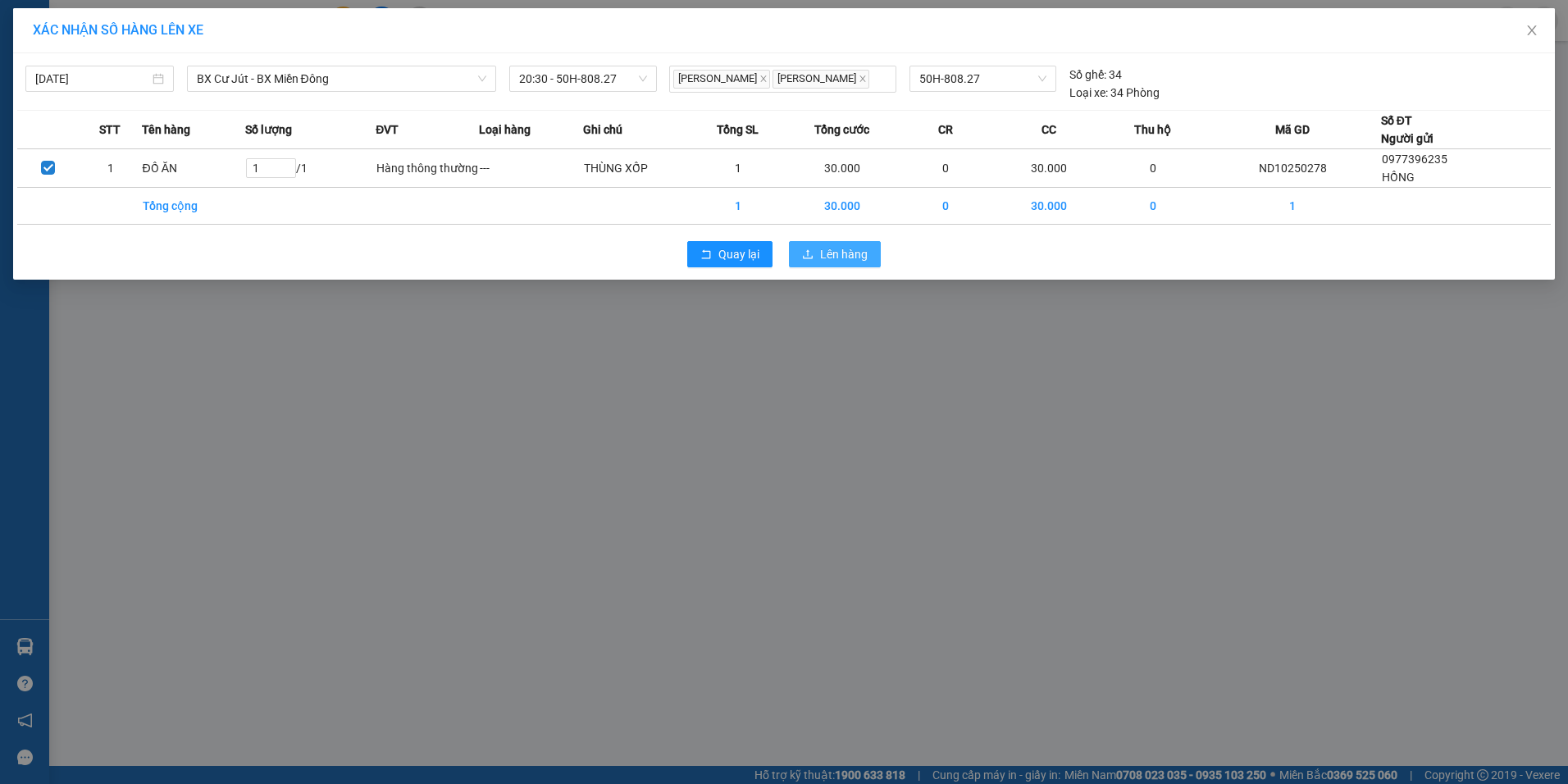
click at [840, 258] on span "Lên hàng" at bounding box center [843, 254] width 47 height 18
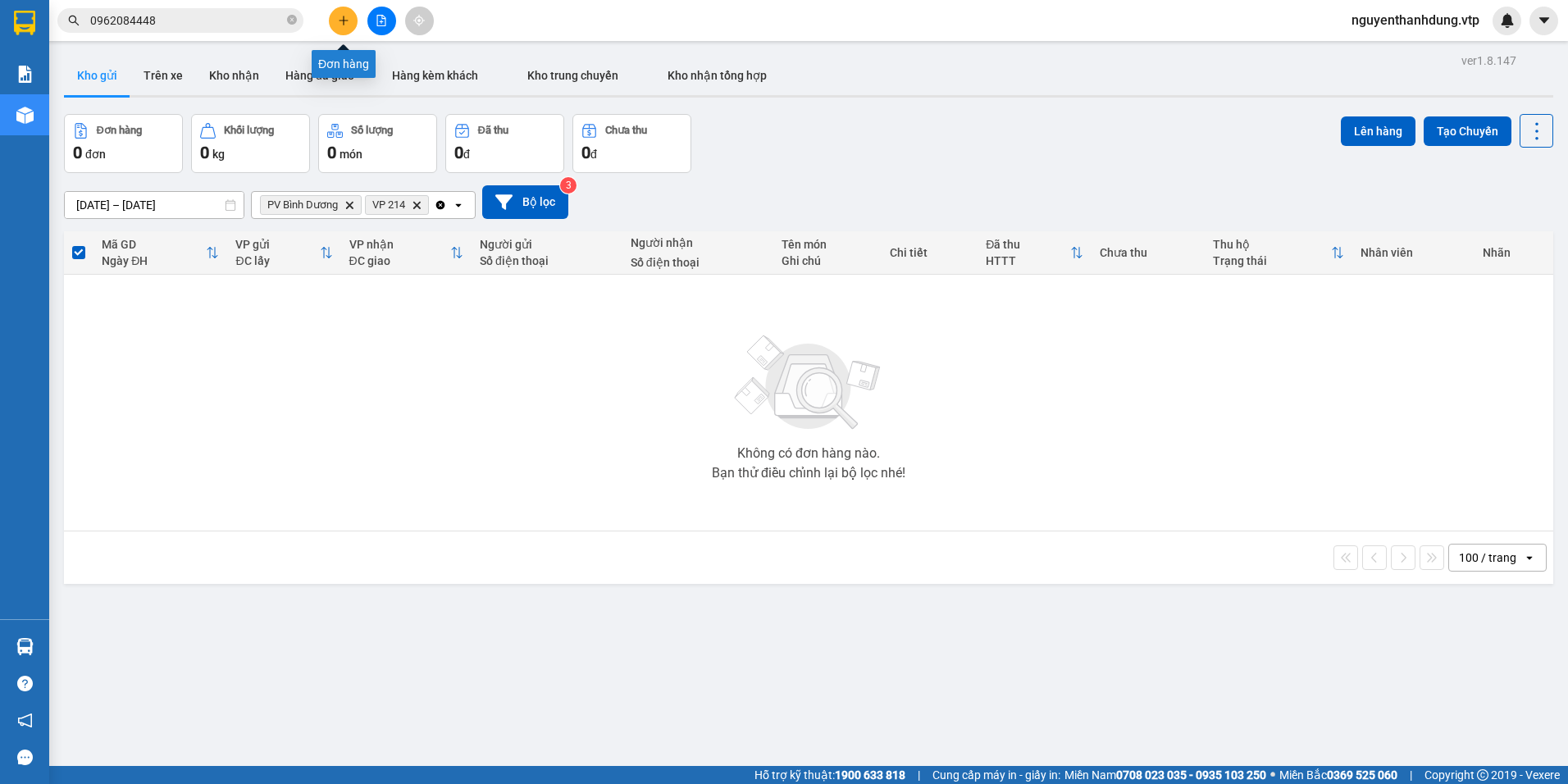
click at [348, 13] on button at bounding box center [344, 21] width 29 height 29
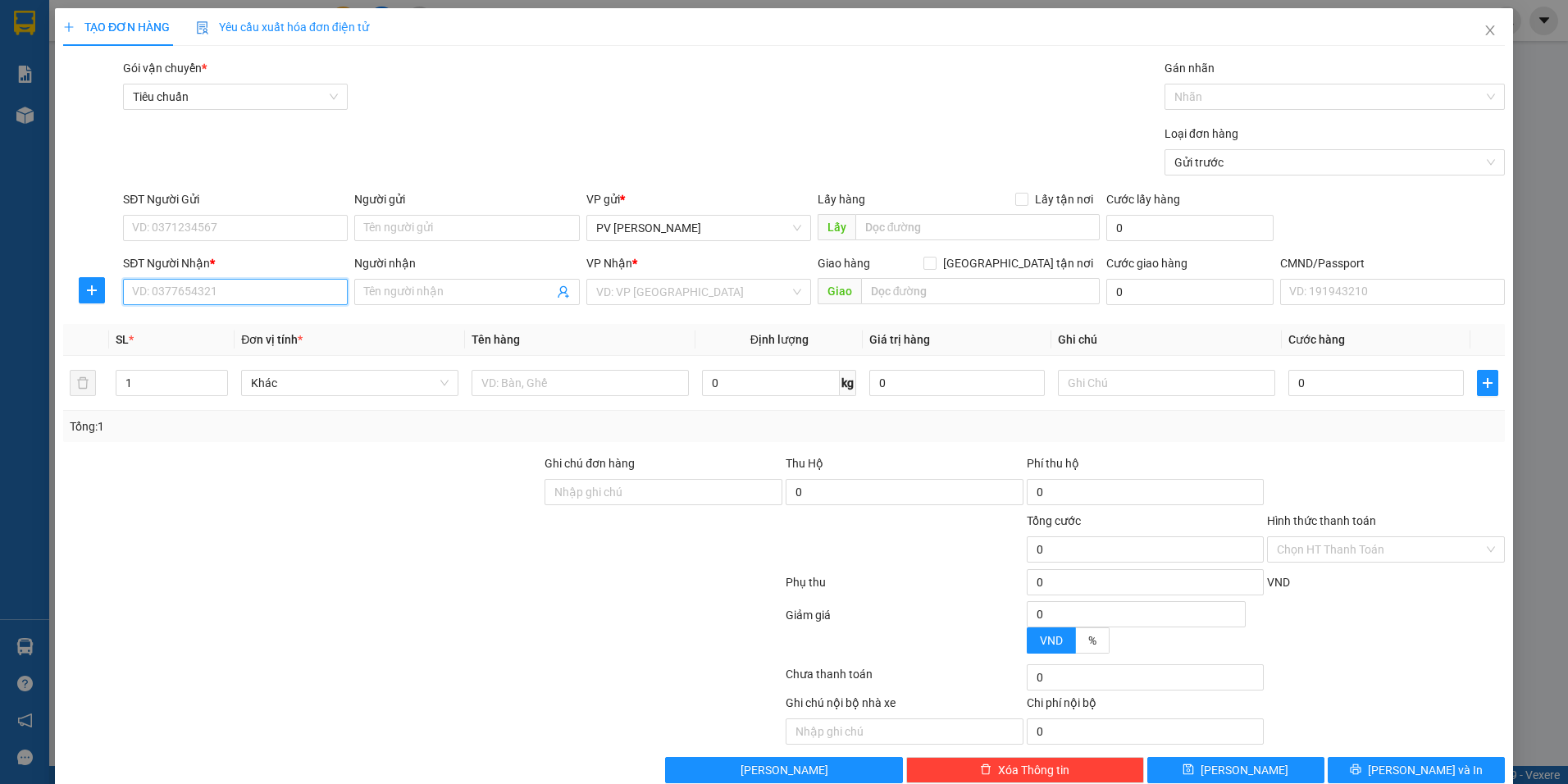
click at [159, 291] on input "SĐT Người Nhận *" at bounding box center [236, 291] width 225 height 26
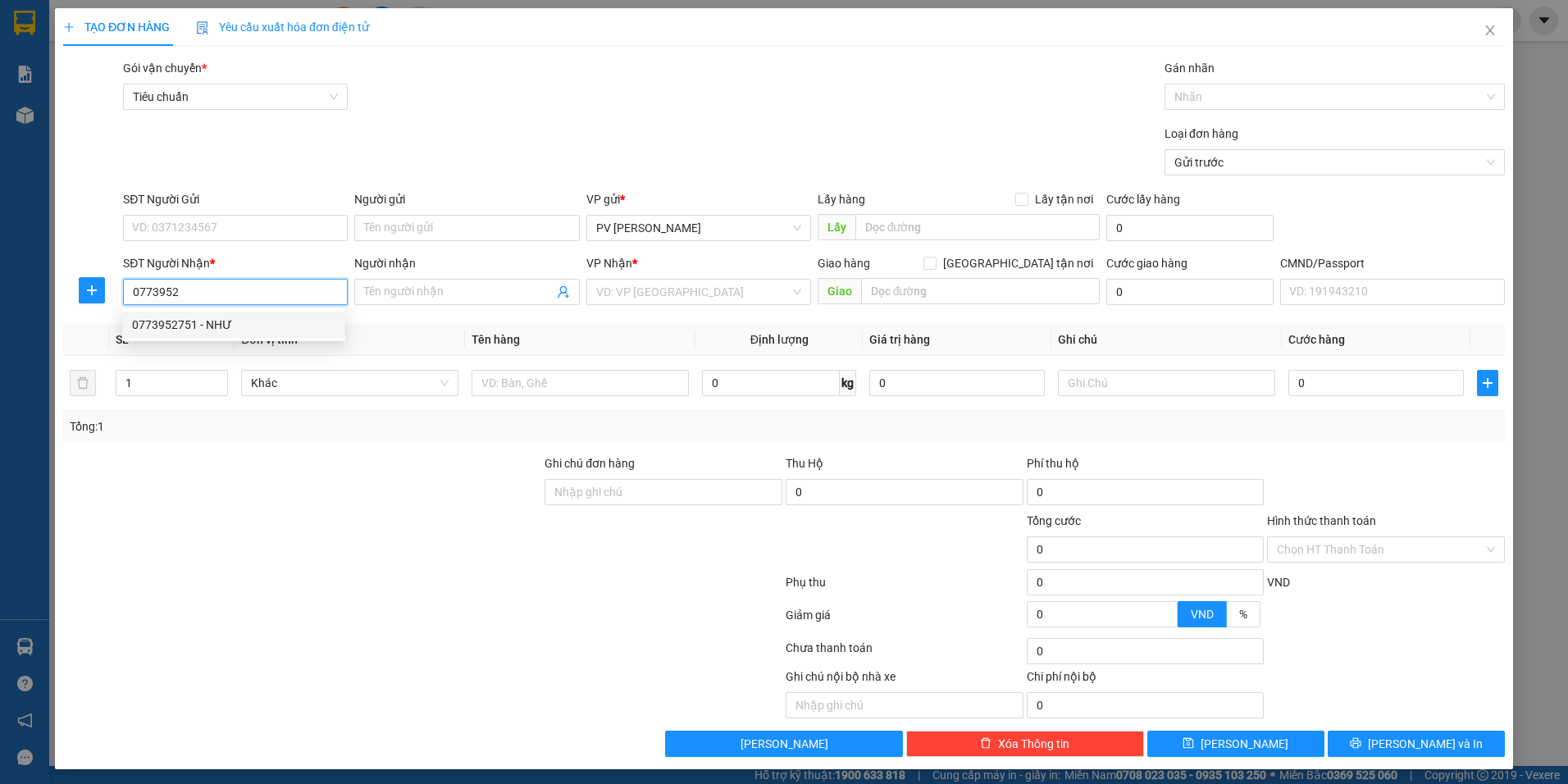
click at [187, 332] on div "0773952751 - NHƯ" at bounding box center [234, 325] width 203 height 18
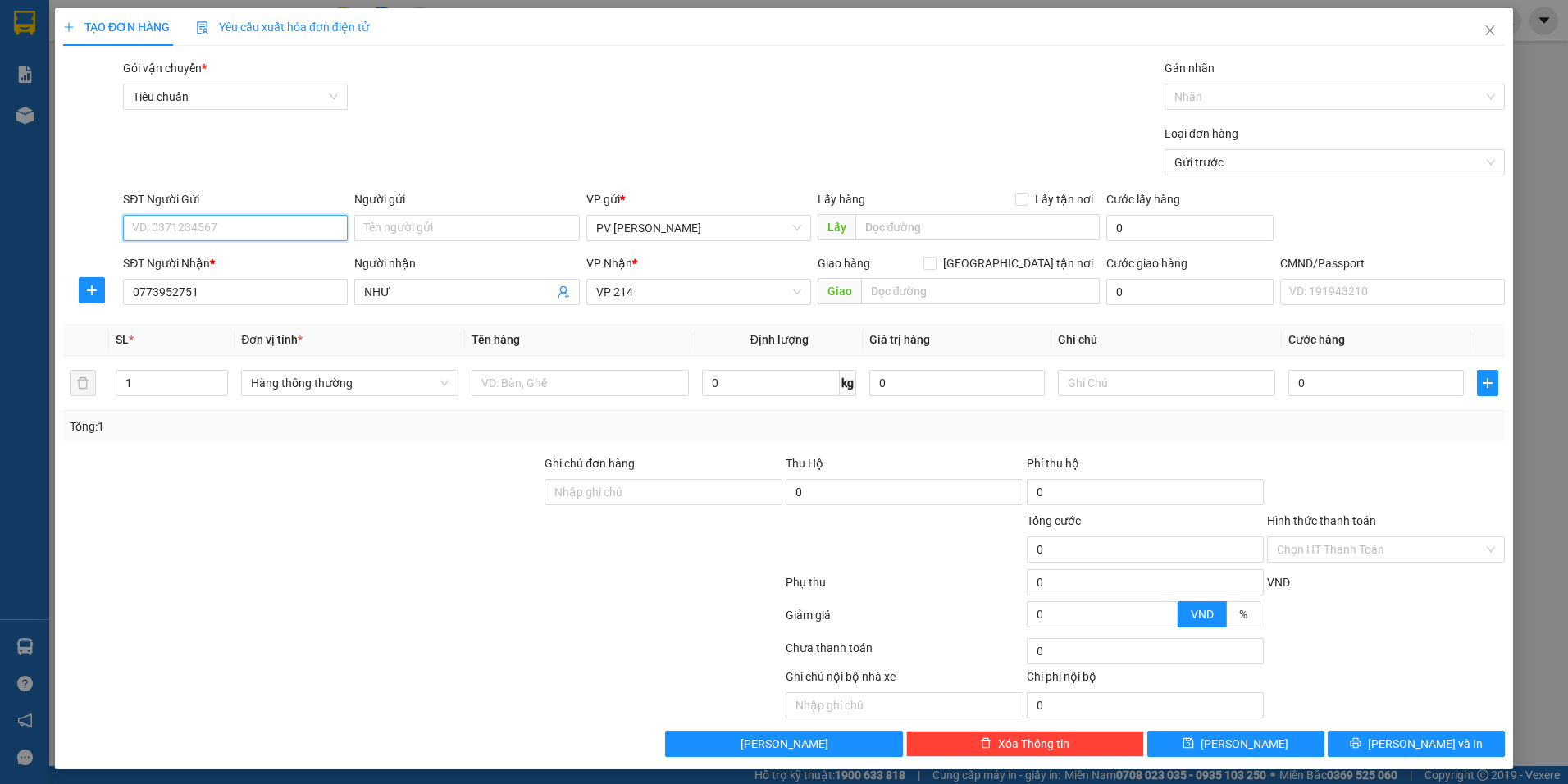
click at [248, 222] on input "SĐT Người Gửi" at bounding box center [236, 228] width 225 height 26
click at [203, 280] on div "0327533677" at bounding box center [234, 288] width 203 height 18
click at [455, 227] on input "Người gửi" at bounding box center [467, 228] width 225 height 26
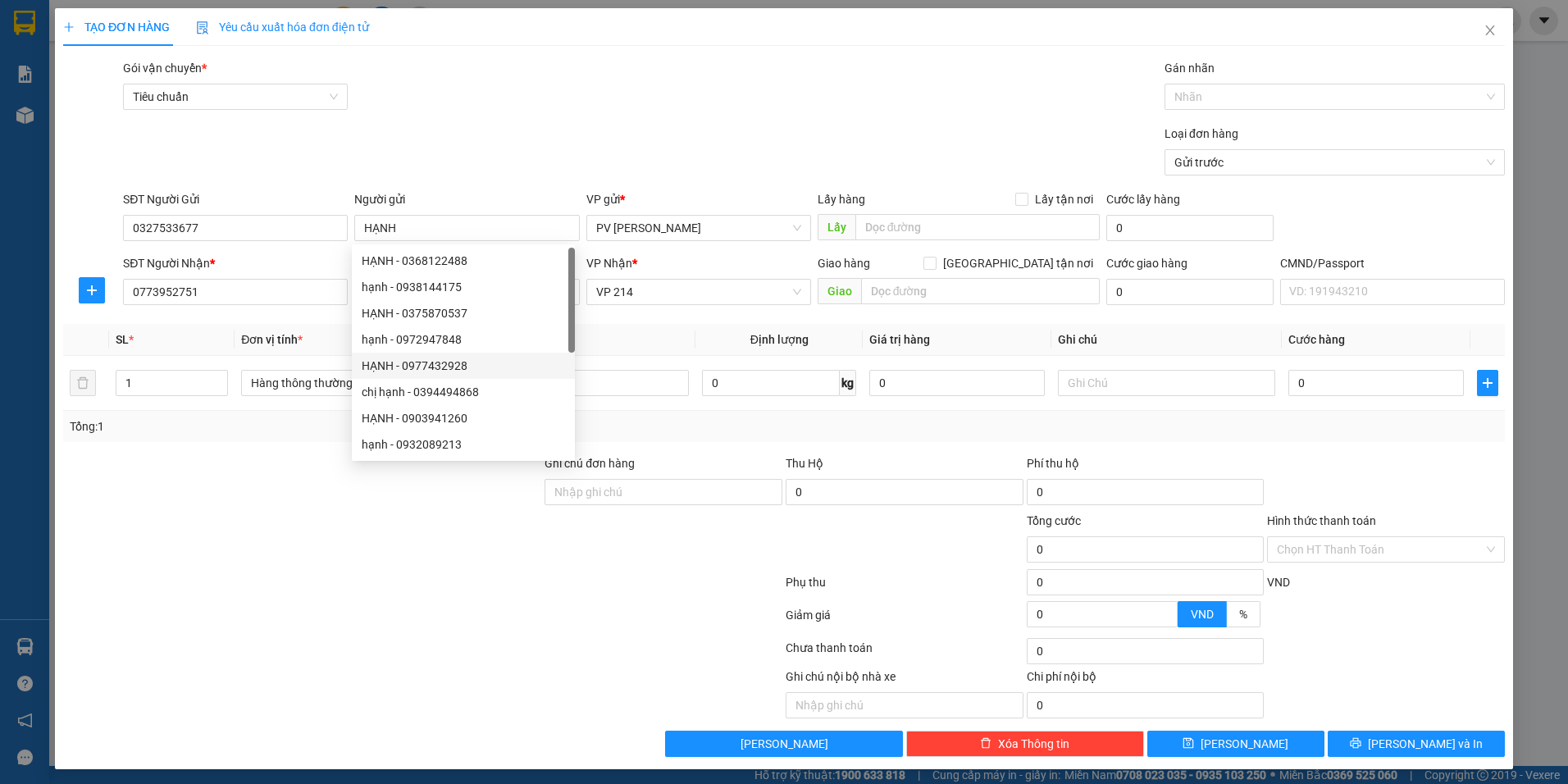
click at [280, 565] on div at bounding box center [302, 540] width 482 height 57
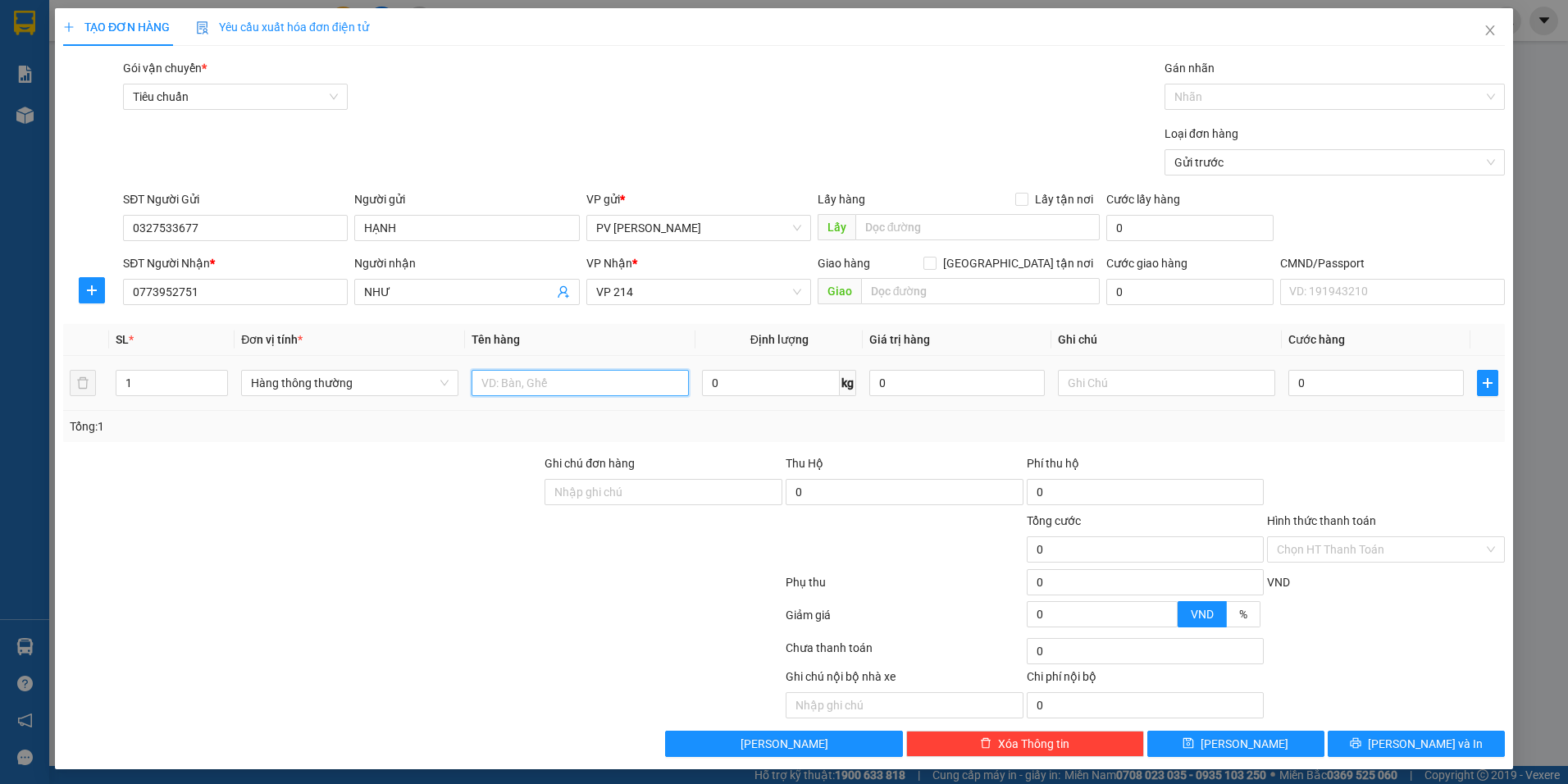
click at [612, 379] on input "text" at bounding box center [580, 383] width 218 height 26
click at [1134, 383] on input "text" at bounding box center [1167, 383] width 218 height 26
click at [1295, 378] on input "0" at bounding box center [1377, 383] width 176 height 26
click at [1354, 554] on input "Hình thức thanh toán" at bounding box center [1380, 549] width 207 height 24
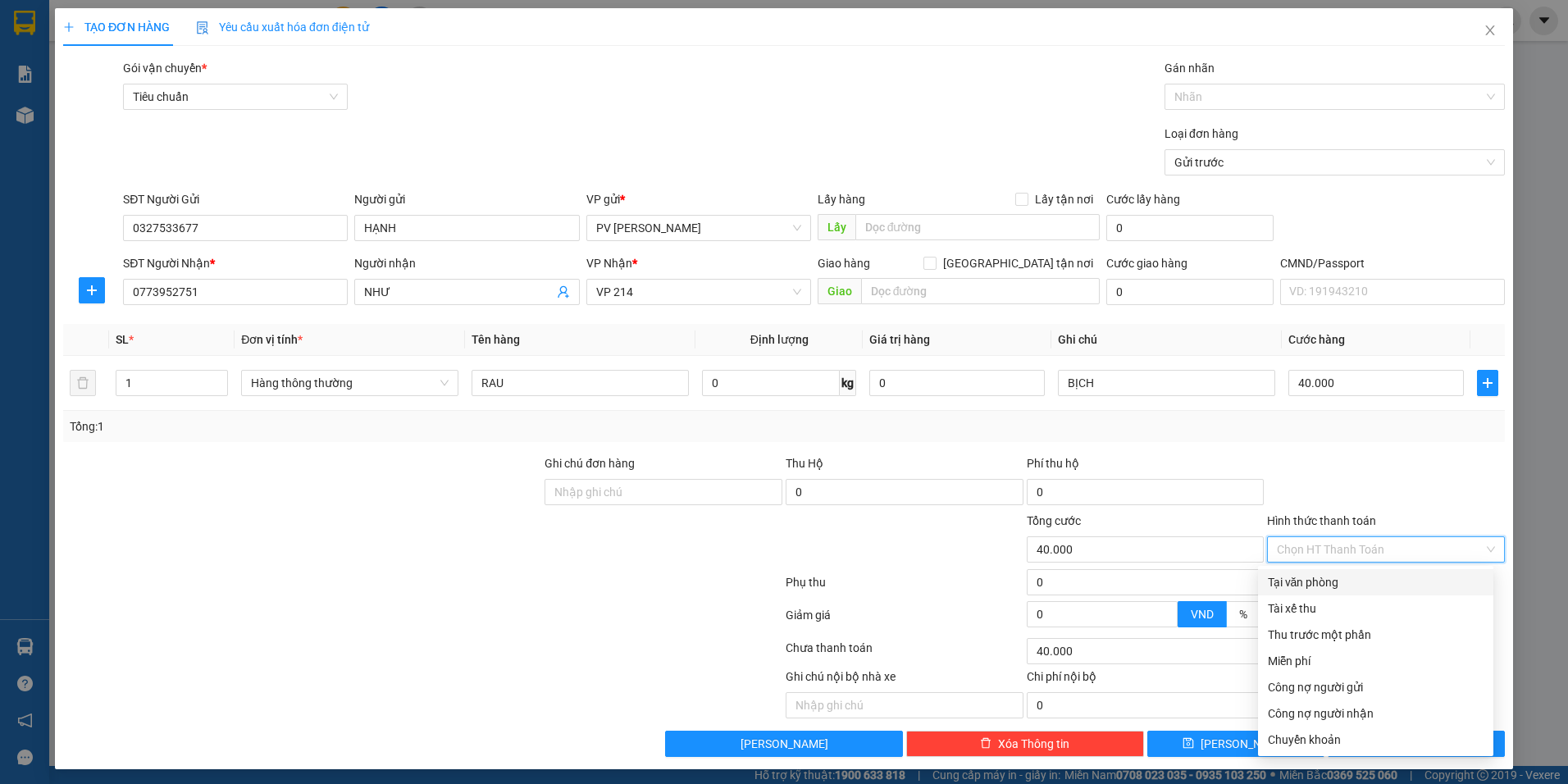
click at [1352, 576] on div "Tại văn phòng" at bounding box center [1376, 583] width 216 height 18
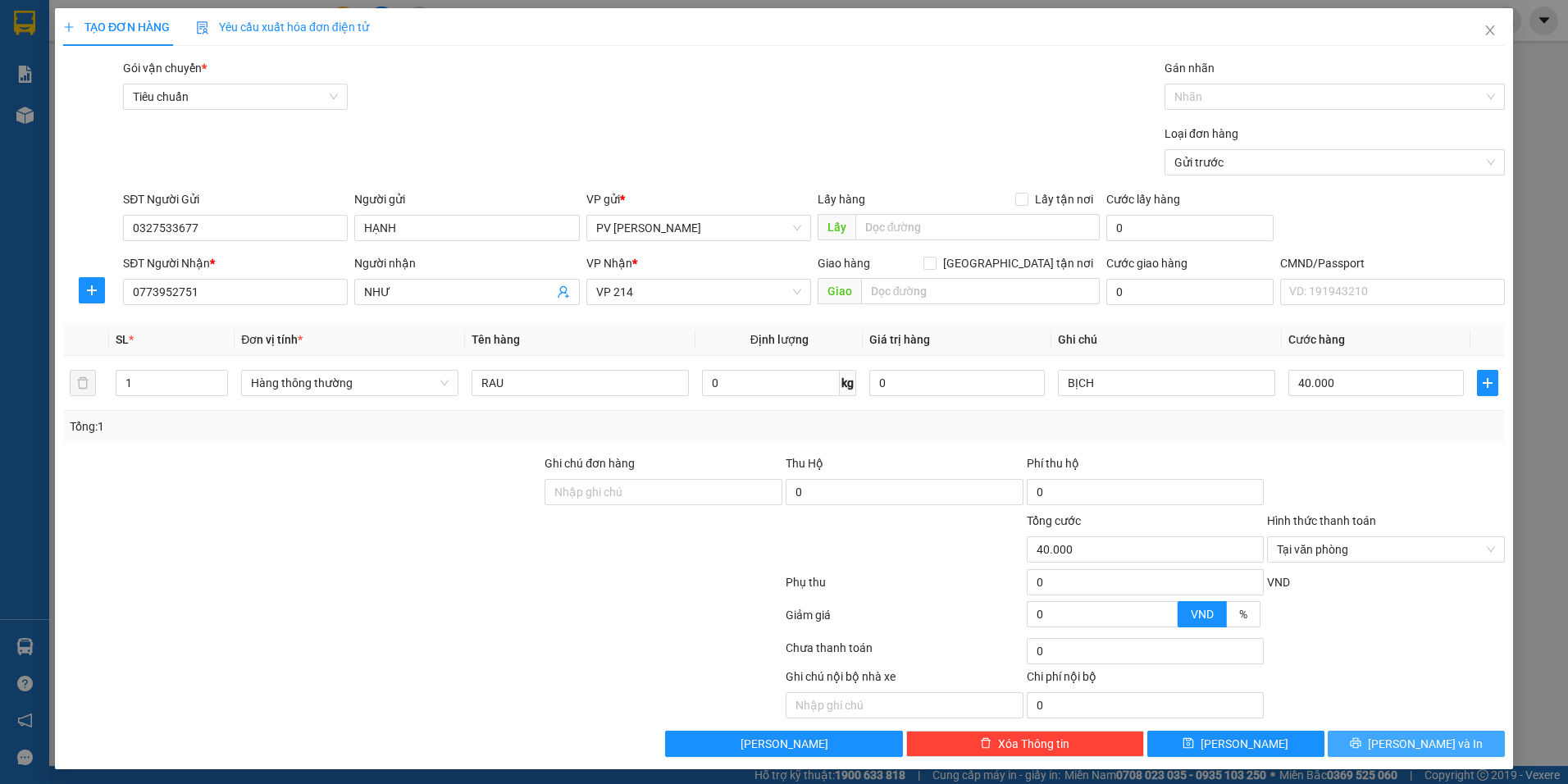
click at [1360, 745] on icon "printer" at bounding box center [1355, 744] width 11 height 11
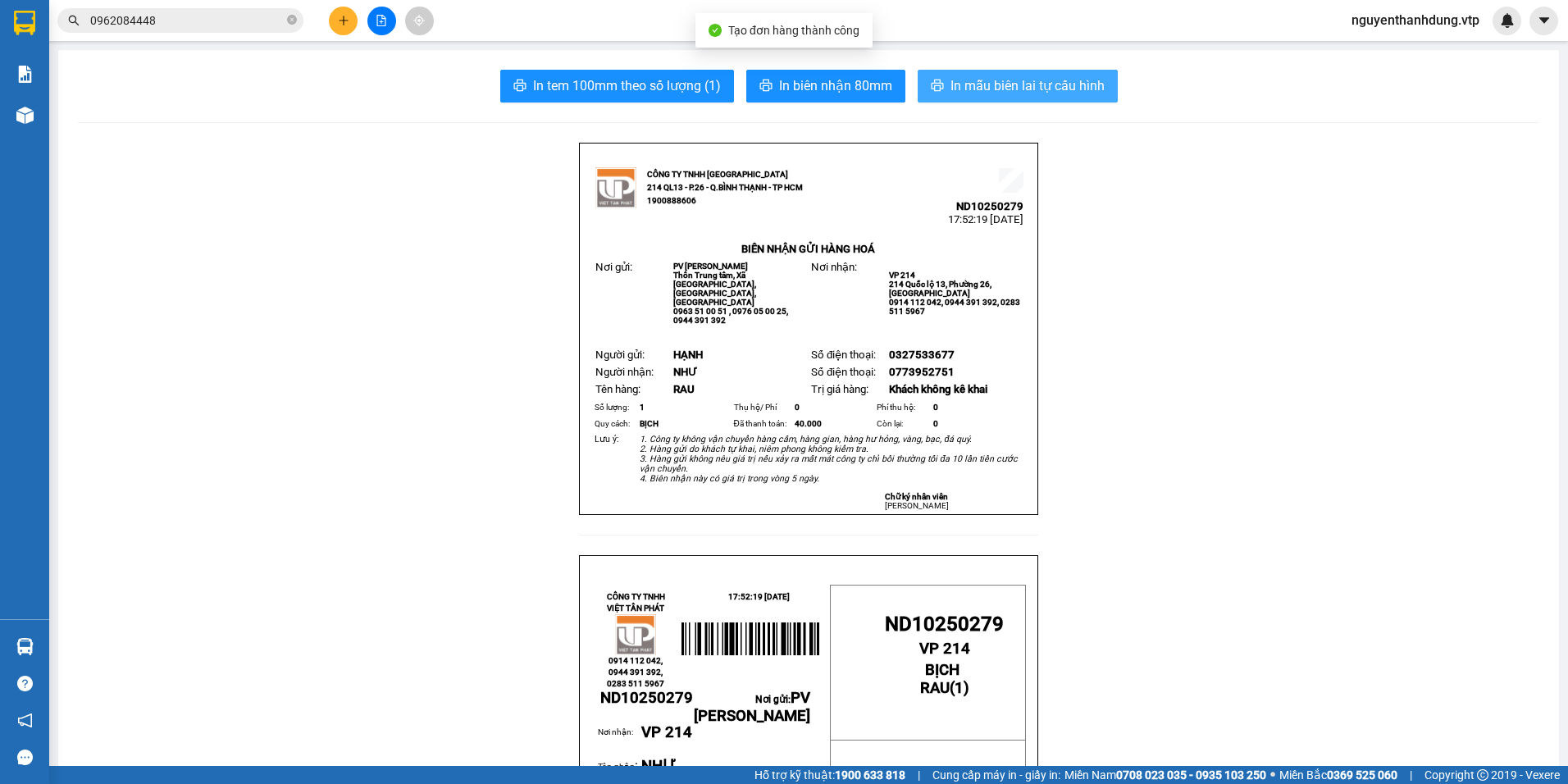
click at [991, 84] on span "In mẫu biên lai tự cấu hình" at bounding box center [1027, 85] width 154 height 21
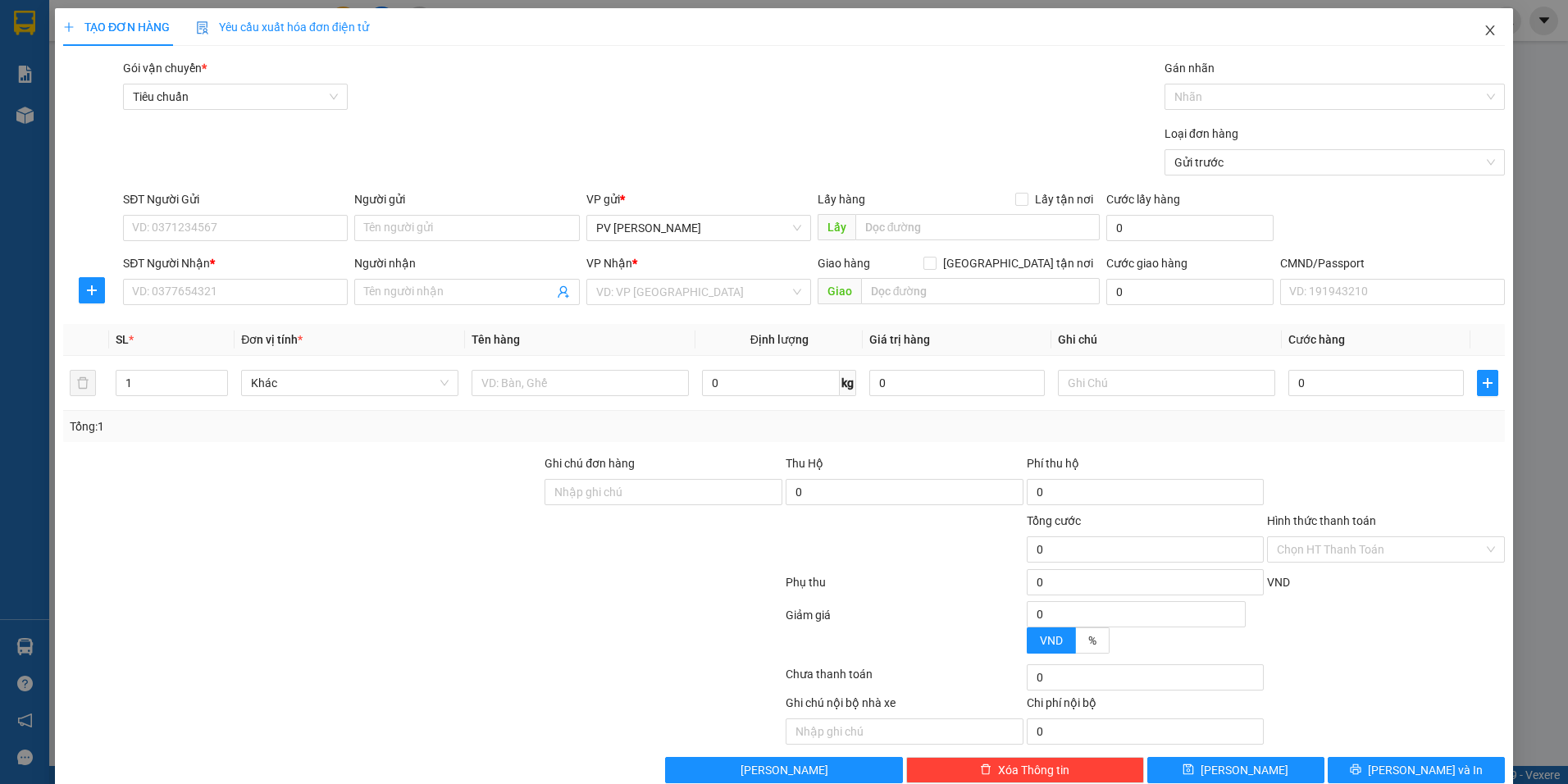
click at [1485, 29] on icon "close" at bounding box center [1490, 30] width 9 height 10
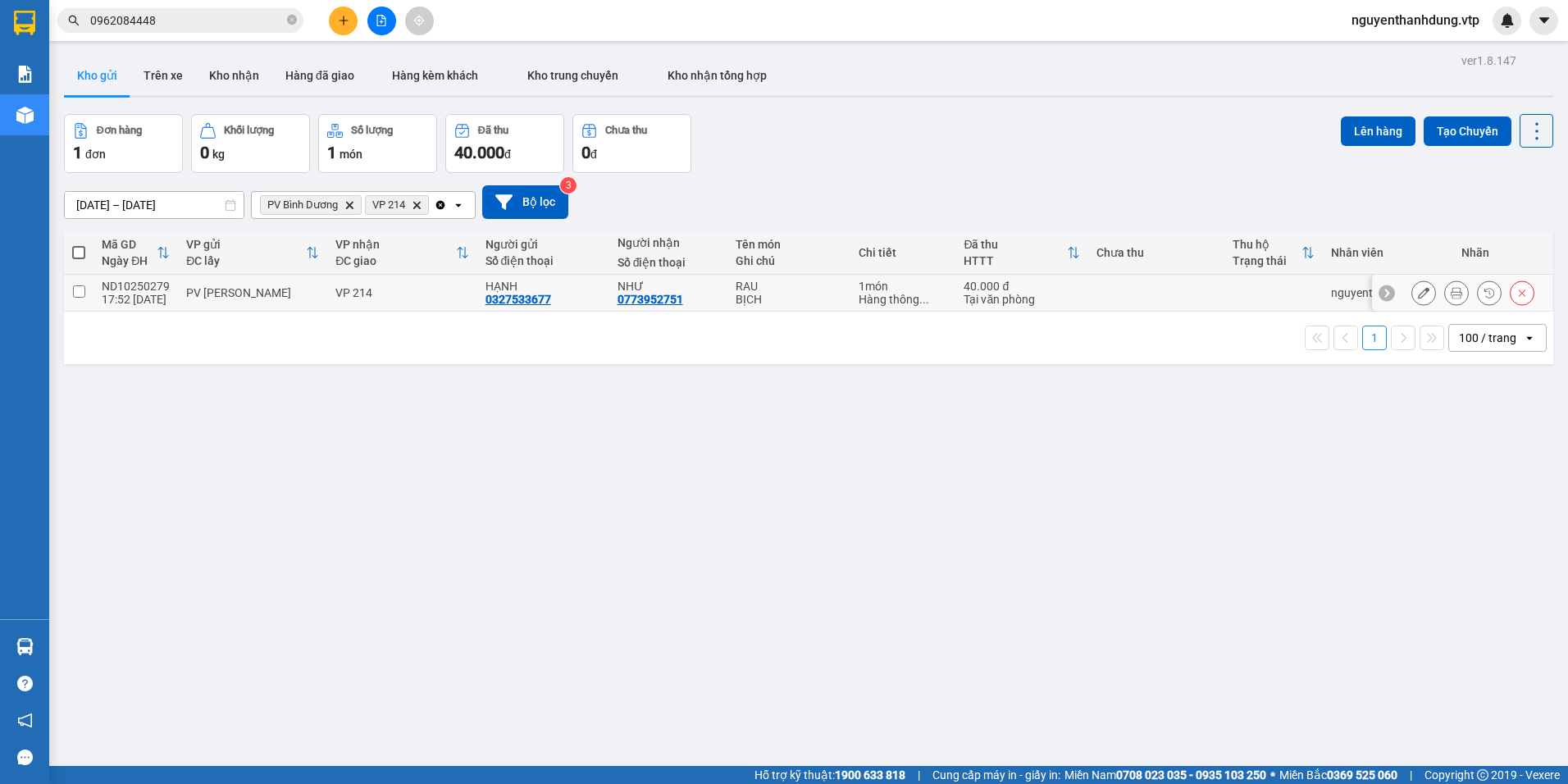
click at [404, 307] on td "VP 214" at bounding box center [402, 293] width 150 height 37
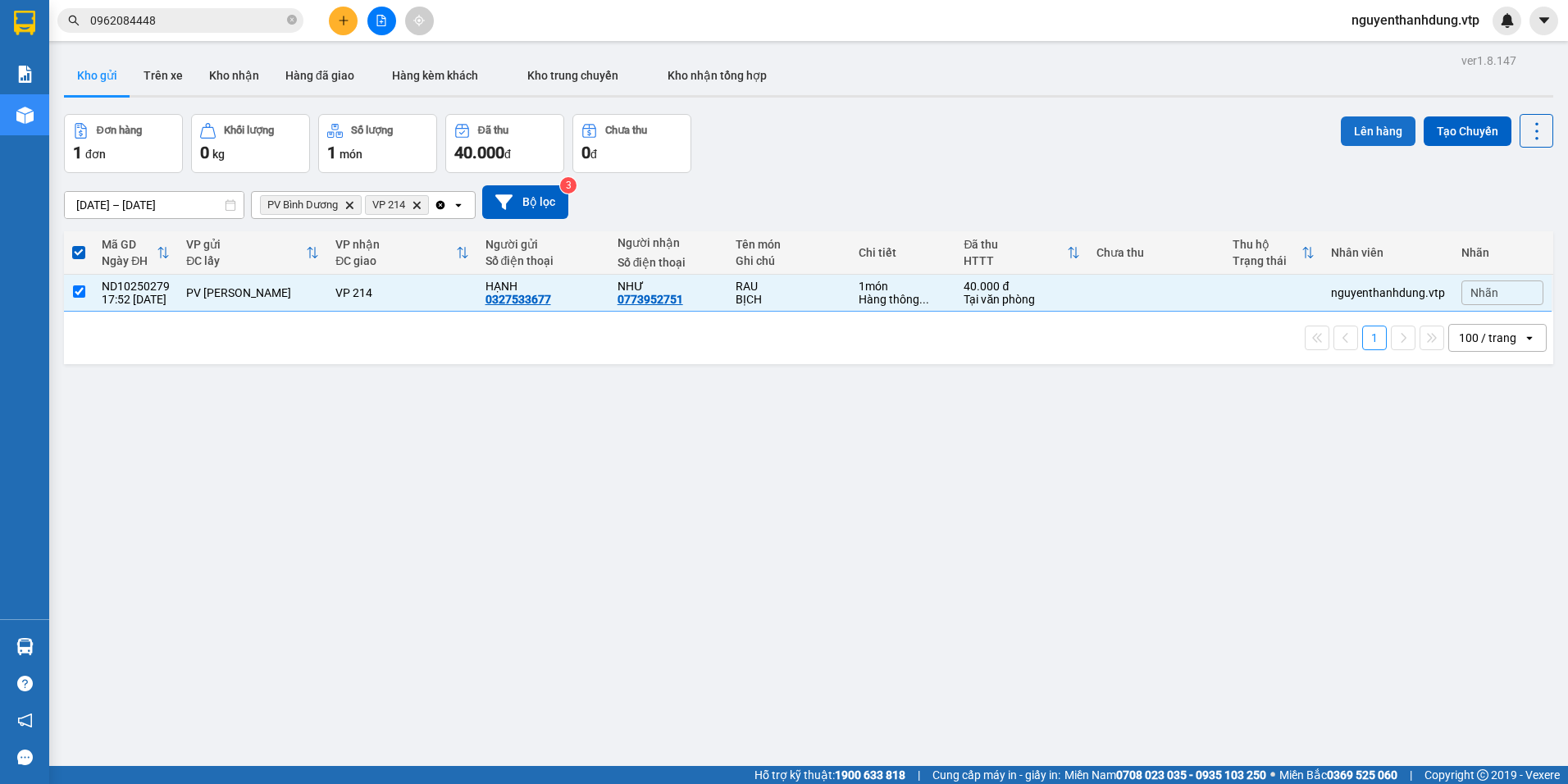
click at [1384, 132] on button "Lên hàng" at bounding box center [1378, 131] width 74 height 30
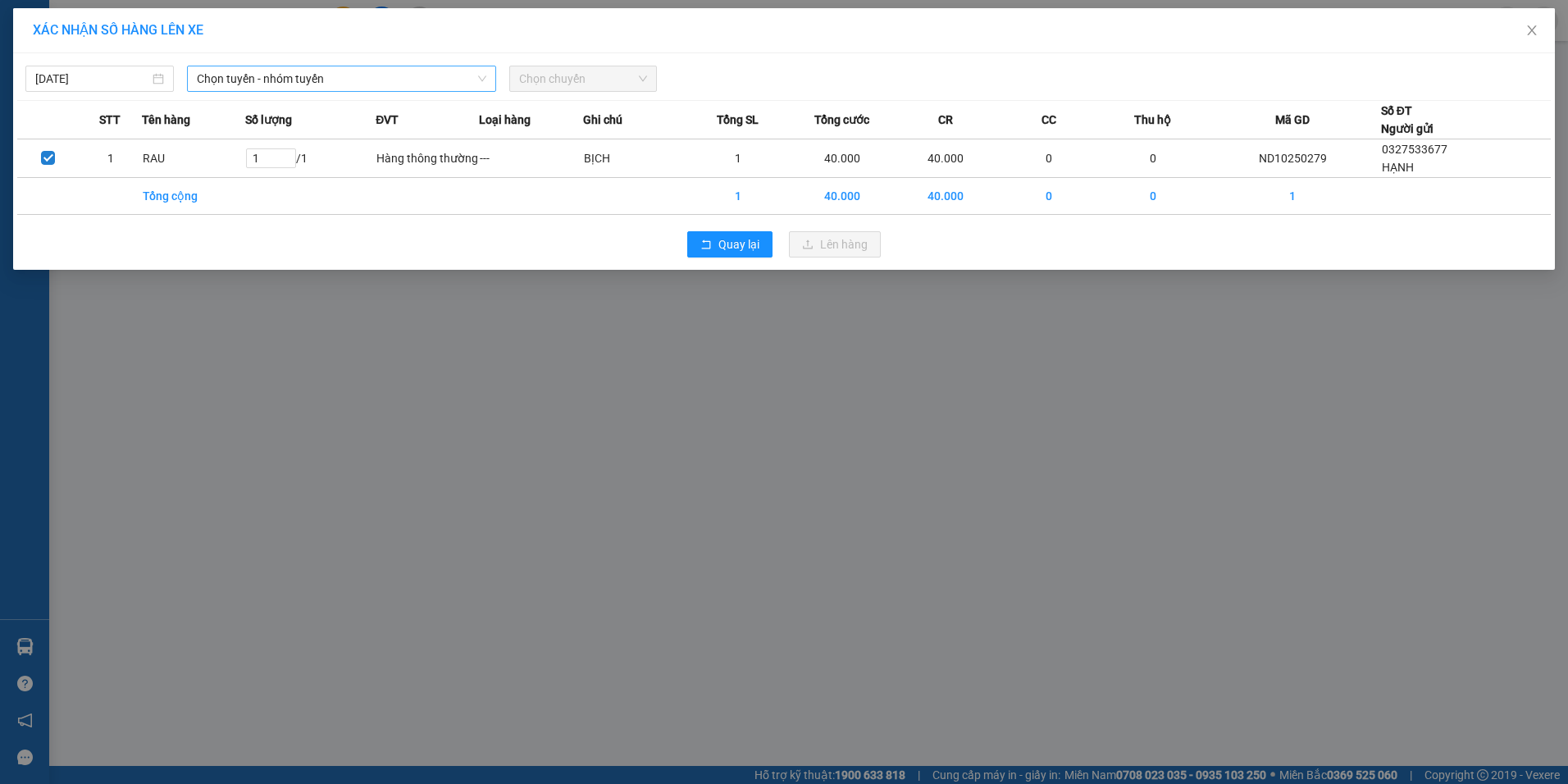
click at [244, 76] on span "Chọn tuyến - nhóm tuyến" at bounding box center [341, 78] width 289 height 24
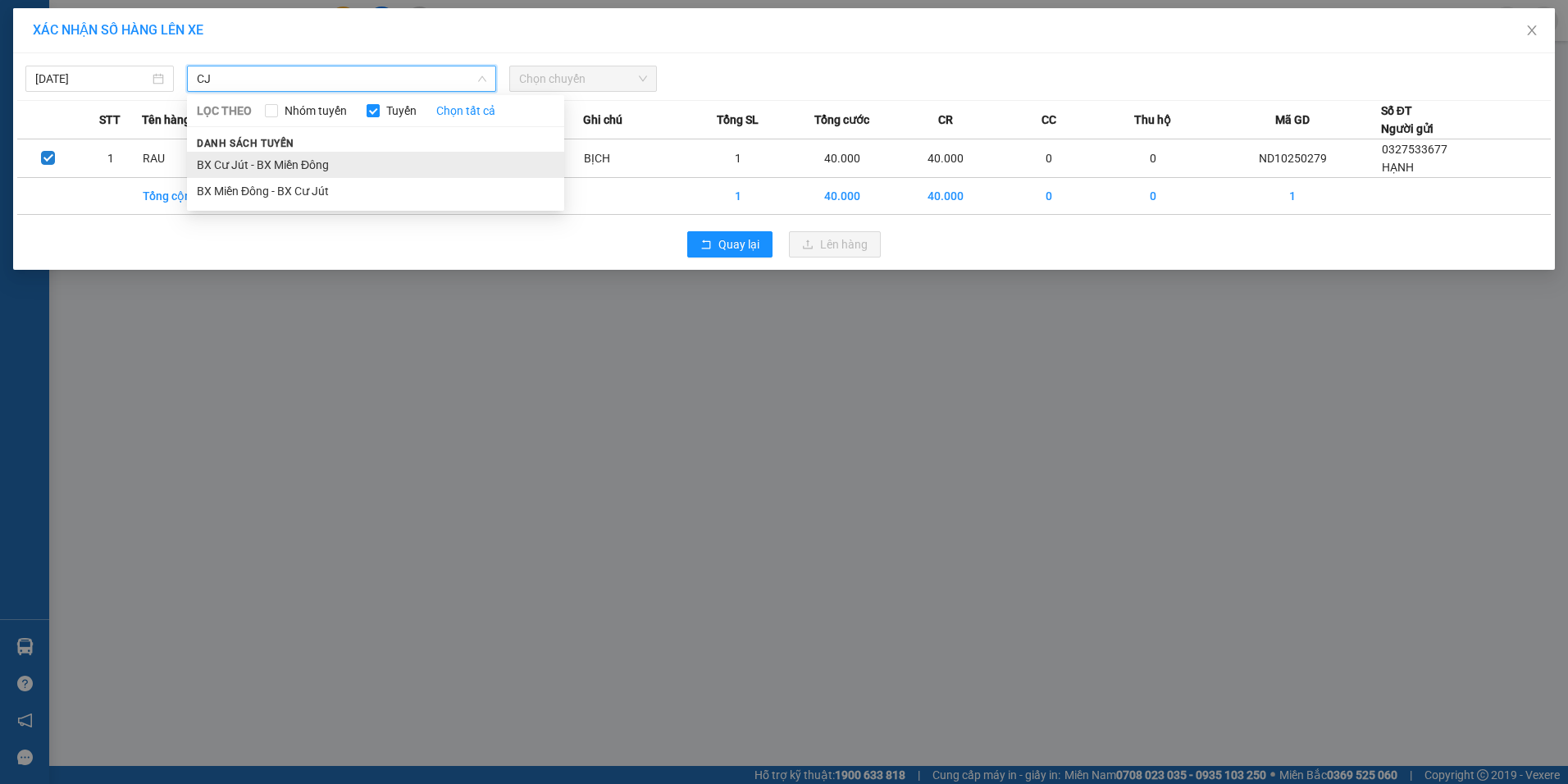
click at [270, 158] on li "BX Cư Jút - BX Miền Đông" at bounding box center [375, 164] width 377 height 26
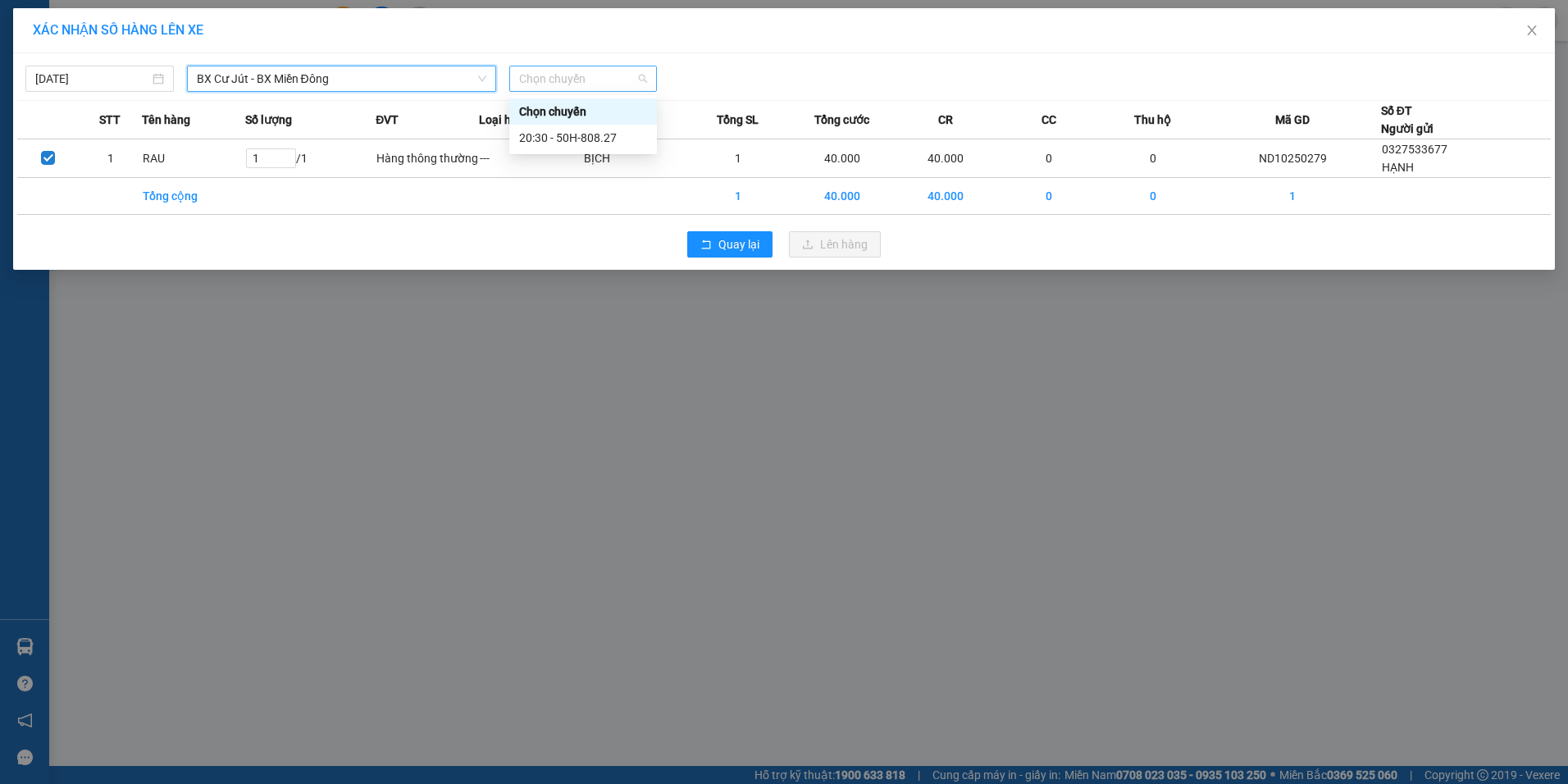
click at [541, 75] on span "Chọn chuyến" at bounding box center [583, 78] width 129 height 24
click at [555, 132] on div "20:30 - 50H-808.27" at bounding box center [582, 138] width 128 height 18
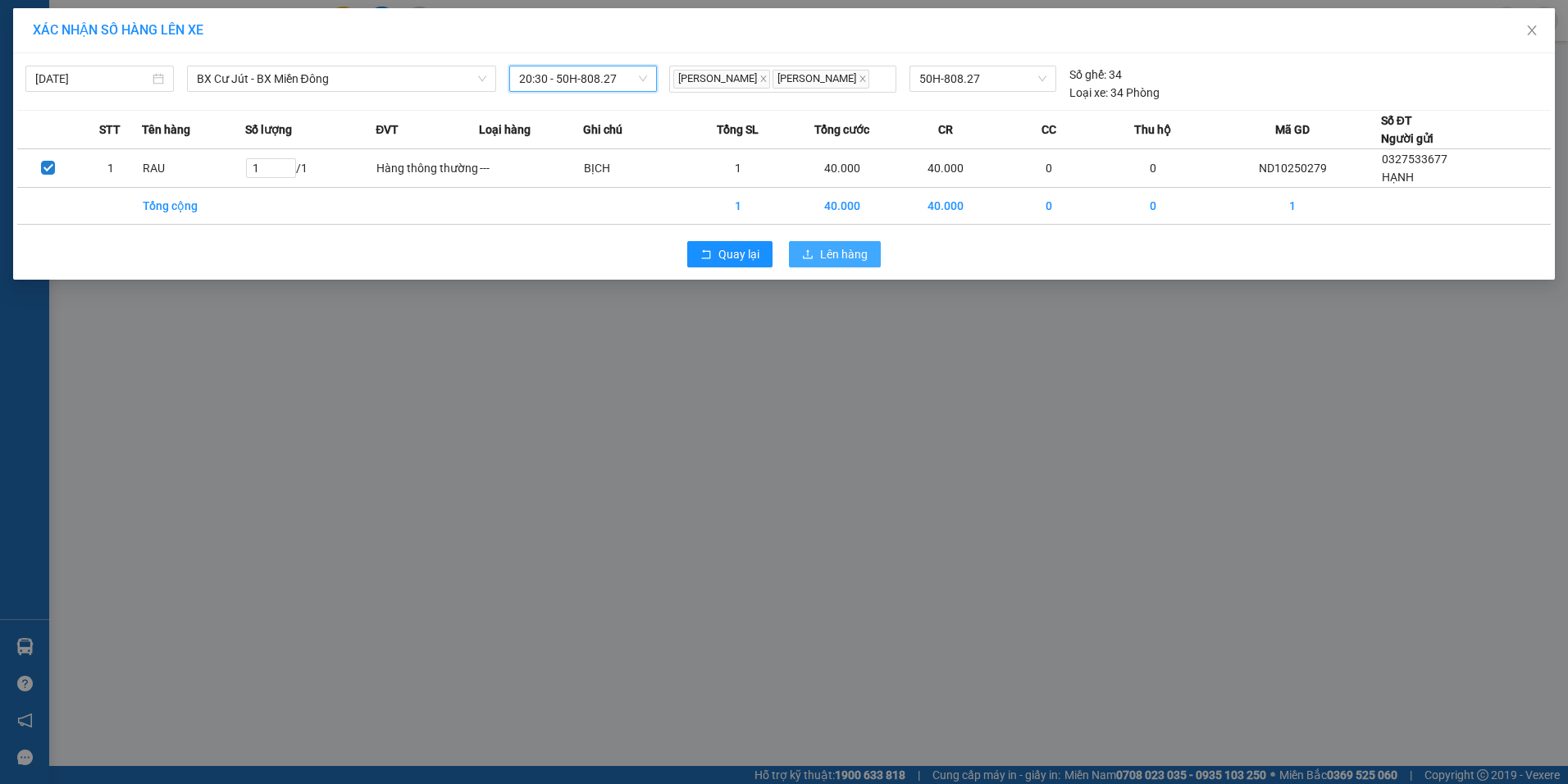
click at [843, 256] on span "Lên hàng" at bounding box center [843, 254] width 47 height 18
